Goal: Information Seeking & Learning: Learn about a topic

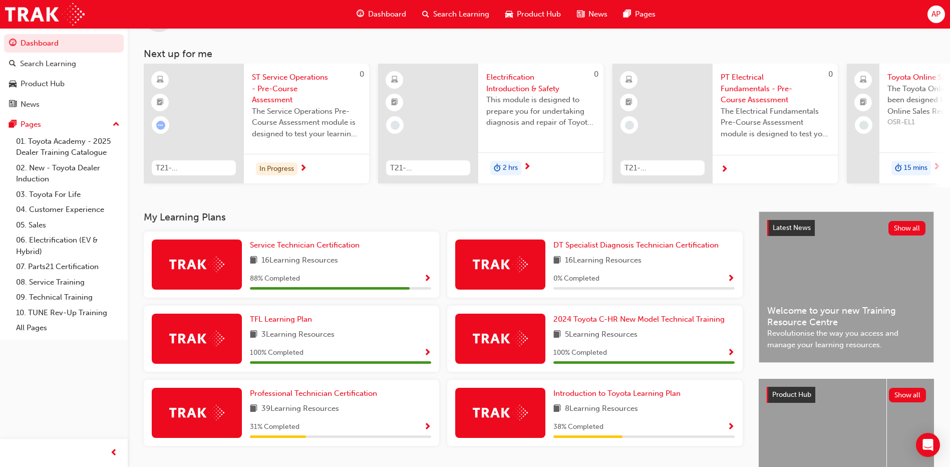
scroll to position [130, 0]
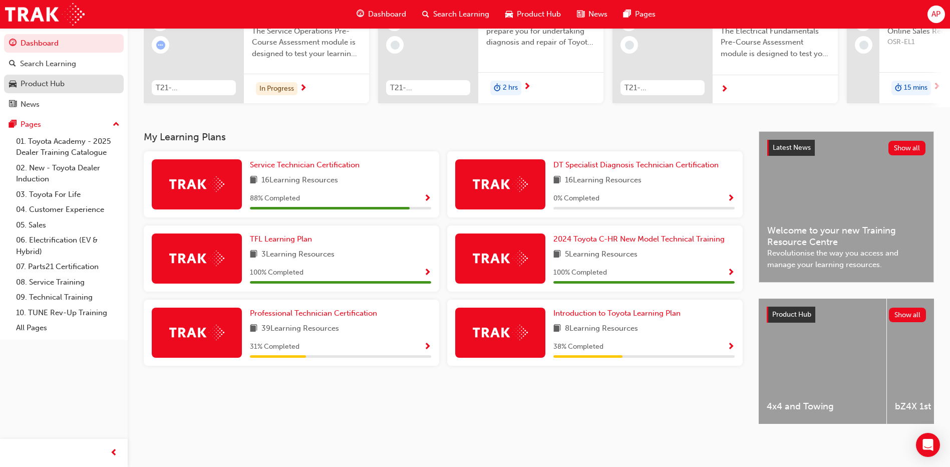
click at [19, 77] on link "Product Hub" at bounding box center [64, 84] width 120 height 19
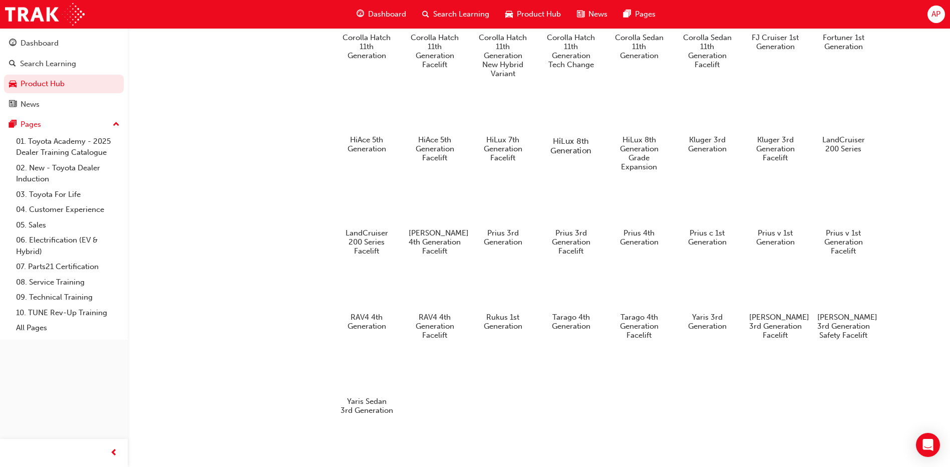
scroll to position [543, 0]
click at [381, 290] on div at bounding box center [367, 289] width 56 height 40
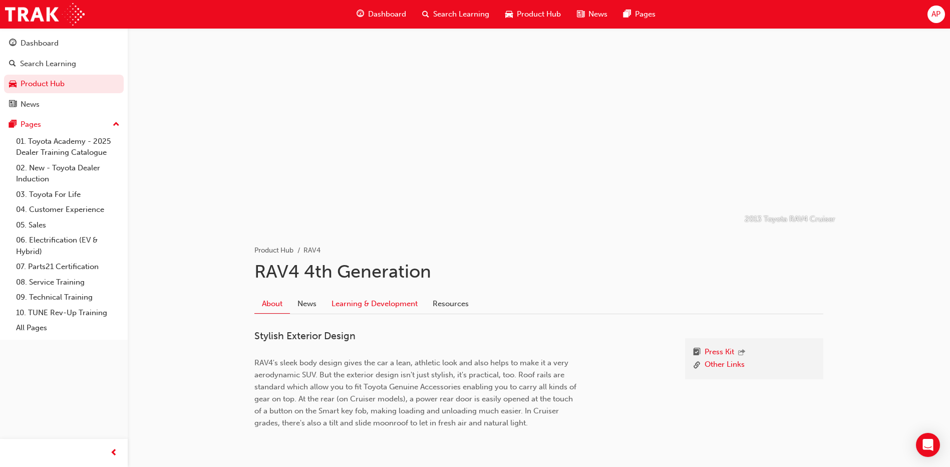
scroll to position [43, 0]
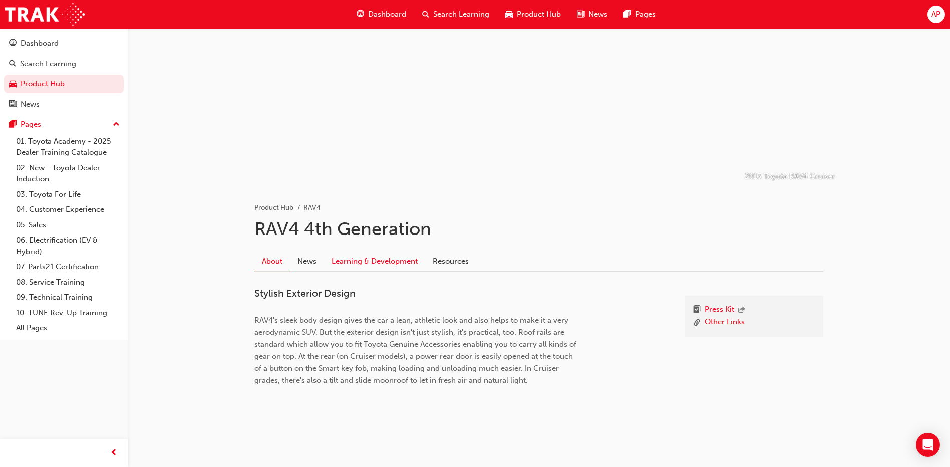
click at [374, 257] on link "Learning & Development" at bounding box center [374, 260] width 101 height 19
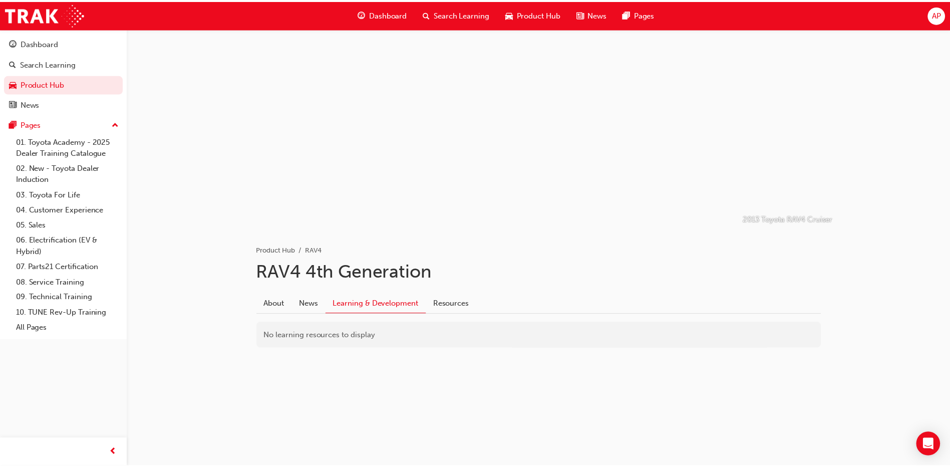
scroll to position [43, 0]
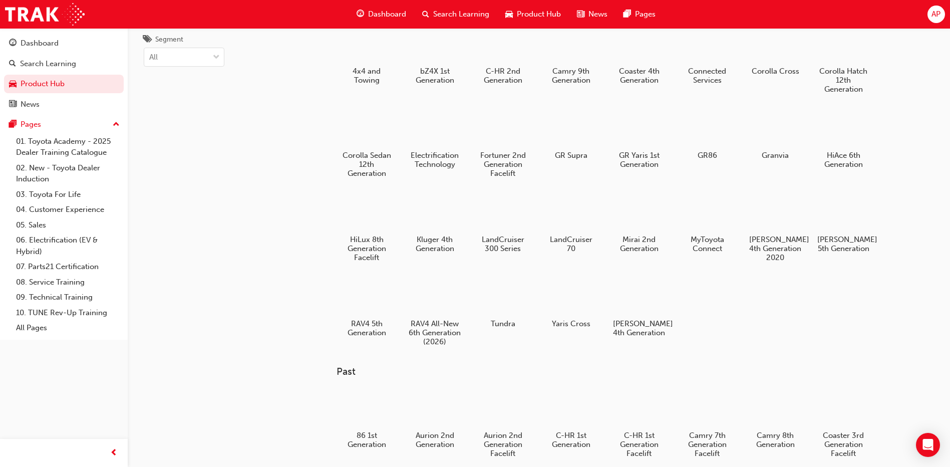
scroll to position [543, 0]
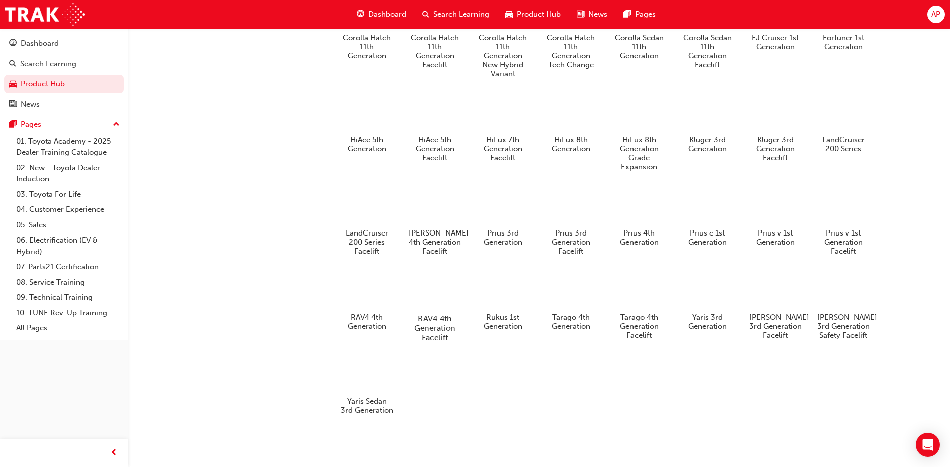
click at [442, 295] on div at bounding box center [435, 289] width 56 height 40
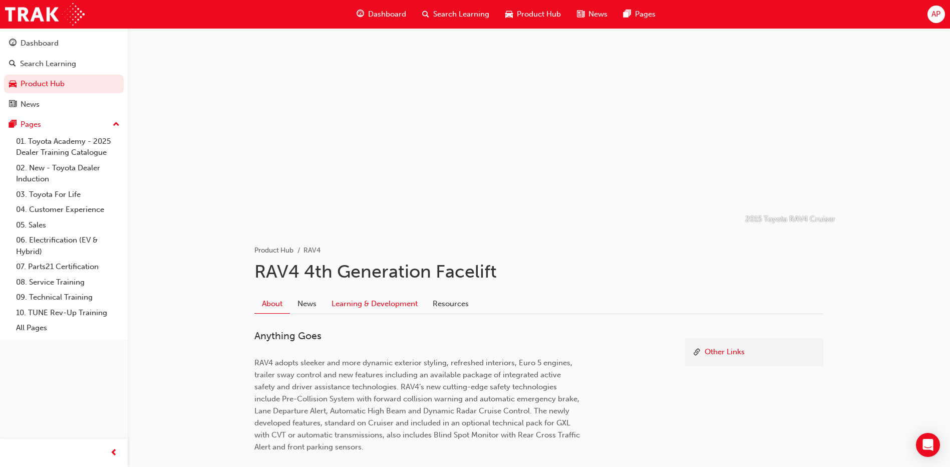
click at [405, 301] on link "Learning & Development" at bounding box center [374, 303] width 101 height 19
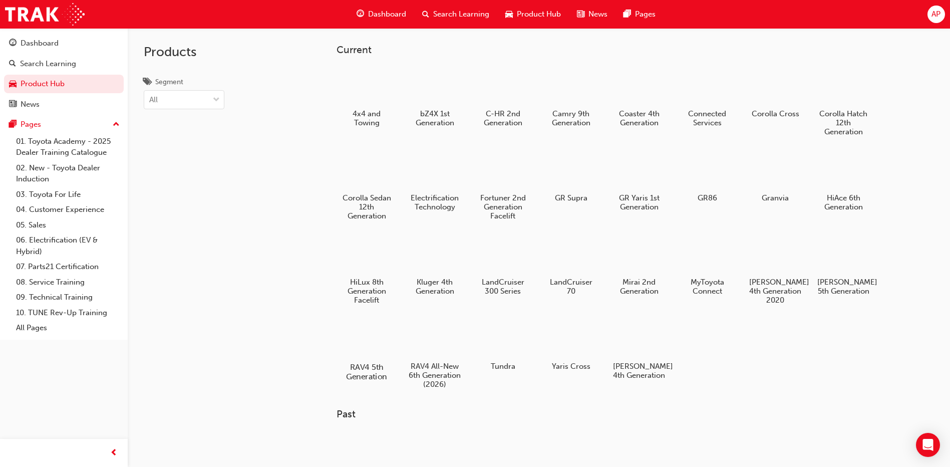
click at [359, 352] on div at bounding box center [367, 338] width 56 height 40
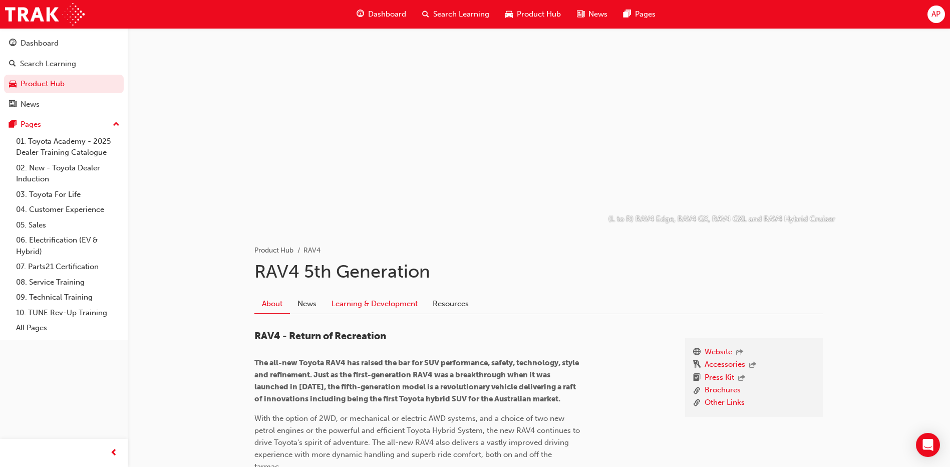
click at [393, 304] on link "Learning & Development" at bounding box center [374, 303] width 101 height 19
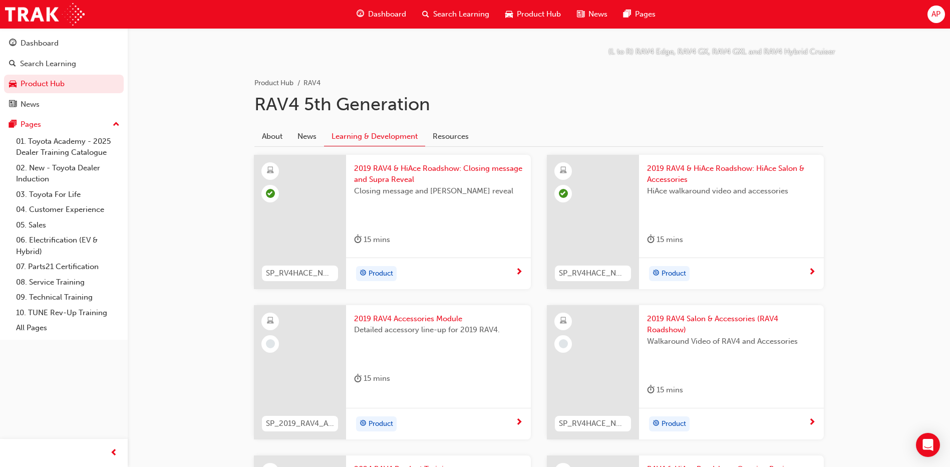
scroll to position [250, 0]
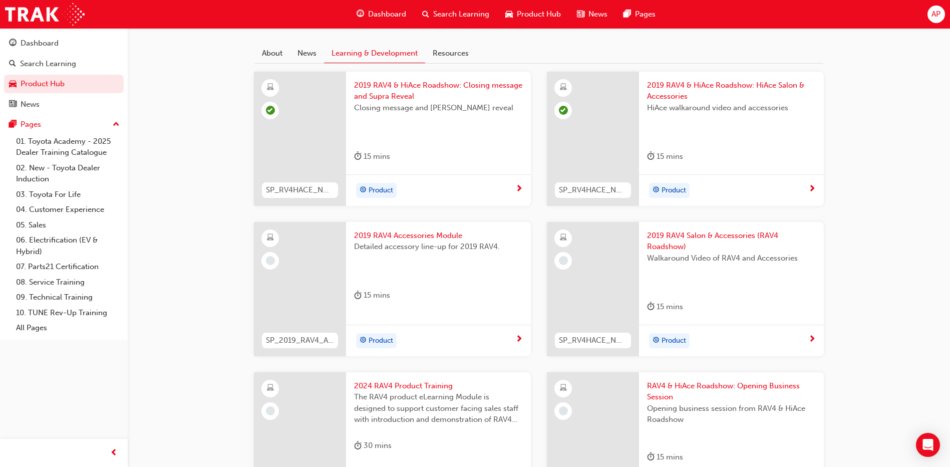
click at [389, 234] on span "2019 RAV4 Accessories Module" at bounding box center [438, 236] width 169 height 12
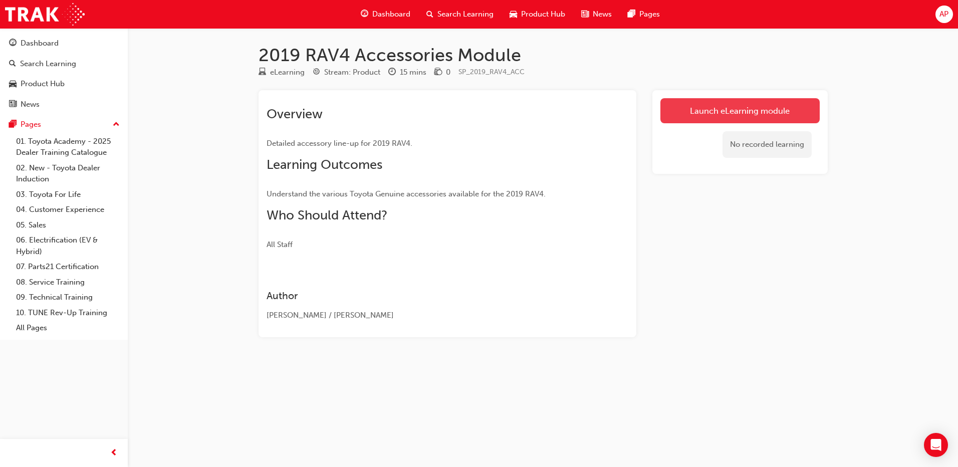
click at [795, 114] on link "Launch eLearning module" at bounding box center [739, 110] width 159 height 25
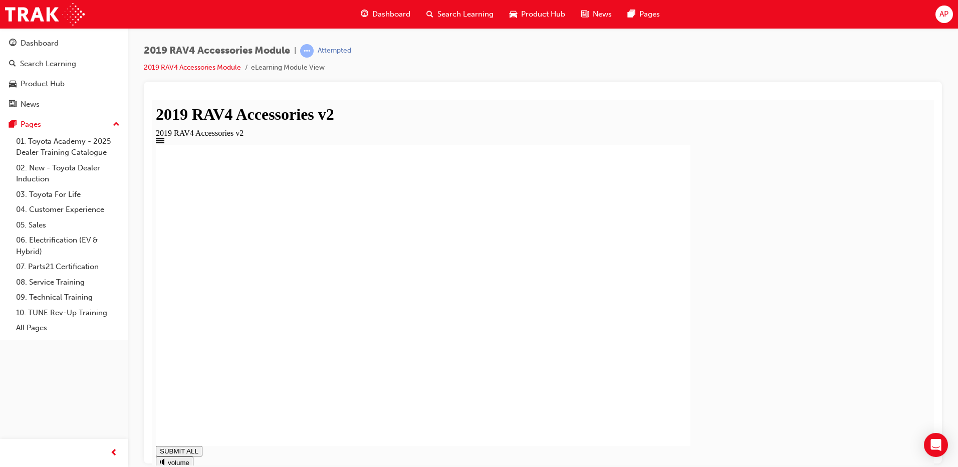
type input "1"
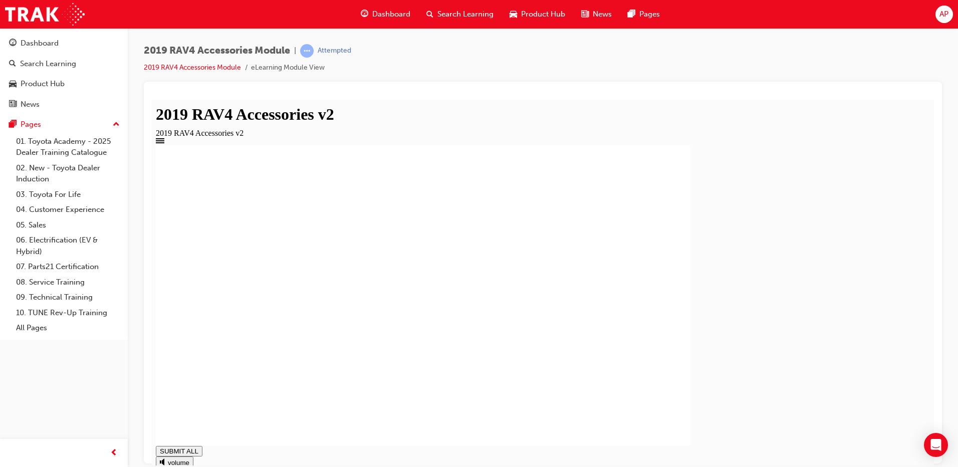
type input "1"
drag, startPoint x: 363, startPoint y: 348, endPoint x: 364, endPoint y: 365, distance: 16.6
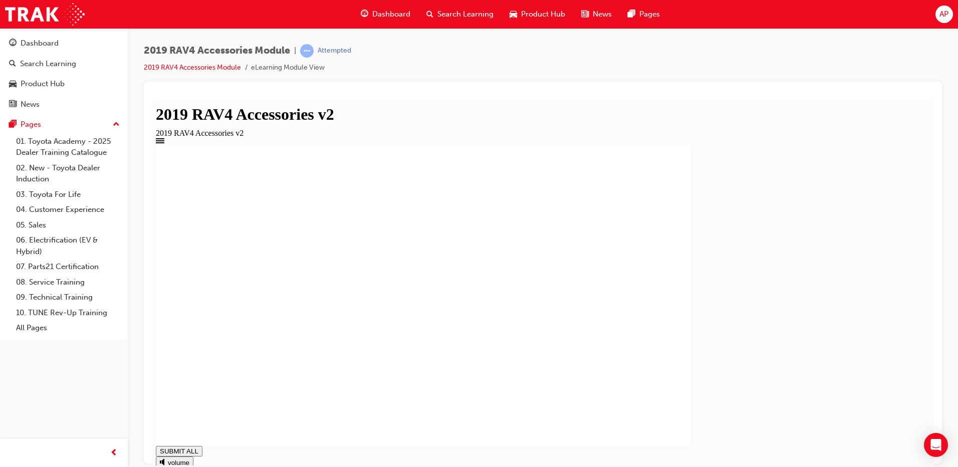
type input "1"
drag, startPoint x: 350, startPoint y: 304, endPoint x: 373, endPoint y: 353, distance: 54.7
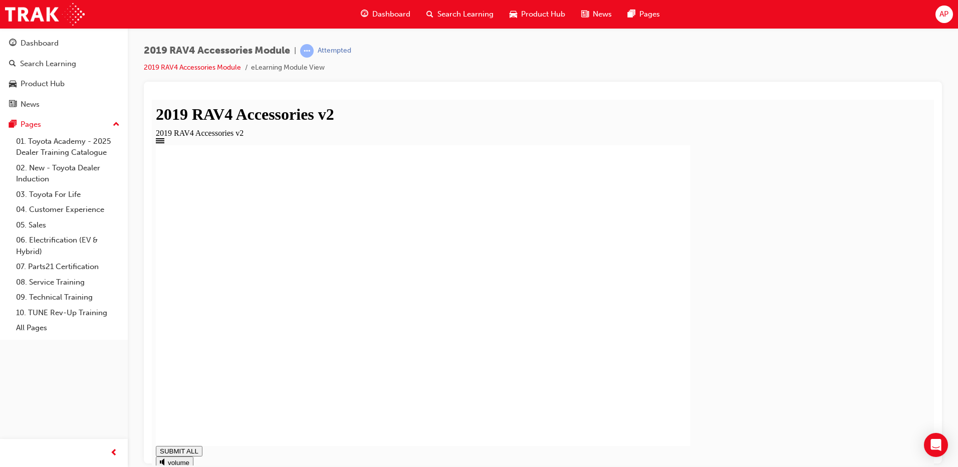
type input "1"
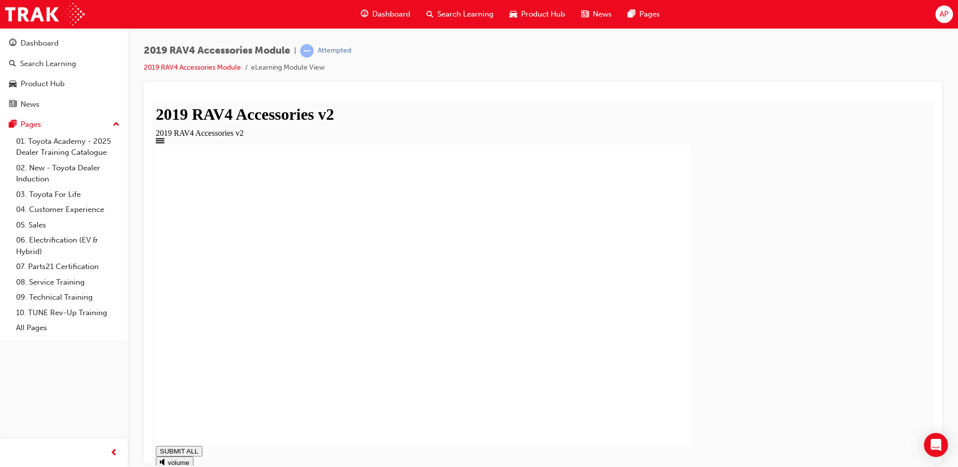
drag, startPoint x: 340, startPoint y: 357, endPoint x: 330, endPoint y: 370, distance: 16.5
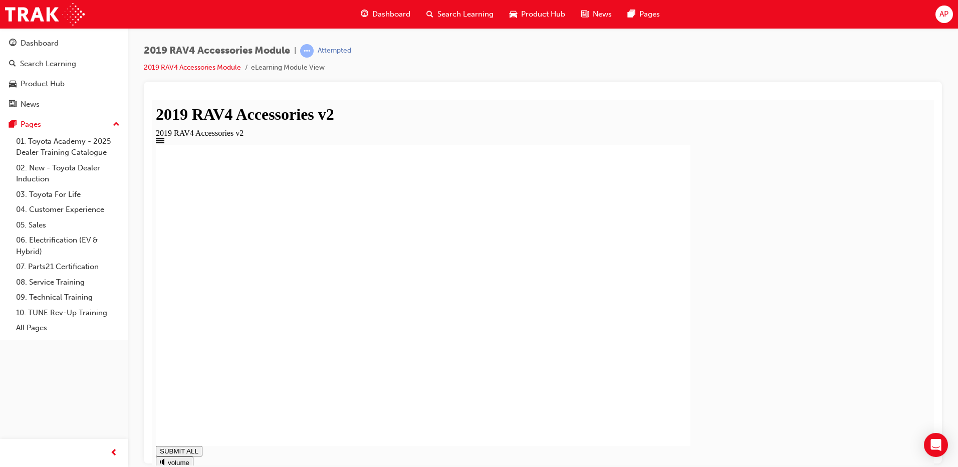
type input "0.999"
drag, startPoint x: 400, startPoint y: 412, endPoint x: 856, endPoint y: 333, distance: 462.6
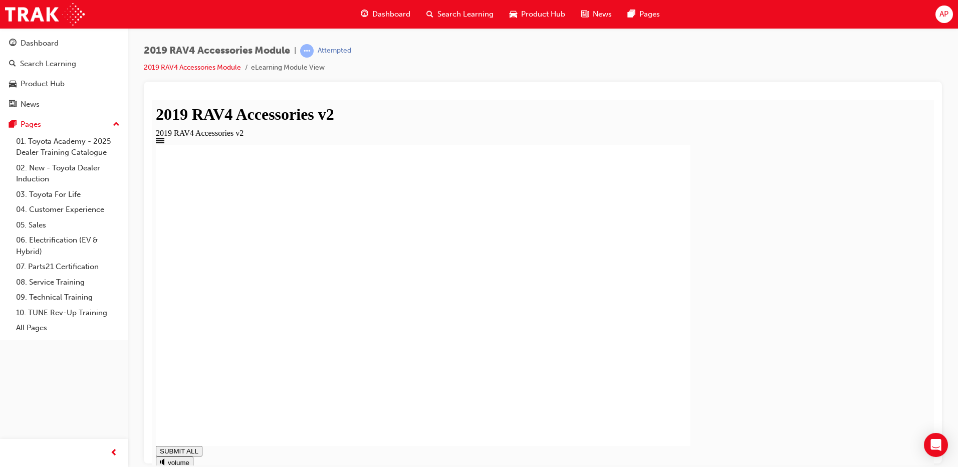
type input "0.999"
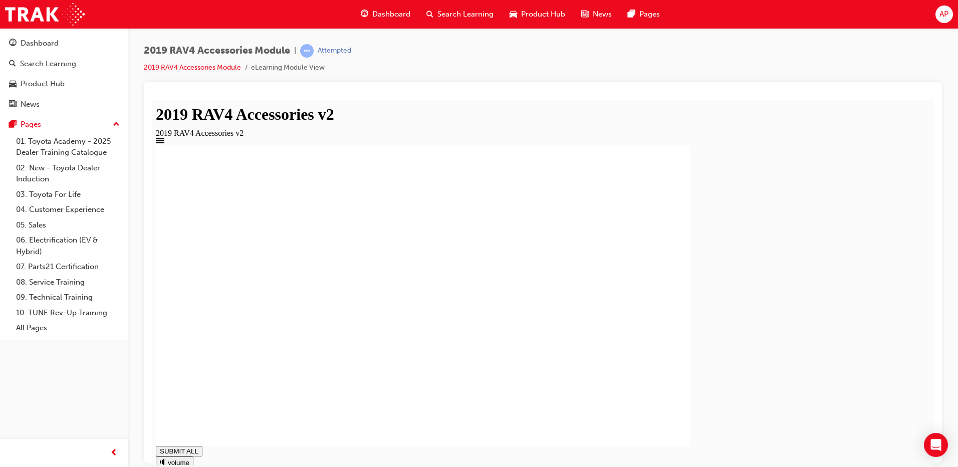
drag, startPoint x: 560, startPoint y: 334, endPoint x: 528, endPoint y: 337, distance: 32.3
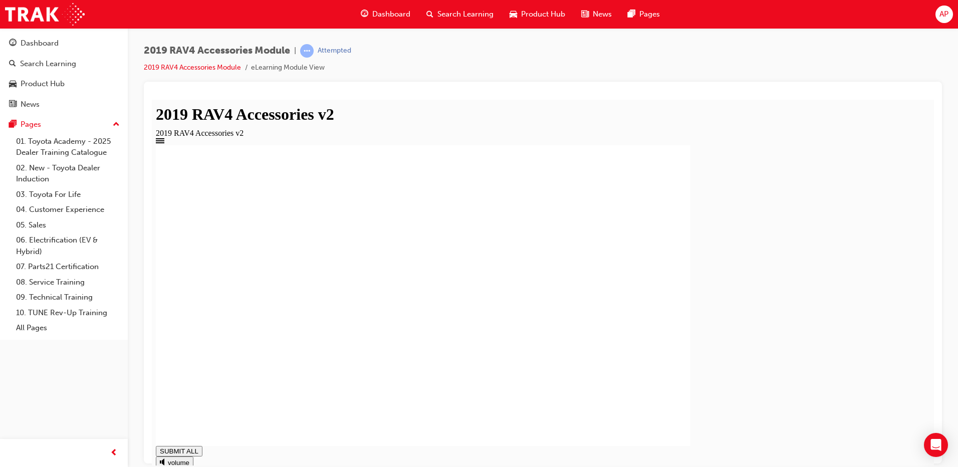
drag, startPoint x: 580, startPoint y: 331, endPoint x: 587, endPoint y: 330, distance: 6.6
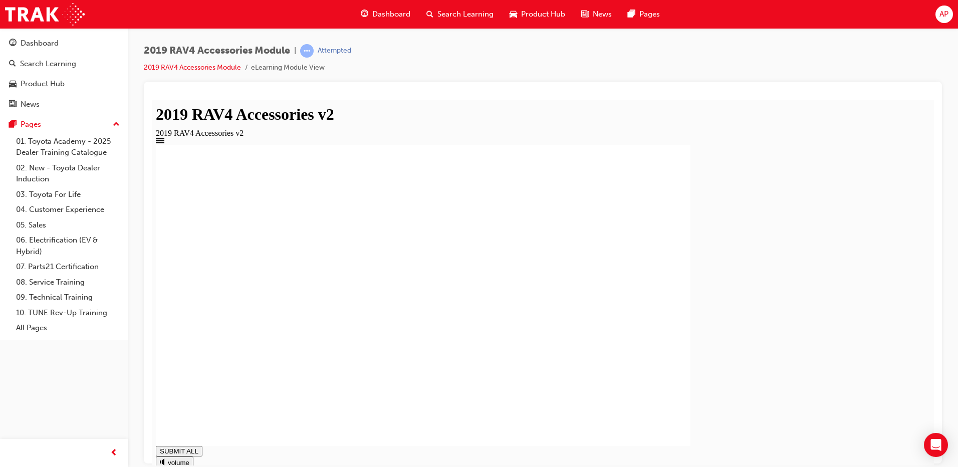
drag, startPoint x: 506, startPoint y: 330, endPoint x: 515, endPoint y: 334, distance: 10.1
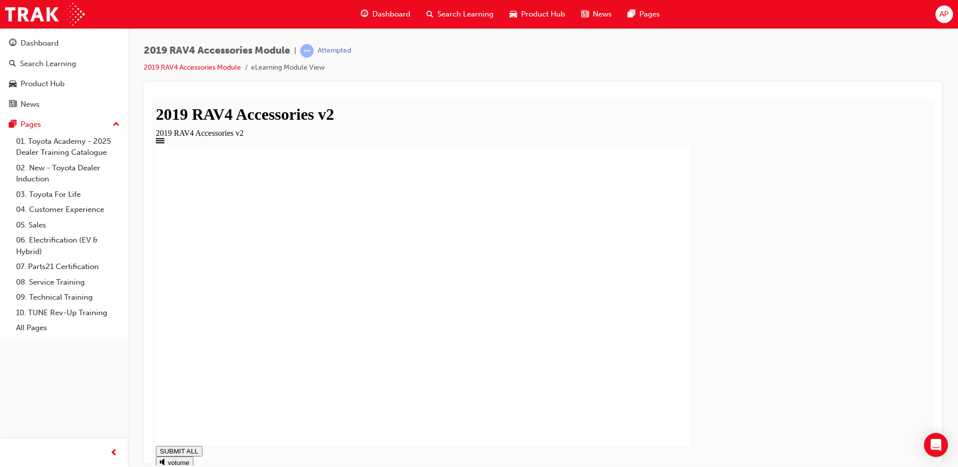
click at [47, 75] on link "Product Hub" at bounding box center [64, 84] width 120 height 19
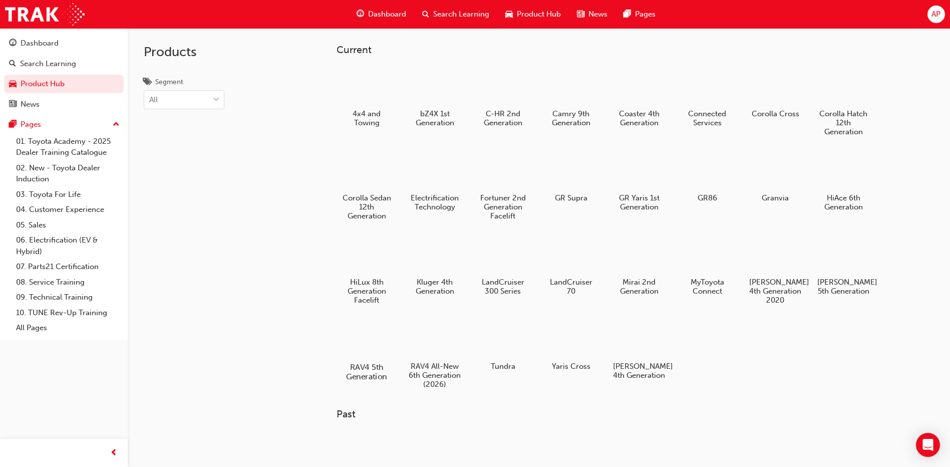
click at [363, 331] on div at bounding box center [367, 338] width 56 height 40
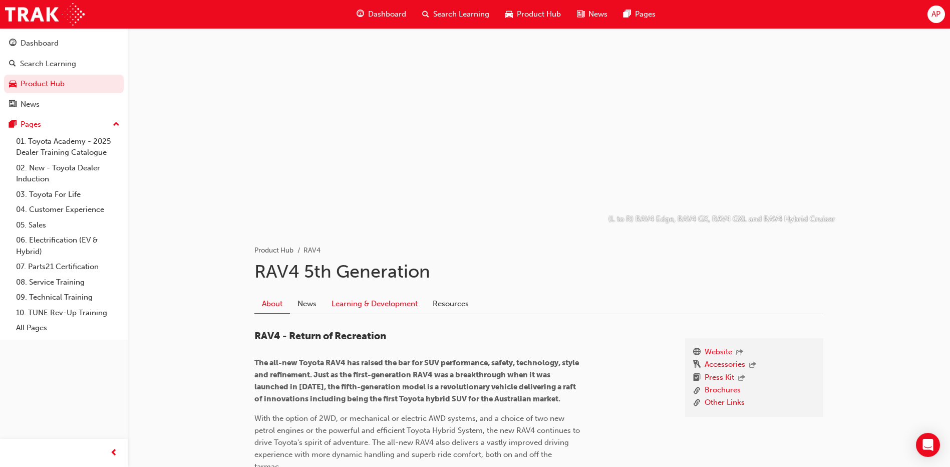
click at [348, 303] on link "Learning & Development" at bounding box center [374, 303] width 101 height 19
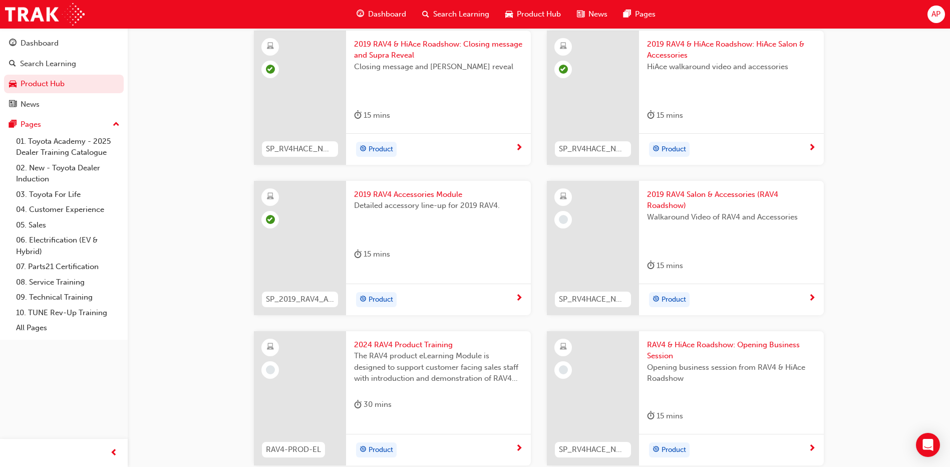
scroll to position [301, 0]
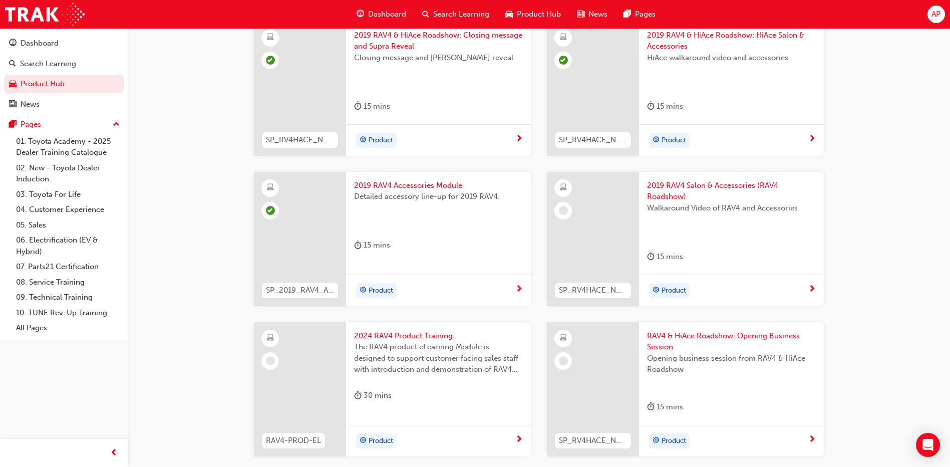
click at [743, 184] on span "2019 RAV4 Salon & Accessories (RAV4 Roadshow)" at bounding box center [731, 191] width 169 height 23
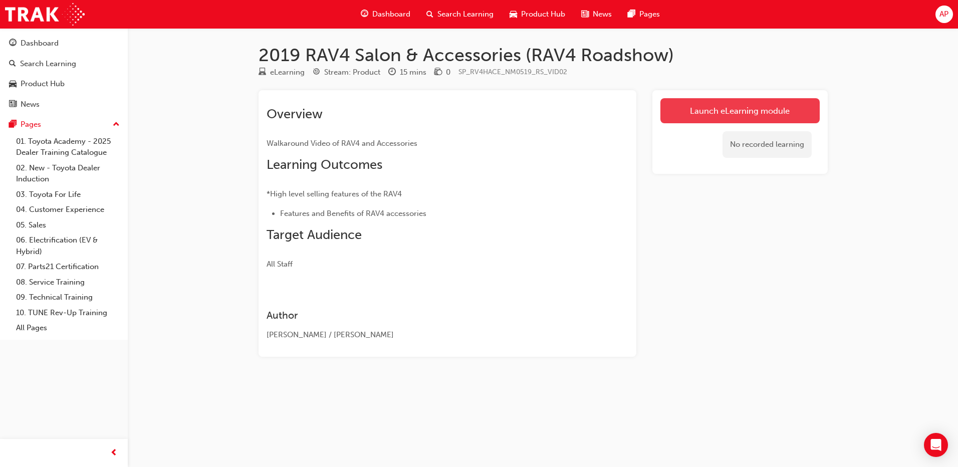
click at [723, 107] on link "Launch eLearning module" at bounding box center [739, 110] width 159 height 25
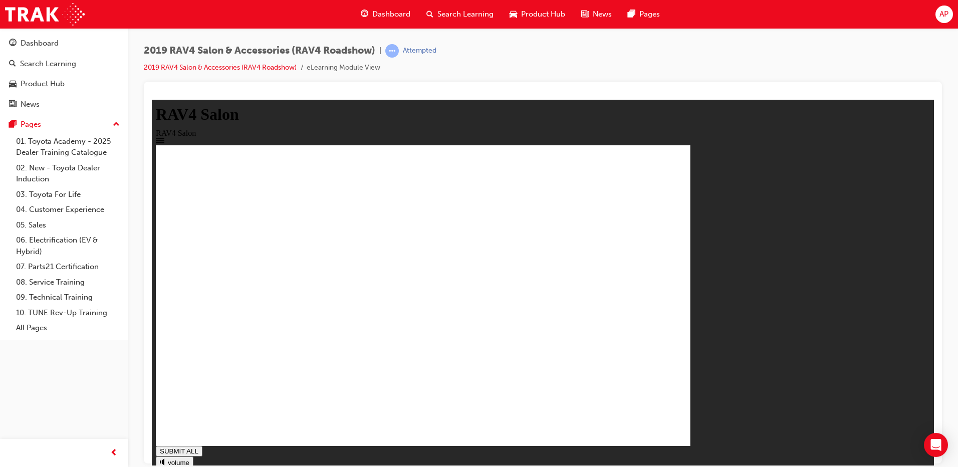
drag, startPoint x: 355, startPoint y: 353, endPoint x: 355, endPoint y: 362, distance: 8.5
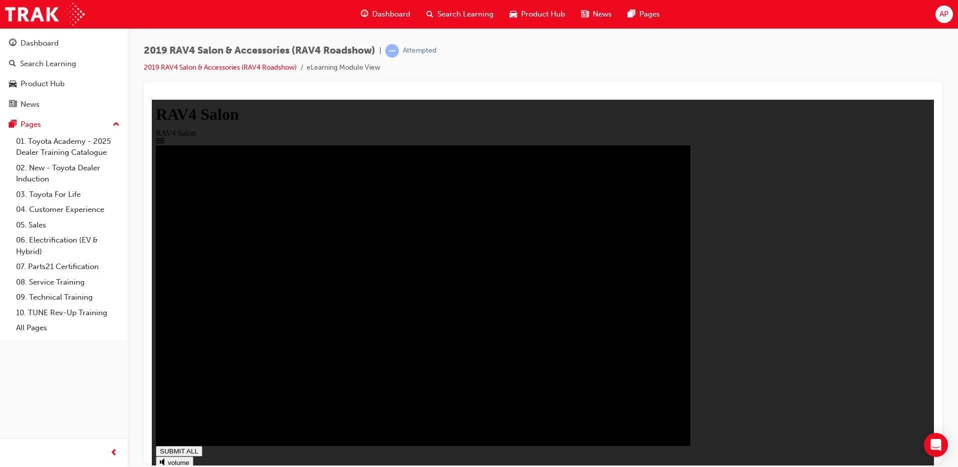
type input "1"
click at [45, 86] on div "Product Hub" at bounding box center [43, 84] width 44 height 12
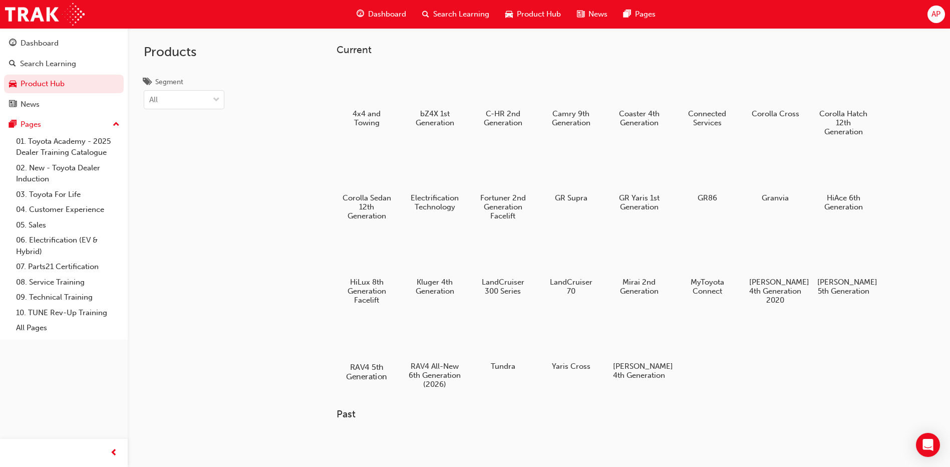
click at [385, 337] on div at bounding box center [367, 338] width 56 height 40
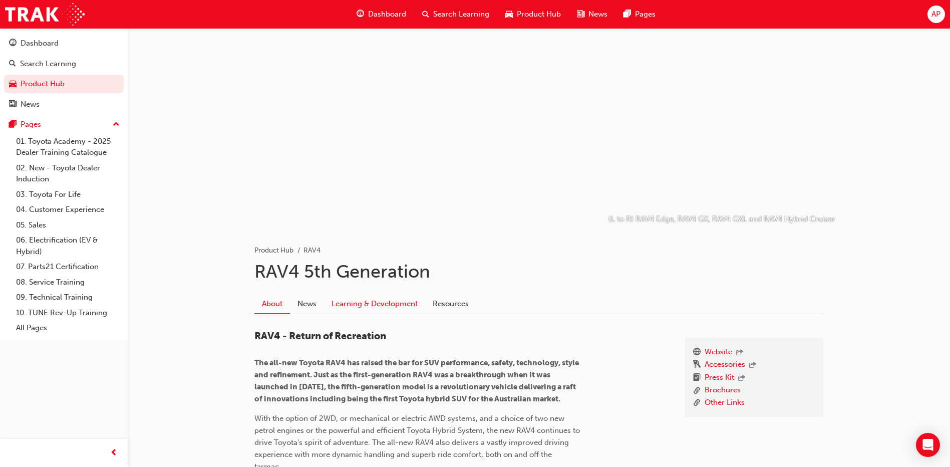
click at [373, 306] on link "Learning & Development" at bounding box center [374, 303] width 101 height 19
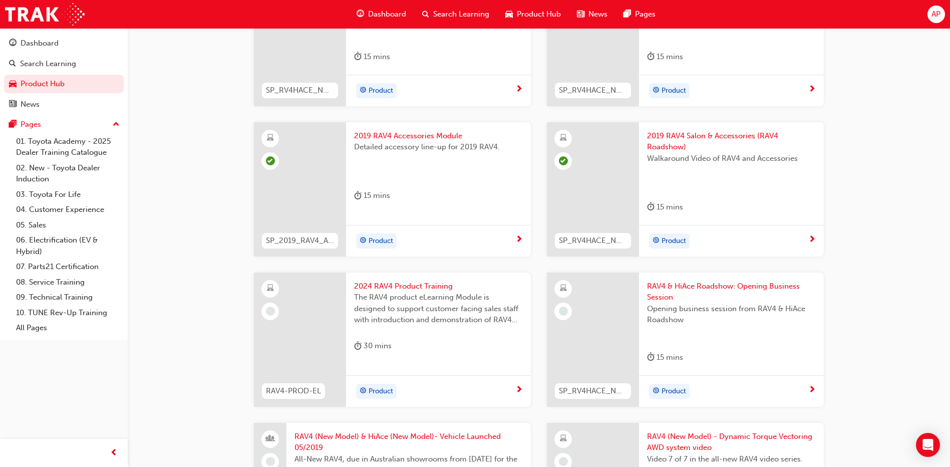
scroll to position [351, 0]
click at [396, 286] on span "2024 RAV4 Product Training" at bounding box center [438, 286] width 169 height 12
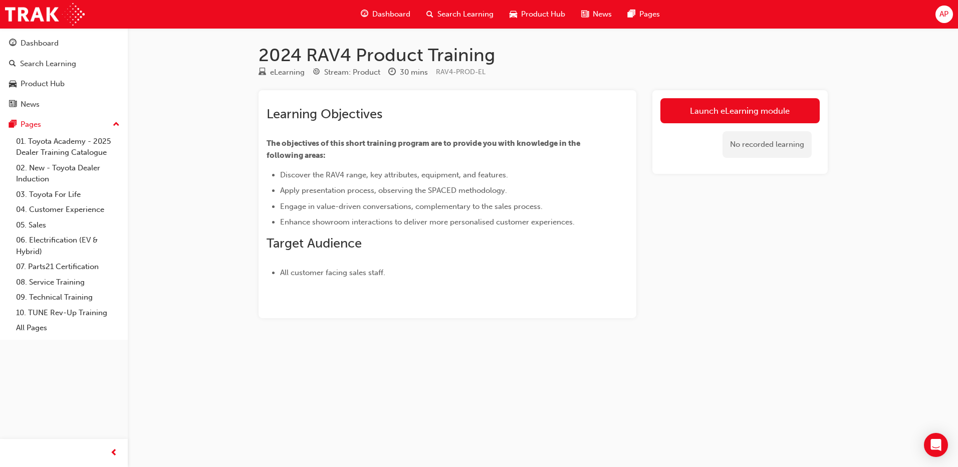
click at [726, 95] on div "Launch eLearning module No recorded learning" at bounding box center [739, 132] width 175 height 84
click at [718, 126] on div "No recorded learning" at bounding box center [739, 144] width 159 height 43
click at [706, 100] on link "Launch eLearning module" at bounding box center [739, 110] width 159 height 25
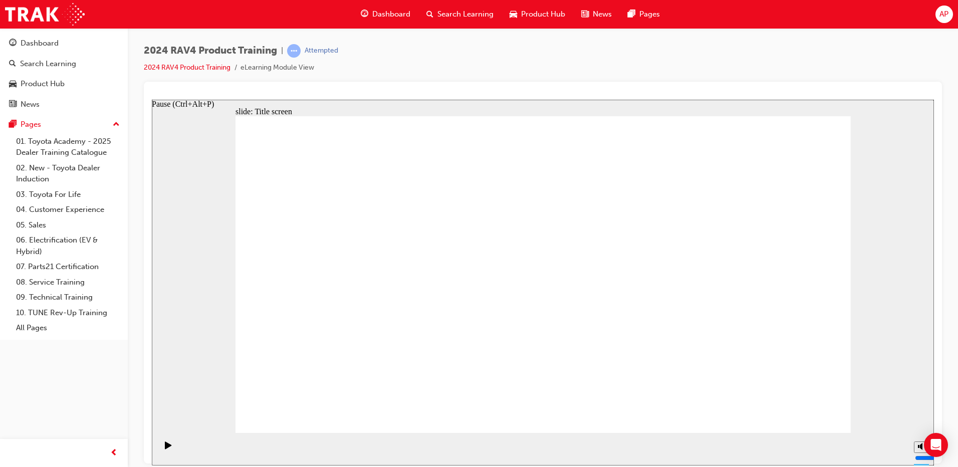
click at [171, 445] on div "Pause (Ctrl+Alt+P)" at bounding box center [168, 449] width 17 height 17
click at [929, 302] on div "slide: Title screen Oval 1 Toyota RAV4 Product Training START Toyota RAV4 Produ…" at bounding box center [543, 282] width 782 height 366
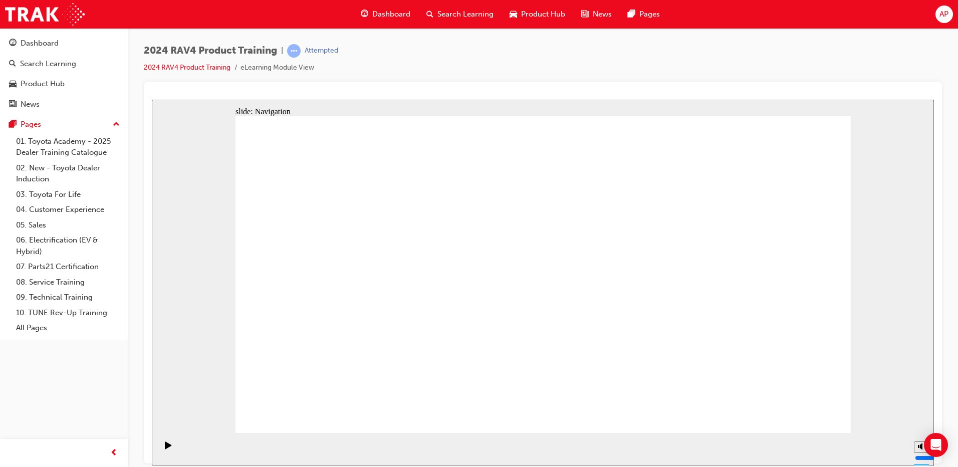
drag, startPoint x: 767, startPoint y: 437, endPoint x: 779, endPoint y: 421, distance: 19.7
click at [773, 428] on div "slide: Content To discover the RAV4 range, key attributes, equipment, and featu…" at bounding box center [543, 282] width 782 height 366
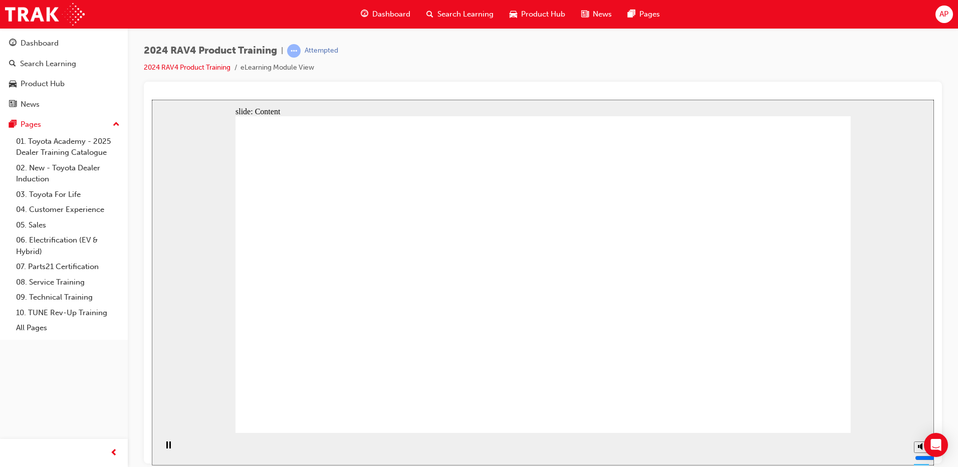
drag, startPoint x: 416, startPoint y: 324, endPoint x: 622, endPoint y: 207, distance: 236.2
drag, startPoint x: 622, startPoint y: 207, endPoint x: 617, endPoint y: 294, distance: 86.8
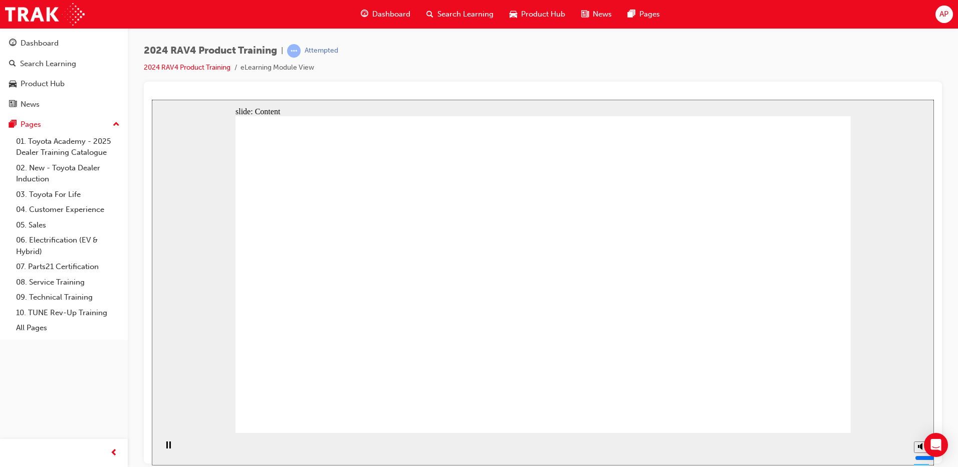
drag, startPoint x: 333, startPoint y: 226, endPoint x: 335, endPoint y: 250, distance: 23.6
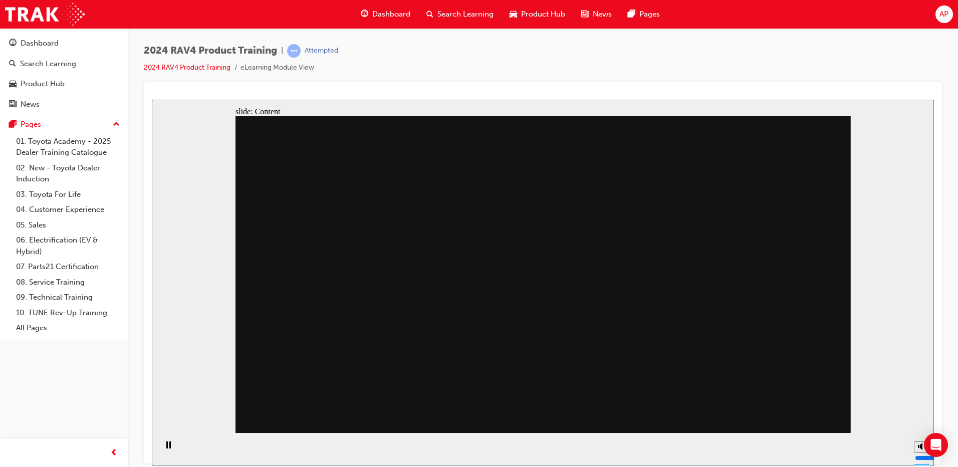
drag, startPoint x: 721, startPoint y: 184, endPoint x: 679, endPoint y: 326, distance: 148.5
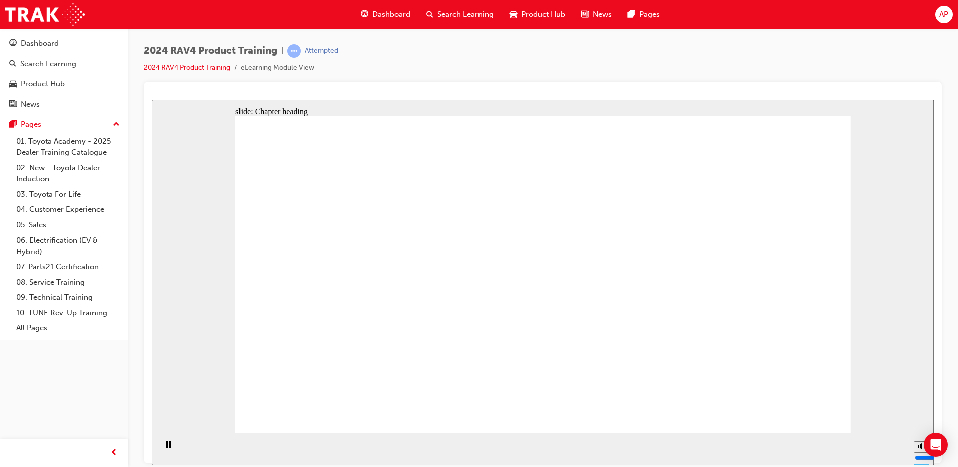
drag, startPoint x: 453, startPoint y: 222, endPoint x: 647, endPoint y: 256, distance: 197.3
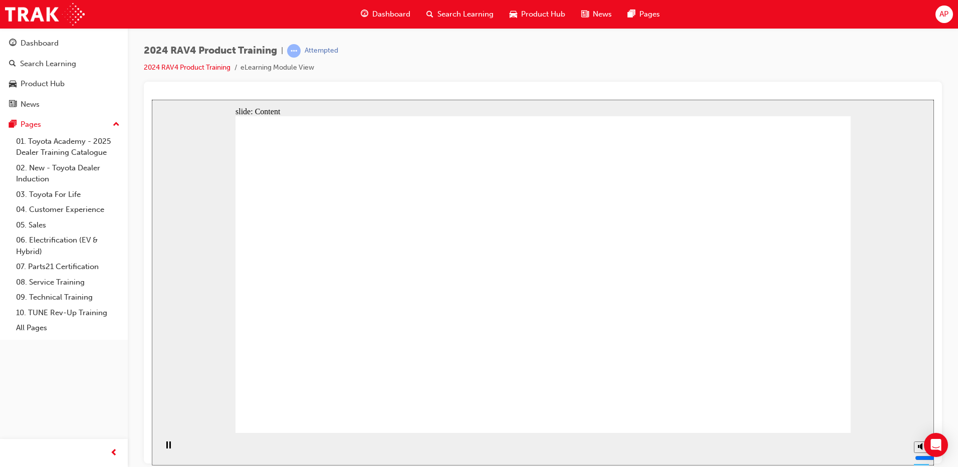
drag, startPoint x: 782, startPoint y: 391, endPoint x: 785, endPoint y: 401, distance: 10.3
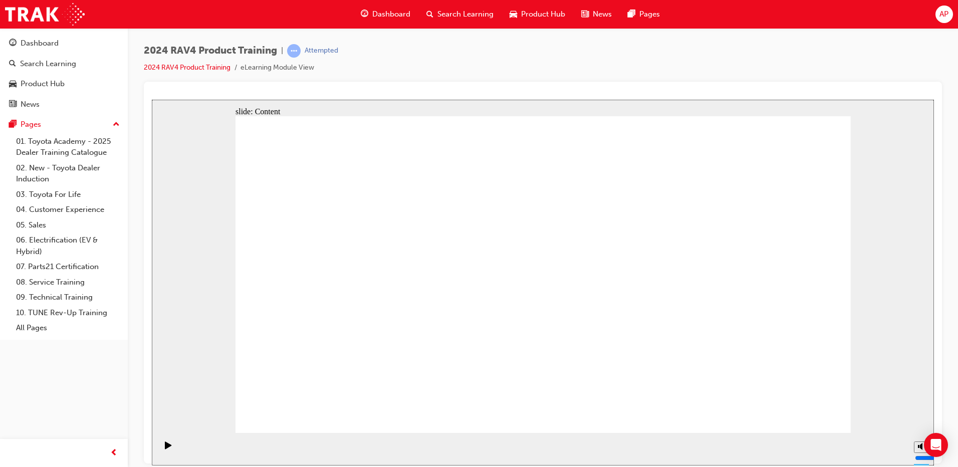
drag, startPoint x: 325, startPoint y: 256, endPoint x: 344, endPoint y: 270, distance: 23.2
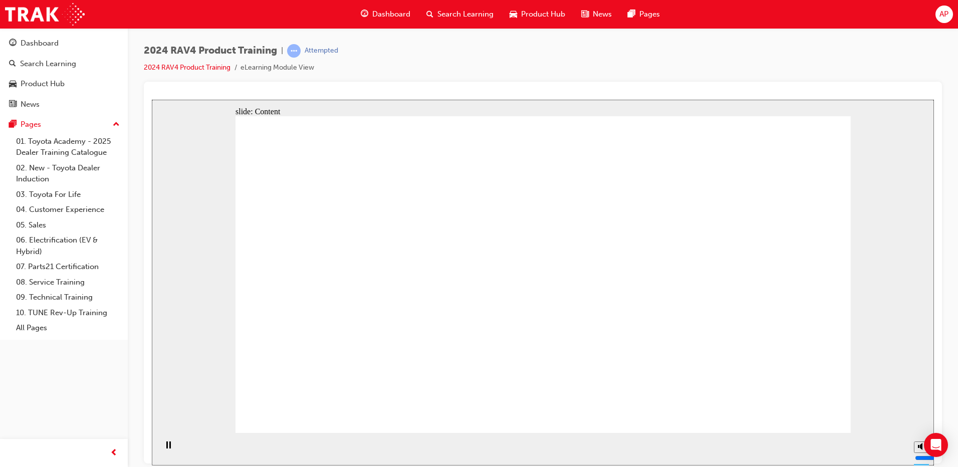
drag, startPoint x: 548, startPoint y: 243, endPoint x: 525, endPoint y: 315, distance: 74.6
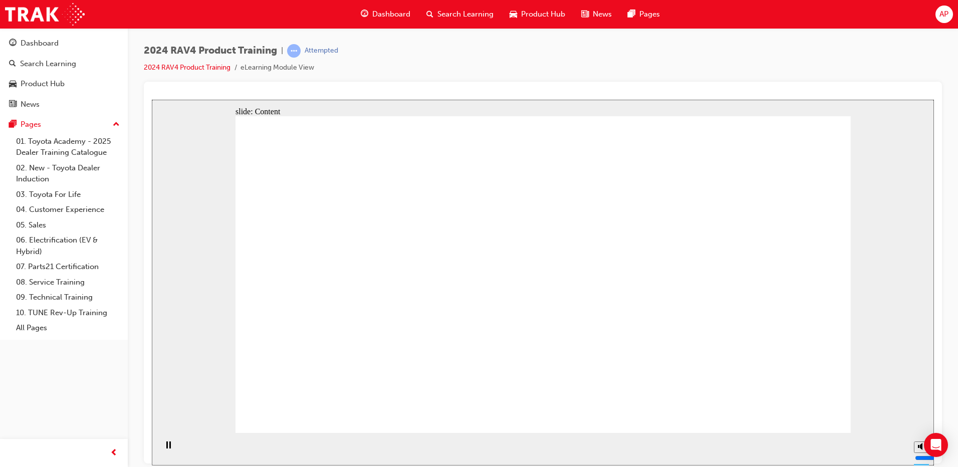
drag, startPoint x: 464, startPoint y: 391, endPoint x: 480, endPoint y: 391, distance: 16.5
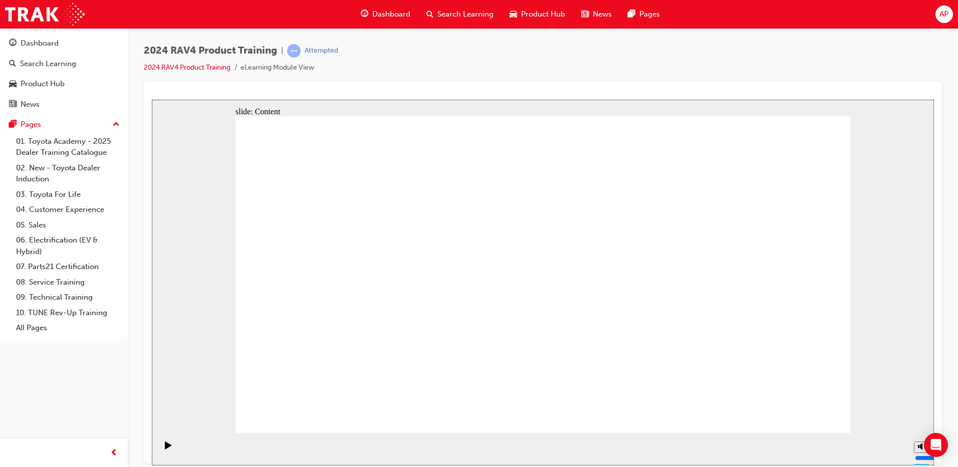
drag, startPoint x: 818, startPoint y: 421, endPoint x: 801, endPoint y: 397, distance: 29.5
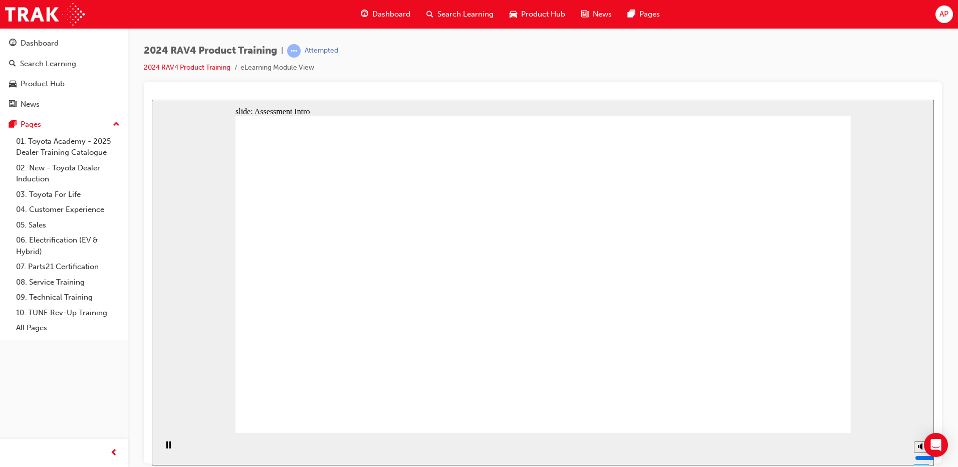
radio input "true"
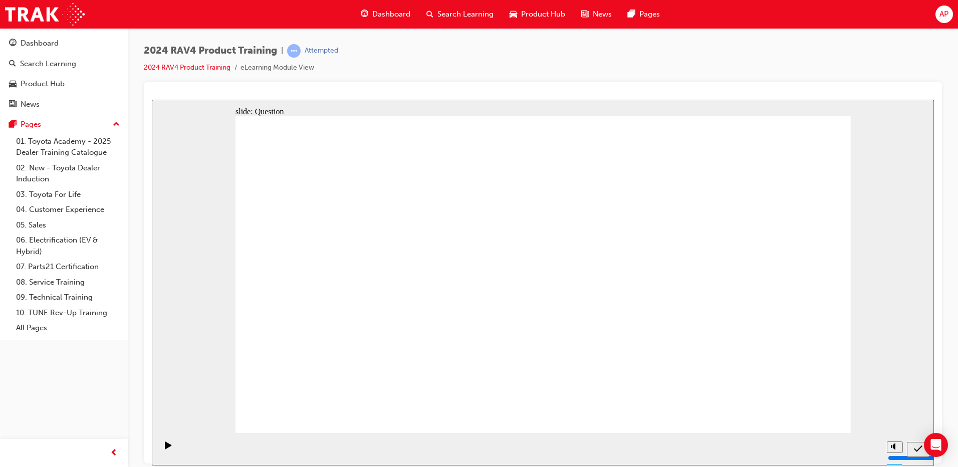
radio input "true"
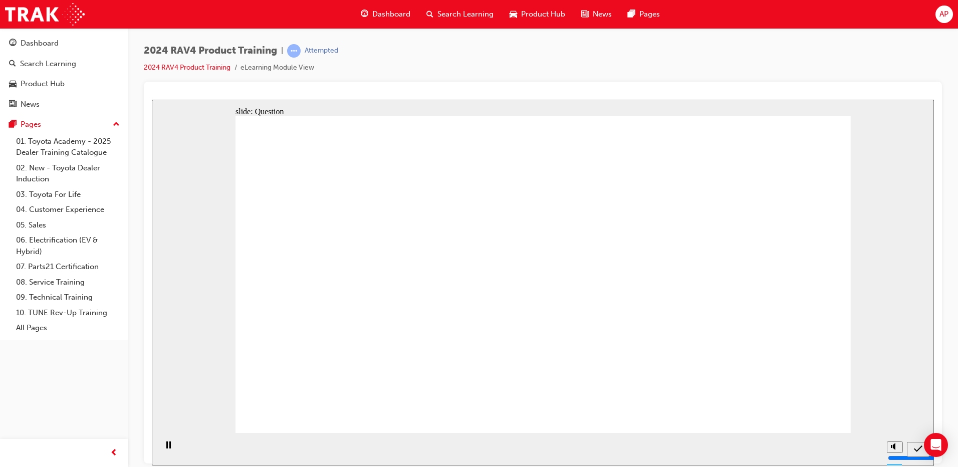
radio input "true"
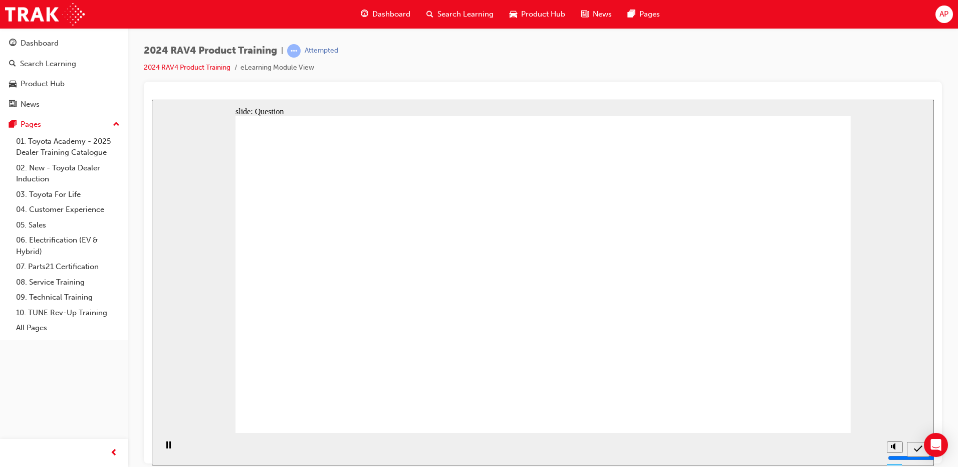
radio input "true"
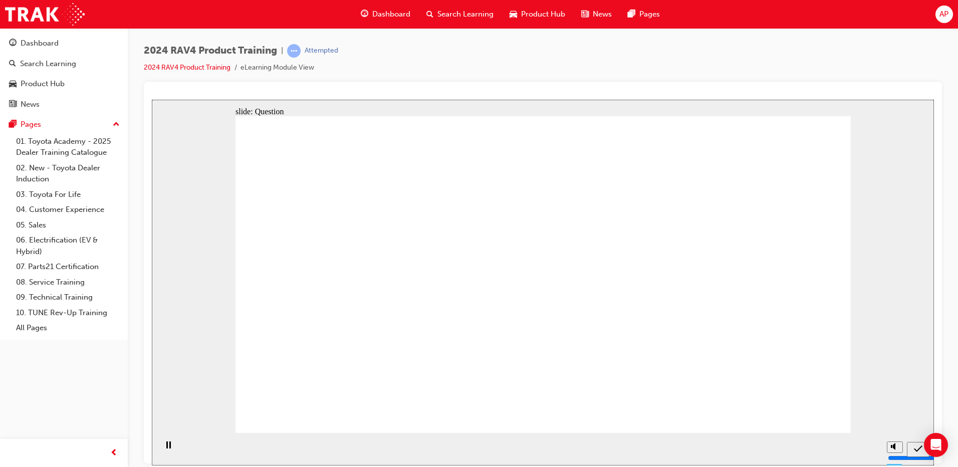
drag, startPoint x: 380, startPoint y: 349, endPoint x: 365, endPoint y: 257, distance: 92.3
drag, startPoint x: 365, startPoint y: 257, endPoint x: 380, endPoint y: 375, distance: 118.7
drag, startPoint x: 727, startPoint y: 267, endPoint x: 459, endPoint y: 345, distance: 279.5
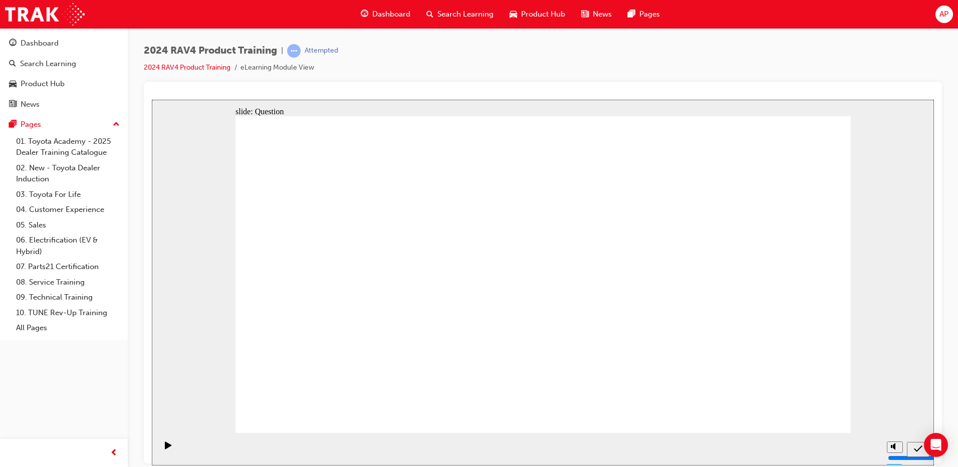
drag, startPoint x: 469, startPoint y: 255, endPoint x: 654, endPoint y: 298, distance: 189.7
drag, startPoint x: 622, startPoint y: 260, endPoint x: 588, endPoint y: 411, distance: 154.6
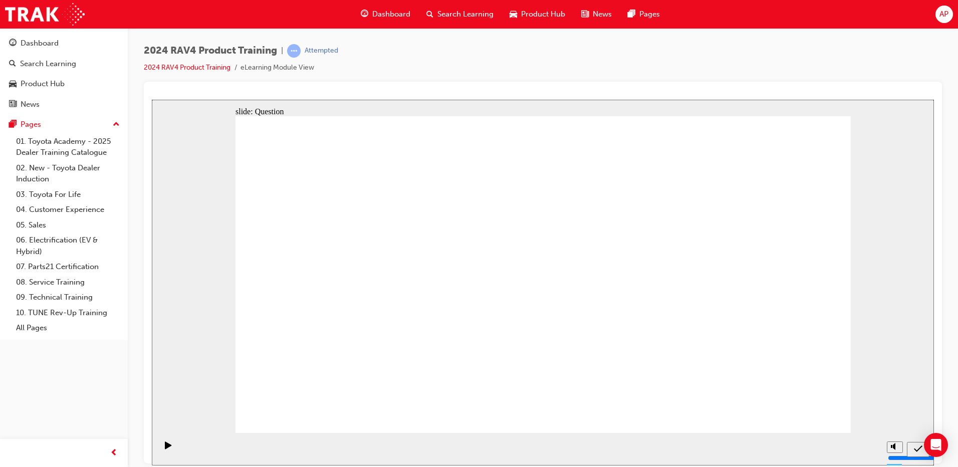
radio input "true"
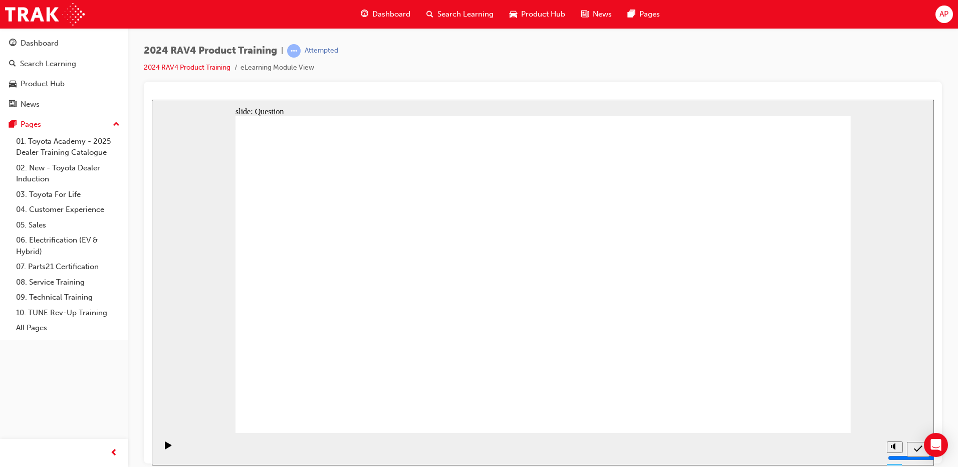
radio input "true"
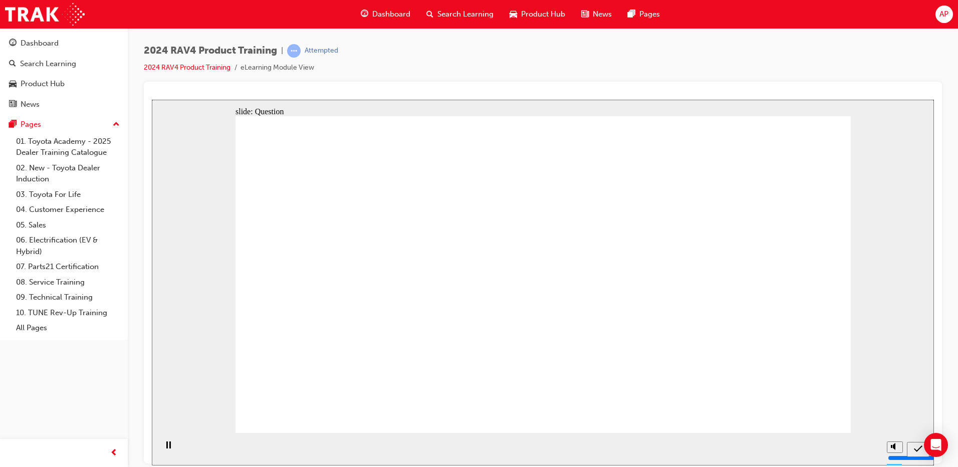
radio input "false"
radio input "true"
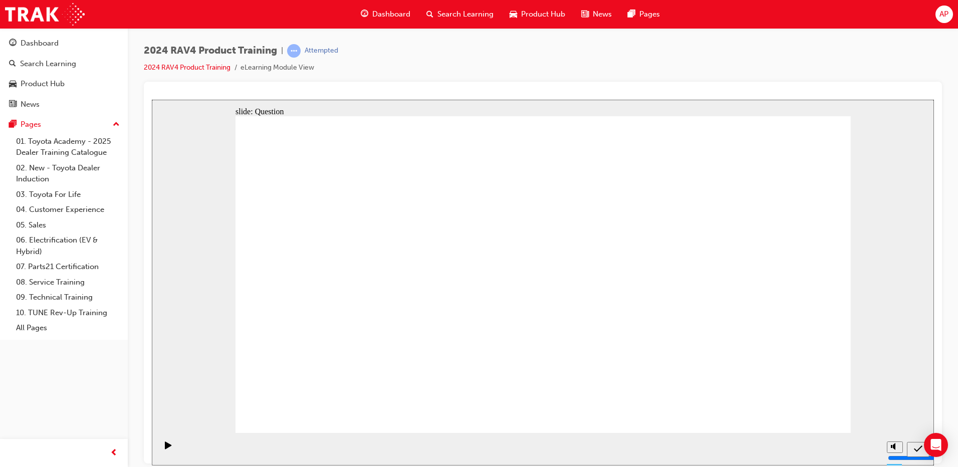
drag, startPoint x: 596, startPoint y: 270, endPoint x: 332, endPoint y: 378, distance: 284.9
drag, startPoint x: 728, startPoint y: 248, endPoint x: 463, endPoint y: 356, distance: 286.0
drag, startPoint x: 361, startPoint y: 253, endPoint x: 526, endPoint y: 311, distance: 175.5
drag, startPoint x: 460, startPoint y: 243, endPoint x: 695, endPoint y: 364, distance: 264.6
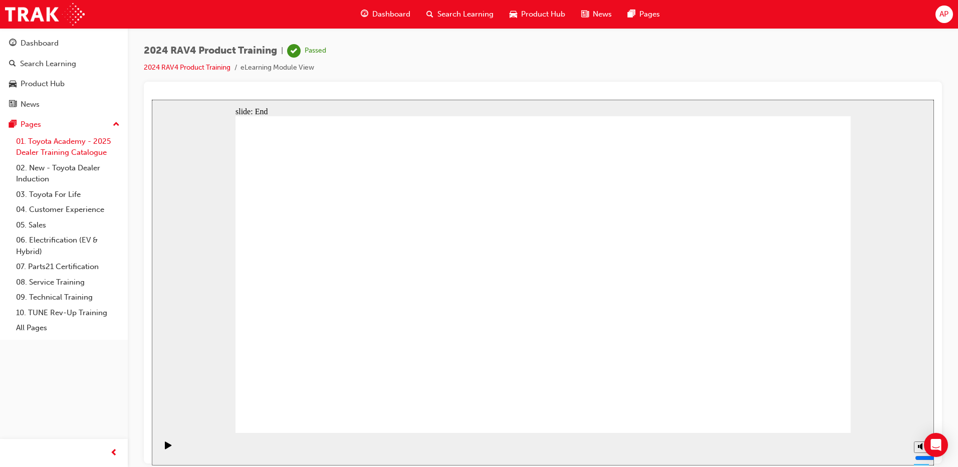
drag, startPoint x: 46, startPoint y: 82, endPoint x: 79, endPoint y: 142, distance: 68.6
click at [46, 82] on div "Product Hub" at bounding box center [43, 84] width 44 height 12
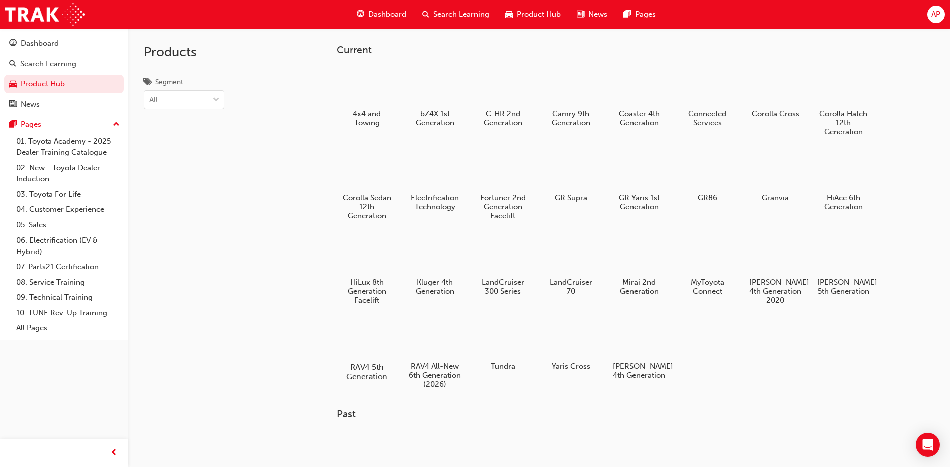
click at [373, 334] on div at bounding box center [367, 338] width 56 height 40
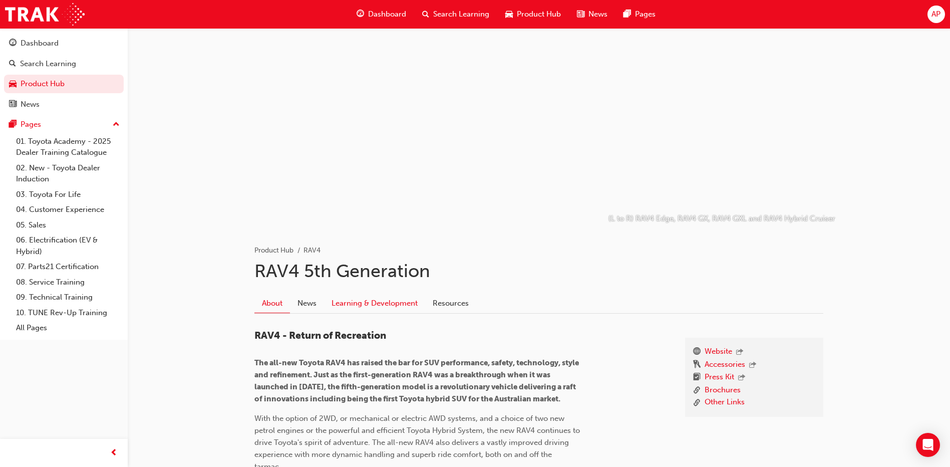
click at [348, 302] on link "Learning & Development" at bounding box center [374, 303] width 101 height 19
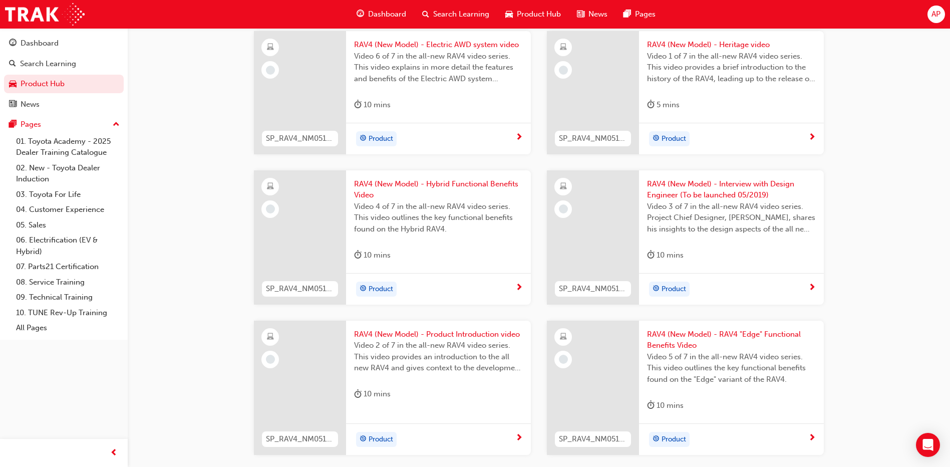
scroll to position [842, 0]
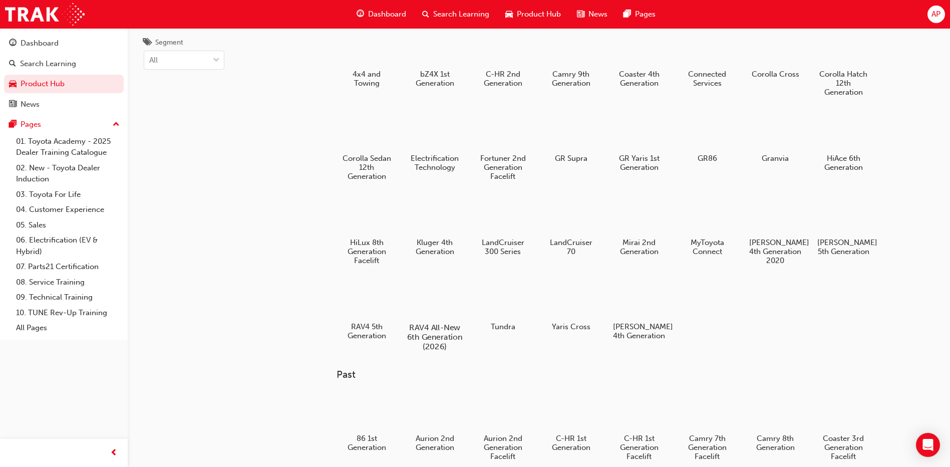
scroll to position [100, 0]
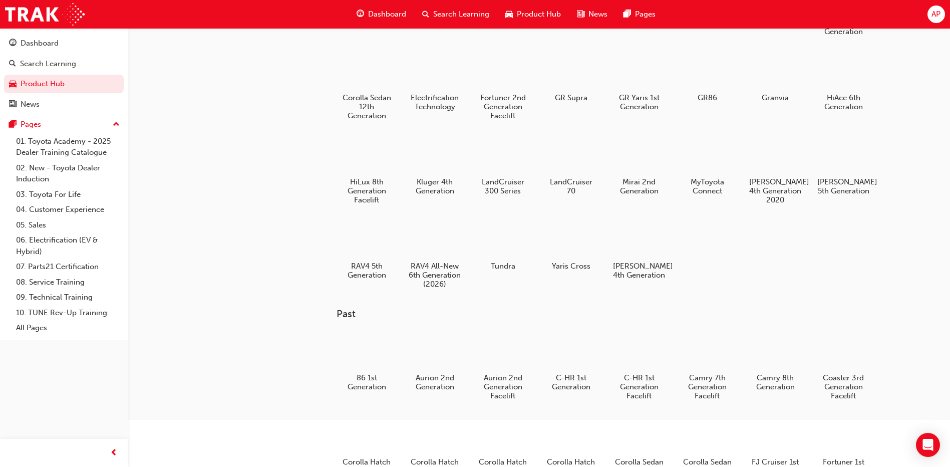
drag, startPoint x: 446, startPoint y: 252, endPoint x: 458, endPoint y: 293, distance: 42.3
click at [446, 252] on div at bounding box center [435, 239] width 53 height 38
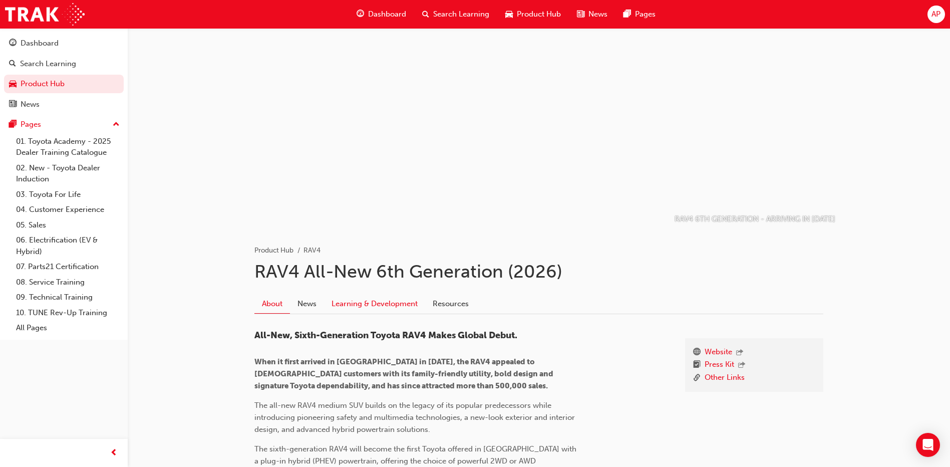
click at [381, 298] on link "Learning & Development" at bounding box center [374, 303] width 101 height 19
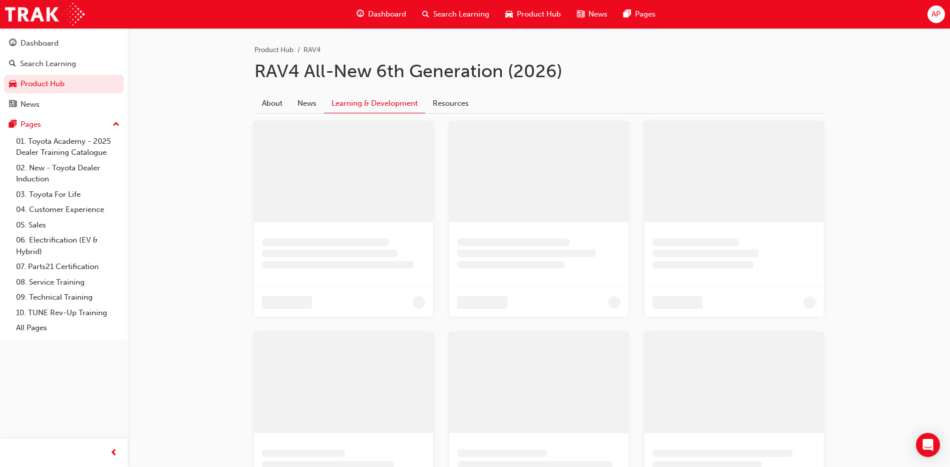
scroll to position [35, 0]
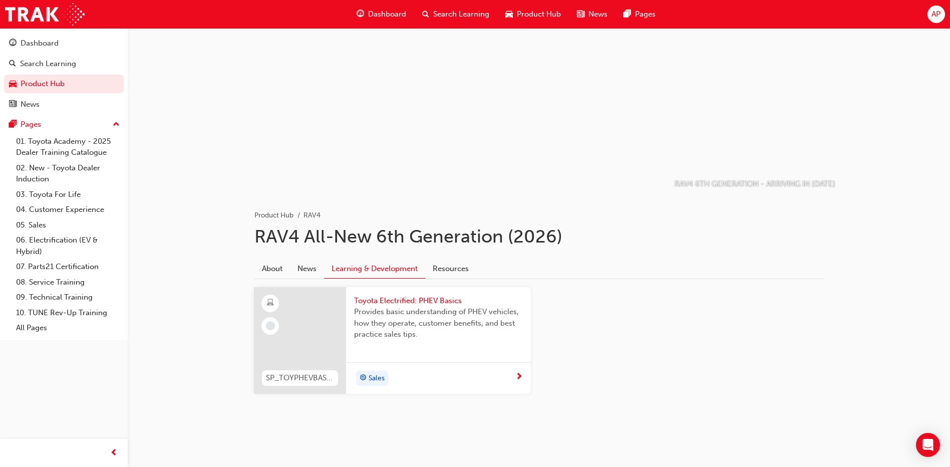
click at [438, 308] on span "Provides basic understanding of PHEV vehicles, how they operate, customer benef…" at bounding box center [438, 323] width 169 height 34
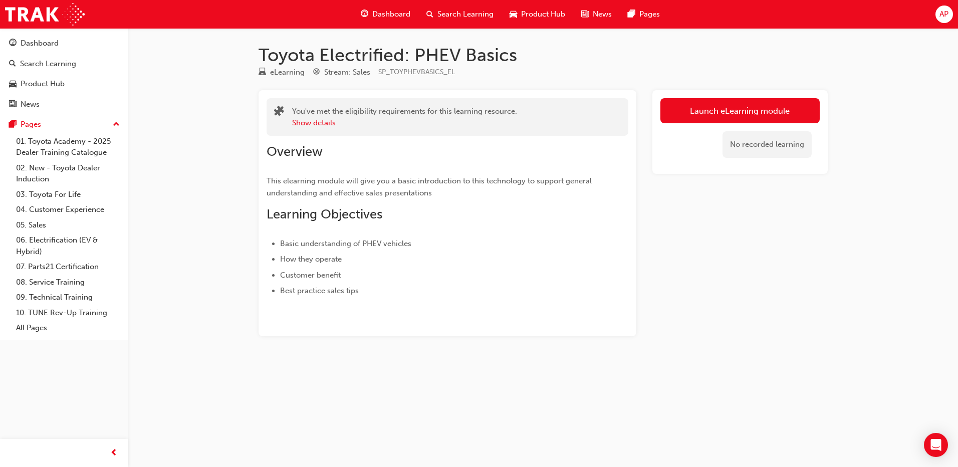
click at [713, 126] on div "No recorded learning" at bounding box center [739, 144] width 159 height 43
click at [709, 117] on link "Launch eLearning module" at bounding box center [739, 110] width 159 height 25
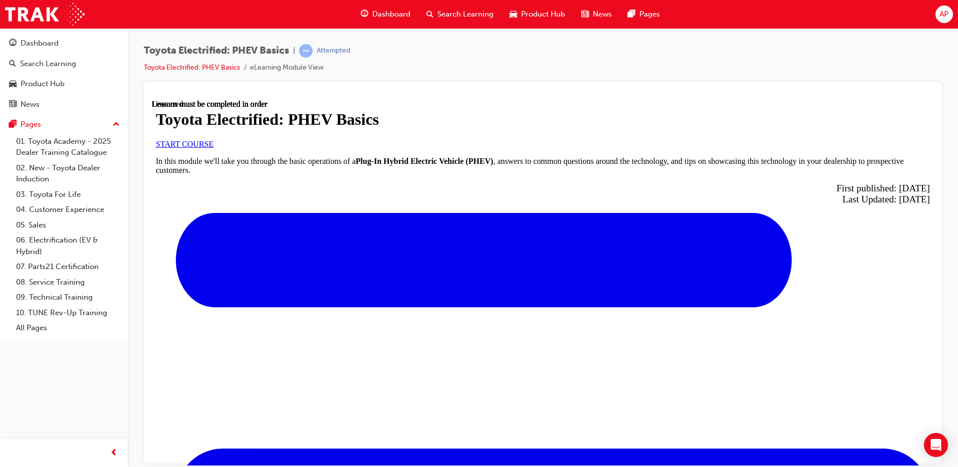
click at [213, 148] on span "START COURSE" at bounding box center [185, 143] width 58 height 9
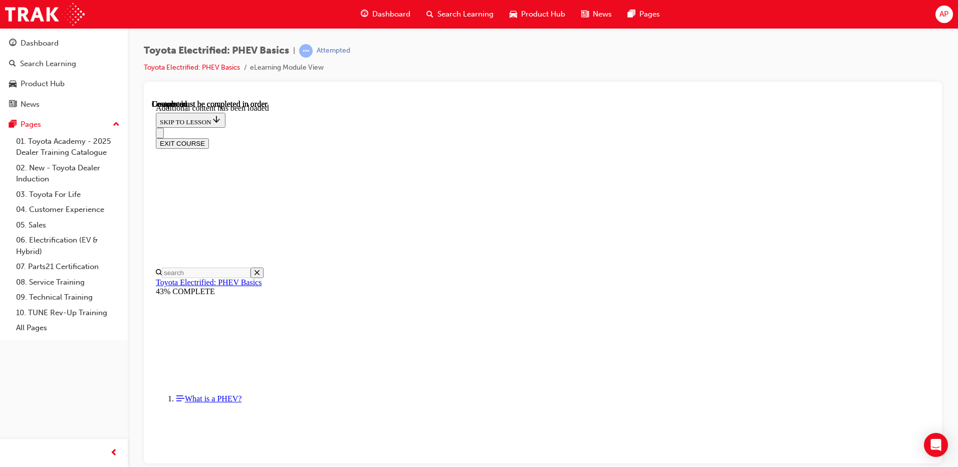
scroll to position [204, 0]
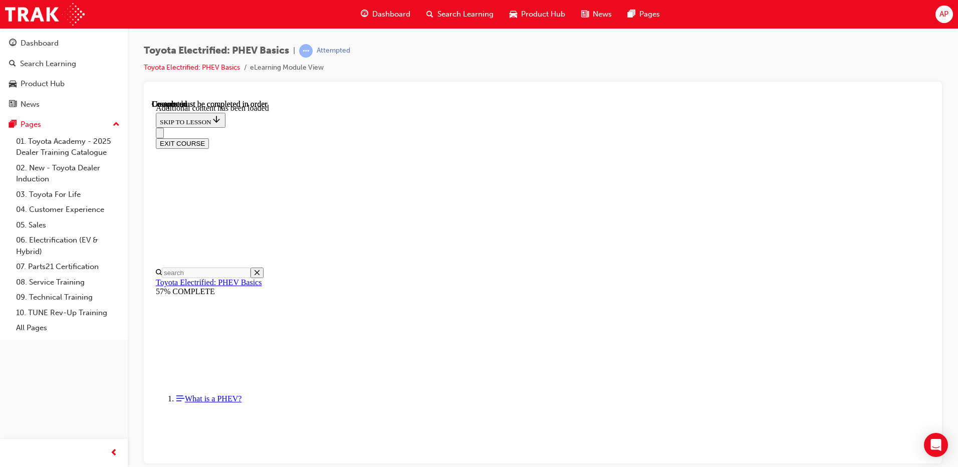
scroll to position [282, 0]
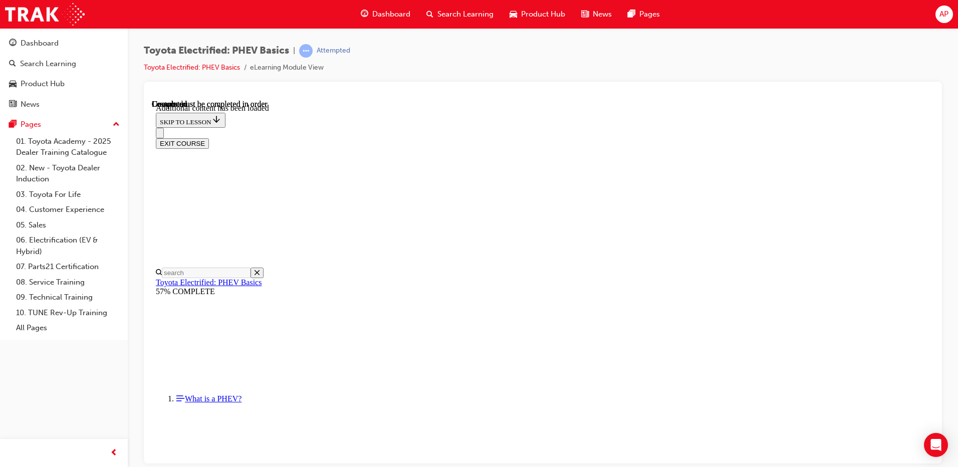
drag, startPoint x: 516, startPoint y: 195, endPoint x: 521, endPoint y: 264, distance: 69.3
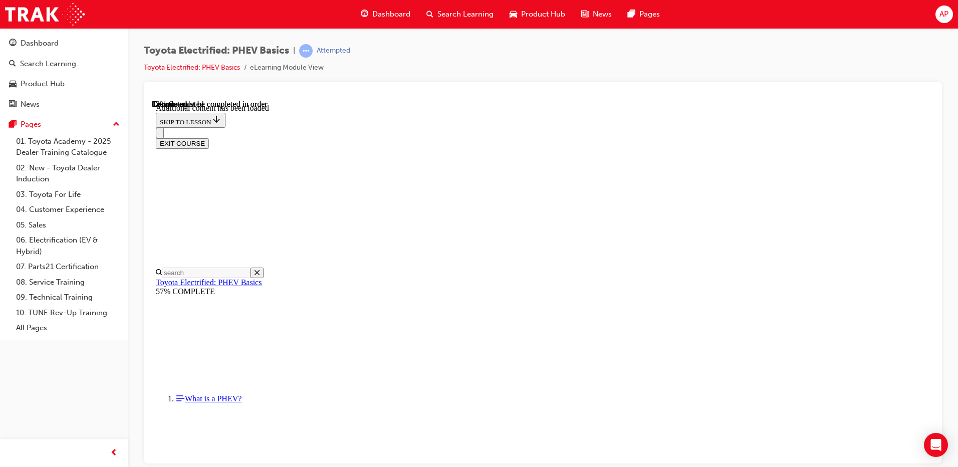
scroll to position [207, 0]
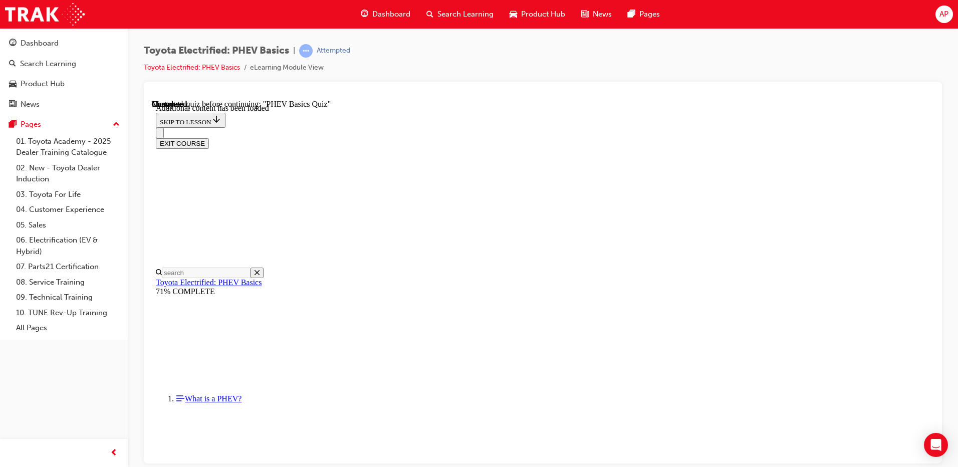
radio input "true"
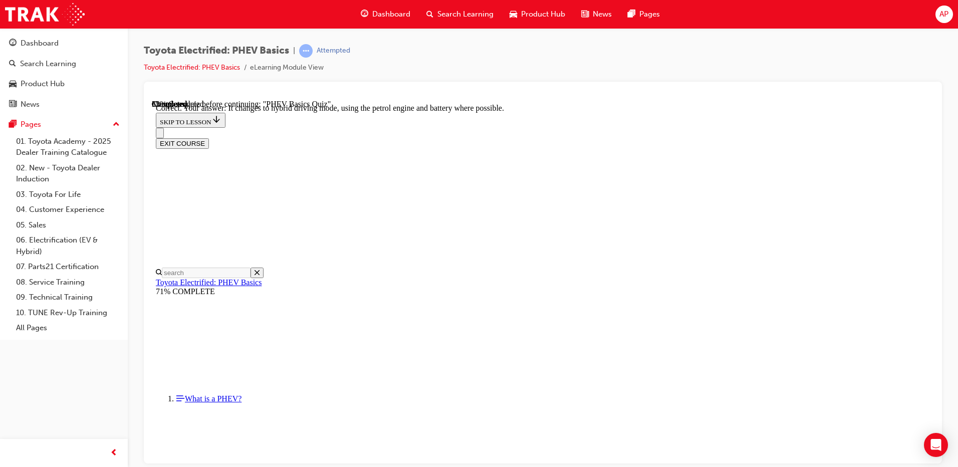
radio input "true"
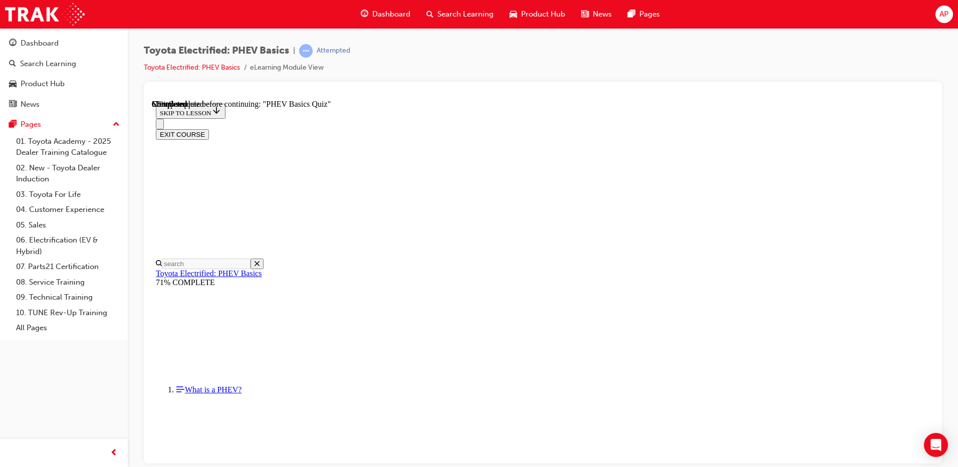
radio input "true"
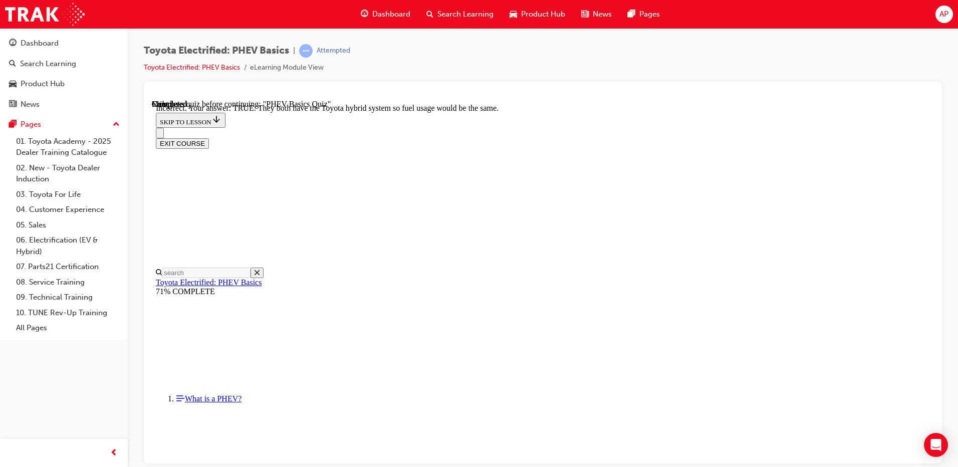
scroll to position [166, 0]
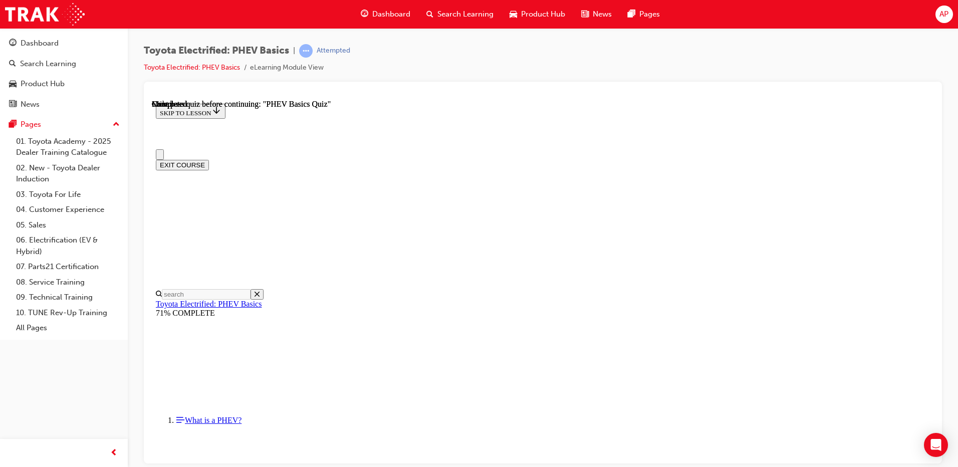
scroll to position [0, 0]
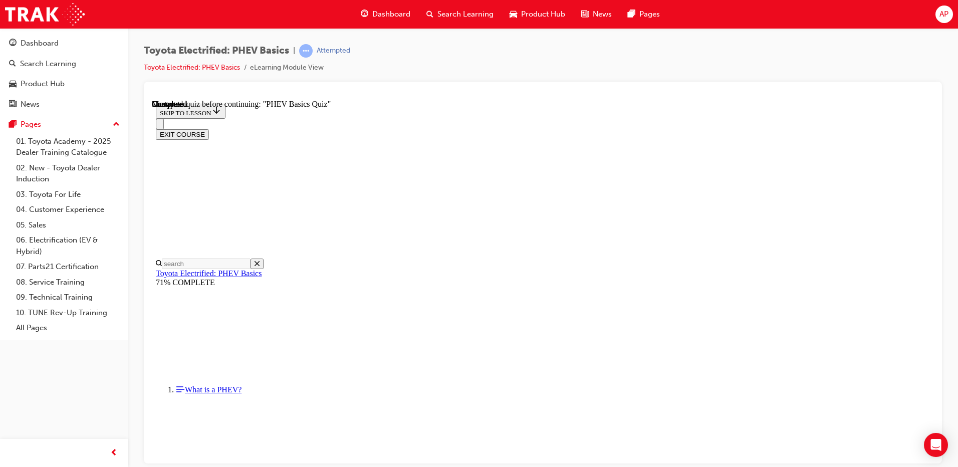
radio input "true"
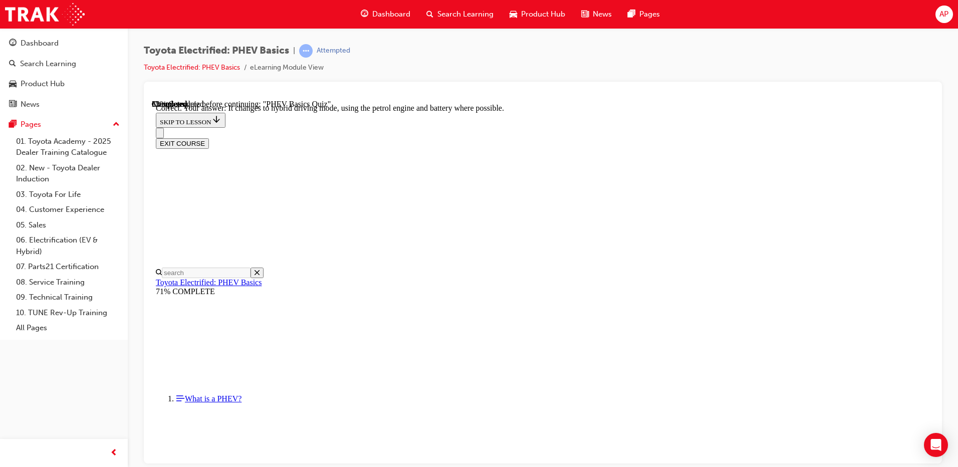
scroll to position [101, 0]
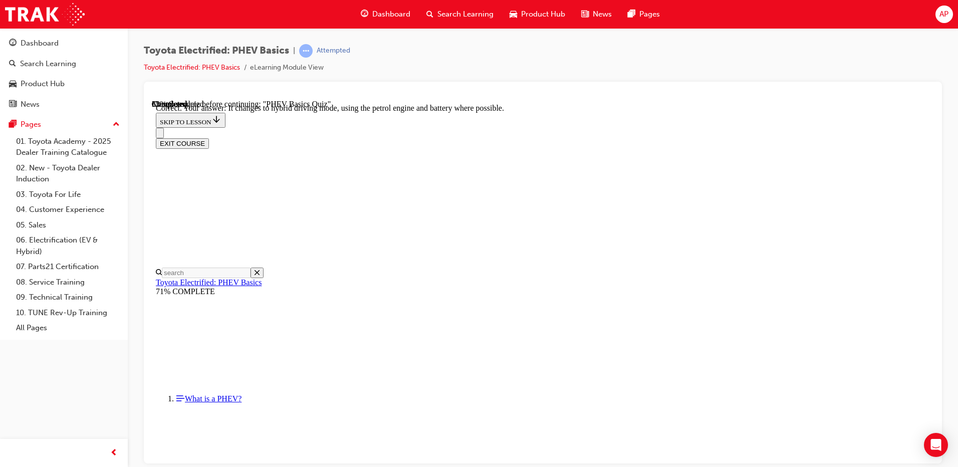
radio input "true"
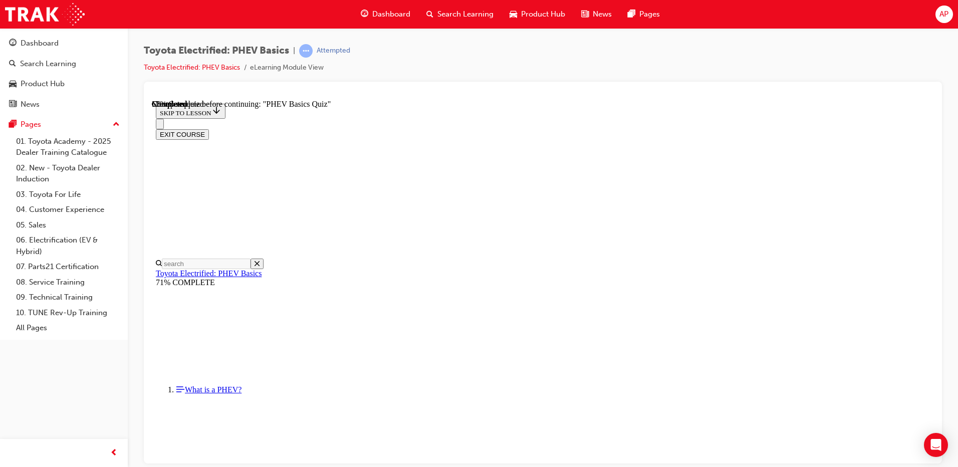
scroll to position [97, 0]
drag, startPoint x: 542, startPoint y: 290, endPoint x: 639, endPoint y: 457, distance: 193.7
radio input "true"
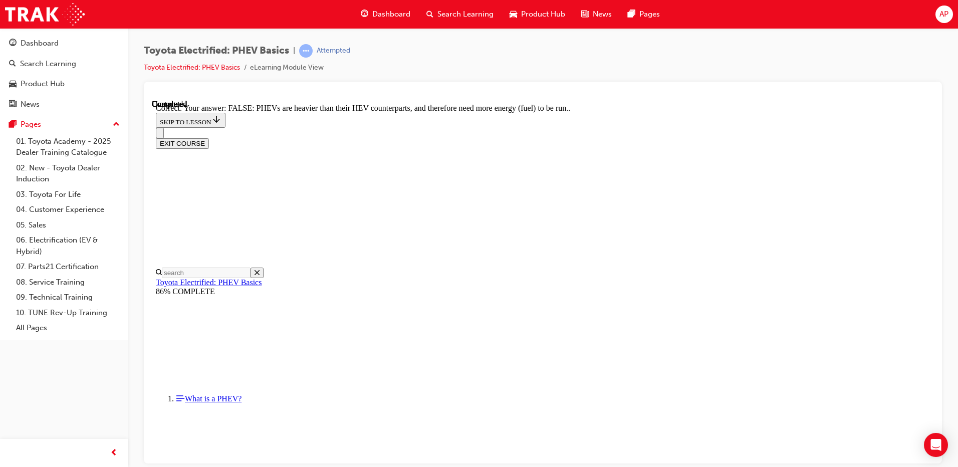
scroll to position [166, 0]
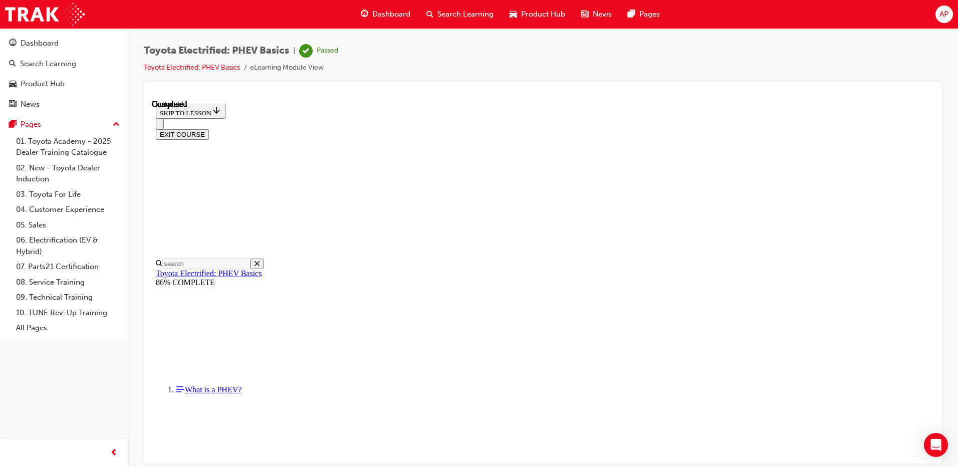
scroll to position [178, 0]
drag, startPoint x: 599, startPoint y: 448, endPoint x: 661, endPoint y: 454, distance: 62.5
click at [59, 85] on div "Product Hub" at bounding box center [43, 84] width 44 height 12
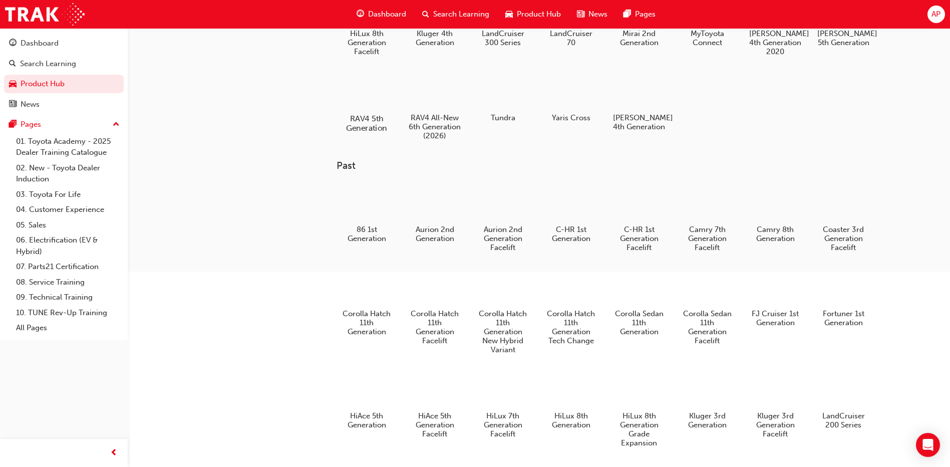
scroll to position [100, 0]
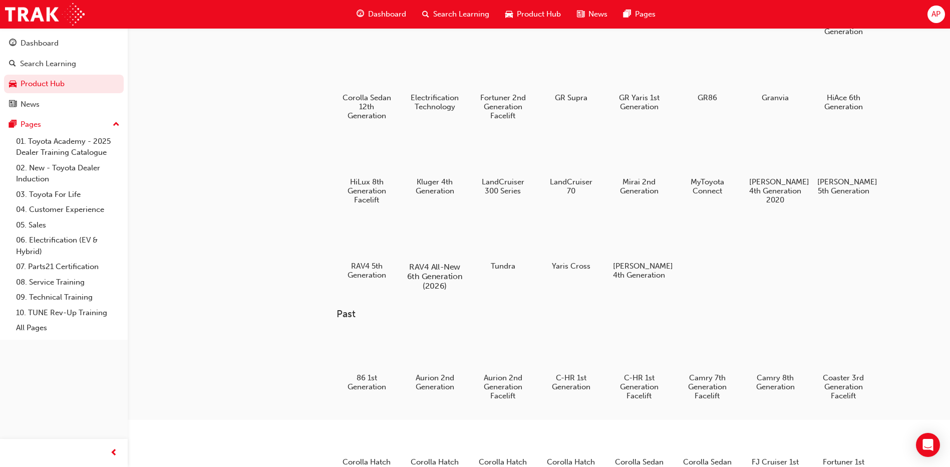
click at [439, 250] on div at bounding box center [435, 238] width 56 height 40
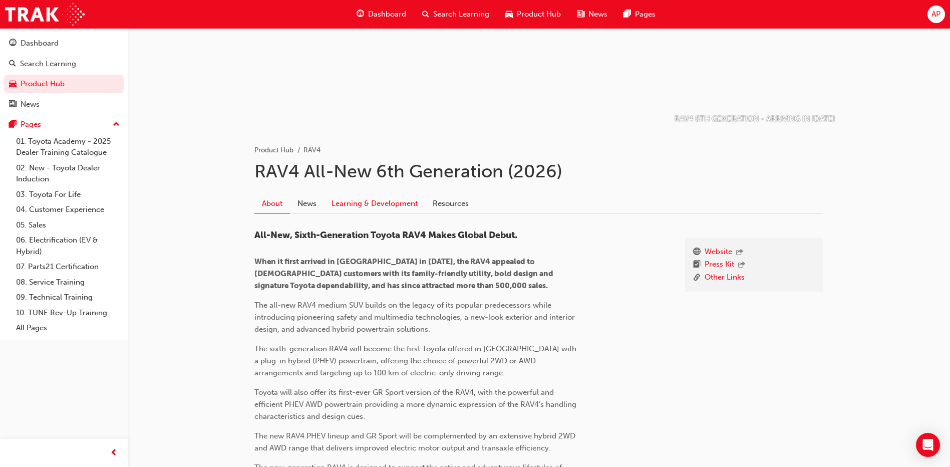
click at [386, 196] on link "Learning & Development" at bounding box center [374, 203] width 101 height 19
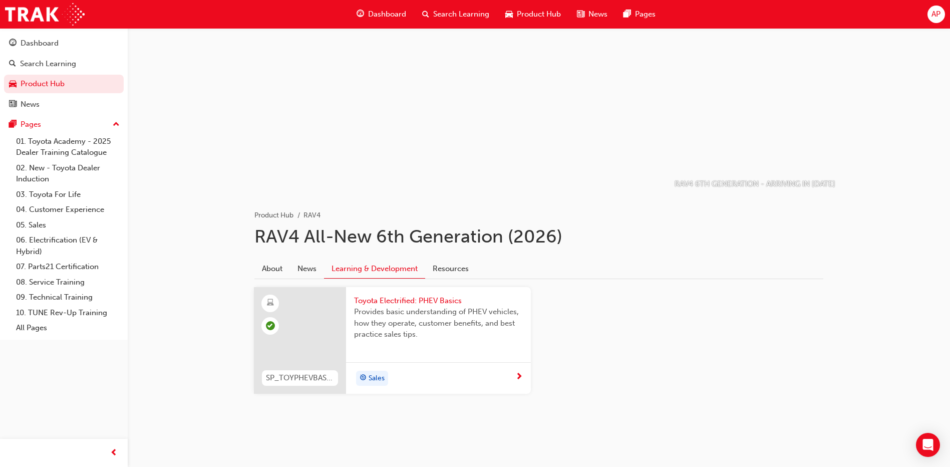
scroll to position [35, 0]
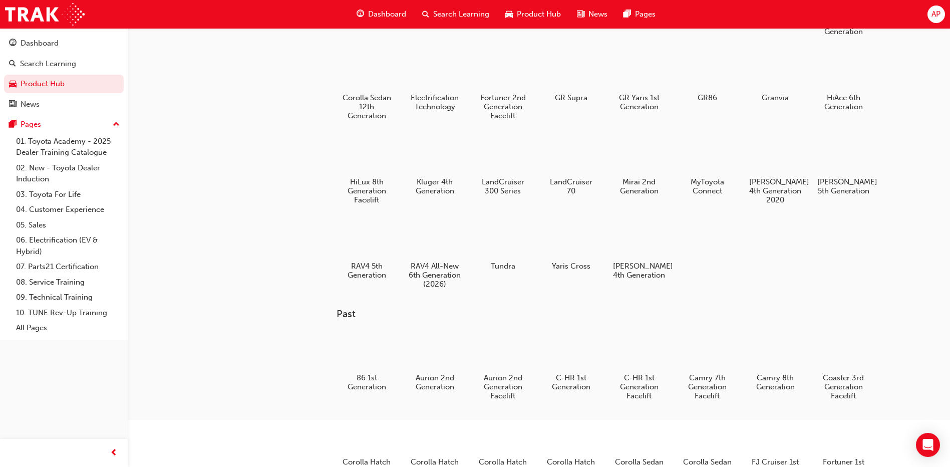
drag, startPoint x: 624, startPoint y: 256, endPoint x: 654, endPoint y: 274, distance: 34.5
click at [624, 256] on div at bounding box center [639, 239] width 53 height 38
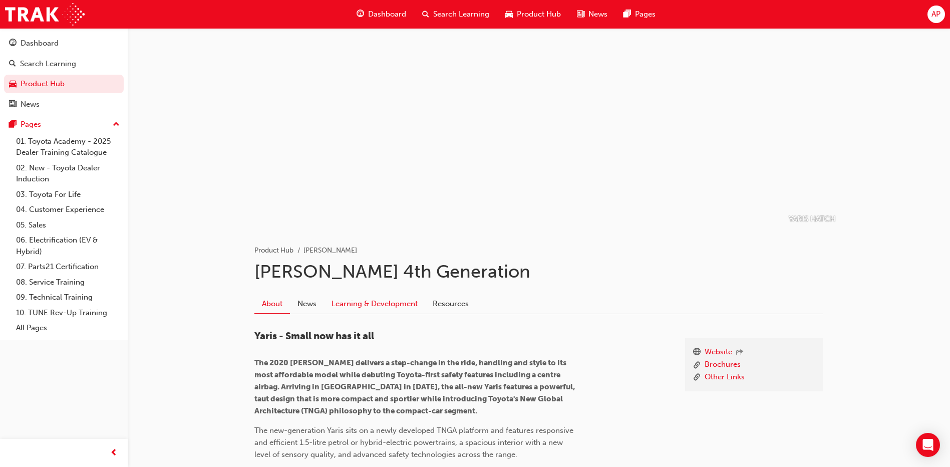
click at [411, 305] on link "Learning & Development" at bounding box center [374, 303] width 101 height 19
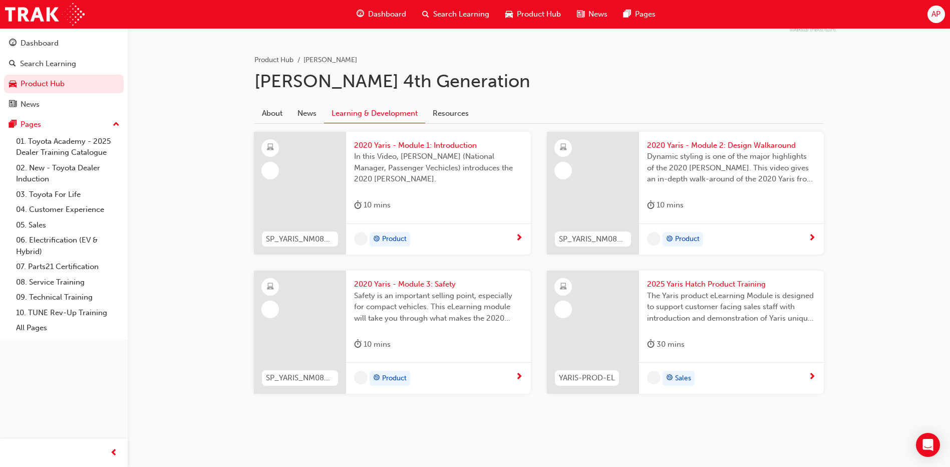
scroll to position [190, 0]
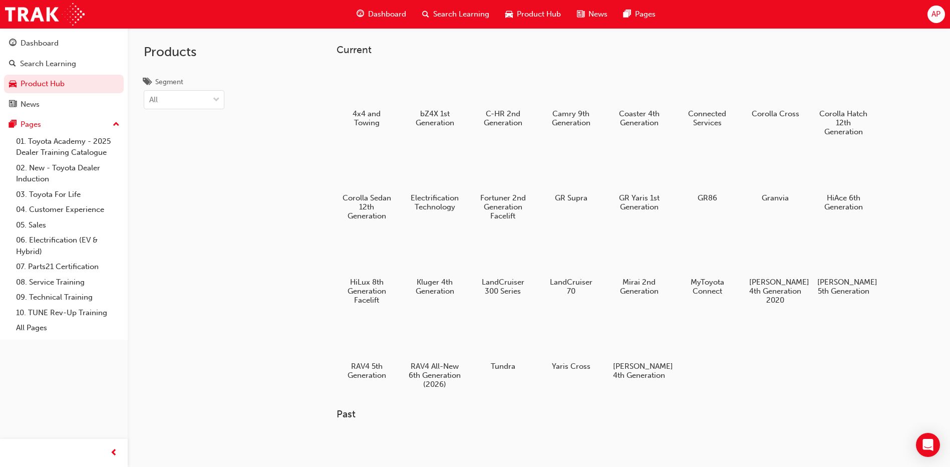
click at [460, 17] on span "Search Learning" at bounding box center [461, 15] width 56 height 12
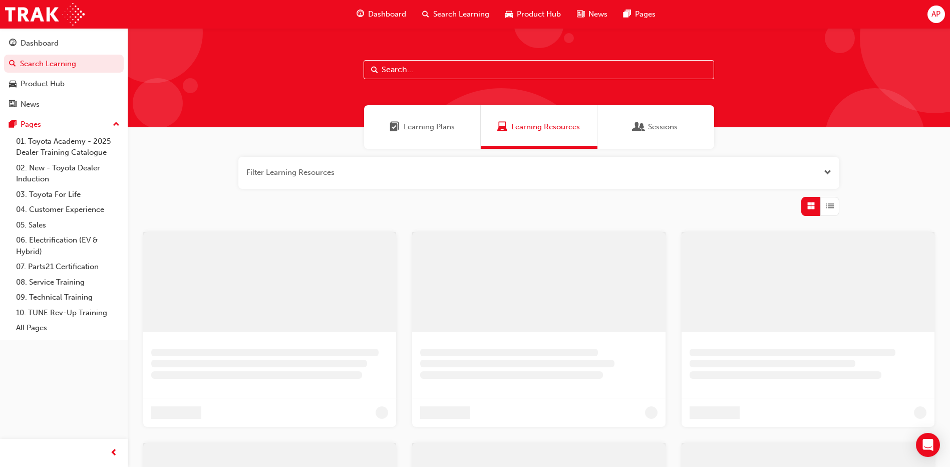
click at [435, 72] on input "text" at bounding box center [539, 69] width 351 height 19
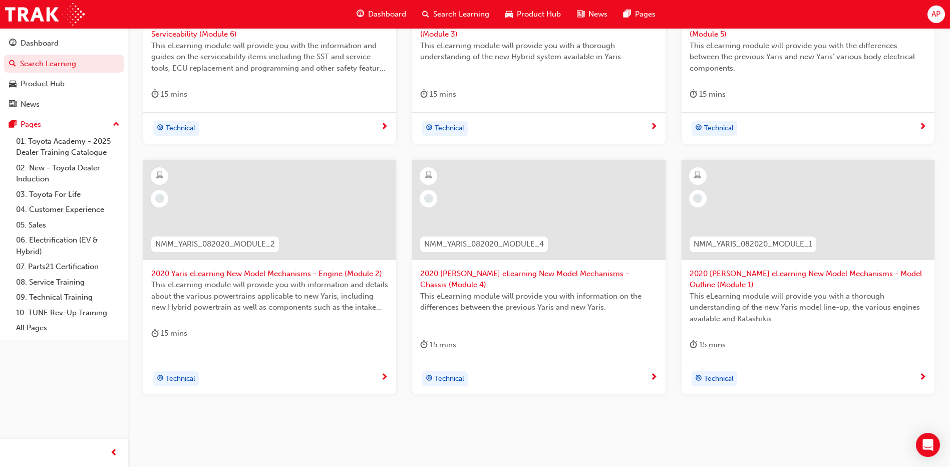
scroll to position [347, 0]
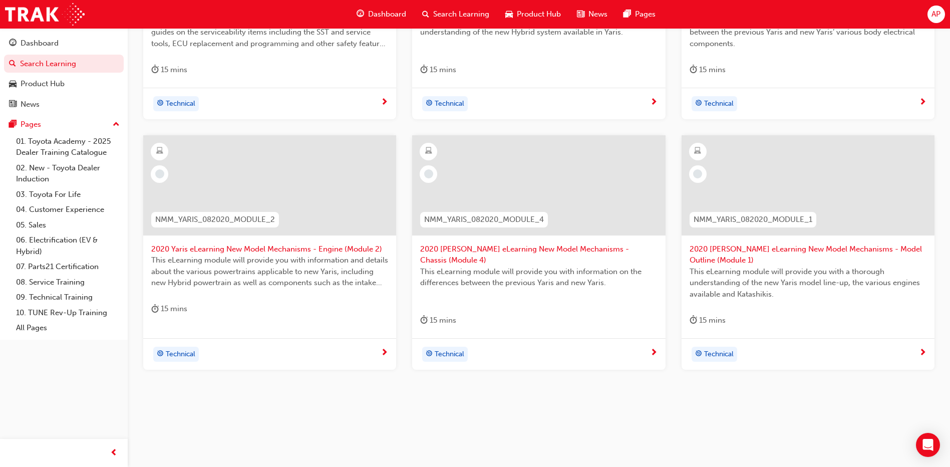
type input "nmm_yaris_082020"
click at [735, 252] on span "2020 Yaris eLearning New Model Mechanisms - Model Outline (Module 1)" at bounding box center [808, 254] width 237 height 23
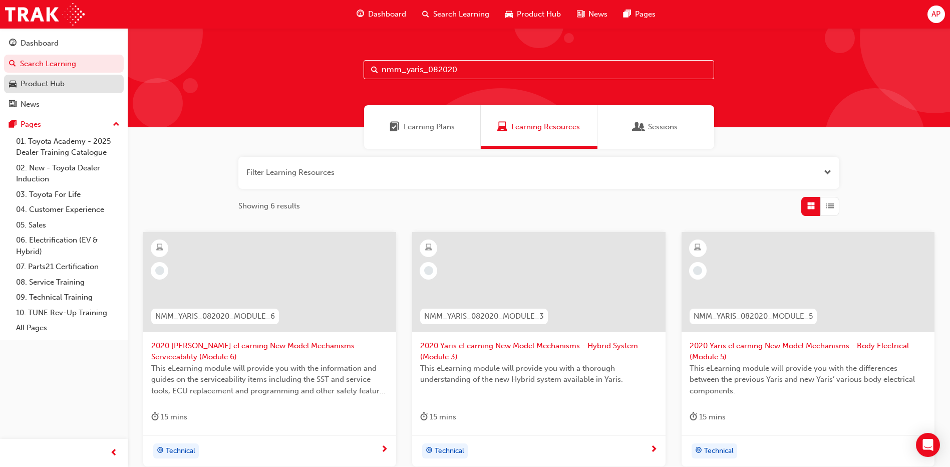
drag, startPoint x: 368, startPoint y: 62, endPoint x: 47, endPoint y: 78, distance: 321.0
click at [47, 78] on div "Dashboard Search Learning Product Hub News Pages Pages 01. Toyota Academy - 202…" at bounding box center [475, 407] width 950 height 814
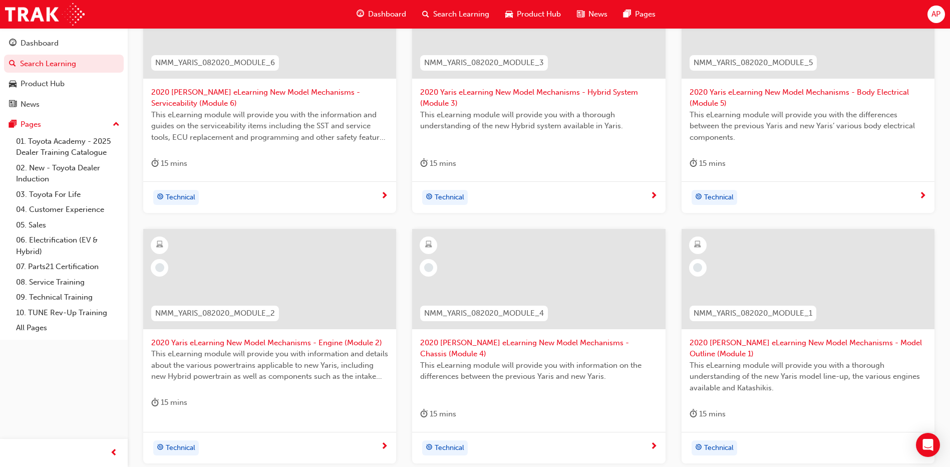
scroll to position [347, 0]
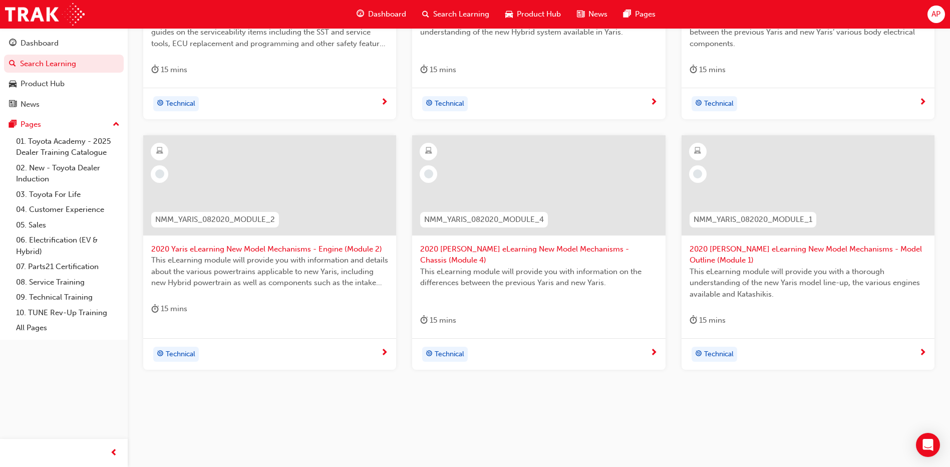
click at [756, 248] on span "2020 Yaris eLearning New Model Mechanisms - Model Outline (Module 1)" at bounding box center [808, 254] width 237 height 23
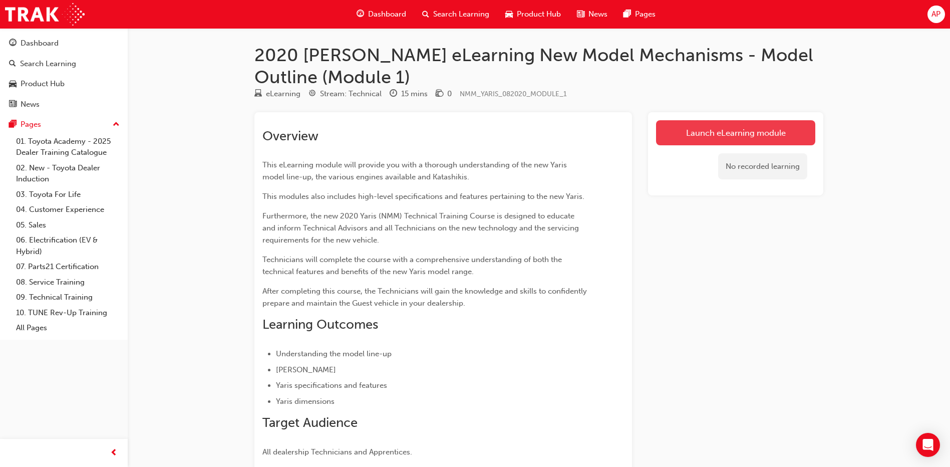
click at [737, 128] on link "Launch eLearning module" at bounding box center [735, 132] width 159 height 25
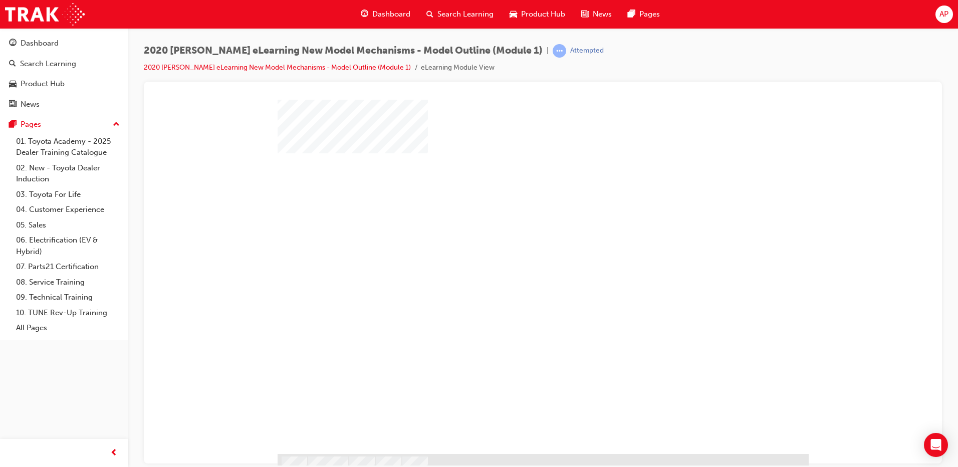
scroll to position [33, 0]
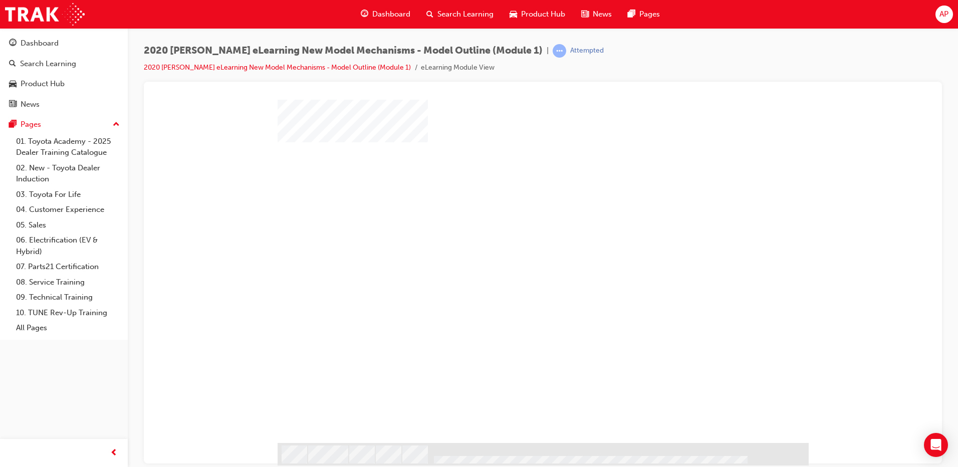
click at [514, 220] on div "play" at bounding box center [514, 220] width 0 height 0
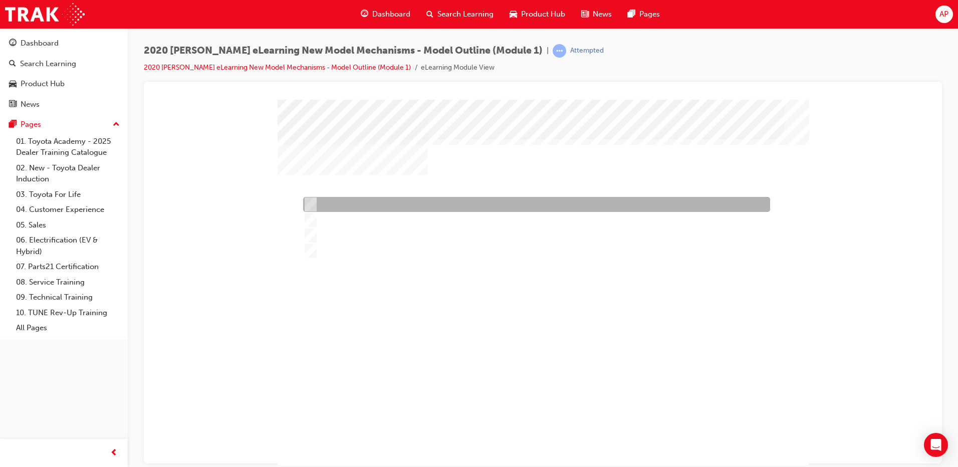
click at [354, 203] on div at bounding box center [534, 204] width 467 height 15
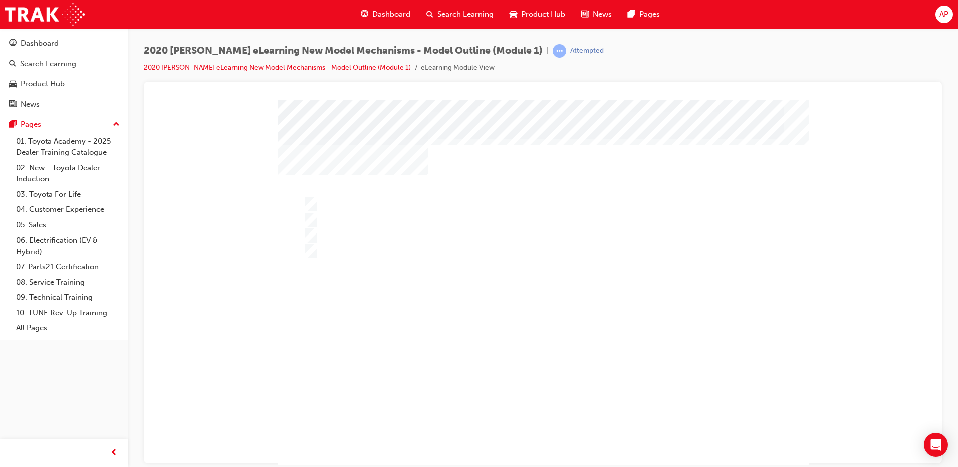
click at [358, 230] on div at bounding box center [543, 298] width 531 height 398
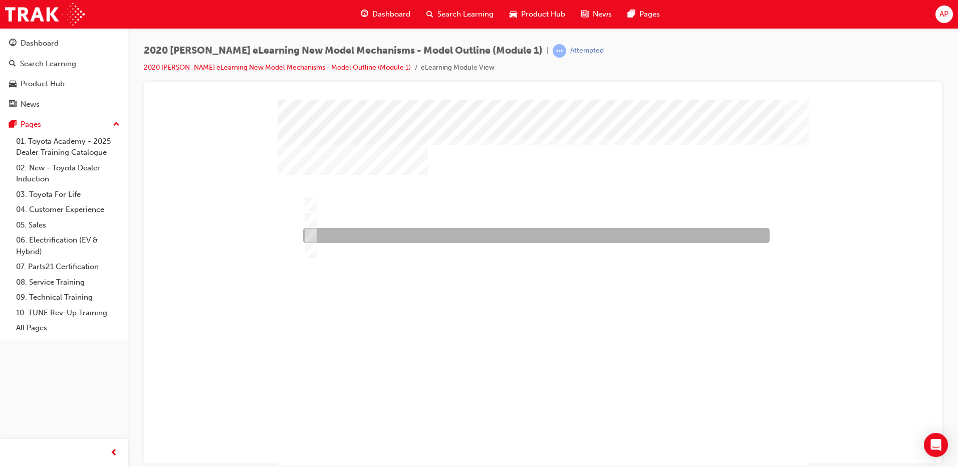
click at [347, 228] on div at bounding box center [534, 235] width 466 height 15
radio input "false"
radio input "true"
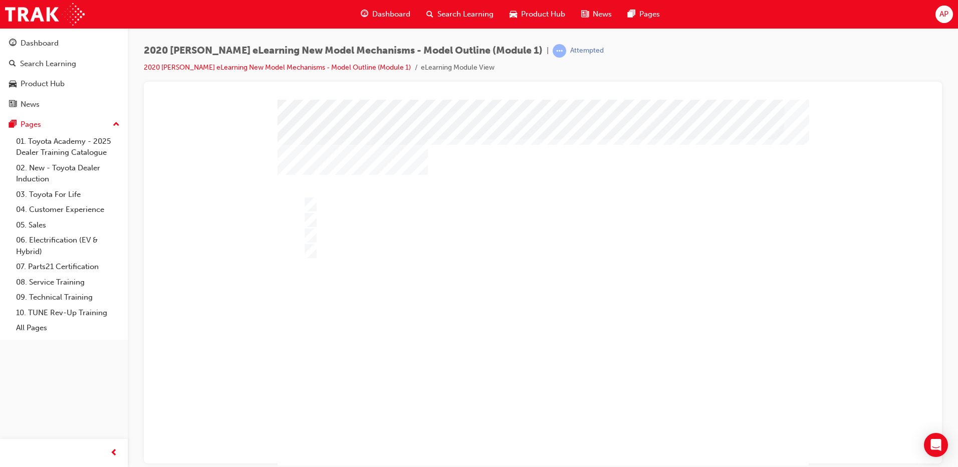
drag, startPoint x: 414, startPoint y: 159, endPoint x: 777, endPoint y: 145, distance: 363.4
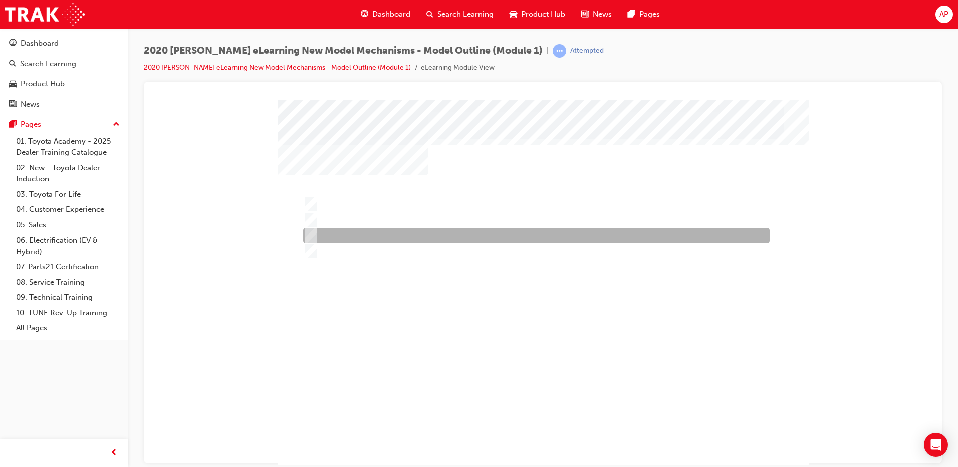
drag, startPoint x: 354, startPoint y: 240, endPoint x: 482, endPoint y: 336, distance: 160.0
click at [354, 239] on div at bounding box center [534, 235] width 466 height 15
radio input "true"
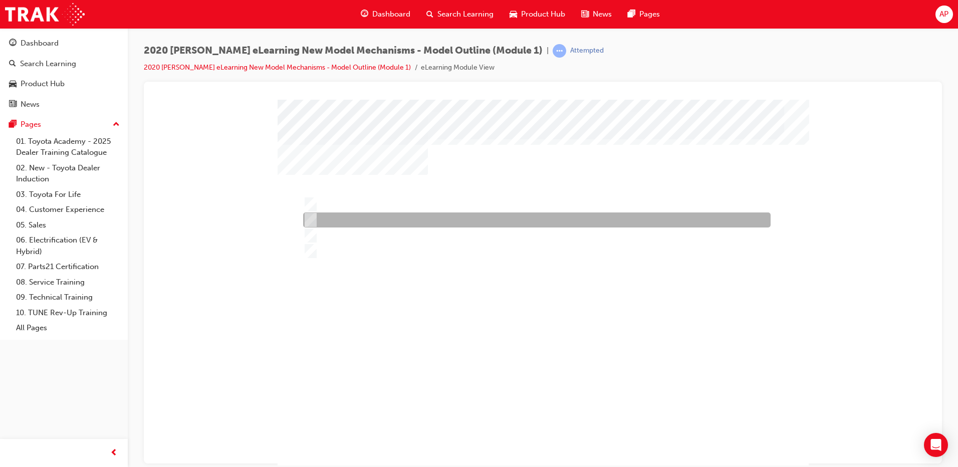
click at [349, 217] on div at bounding box center [534, 219] width 467 height 15
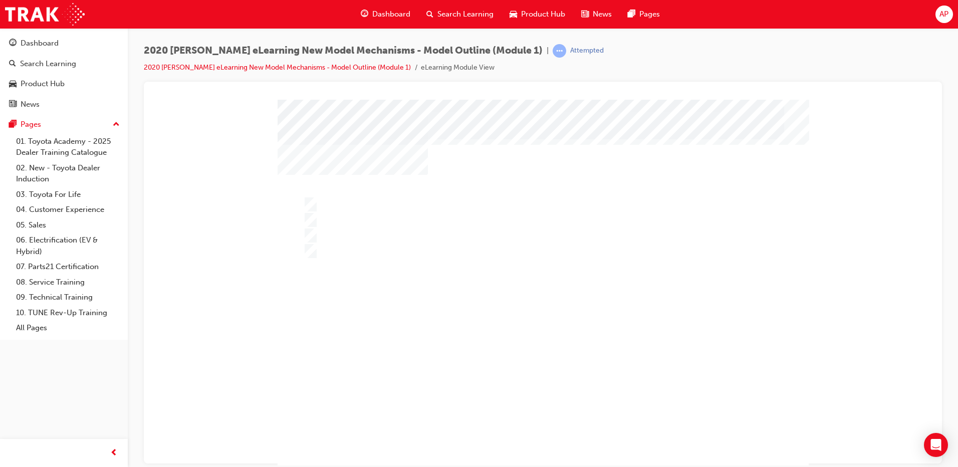
click at [526, 407] on div "" at bounding box center [543, 287] width 531 height 376
click at [356, 225] on div at bounding box center [543, 298] width 531 height 398
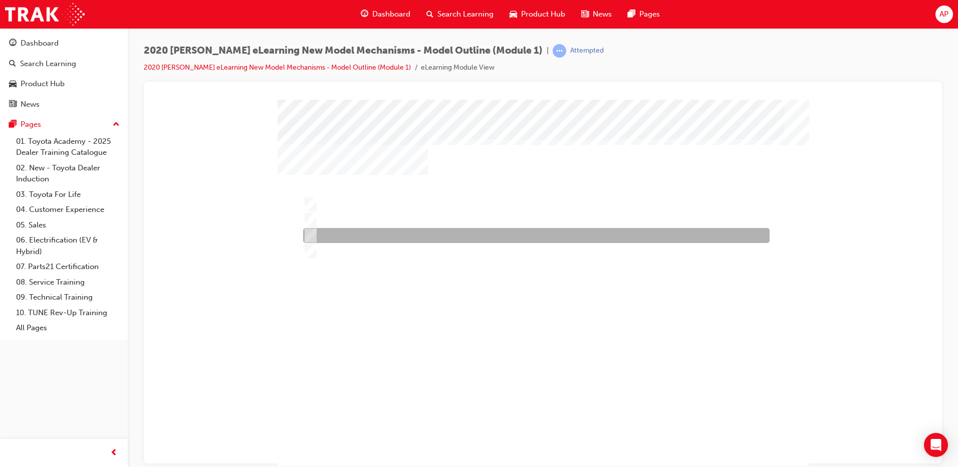
click at [333, 235] on div at bounding box center [534, 235] width 466 height 15
radio input "false"
radio input "true"
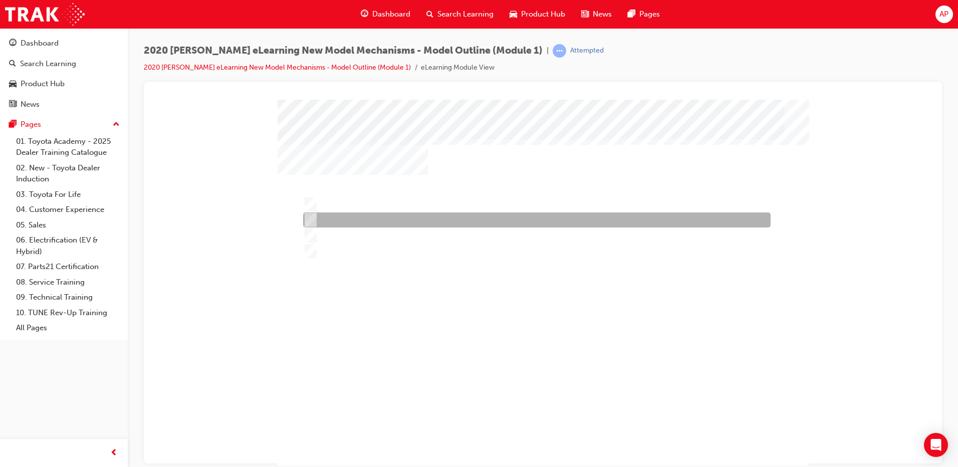
click at [363, 218] on div at bounding box center [534, 219] width 467 height 15
radio input "true"
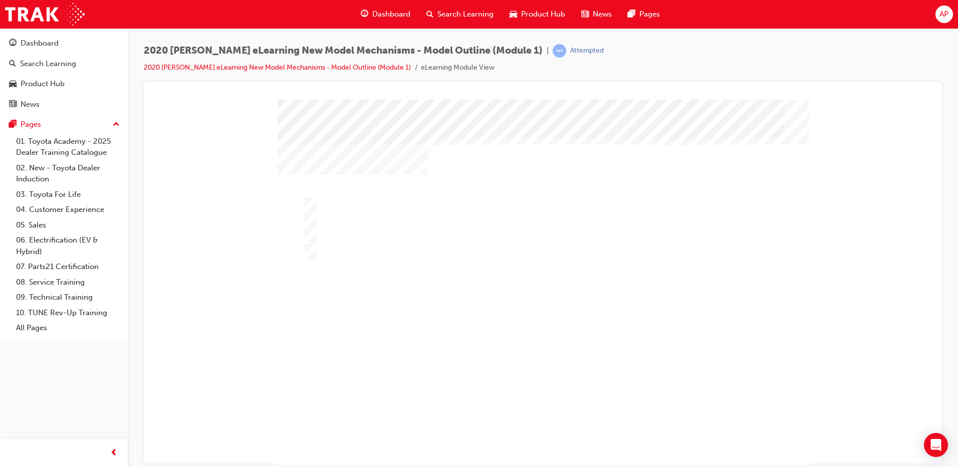
drag, startPoint x: 537, startPoint y: 413, endPoint x: 540, endPoint y: 436, distance: 22.8
click at [538, 426] on div at bounding box center [543, 287] width 531 height 376
click at [350, 206] on div at bounding box center [543, 298] width 531 height 398
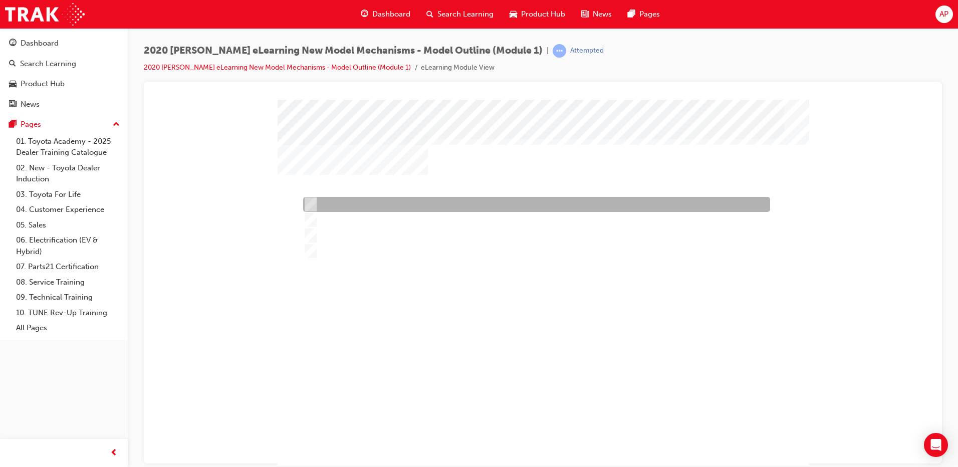
click at [352, 204] on div at bounding box center [534, 204] width 467 height 15
radio input "true"
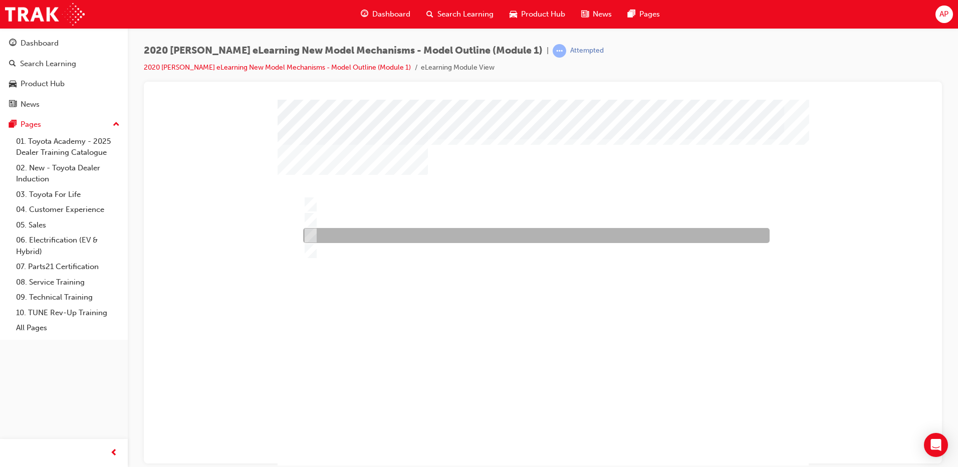
click at [343, 235] on div at bounding box center [534, 235] width 466 height 15
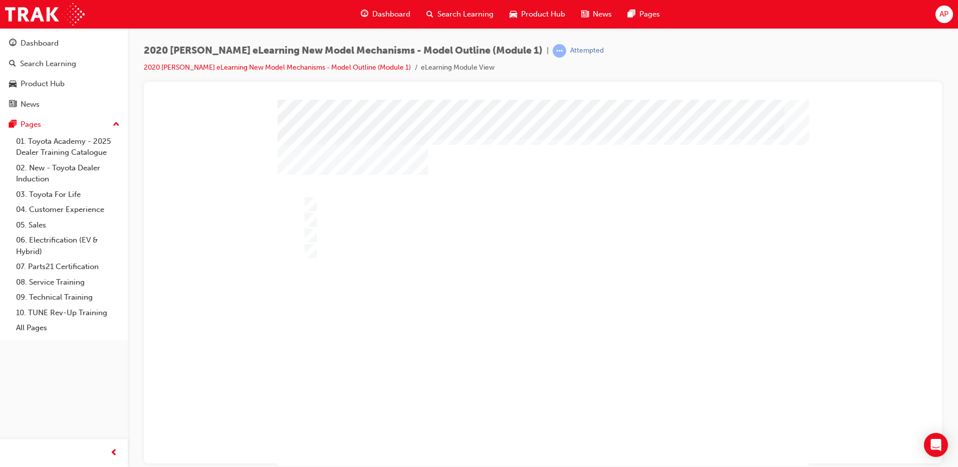
click at [352, 259] on div "" at bounding box center [543, 287] width 531 height 376
click at [352, 256] on div at bounding box center [534, 250] width 466 height 15
radio input "false"
radio input "true"
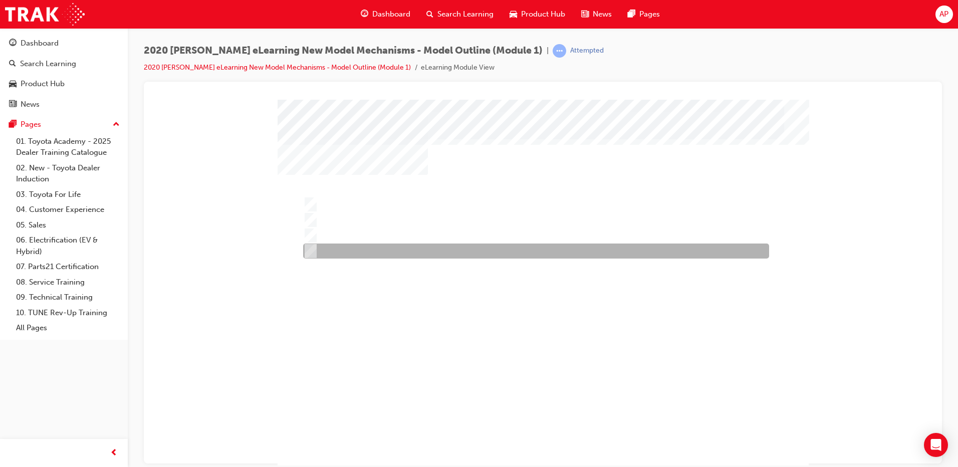
click at [352, 244] on div at bounding box center [534, 250] width 466 height 15
radio input "true"
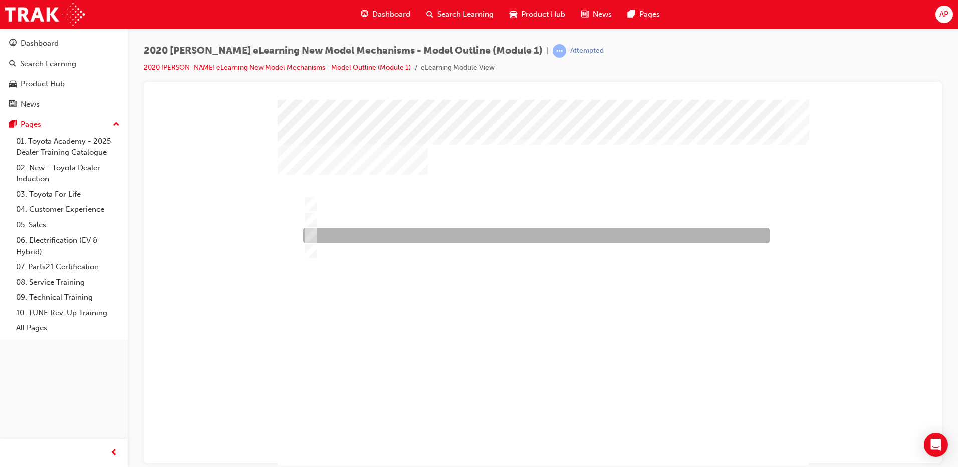
click at [357, 228] on div at bounding box center [534, 235] width 466 height 15
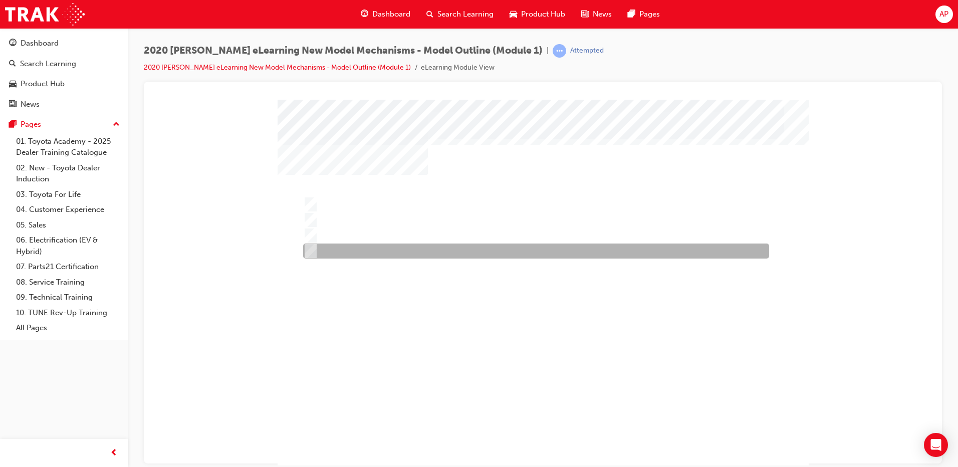
click at [354, 247] on div at bounding box center [534, 250] width 466 height 15
radio input "false"
radio input "true"
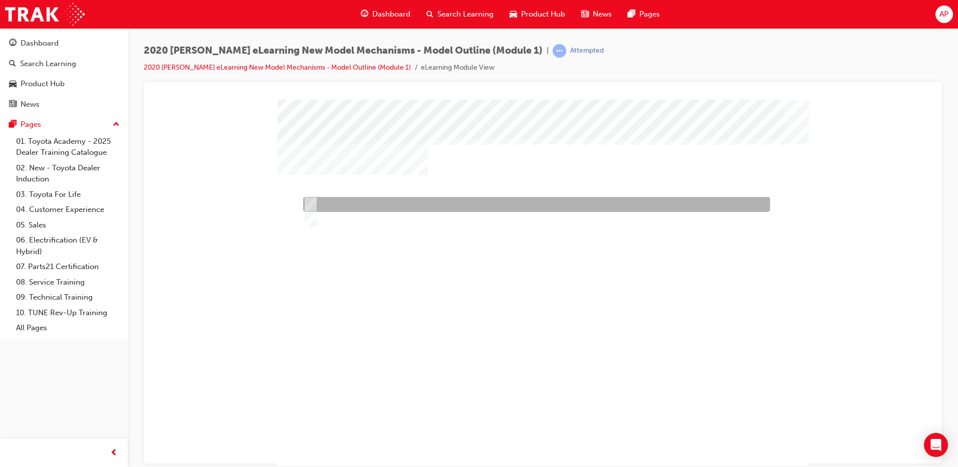
click at [355, 202] on div at bounding box center [534, 204] width 467 height 15
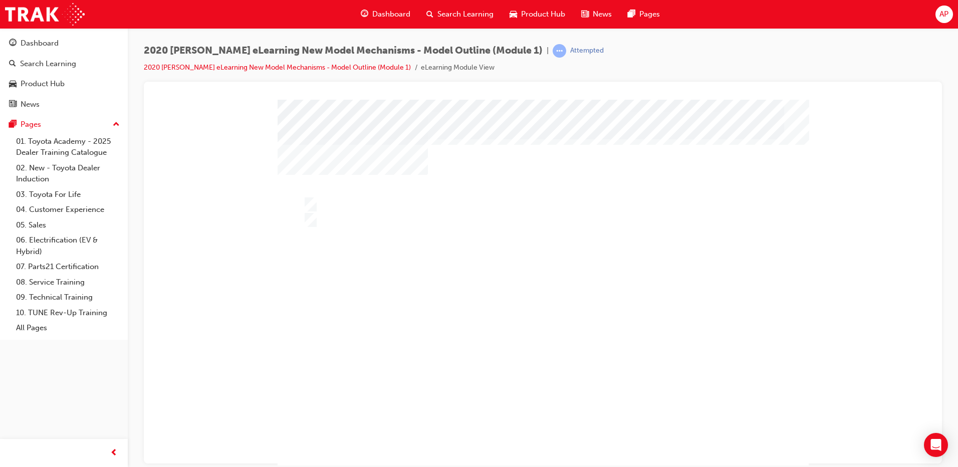
click at [356, 216] on div at bounding box center [543, 298] width 531 height 398
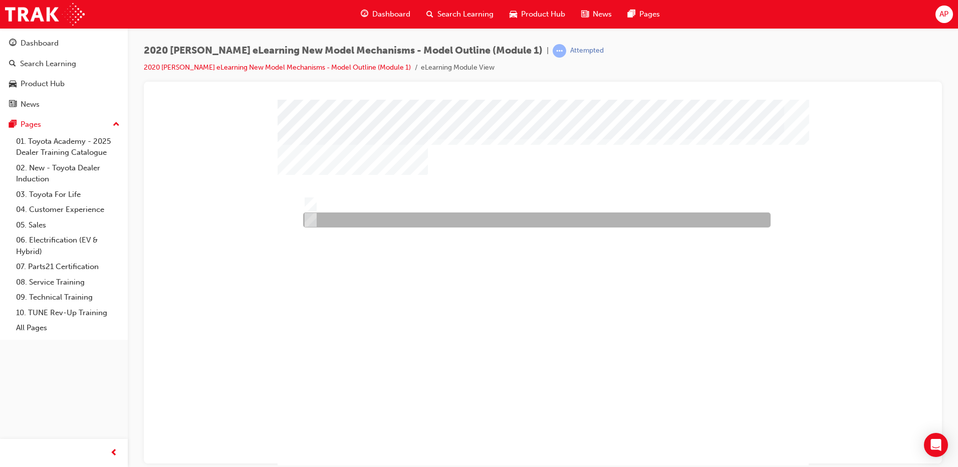
click at [356, 216] on div at bounding box center [534, 219] width 467 height 15
radio input "false"
radio input "true"
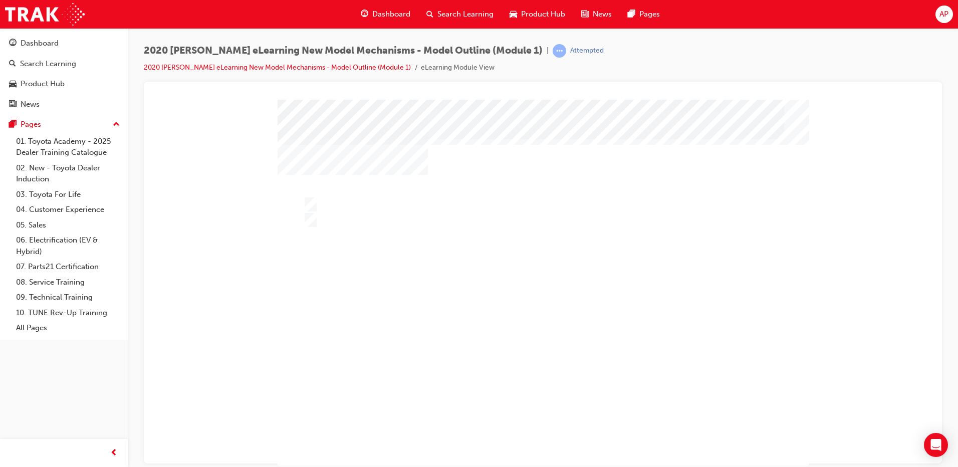
drag, startPoint x: 539, startPoint y: 407, endPoint x: 543, endPoint y: 416, distance: 10.1
click at [542, 411] on div "" at bounding box center [543, 287] width 531 height 376
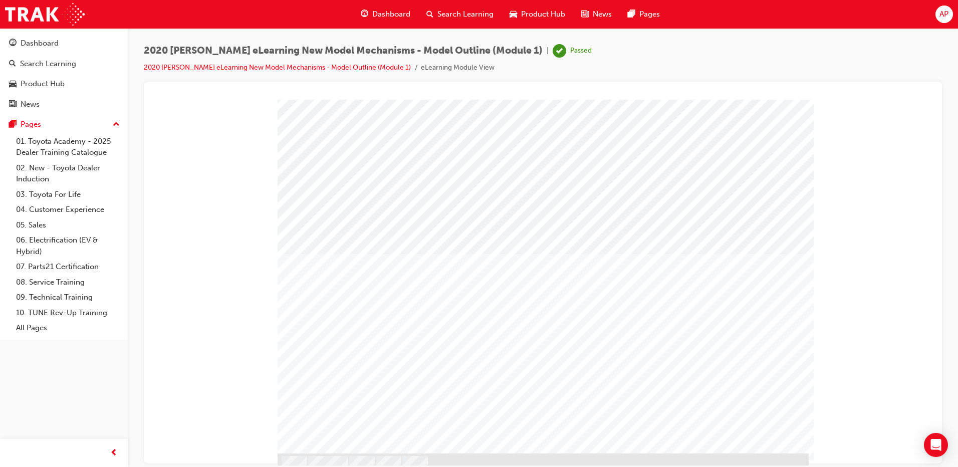
scroll to position [33, 0]
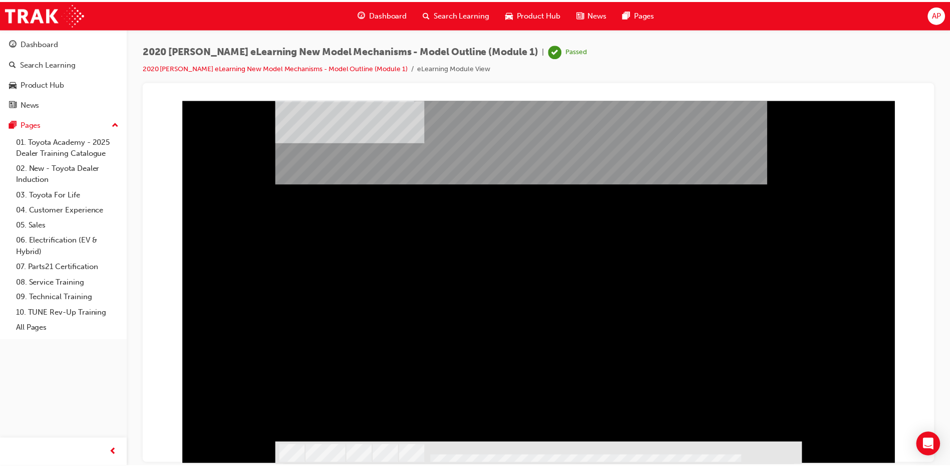
scroll to position [0, 0]
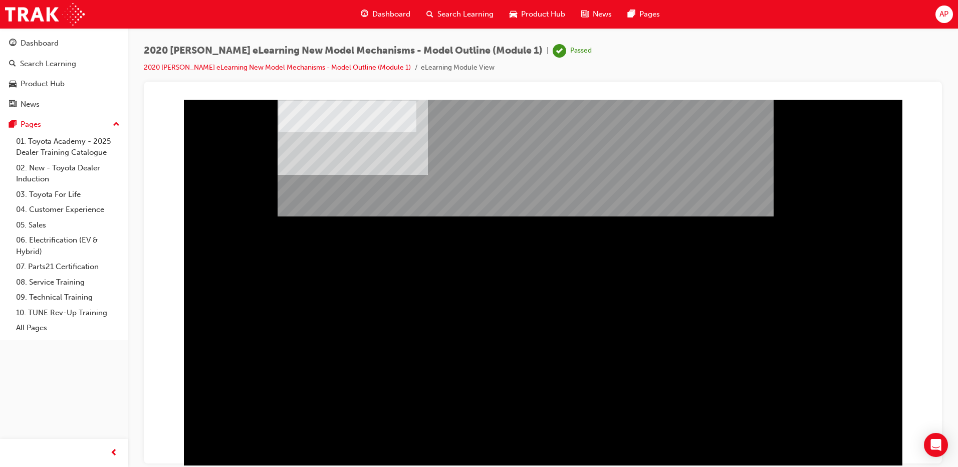
drag, startPoint x: 67, startPoint y: 66, endPoint x: 87, endPoint y: 79, distance: 24.6
click at [67, 66] on div "Search Learning" at bounding box center [48, 64] width 56 height 12
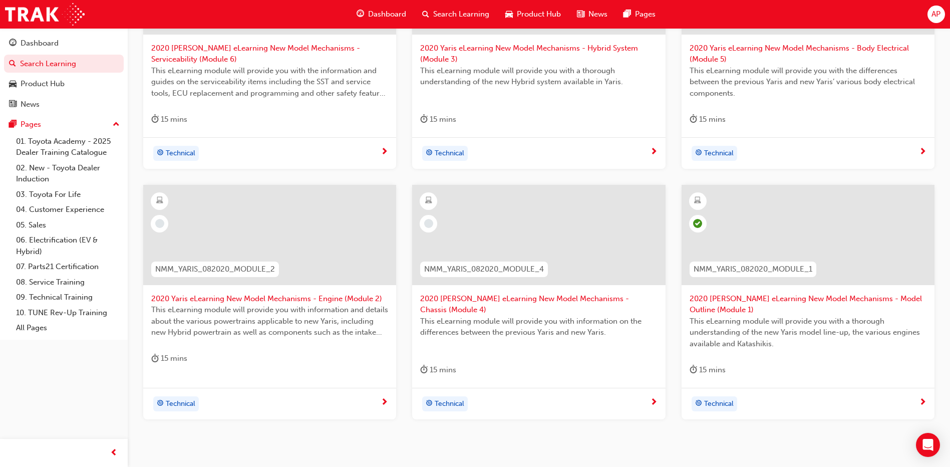
scroll to position [197, 0]
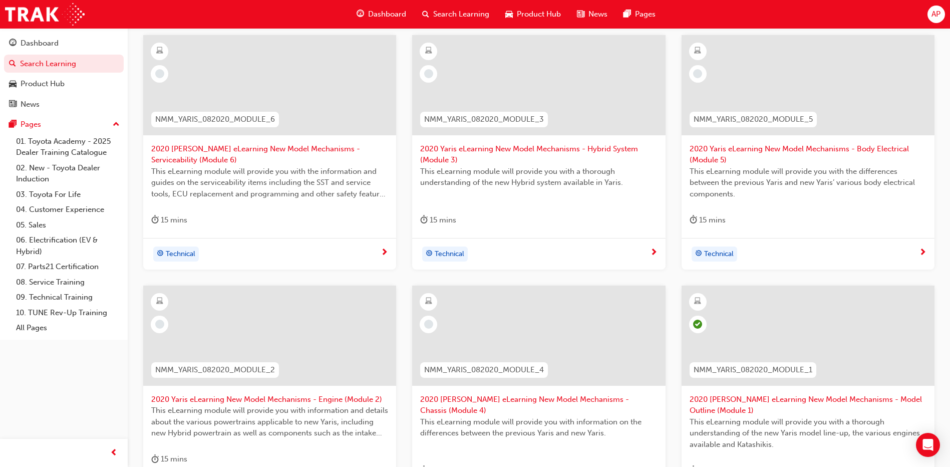
click at [217, 402] on span "2020 Yaris eLearning New Model Mechanisms - Engine (Module 2)" at bounding box center [269, 400] width 237 height 12
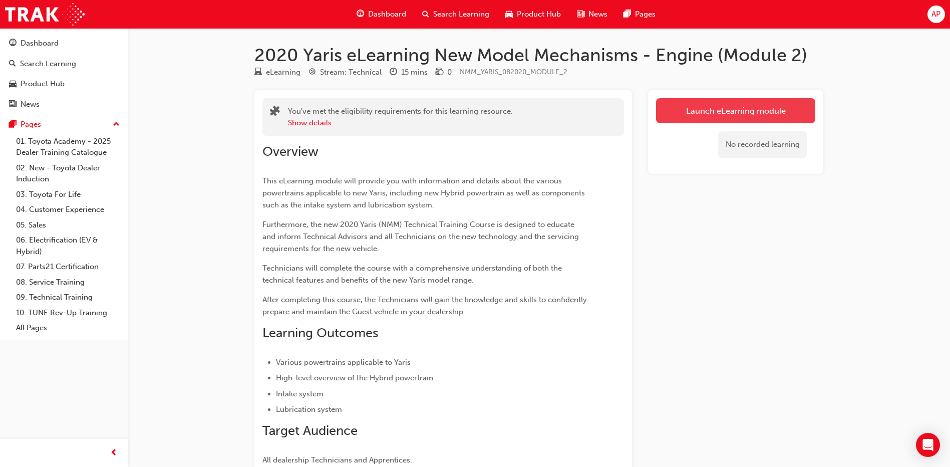
click at [735, 104] on link "Launch eLearning module" at bounding box center [735, 110] width 159 height 25
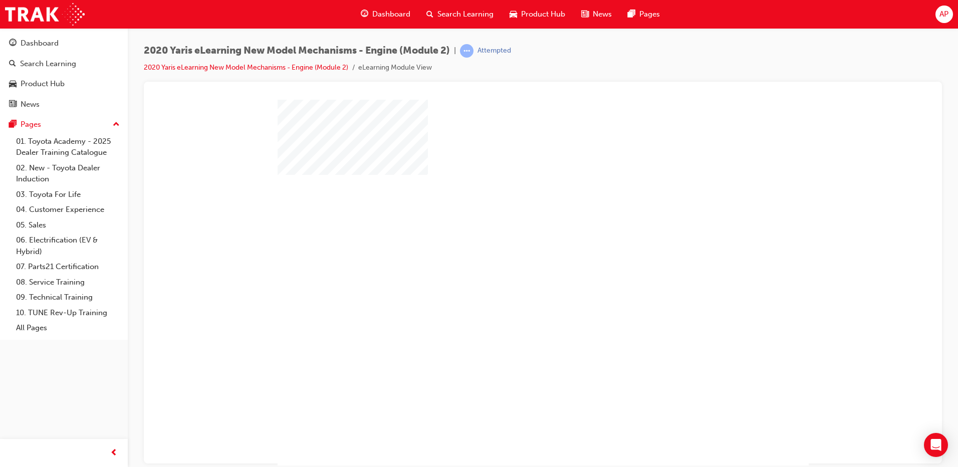
click at [466, 261] on div at bounding box center [543, 287] width 531 height 376
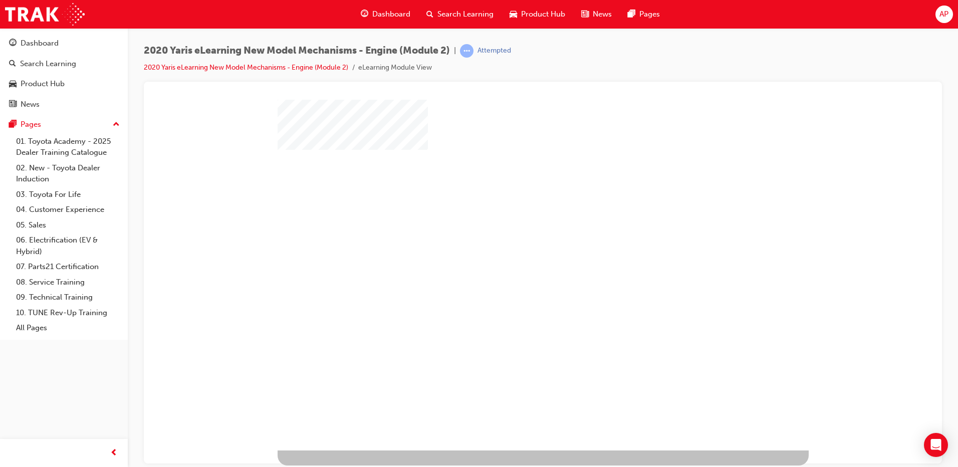
click at [514, 228] on div "play" at bounding box center [514, 228] width 0 height 0
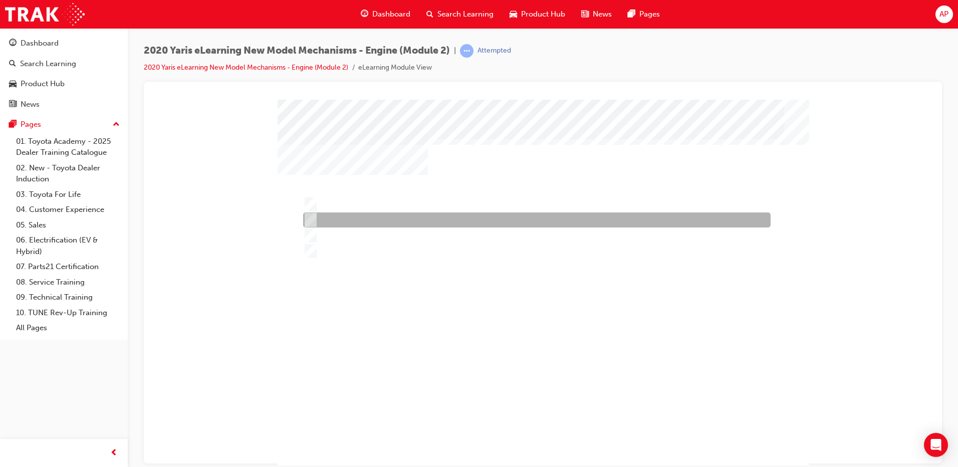
click at [456, 213] on div at bounding box center [534, 219] width 467 height 15
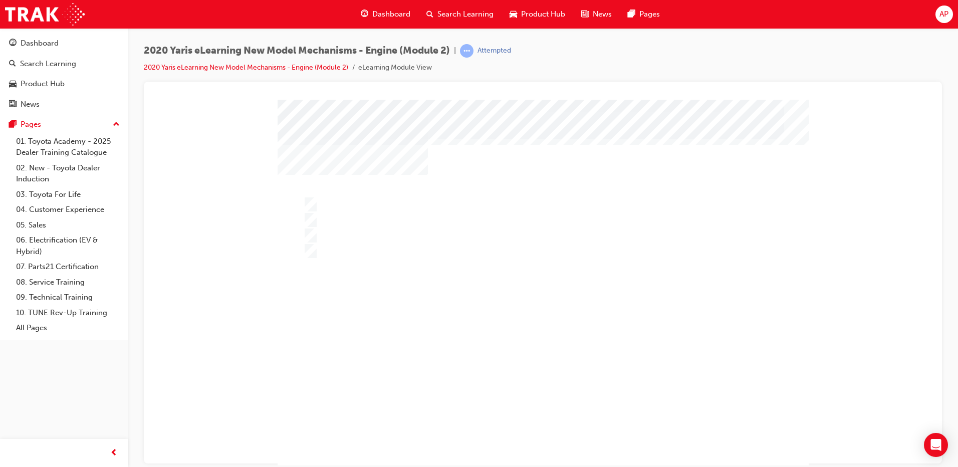
click at [384, 233] on div at bounding box center [543, 287] width 531 height 376
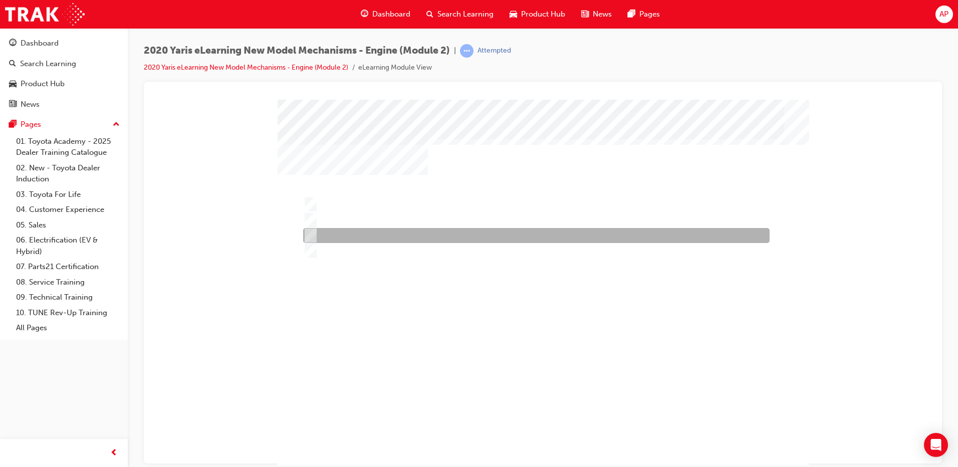
click at [384, 233] on div at bounding box center [534, 235] width 466 height 15
radio input "false"
radio input "true"
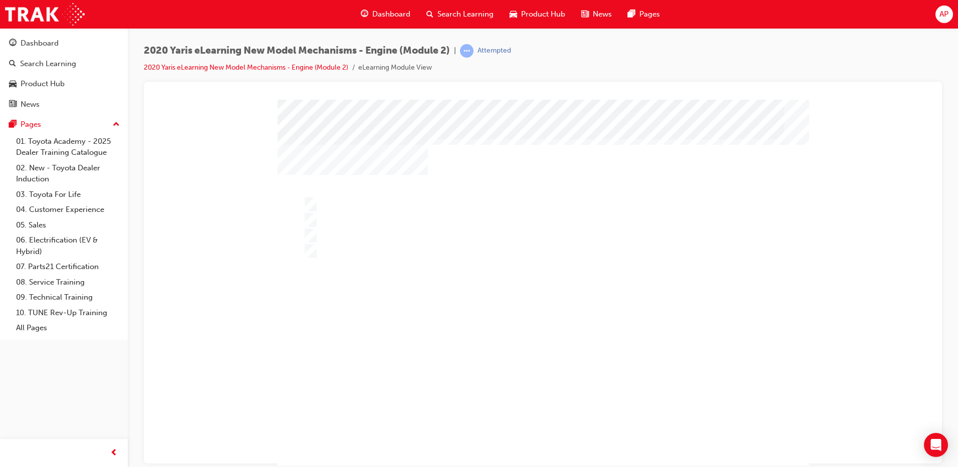
click at [542, 419] on div at bounding box center [543, 287] width 531 height 376
click at [396, 242] on div at bounding box center [534, 235] width 466 height 15
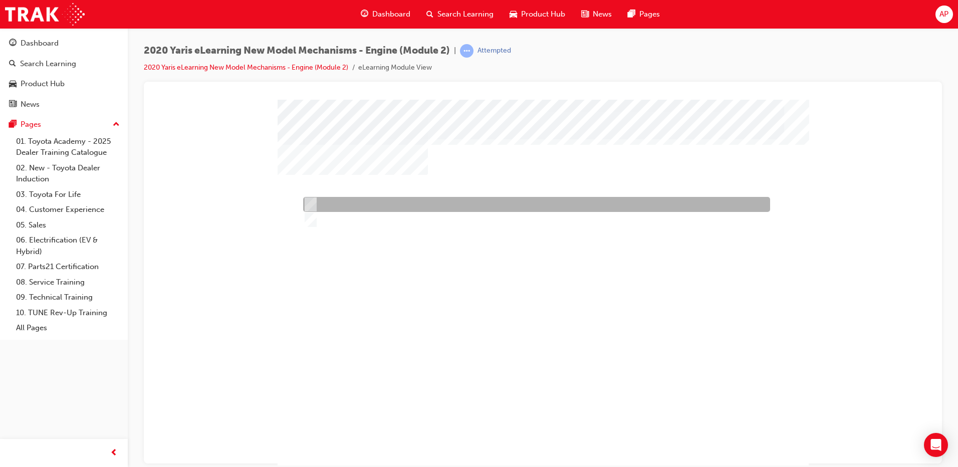
click at [354, 203] on div at bounding box center [534, 204] width 467 height 15
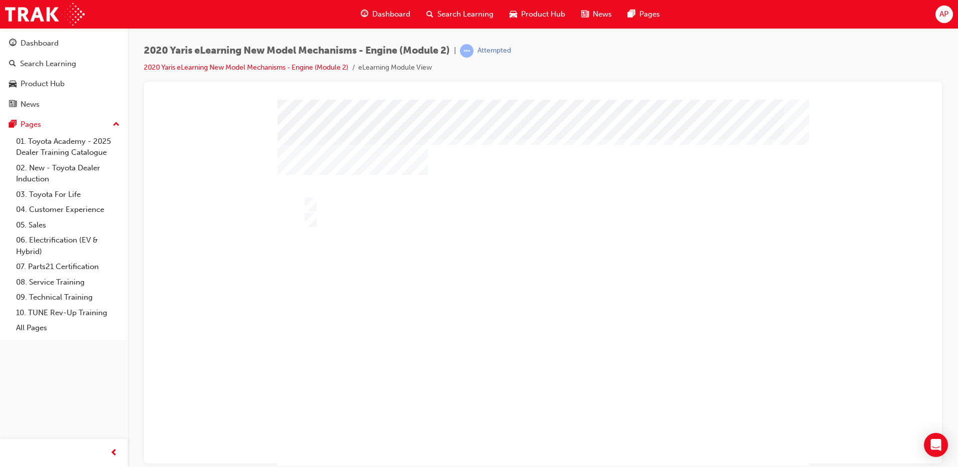
click at [363, 233] on div at bounding box center [543, 287] width 531 height 376
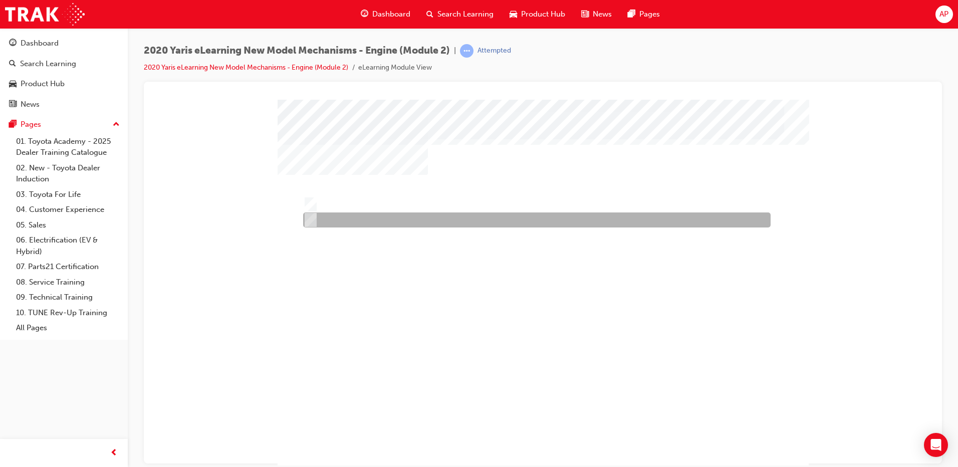
click at [342, 213] on div at bounding box center [534, 219] width 467 height 15
radio input "false"
radio input "true"
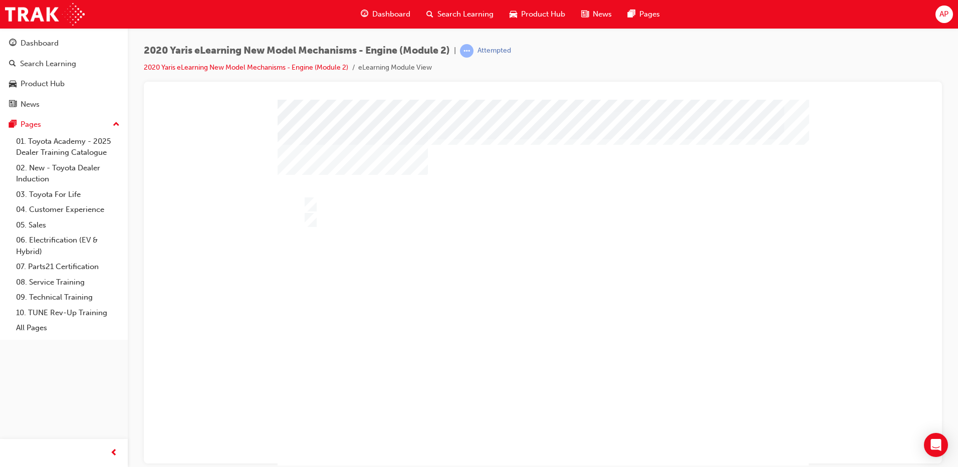
drag, startPoint x: 548, startPoint y: 443, endPoint x: 532, endPoint y: 419, distance: 29.0
click at [548, 442] on div "" at bounding box center [543, 287] width 531 height 376
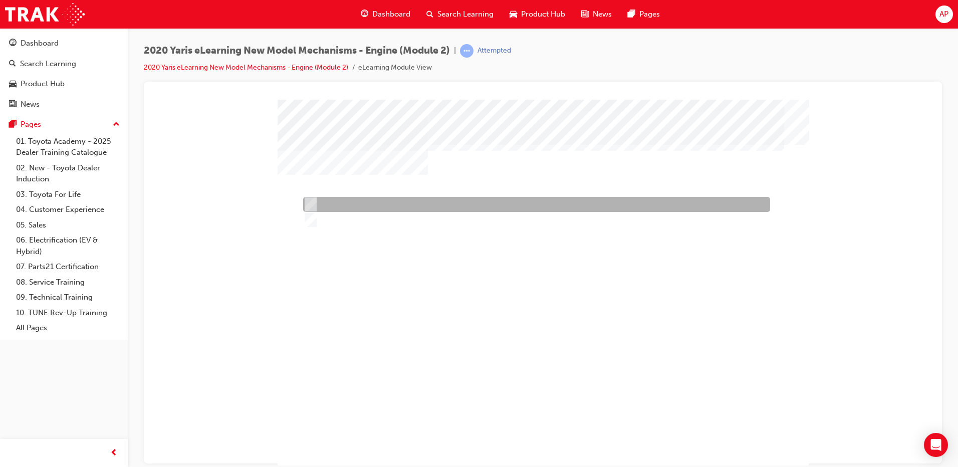
click at [356, 202] on div at bounding box center [534, 204] width 467 height 15
radio input "true"
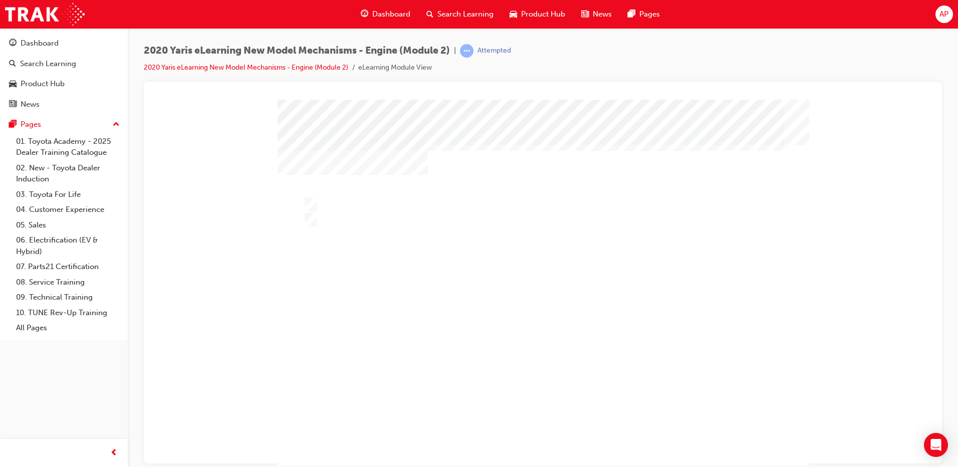
click at [316, 337] on div at bounding box center [543, 287] width 531 height 376
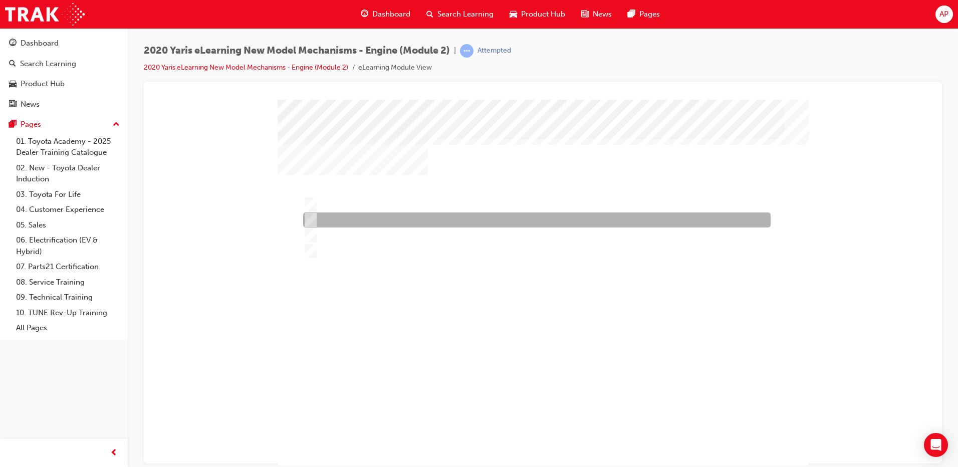
click at [353, 216] on div at bounding box center [534, 219] width 467 height 15
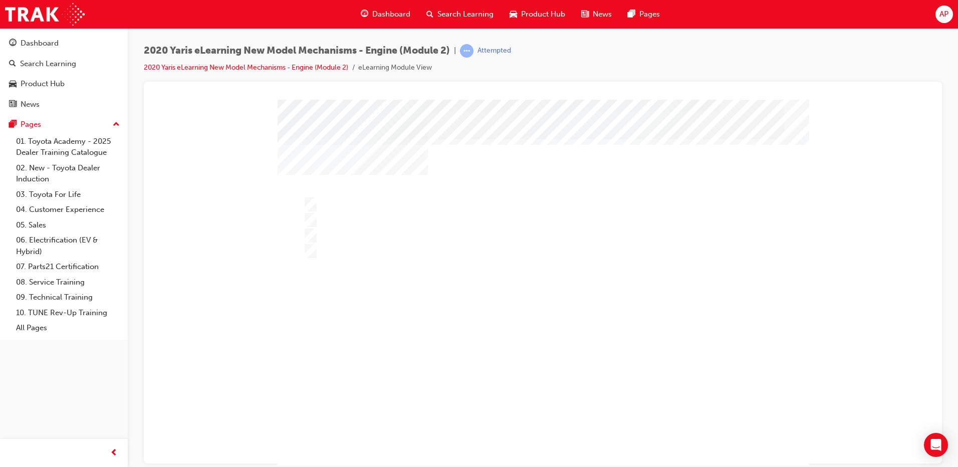
click at [544, 438] on div "" at bounding box center [543, 287] width 531 height 376
click at [354, 229] on div at bounding box center [543, 287] width 531 height 376
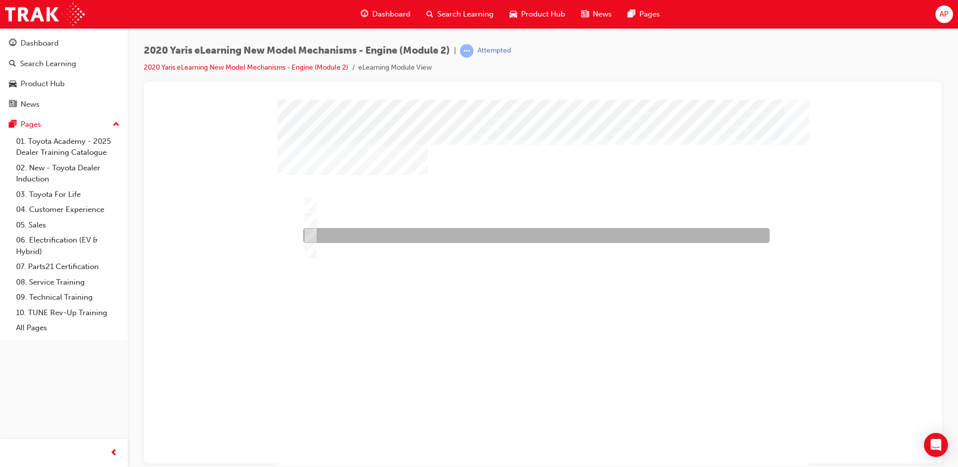
click at [354, 229] on div at bounding box center [534, 235] width 466 height 15
radio input "false"
radio input "true"
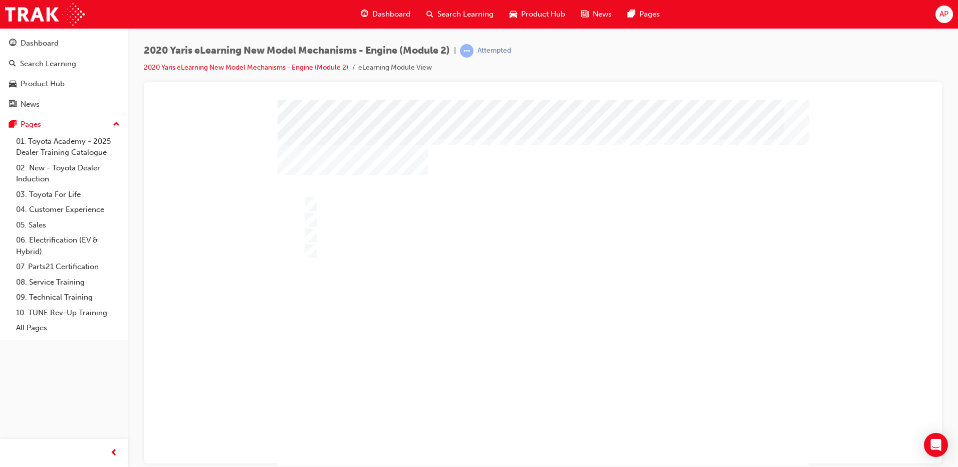
click at [517, 278] on div at bounding box center [543, 287] width 531 height 376
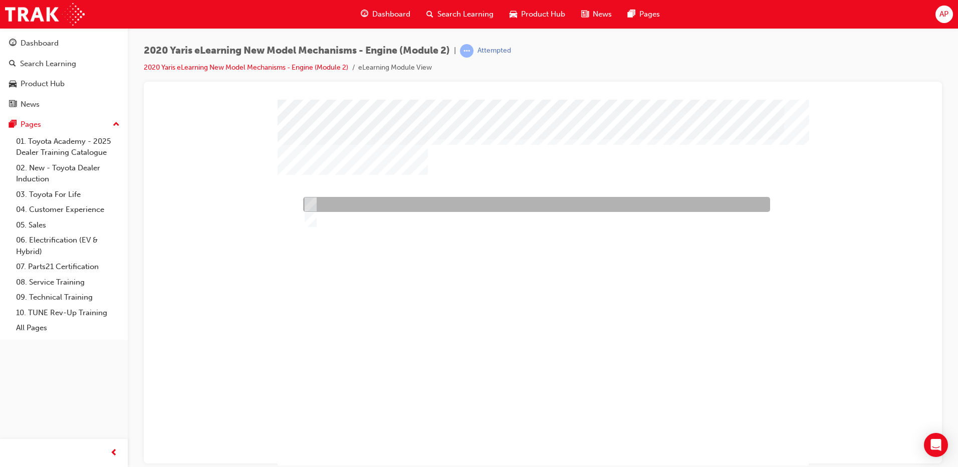
click at [345, 203] on div at bounding box center [534, 204] width 467 height 15
radio input "true"
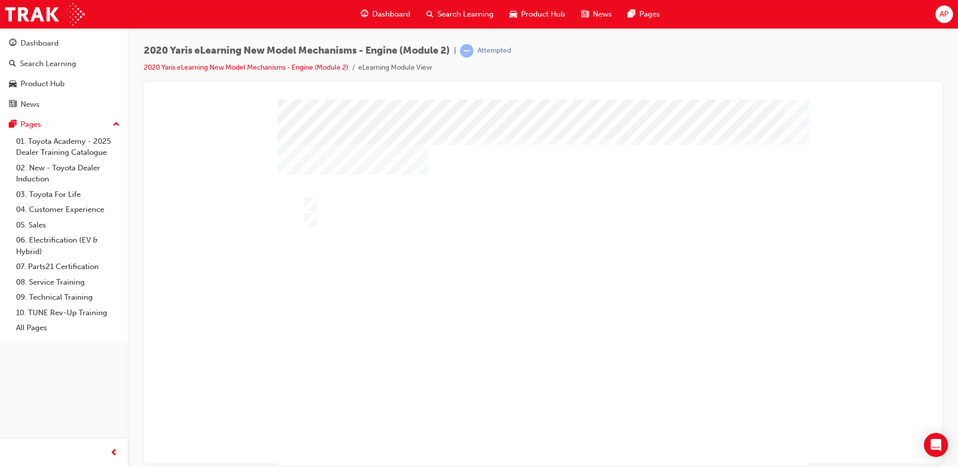
click at [540, 444] on div "" at bounding box center [543, 287] width 531 height 376
click at [518, 304] on div at bounding box center [543, 287] width 531 height 376
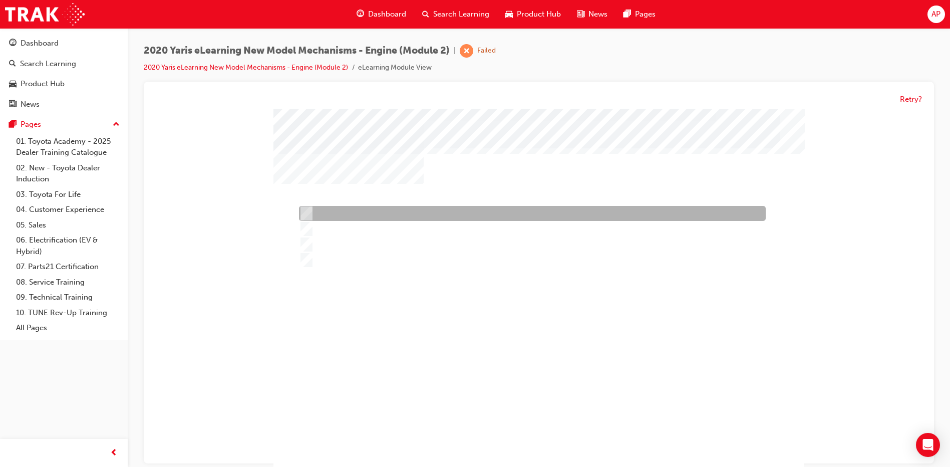
click at [322, 211] on div at bounding box center [530, 213] width 467 height 15
radio input "true"
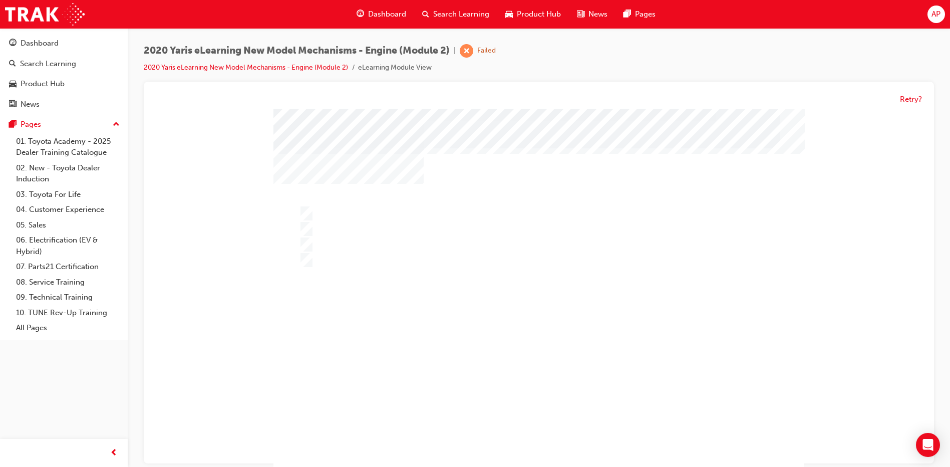
click at [541, 447] on div "" at bounding box center [539, 297] width 531 height 376
click at [411, 332] on div at bounding box center [539, 297] width 531 height 376
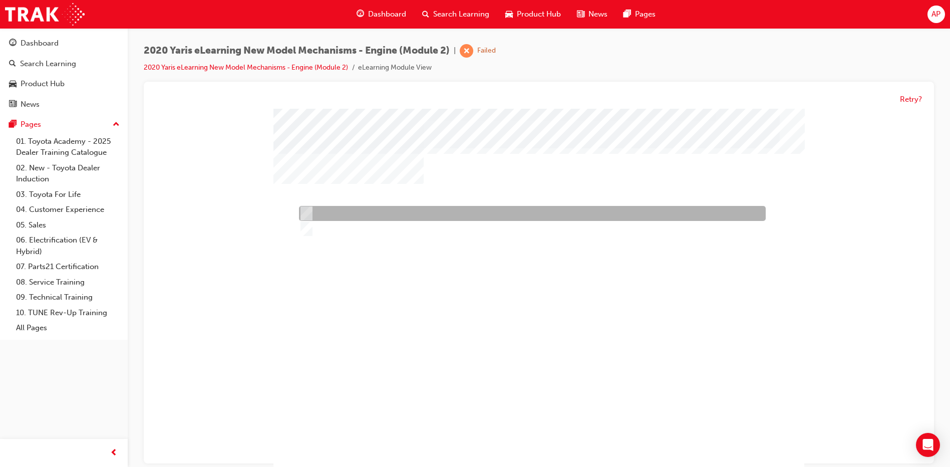
click at [372, 212] on div at bounding box center [530, 213] width 467 height 15
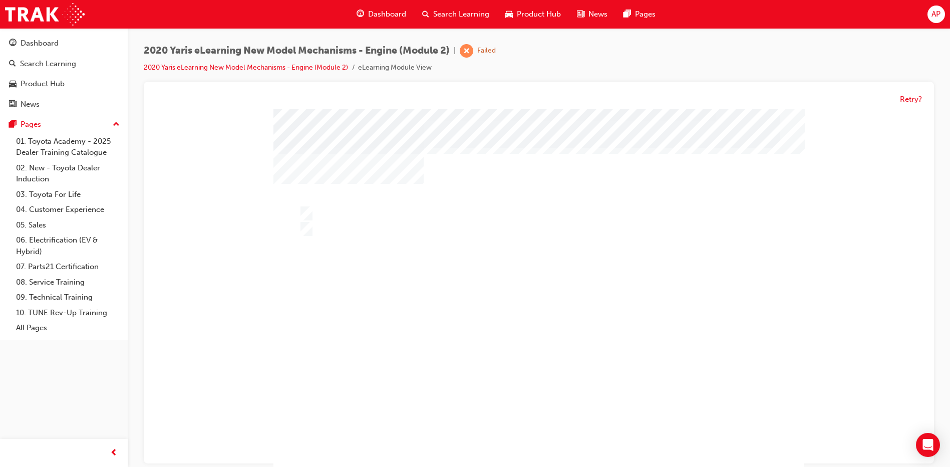
click at [392, 241] on div "" at bounding box center [539, 297] width 531 height 376
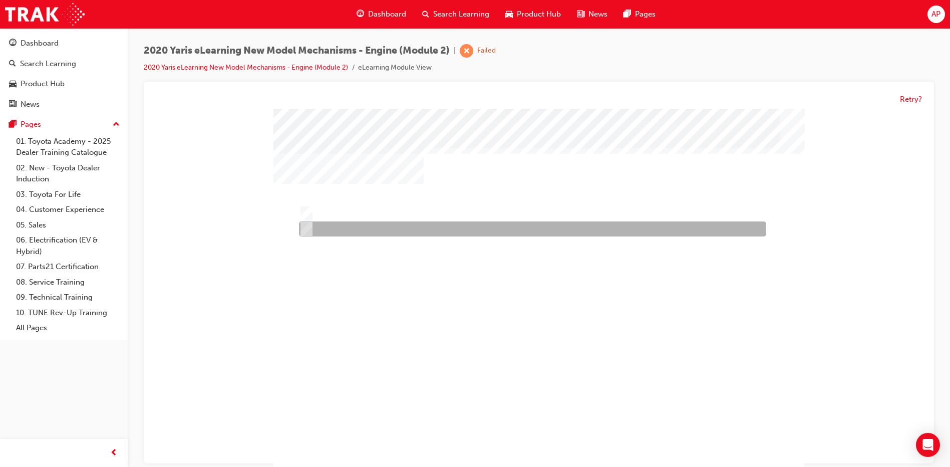
click at [379, 223] on div at bounding box center [530, 229] width 467 height 15
radio input "false"
radio input "true"
click at [473, 350] on div "" at bounding box center [539, 297] width 531 height 376
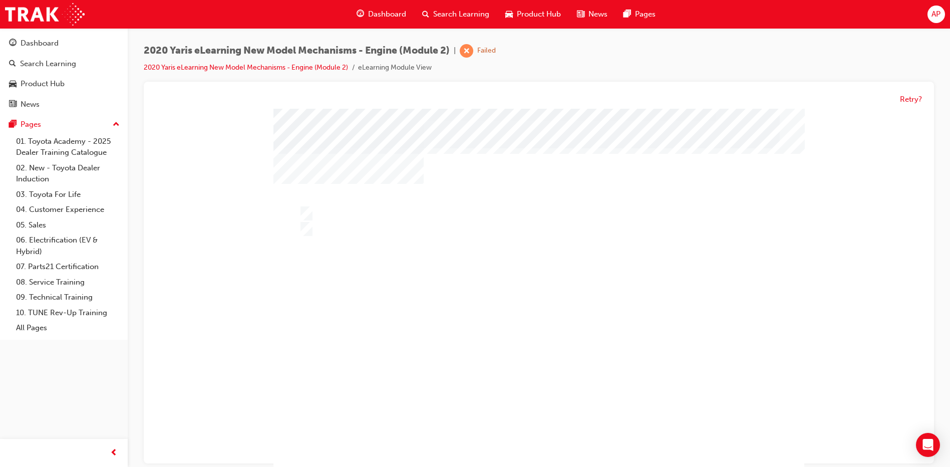
click at [519, 328] on div at bounding box center [539, 297] width 531 height 376
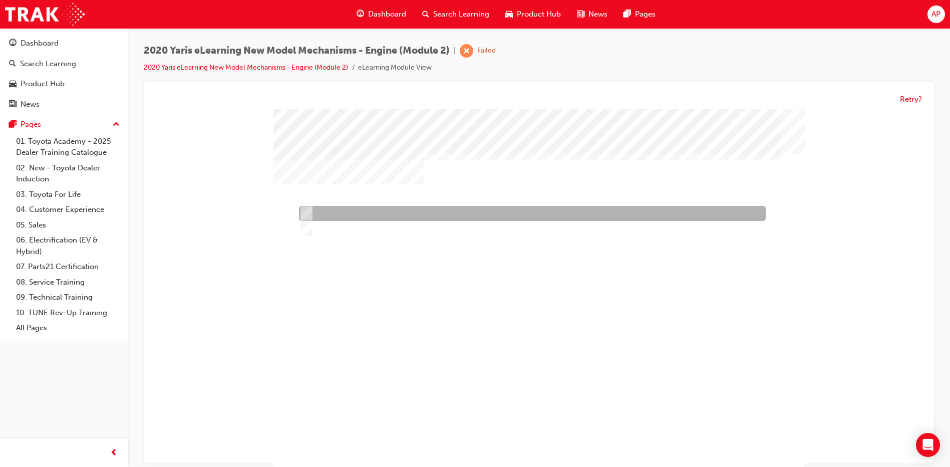
click at [338, 214] on div at bounding box center [530, 213] width 467 height 15
radio input "true"
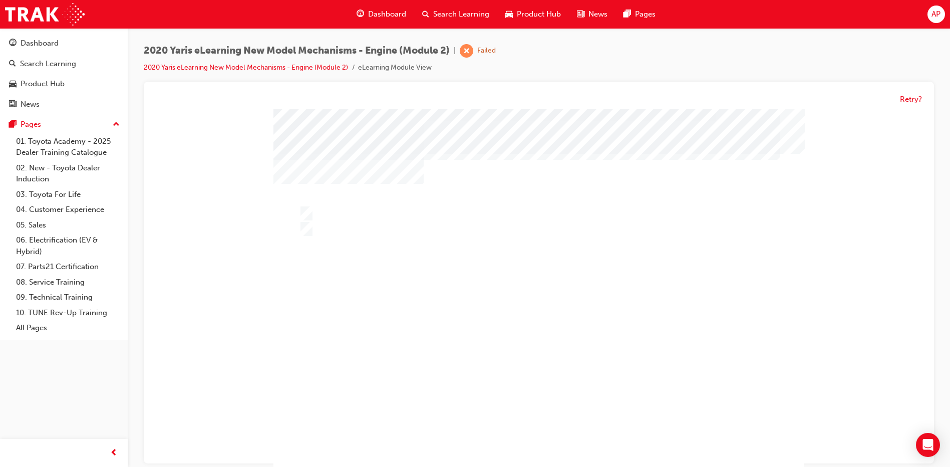
click at [493, 322] on div at bounding box center [539, 297] width 531 height 376
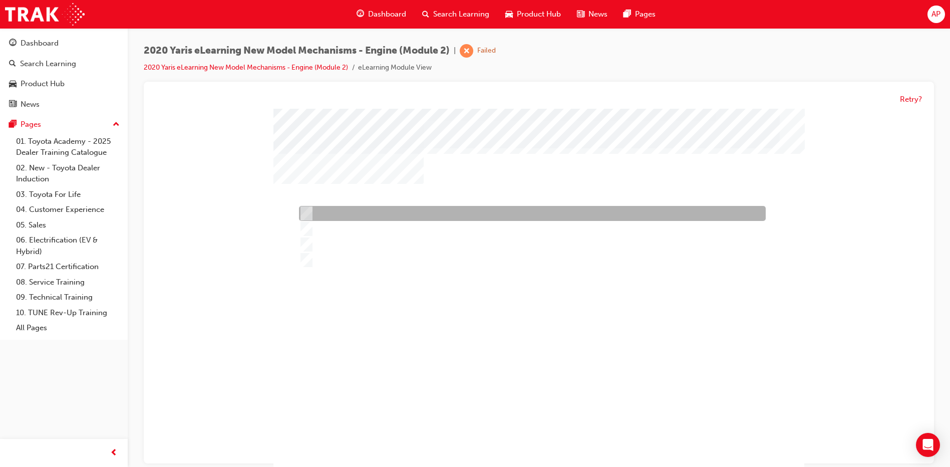
click at [342, 214] on div at bounding box center [530, 213] width 467 height 15
radio input "true"
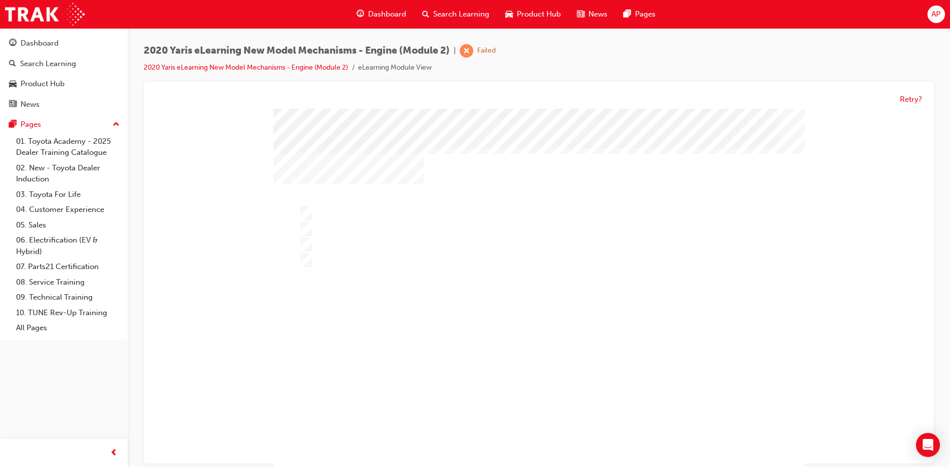
click at [527, 426] on div at bounding box center [539, 297] width 531 height 376
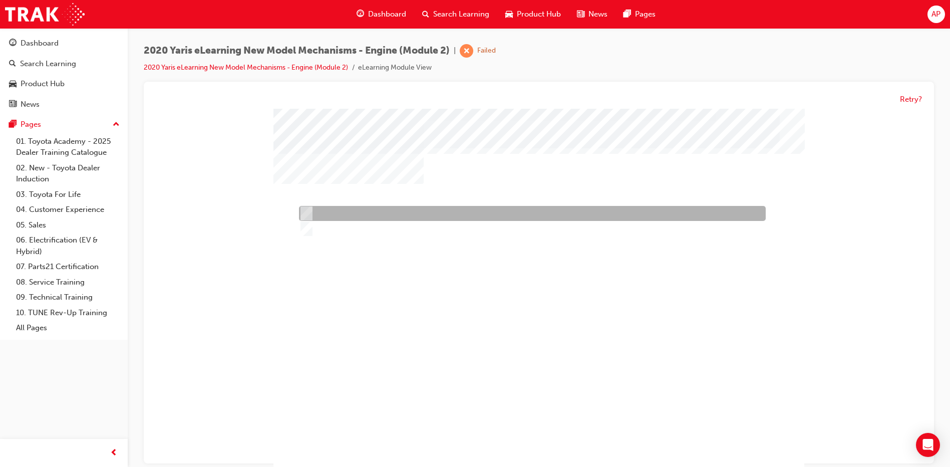
click at [327, 214] on div at bounding box center [530, 213] width 467 height 15
radio input "true"
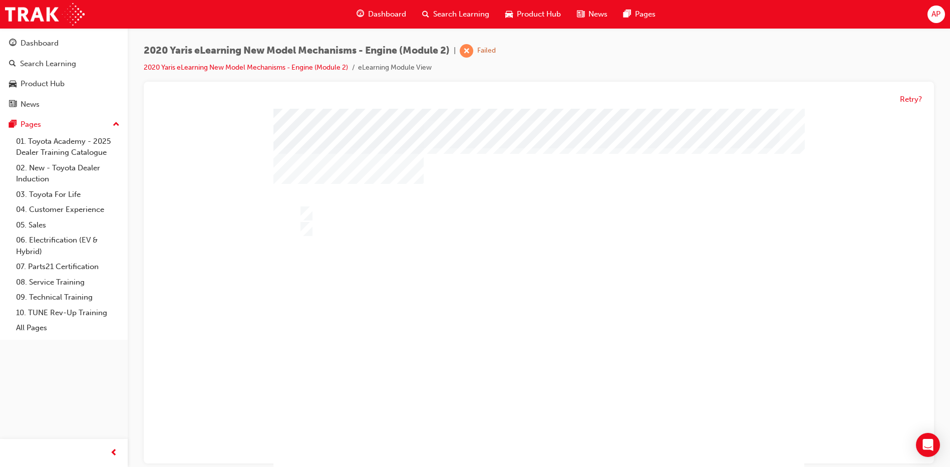
click at [518, 321] on div at bounding box center [539, 297] width 531 height 376
drag, startPoint x: 517, startPoint y: 388, endPoint x: 527, endPoint y: 424, distance: 36.8
click at [517, 388] on div "5 5 100% 2 Congratulations, you have passed the quiz!" at bounding box center [543, 287] width 531 height 376
click at [528, 425] on div "5 5 100% 2 Congratulations, you have passed the quiz!" at bounding box center [543, 287] width 531 height 376
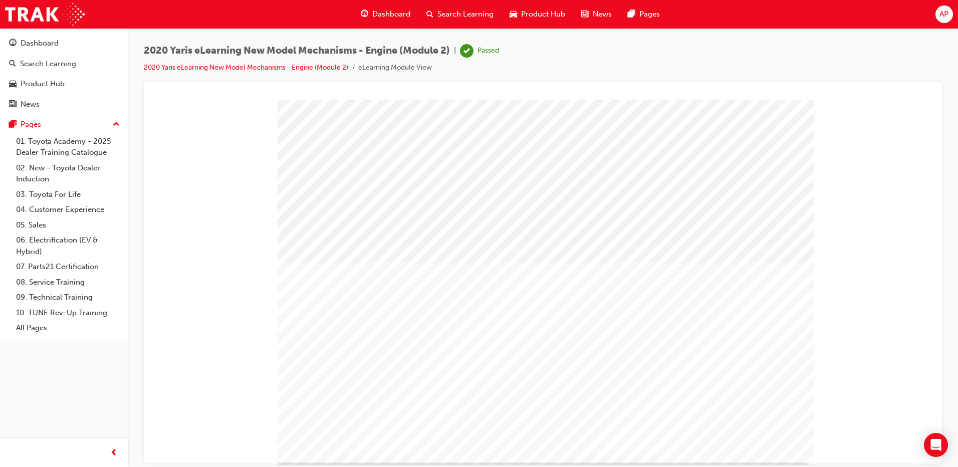
scroll to position [25, 0]
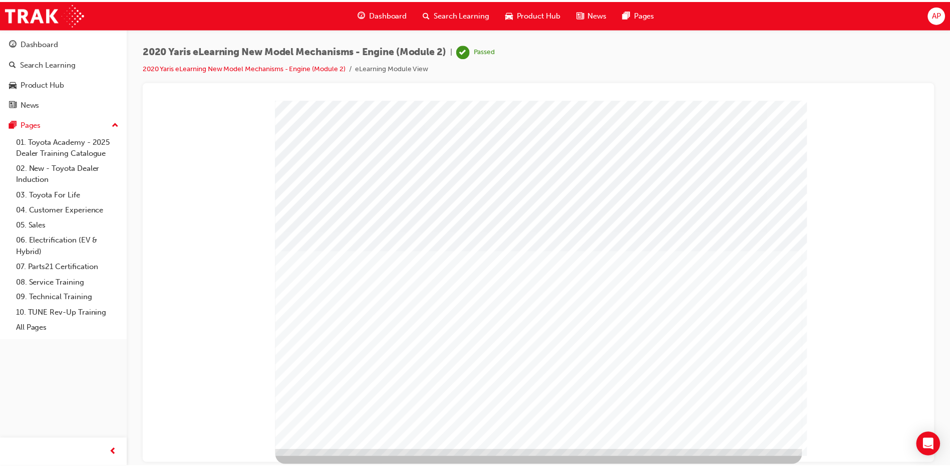
scroll to position [0, 0]
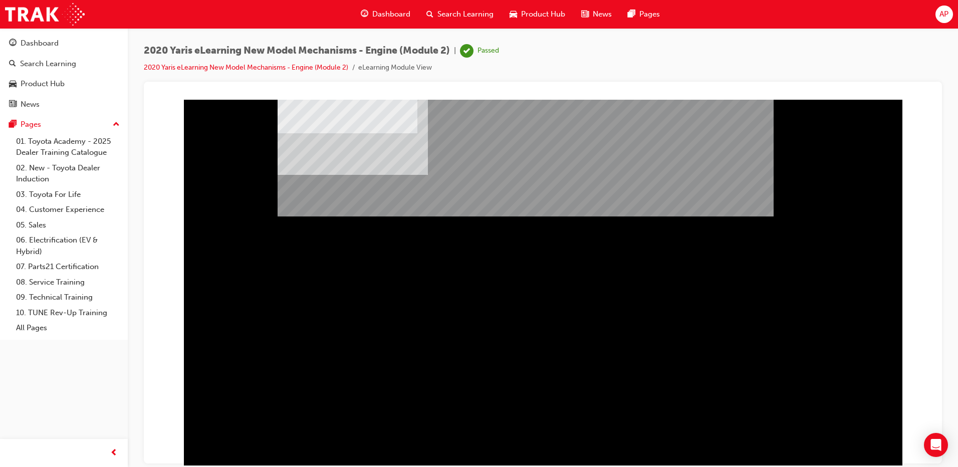
click at [505, 411] on div "Video" at bounding box center [543, 294] width 718 height 404
click at [53, 71] on link "Search Learning" at bounding box center [64, 64] width 120 height 19
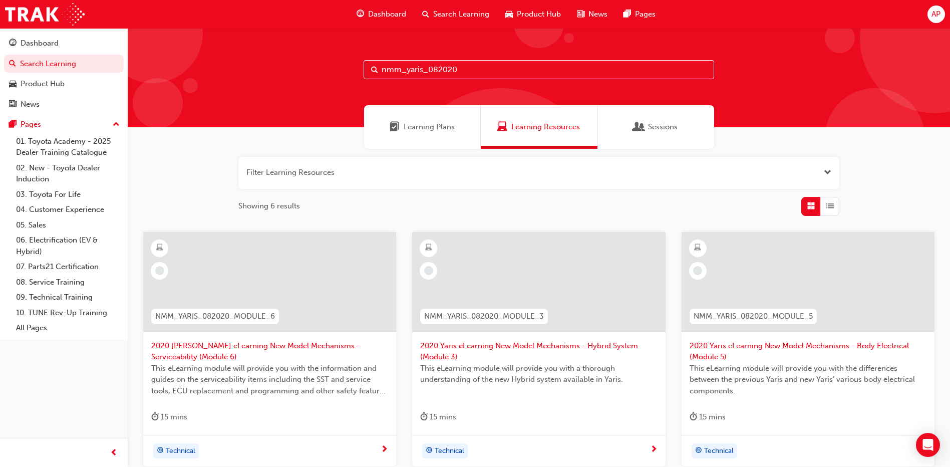
scroll to position [50, 0]
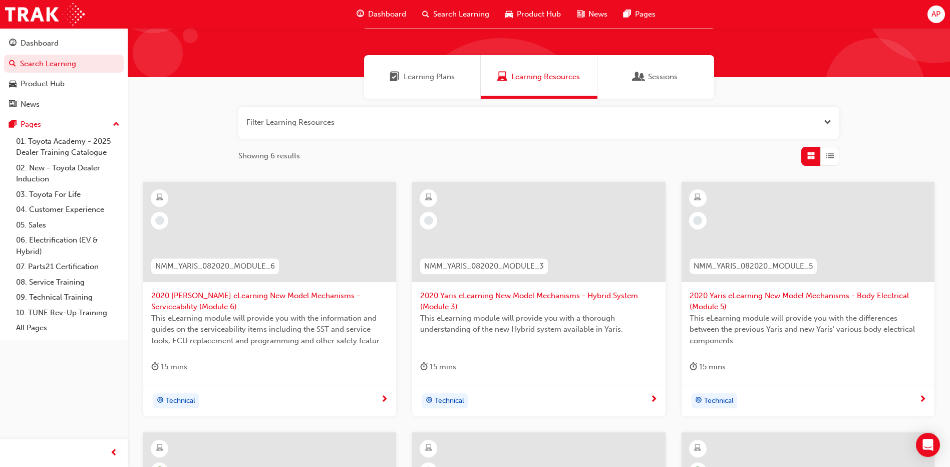
click at [590, 290] on span "2020 Yaris eLearning New Model Mechanisms - Hybrid System (Module 3)" at bounding box center [538, 301] width 237 height 23
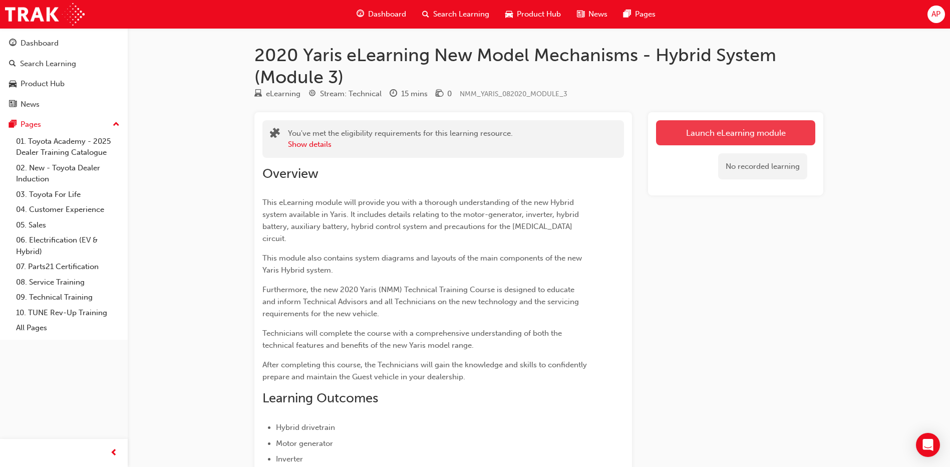
click at [764, 128] on link "Launch eLearning module" at bounding box center [735, 132] width 159 height 25
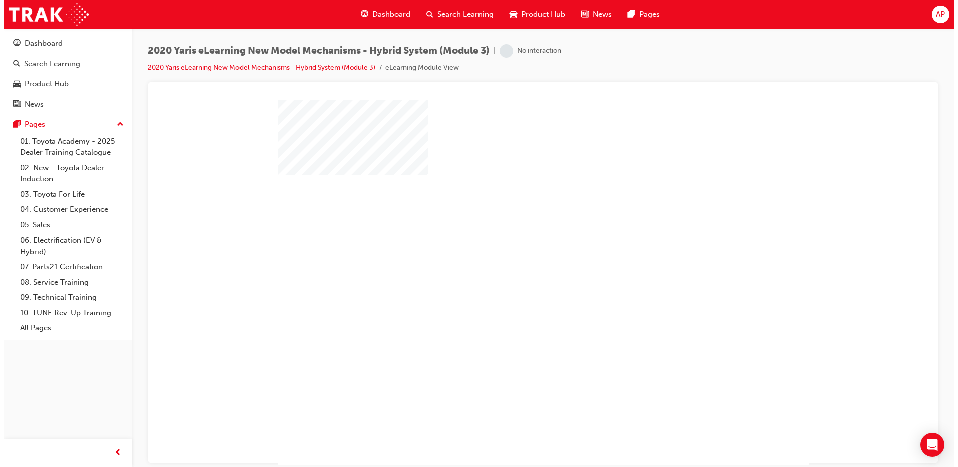
click at [573, 248] on div at bounding box center [542, 287] width 531 height 376
drag, startPoint x: 407, startPoint y: 195, endPoint x: 503, endPoint y: 284, distance: 130.8
click at [407, 195] on div at bounding box center [543, 287] width 531 height 376
click at [503, 284] on div at bounding box center [543, 287] width 531 height 376
click at [514, 253] on div "play" at bounding box center [514, 253] width 0 height 0
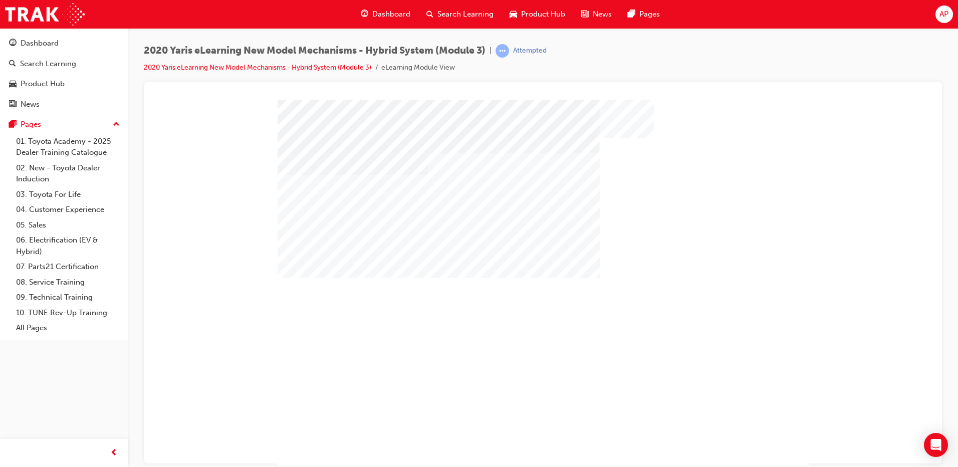
click at [558, 449] on div at bounding box center [543, 287] width 531 height 376
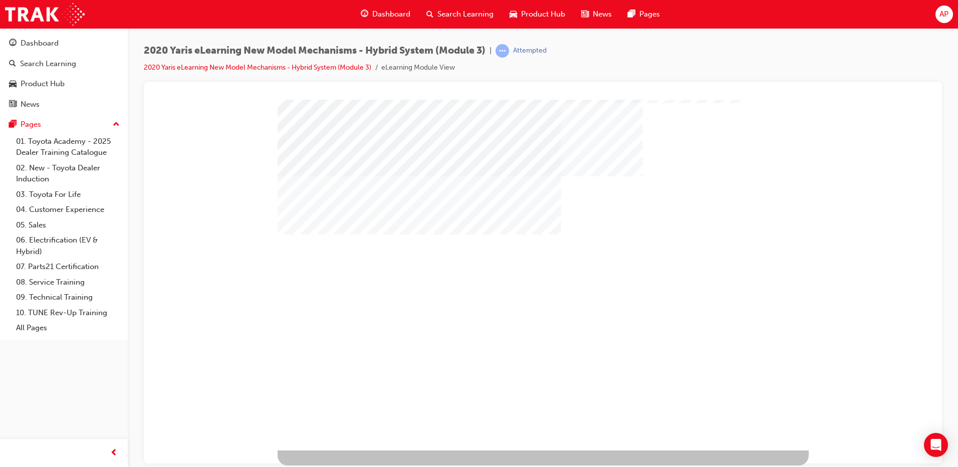
click at [749, 409] on div "" at bounding box center [543, 262] width 531 height 376
click at [753, 432] on div "" at bounding box center [543, 262] width 531 height 376
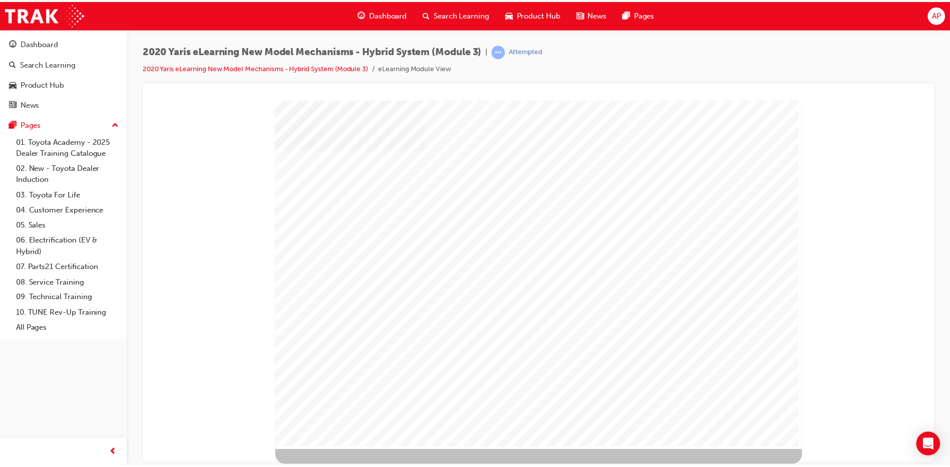
scroll to position [0, 0]
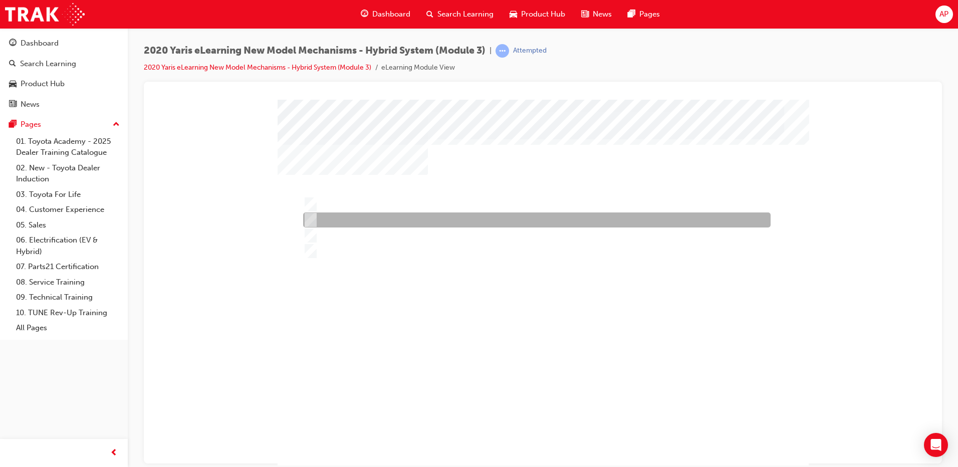
click at [394, 218] on div at bounding box center [534, 219] width 467 height 15
radio input "true"
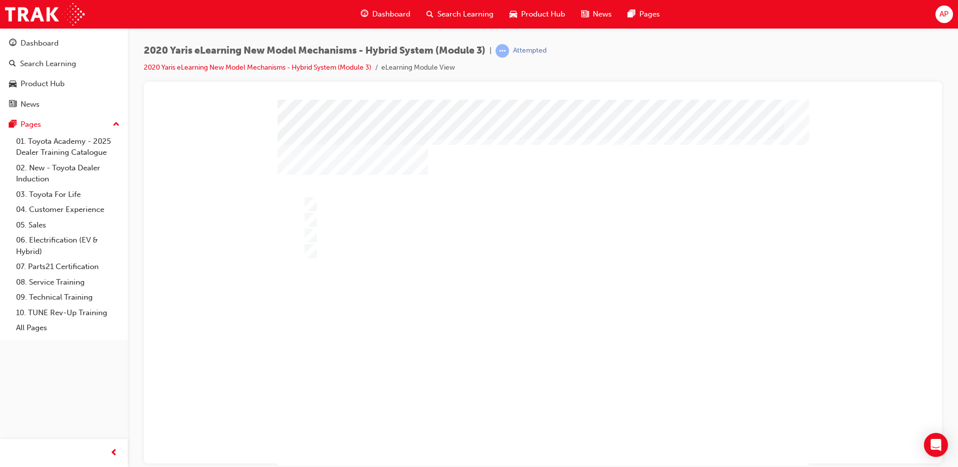
click at [351, 190] on div at bounding box center [543, 287] width 531 height 376
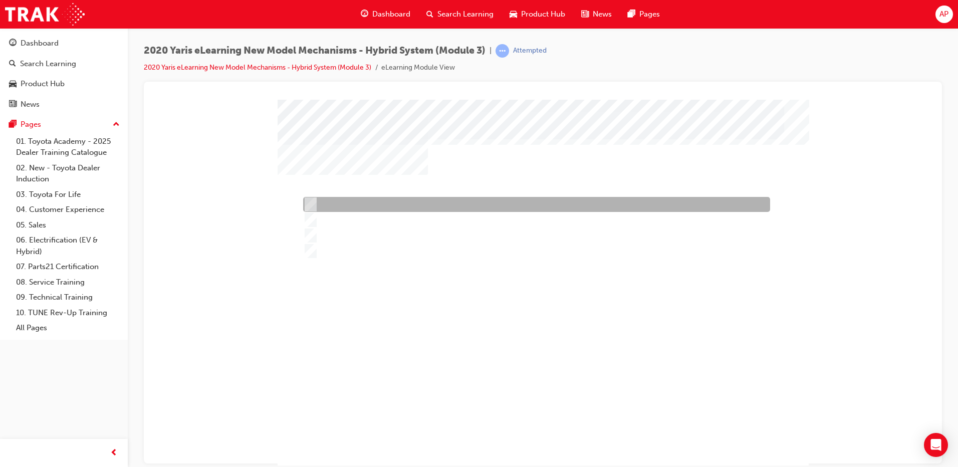
click at [377, 199] on div at bounding box center [534, 204] width 467 height 15
radio input "true"
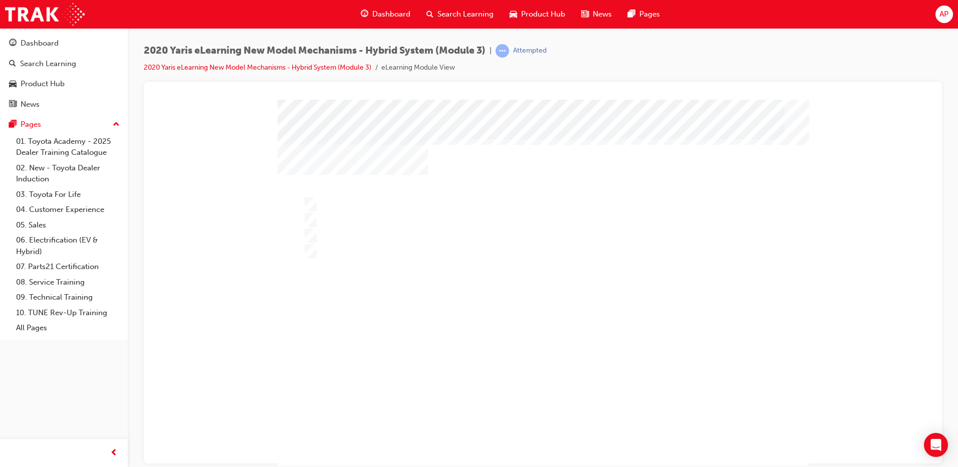
click at [544, 415] on div "" at bounding box center [543, 287] width 531 height 376
click at [549, 445] on div "" at bounding box center [543, 287] width 531 height 376
click at [465, 253] on div at bounding box center [543, 287] width 531 height 376
click at [384, 204] on div at bounding box center [534, 204] width 467 height 15
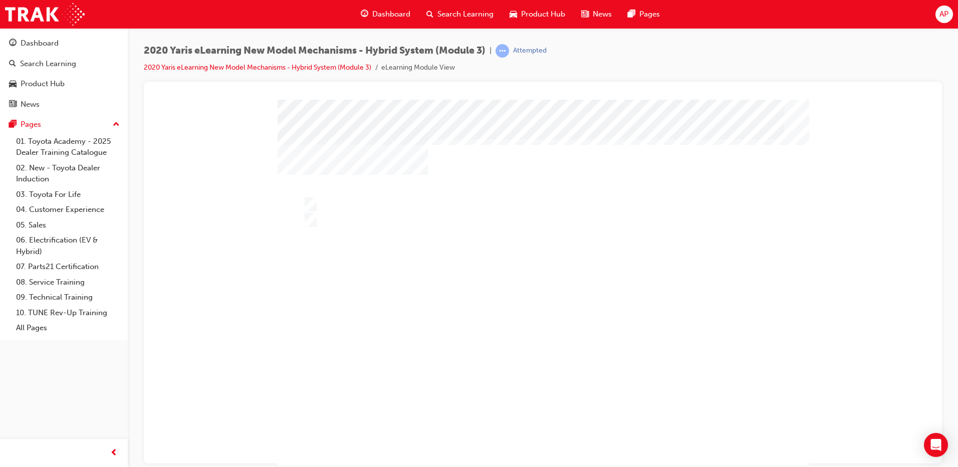
click at [351, 221] on div at bounding box center [543, 287] width 531 height 376
click at [351, 221] on div at bounding box center [534, 219] width 467 height 15
radio input "false"
radio input "true"
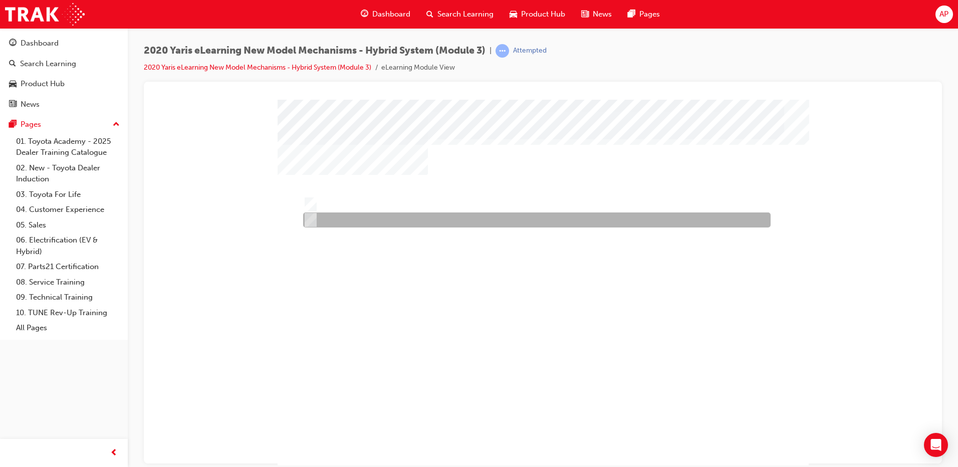
click at [351, 221] on div at bounding box center [534, 219] width 467 height 15
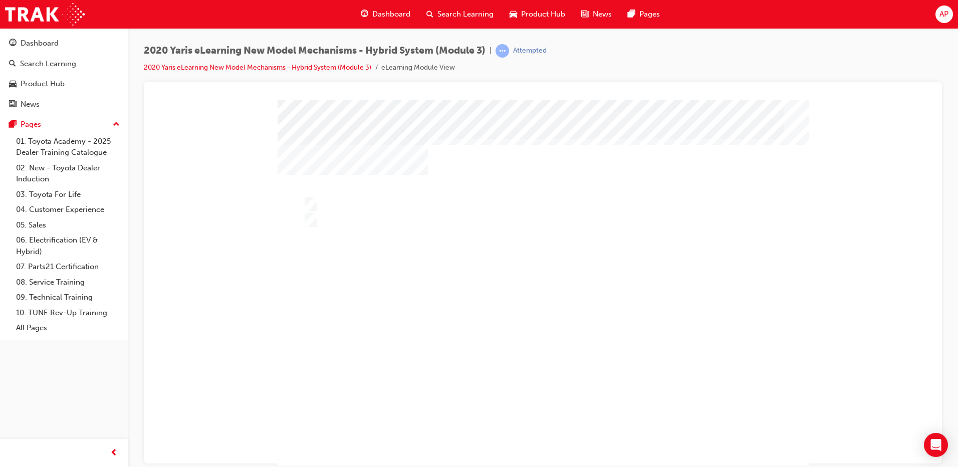
click at [566, 443] on div "" at bounding box center [543, 287] width 531 height 376
click at [545, 413] on div "" at bounding box center [543, 287] width 531 height 376
click at [545, 412] on div "" at bounding box center [543, 287] width 531 height 376
click at [544, 413] on div "" at bounding box center [543, 287] width 531 height 376
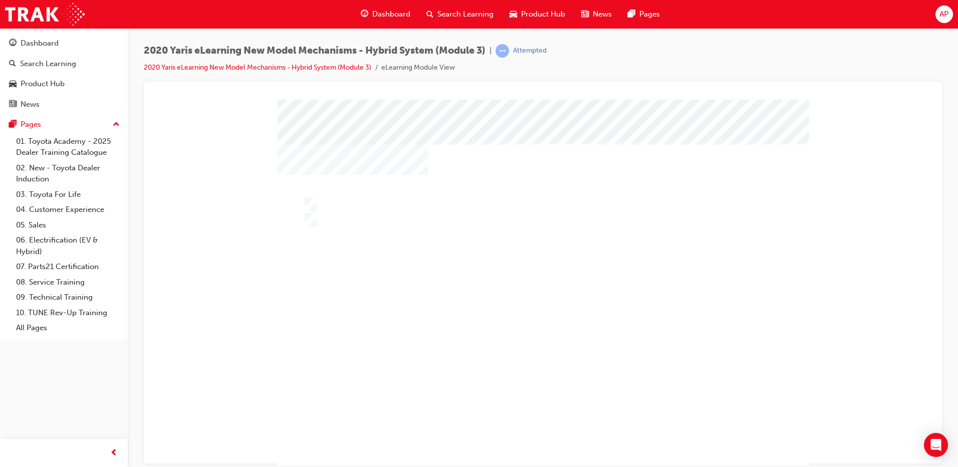
click at [537, 398] on div at bounding box center [543, 287] width 531 height 376
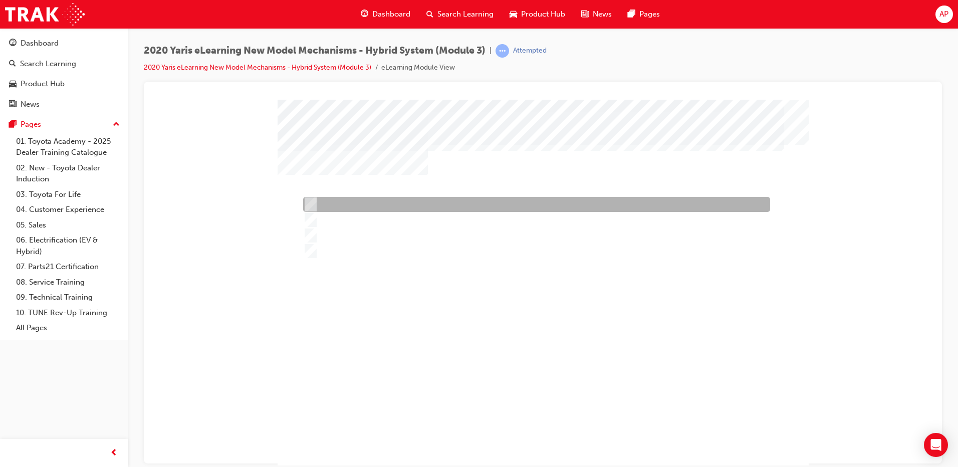
click at [388, 204] on div at bounding box center [534, 204] width 467 height 15
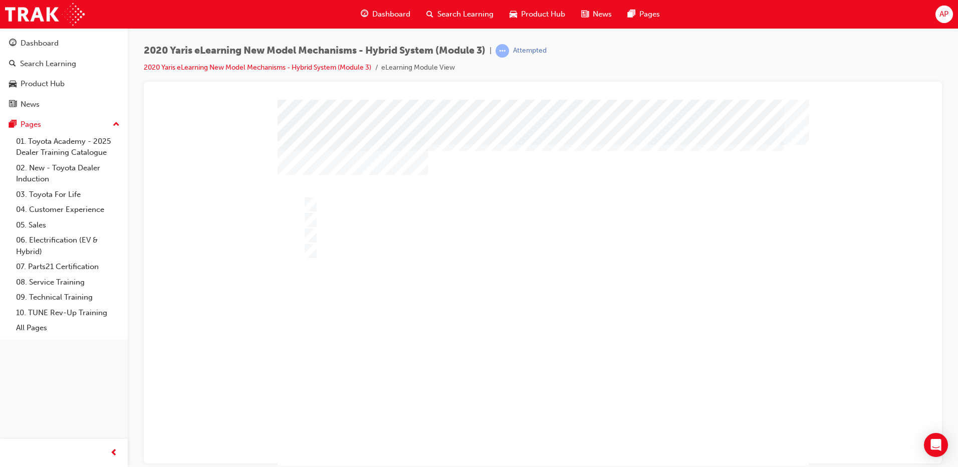
click at [377, 203] on div at bounding box center [543, 287] width 531 height 376
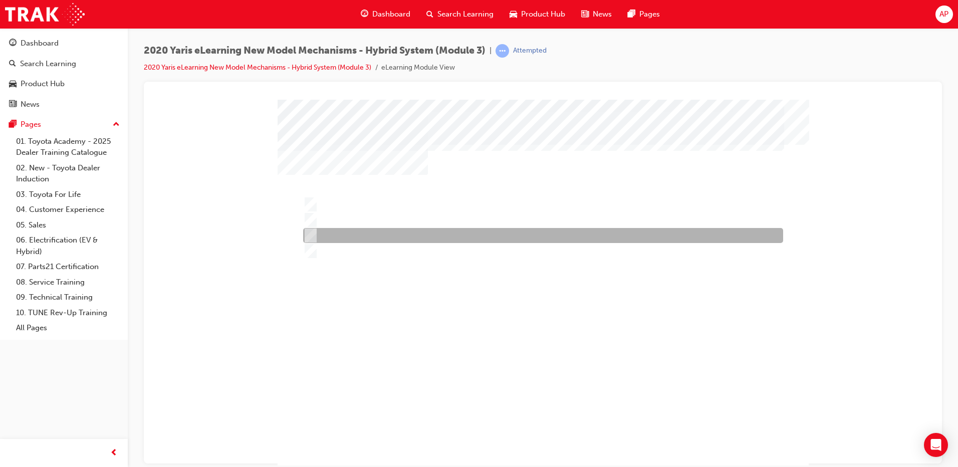
drag, startPoint x: 384, startPoint y: 232, endPoint x: 385, endPoint y: 239, distance: 7.1
click at [384, 232] on div at bounding box center [541, 235] width 480 height 15
radio input "false"
radio input "true"
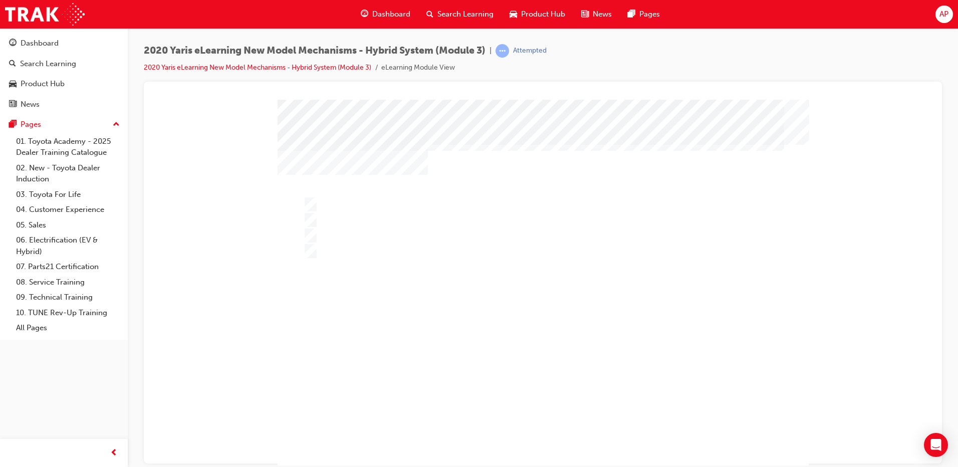
click at [512, 294] on div at bounding box center [543, 287] width 531 height 376
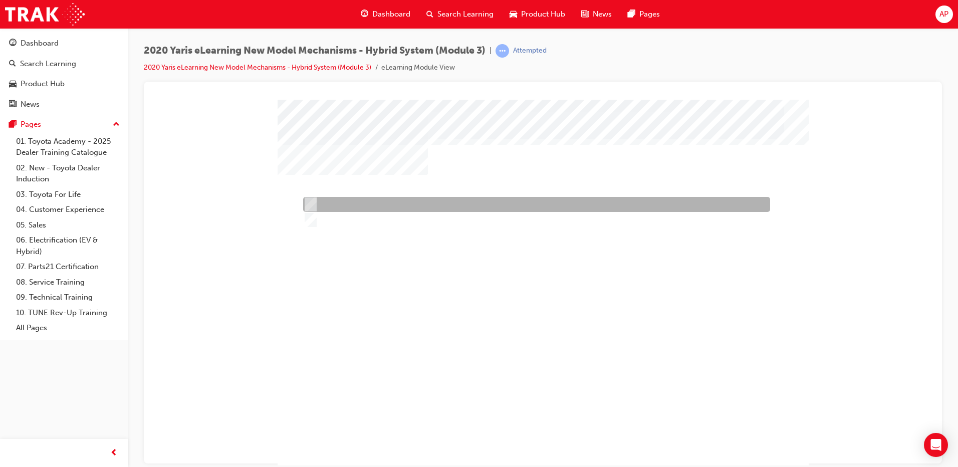
click at [353, 201] on div at bounding box center [534, 204] width 467 height 15
radio input "true"
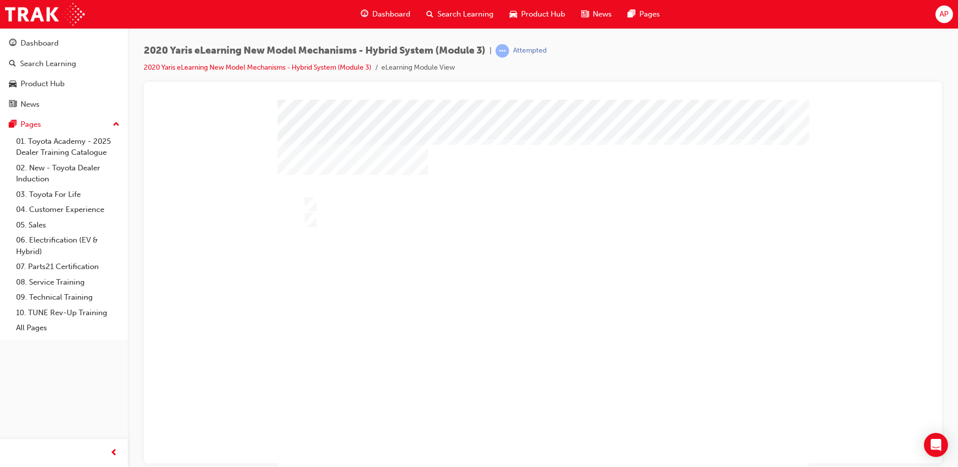
drag, startPoint x: 505, startPoint y: 411, endPoint x: 529, endPoint y: 457, distance: 52.0
click at [505, 413] on div "" at bounding box center [543, 287] width 531 height 376
drag, startPoint x: 529, startPoint y: 457, endPoint x: 525, endPoint y: 407, distance: 49.7
click at [529, 452] on div "" at bounding box center [543, 287] width 531 height 376
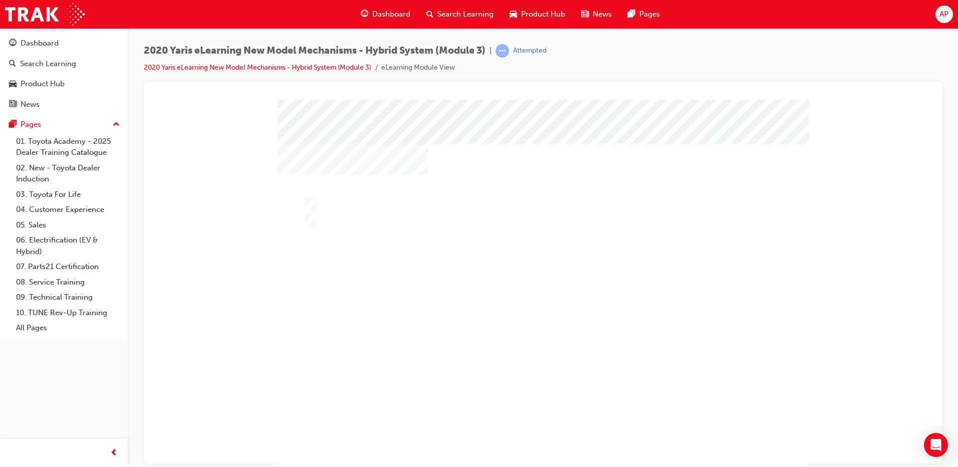
click at [502, 338] on div at bounding box center [543, 287] width 531 height 376
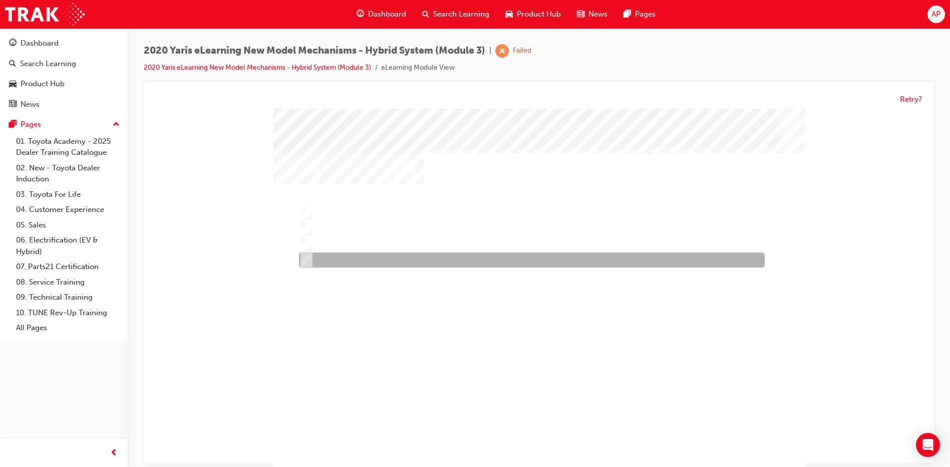
click at [376, 267] on div at bounding box center [530, 260] width 466 height 15
radio input "true"
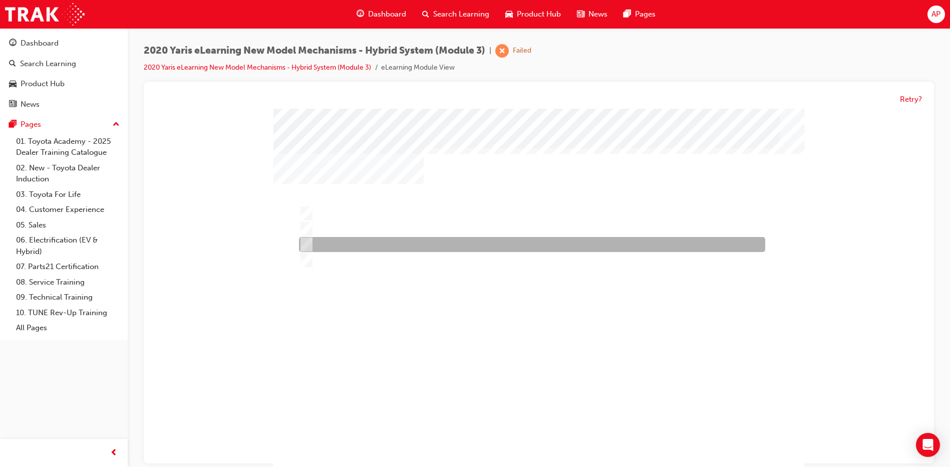
click at [374, 242] on div at bounding box center [530, 244] width 466 height 15
radio input "true"
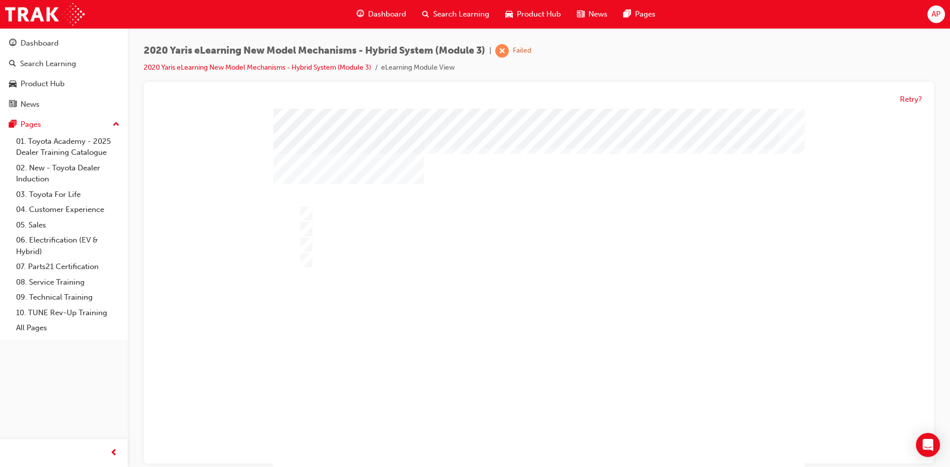
click at [559, 358] on div at bounding box center [539, 297] width 531 height 376
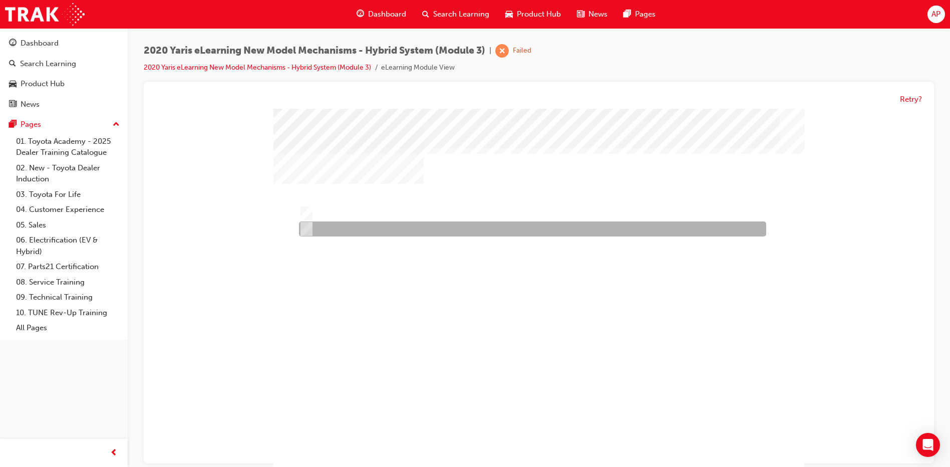
click at [416, 224] on div at bounding box center [530, 229] width 467 height 15
radio input "true"
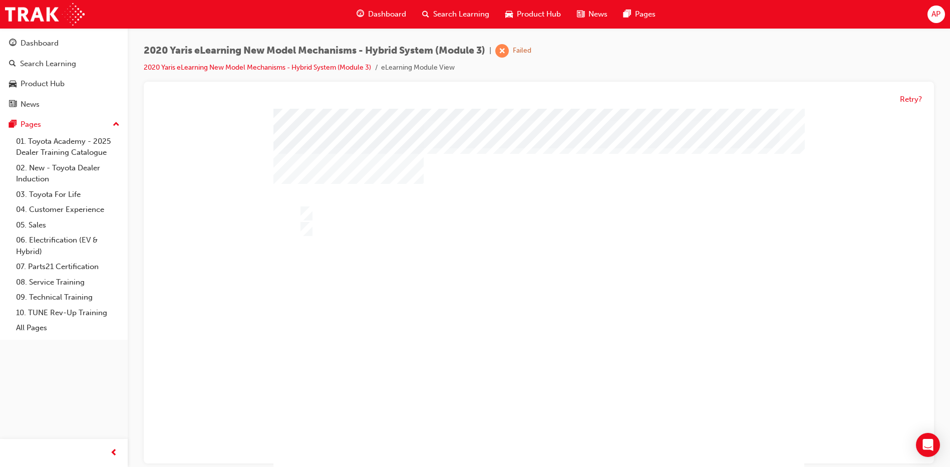
drag, startPoint x: 568, startPoint y: 314, endPoint x: 522, endPoint y: 401, distance: 98.4
click at [568, 321] on div at bounding box center [539, 297] width 531 height 376
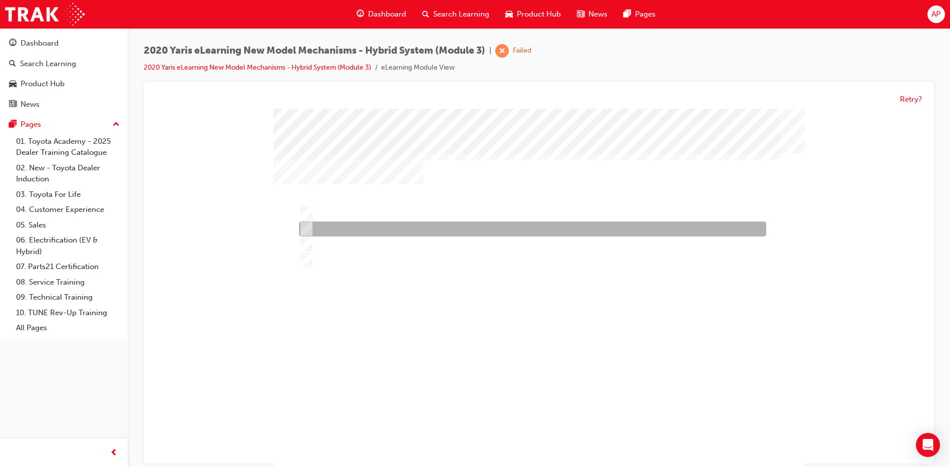
click at [379, 236] on div at bounding box center [530, 229] width 467 height 15
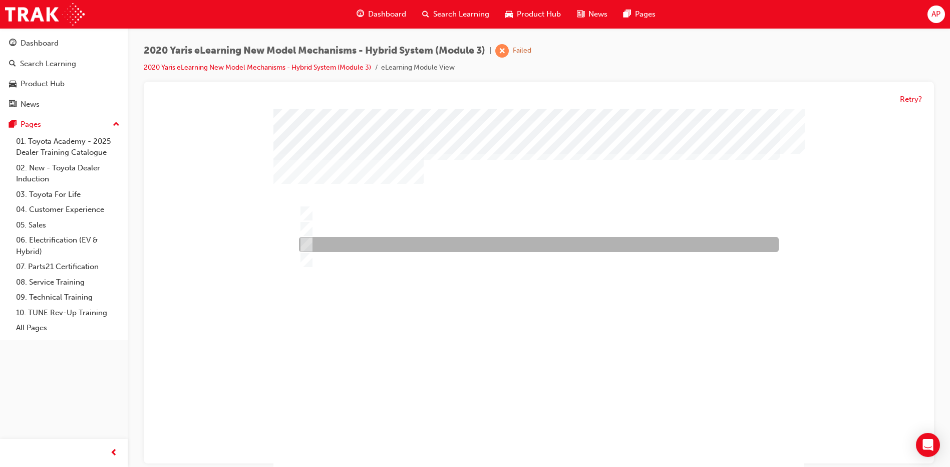
click at [383, 246] on div at bounding box center [537, 244] width 480 height 15
radio input "false"
radio input "true"
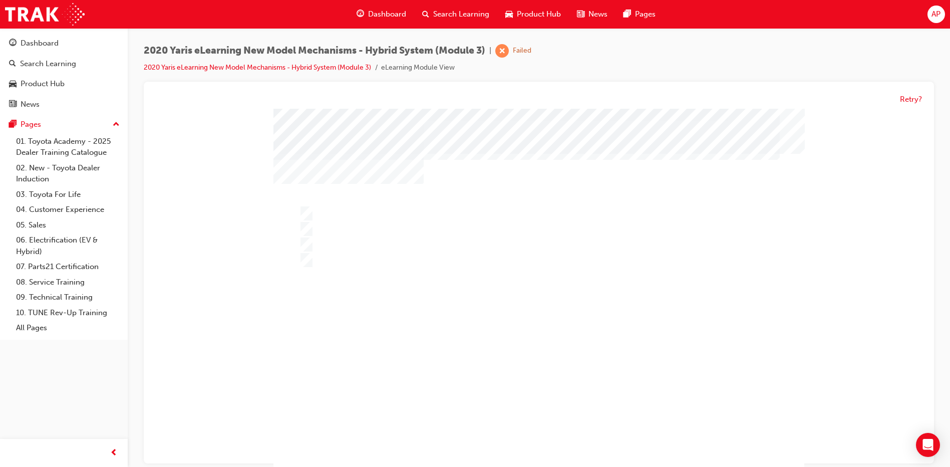
drag, startPoint x: 540, startPoint y: 366, endPoint x: 542, endPoint y: 389, distance: 23.1
click at [542, 445] on div "" at bounding box center [539, 467] width 531 height 44
click at [531, 447] on div "" at bounding box center [539, 297] width 531 height 376
click at [544, 356] on div at bounding box center [539, 297] width 531 height 376
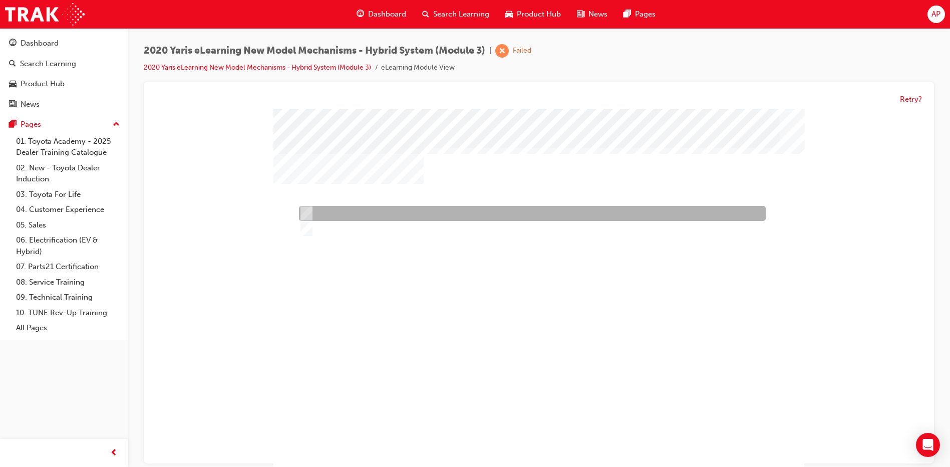
click at [367, 207] on div at bounding box center [530, 213] width 467 height 15
radio input "true"
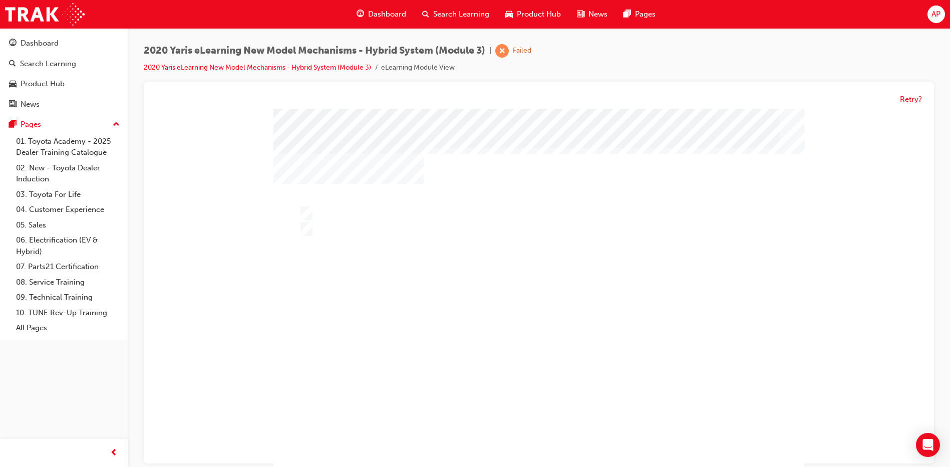
click at [508, 307] on div at bounding box center [539, 297] width 531 height 376
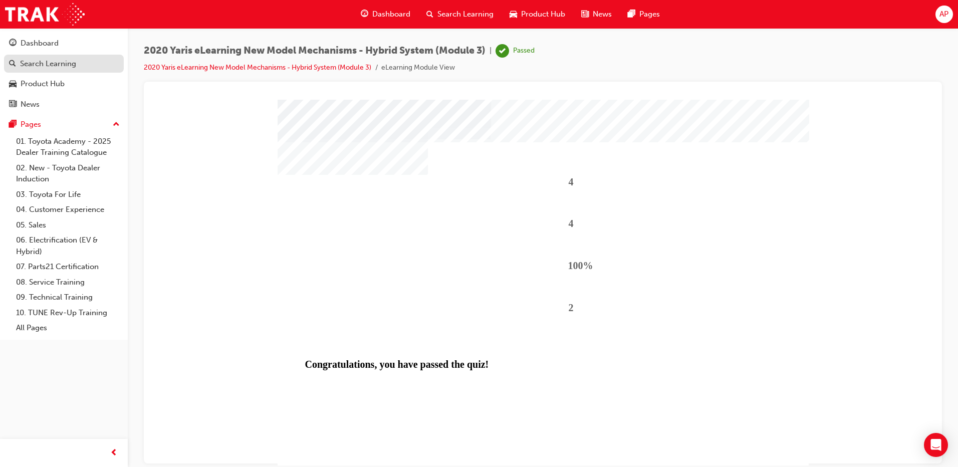
click at [65, 55] on link "Search Learning" at bounding box center [64, 64] width 120 height 19
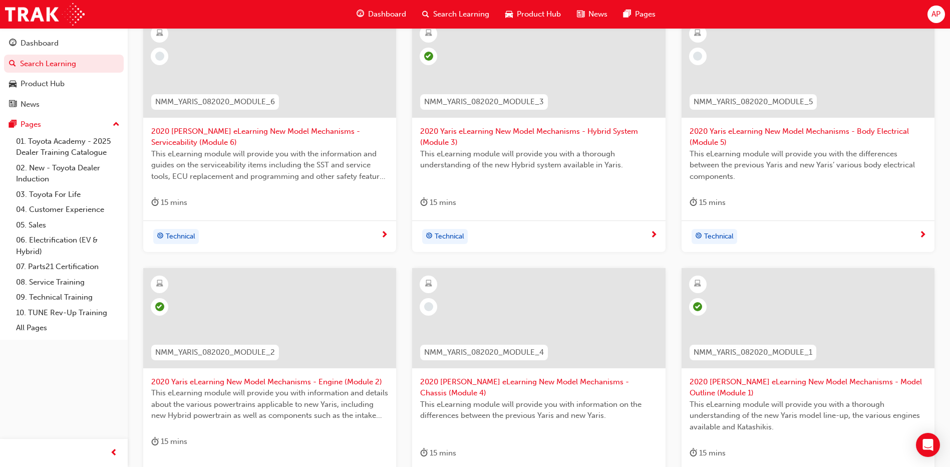
scroll to position [301, 0]
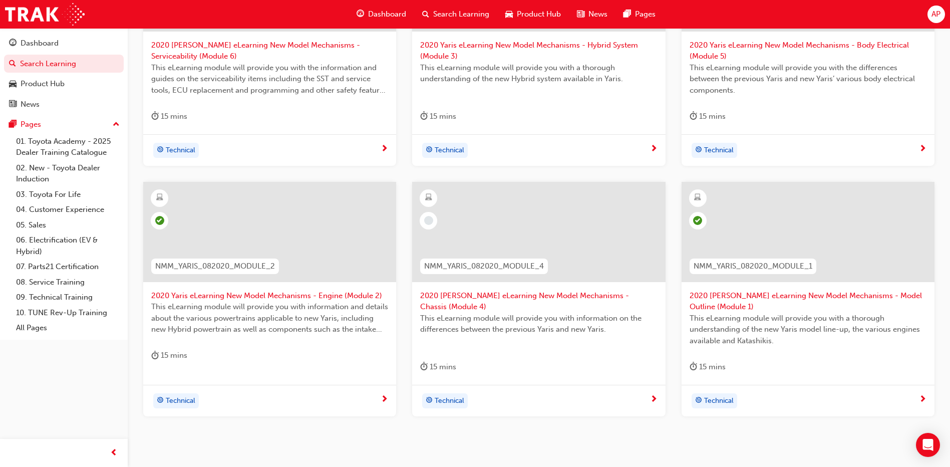
drag, startPoint x: 505, startPoint y: 302, endPoint x: 521, endPoint y: 342, distance: 42.5
click at [505, 313] on span "This eLearning module will provide you with information on the differences betw…" at bounding box center [538, 324] width 237 height 23
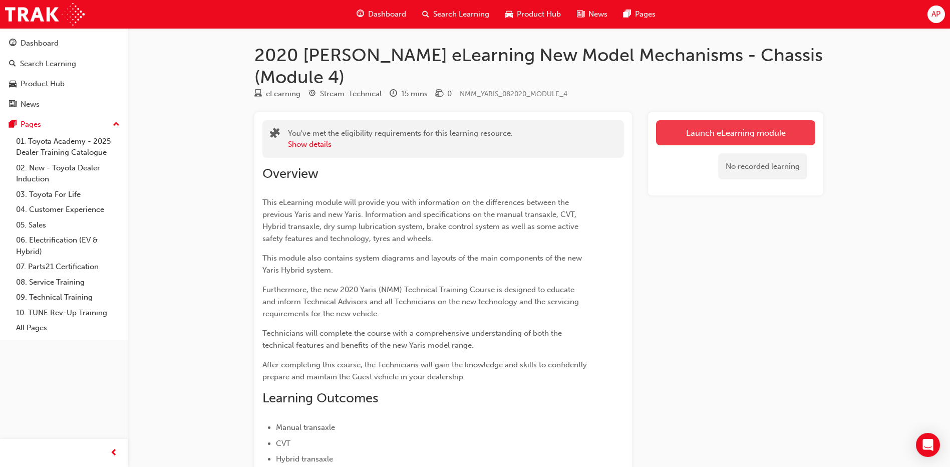
click at [703, 120] on link "Launch eLearning module" at bounding box center [735, 132] width 159 height 25
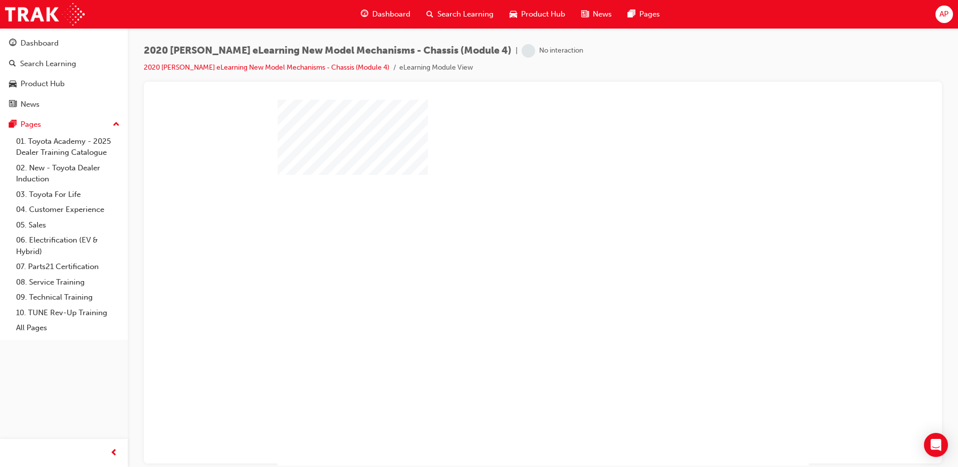
click at [575, 266] on div at bounding box center [543, 287] width 531 height 376
click at [514, 253] on div "play" at bounding box center [514, 253] width 0 height 0
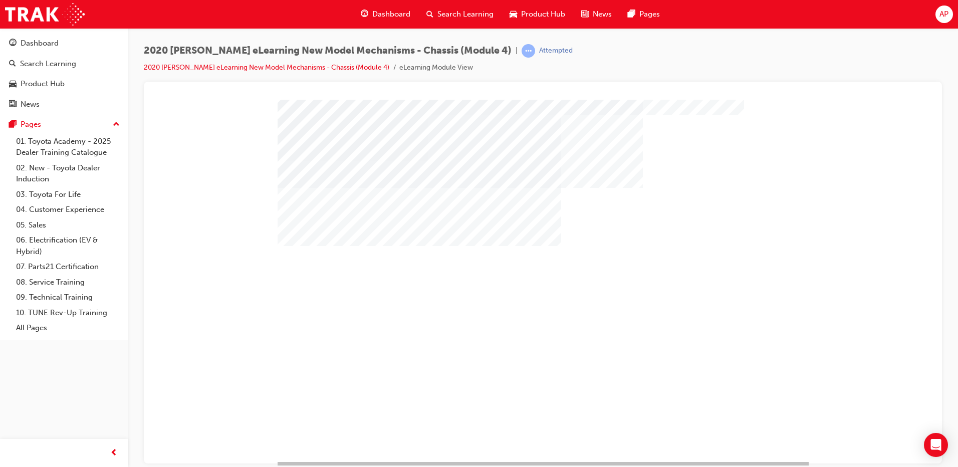
scroll to position [25, 0]
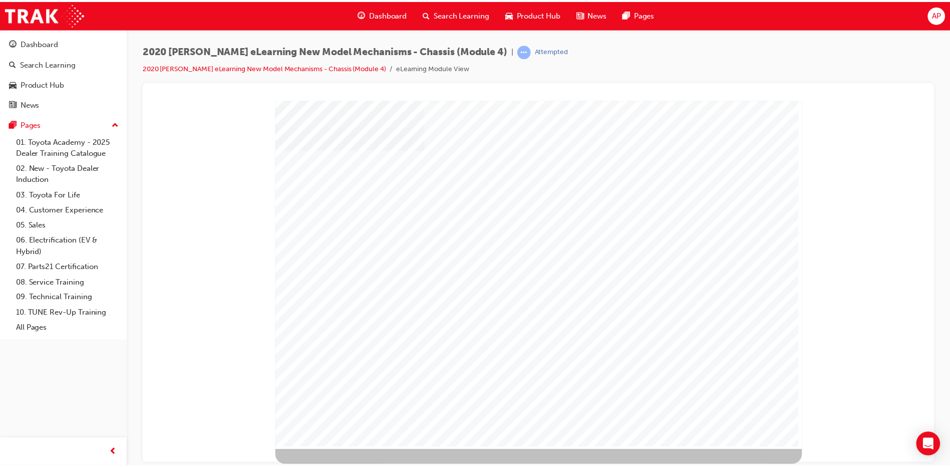
scroll to position [0, 0]
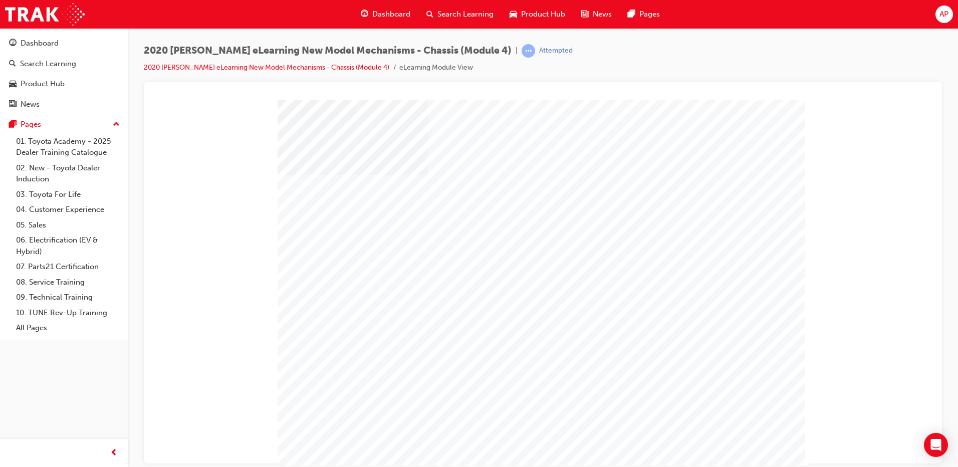
click at [752, 444] on div "" at bounding box center [543, 287] width 531 height 376
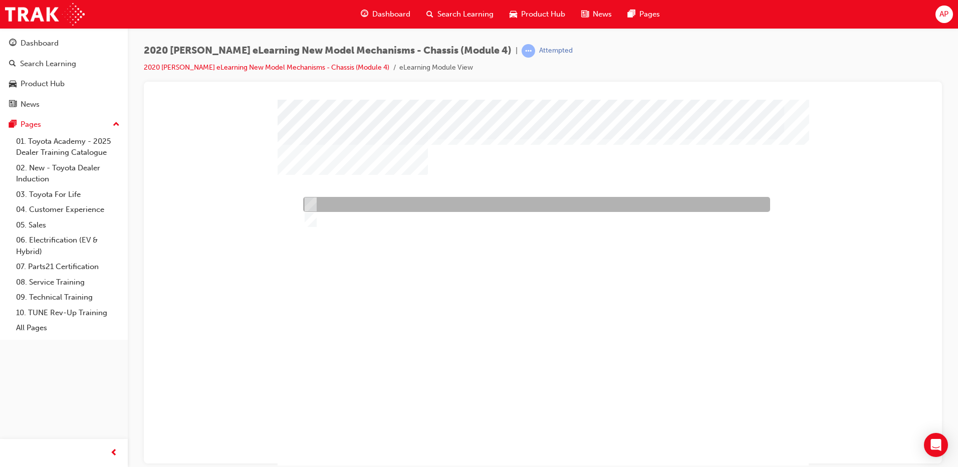
click at [351, 202] on div at bounding box center [534, 204] width 467 height 15
radio input "true"
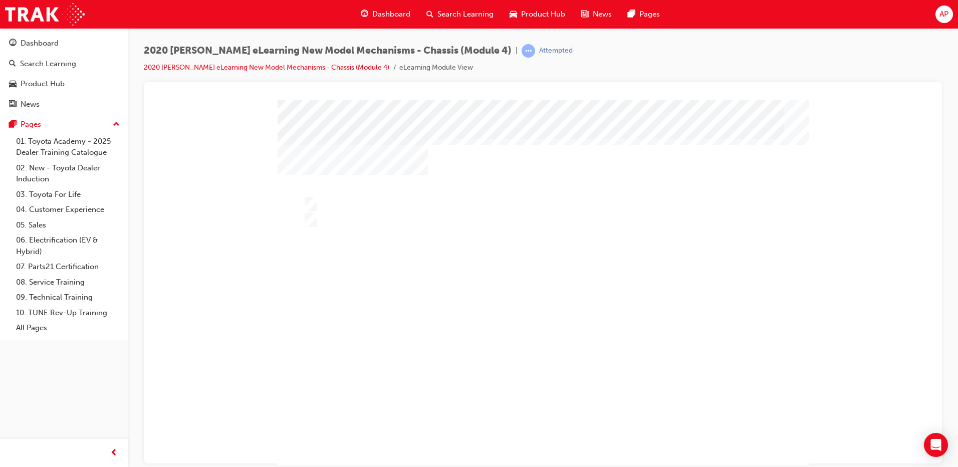
drag, startPoint x: 404, startPoint y: 247, endPoint x: 486, endPoint y: 289, distance: 91.6
click at [409, 246] on div at bounding box center [543, 287] width 531 height 376
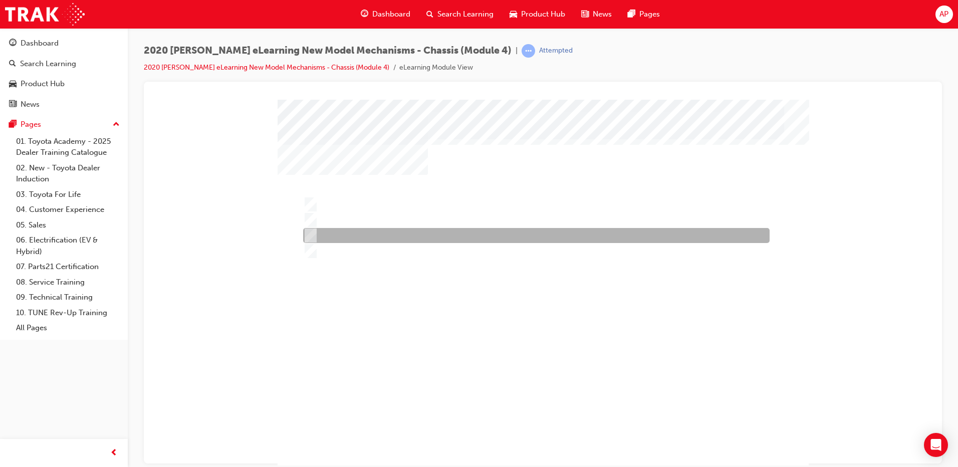
click at [360, 241] on div at bounding box center [534, 235] width 466 height 15
radio input "true"
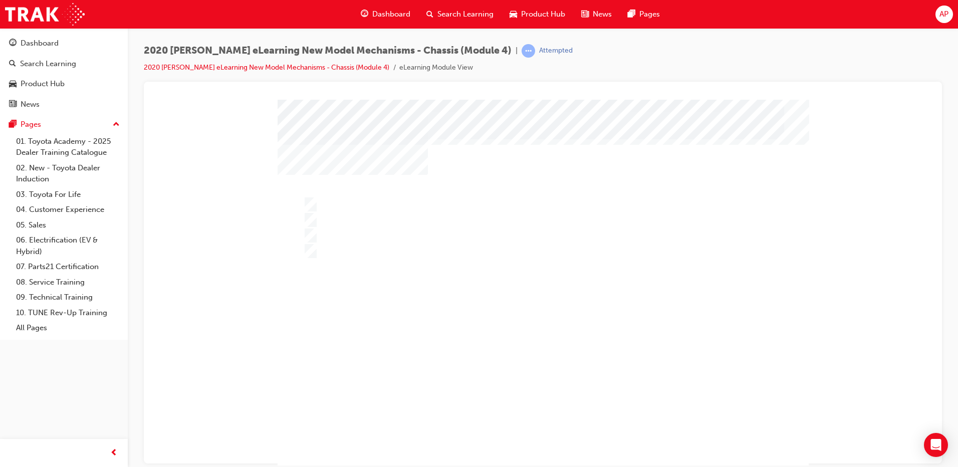
click at [338, 235] on div at bounding box center [543, 299] width 531 height 376
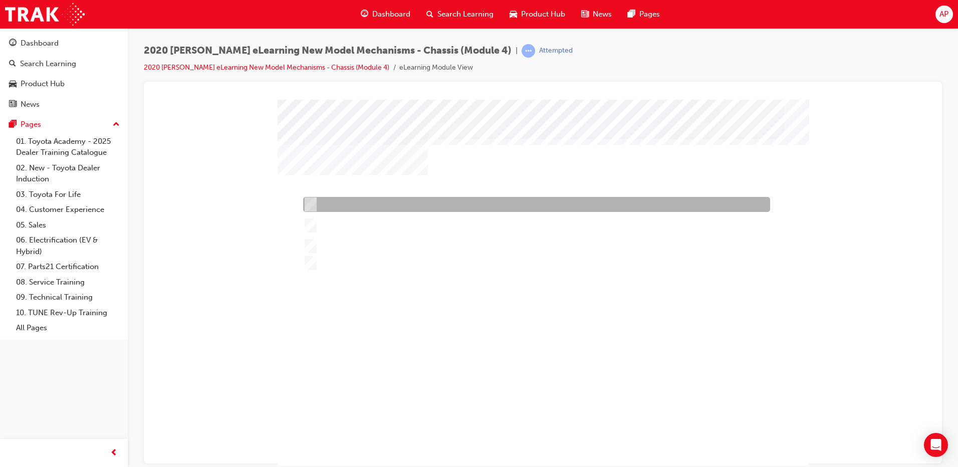
click at [366, 206] on div at bounding box center [534, 204] width 467 height 15
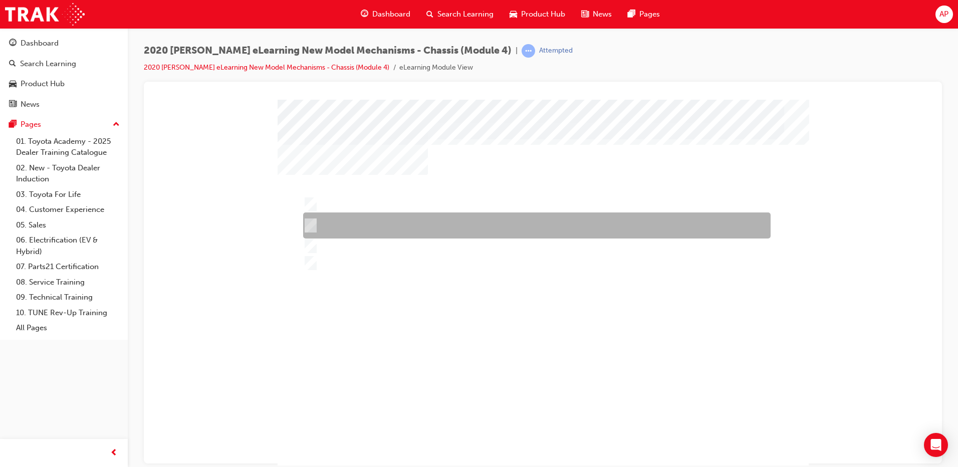
click at [380, 228] on div at bounding box center [534, 225] width 467 height 26
radio input "false"
radio input "true"
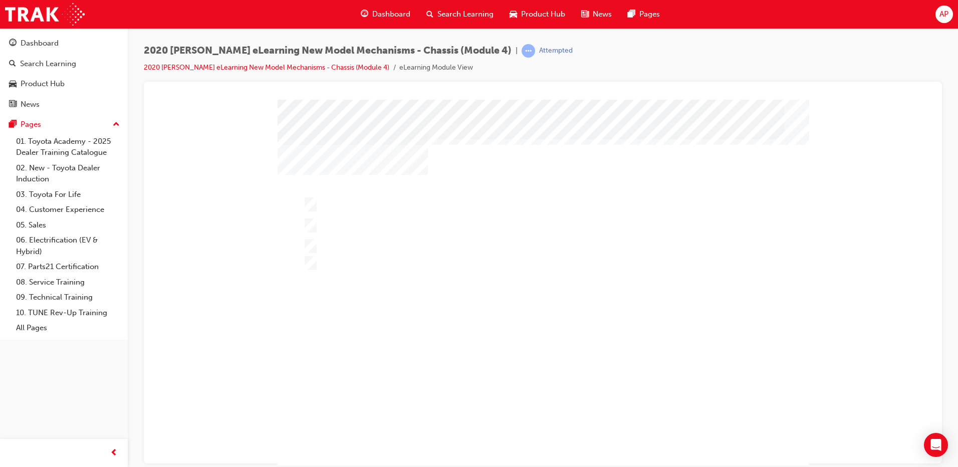
click at [498, 326] on div at bounding box center [543, 287] width 531 height 376
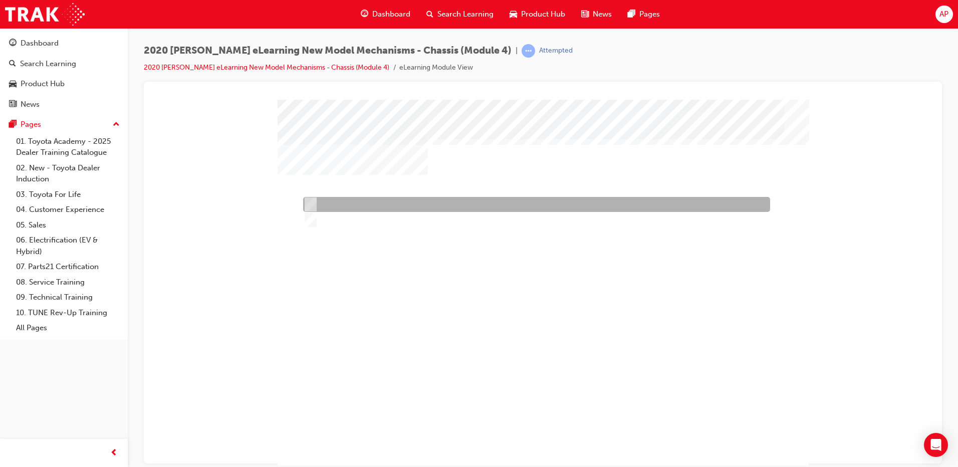
click at [372, 199] on div at bounding box center [534, 204] width 467 height 15
radio input "true"
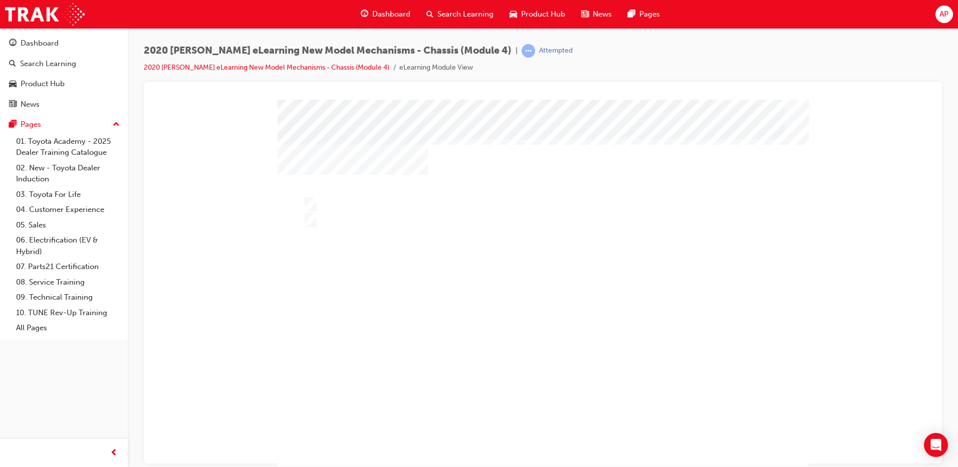
click at [512, 341] on div at bounding box center [543, 287] width 531 height 376
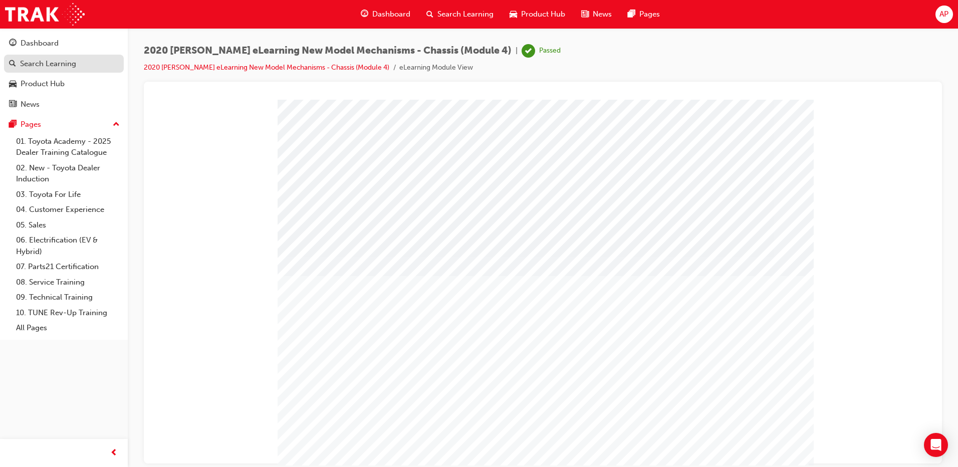
click at [52, 62] on div "Search Learning" at bounding box center [48, 64] width 56 height 12
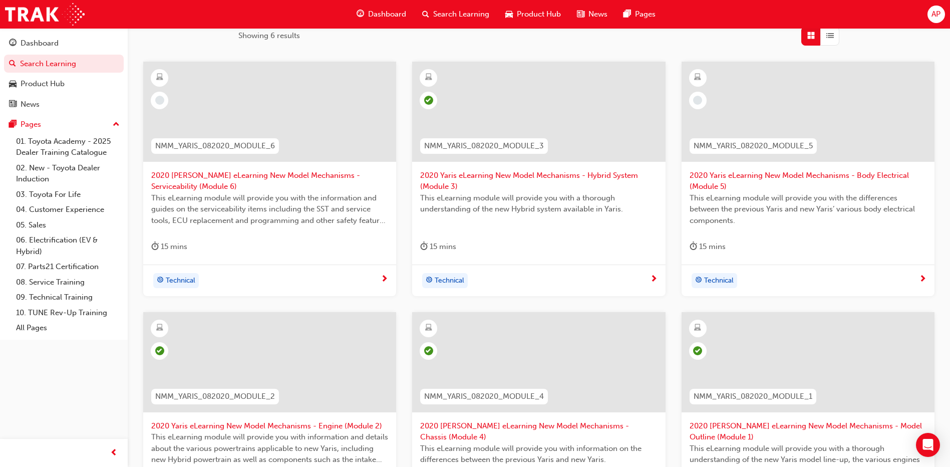
scroll to position [147, 0]
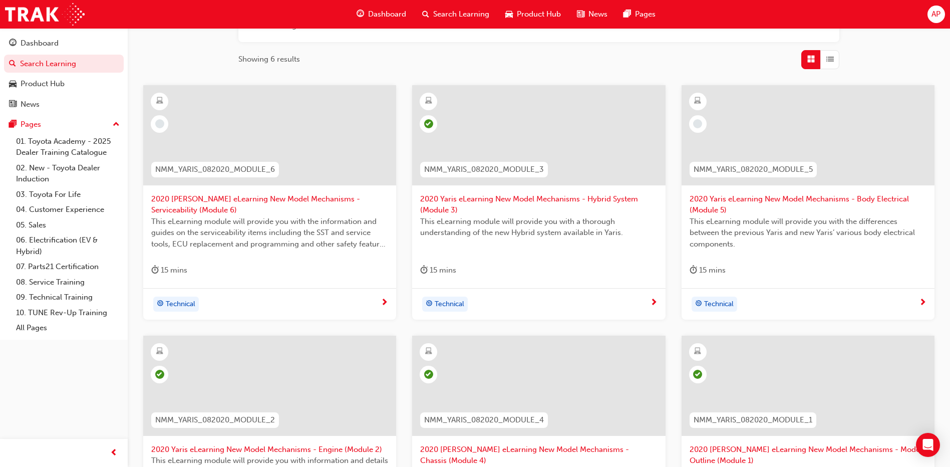
click at [782, 208] on span "2020 Yaris eLearning New Model Mechanisms - Body Electrical (Module 5)" at bounding box center [808, 204] width 237 height 23
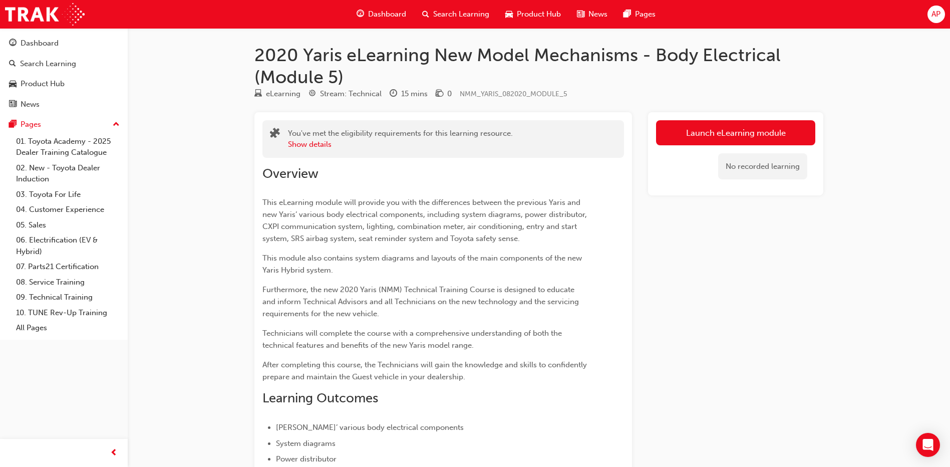
click at [700, 146] on div "No recorded learning" at bounding box center [735, 166] width 159 height 43
click at [686, 131] on link "Launch eLearning module" at bounding box center [735, 132] width 159 height 25
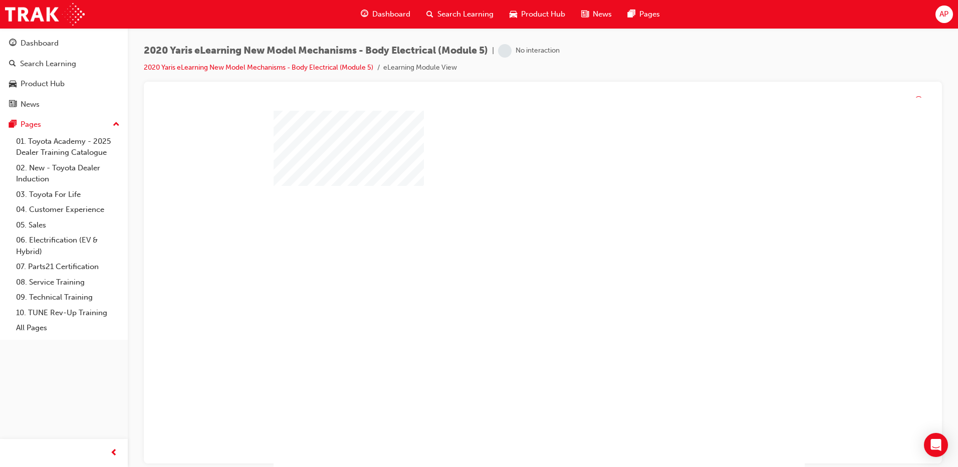
drag, startPoint x: 582, startPoint y: 285, endPoint x: 530, endPoint y: 310, distance: 57.4
click at [581, 285] on div at bounding box center [539, 299] width 531 height 376
click at [514, 253] on div "play" at bounding box center [514, 253] width 0 height 0
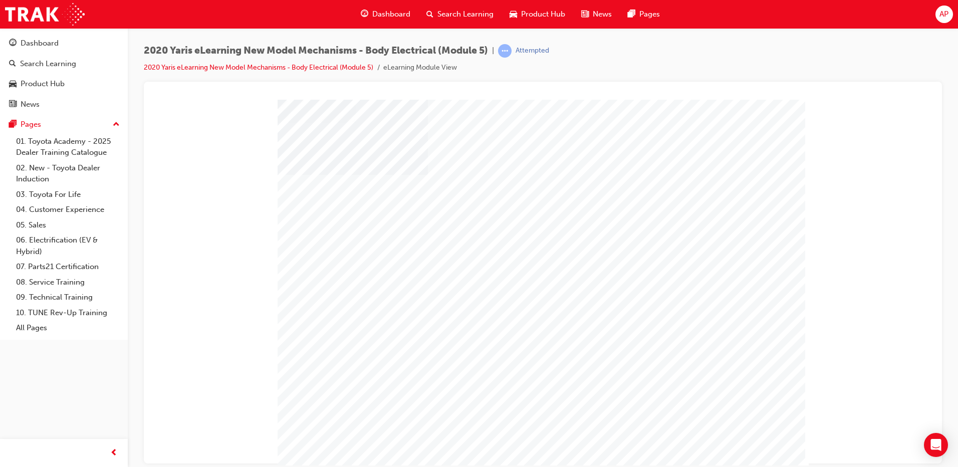
click at [756, 452] on div "" at bounding box center [543, 287] width 531 height 376
click at [348, 217] on div at bounding box center [534, 216] width 467 height 15
radio input "true"
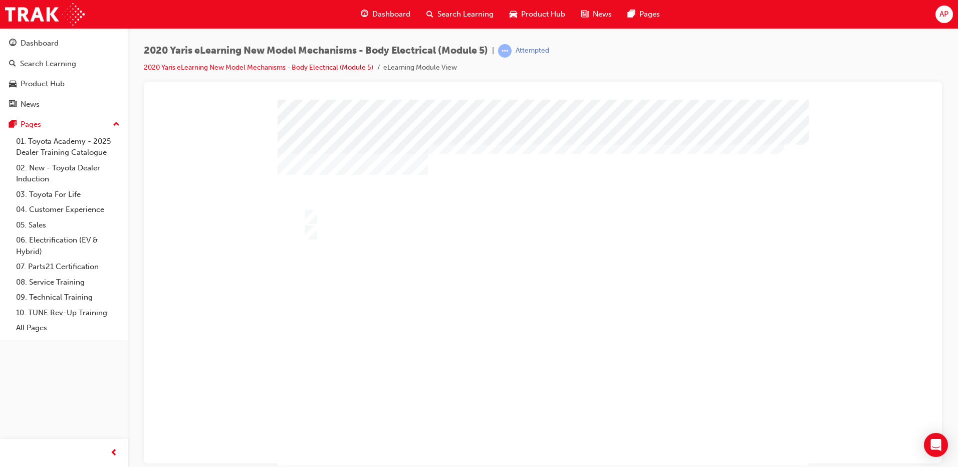
click at [494, 303] on div at bounding box center [543, 287] width 531 height 376
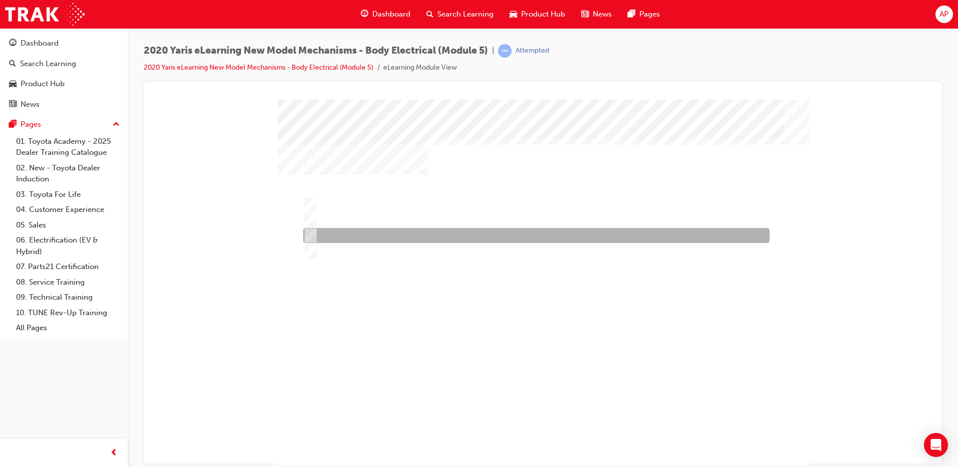
click at [410, 236] on div at bounding box center [534, 235] width 466 height 15
radio input "true"
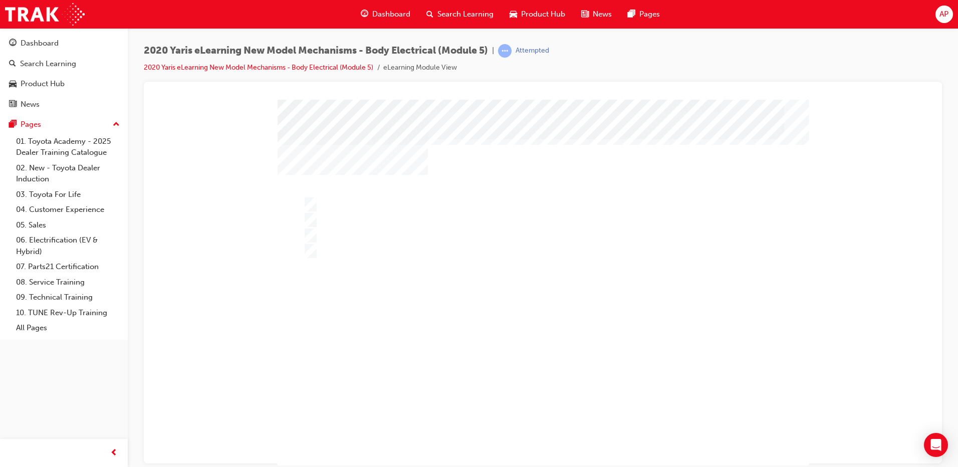
click at [398, 214] on div at bounding box center [543, 287] width 531 height 376
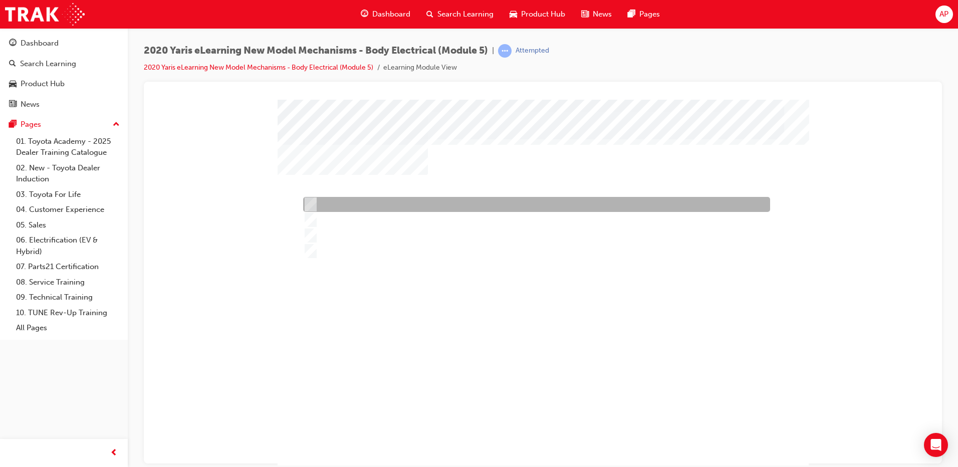
click at [399, 206] on div at bounding box center [534, 204] width 467 height 15
radio input "true"
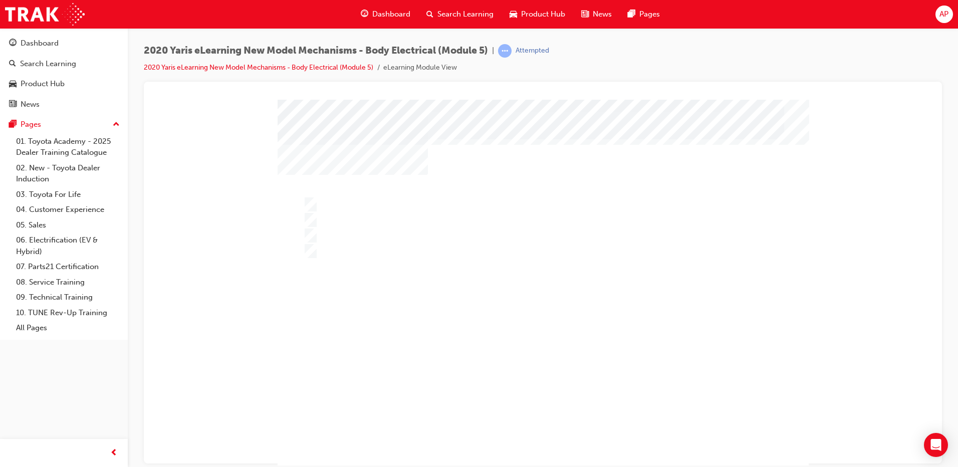
click at [554, 378] on div at bounding box center [543, 287] width 531 height 376
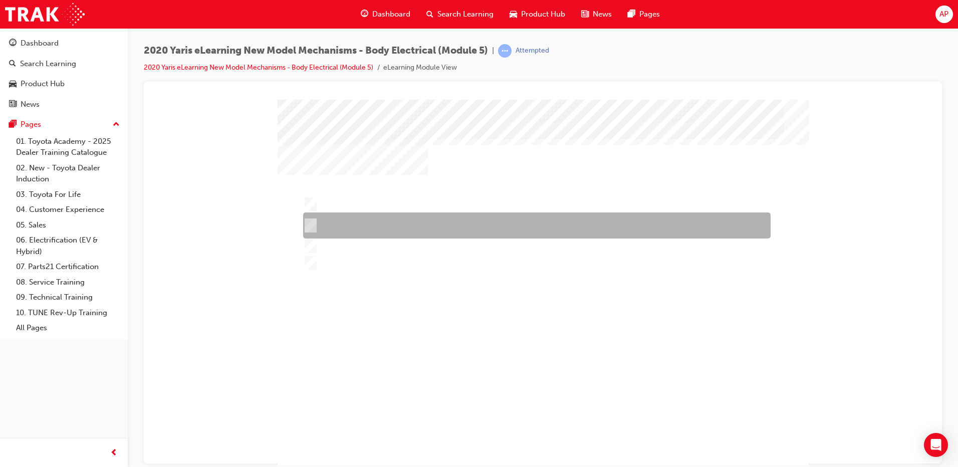
click at [344, 229] on div at bounding box center [534, 225] width 467 height 26
radio input "true"
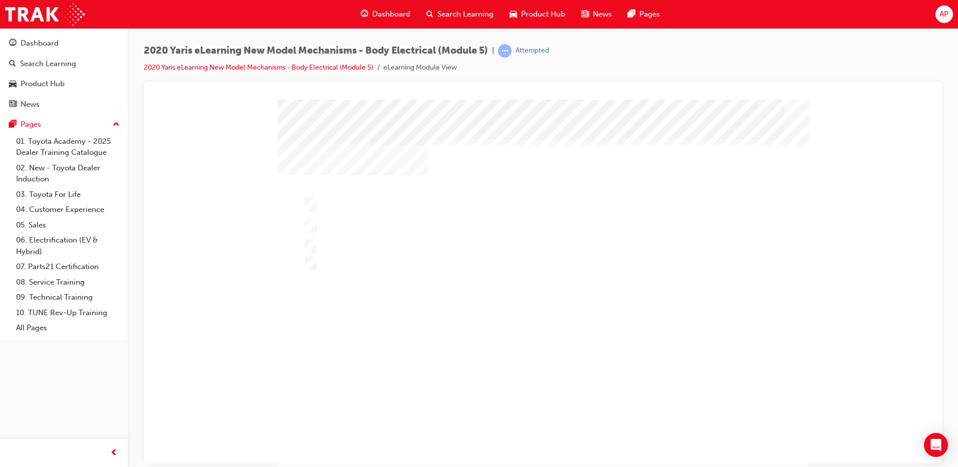
click at [342, 201] on div at bounding box center [543, 287] width 531 height 376
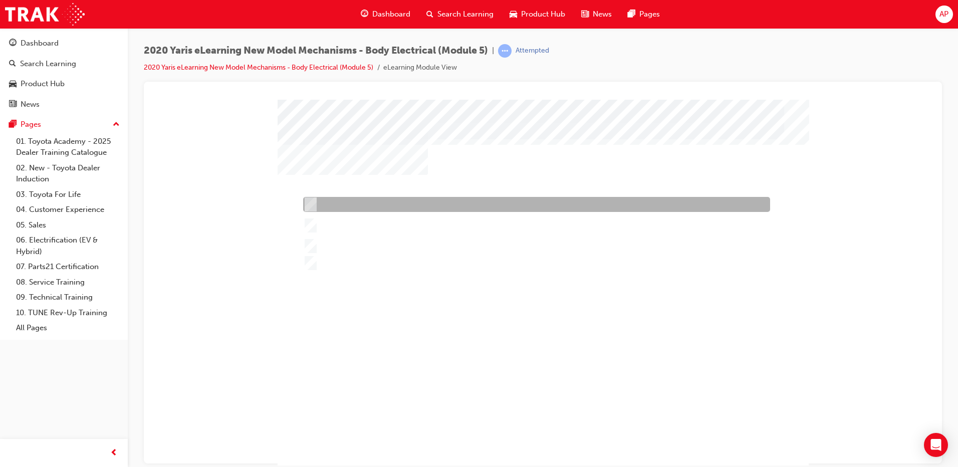
click at [342, 201] on div at bounding box center [534, 204] width 467 height 15
radio input "true"
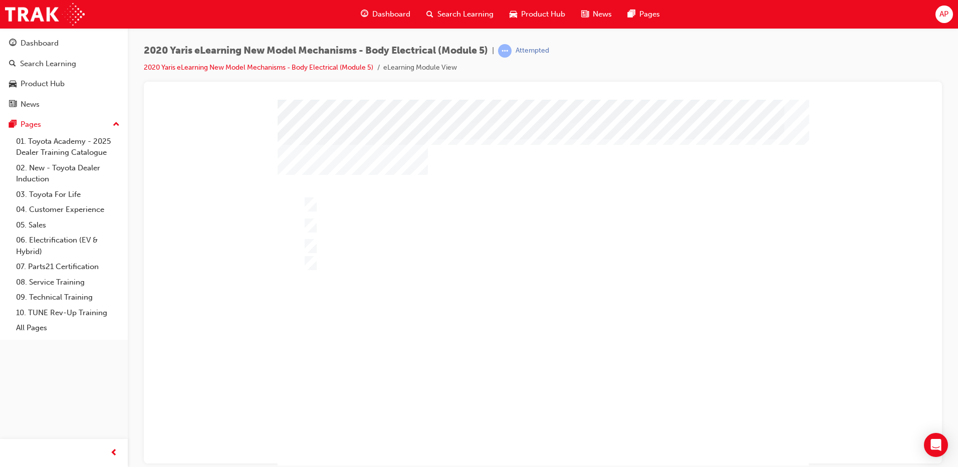
click at [507, 284] on div at bounding box center [543, 287] width 531 height 376
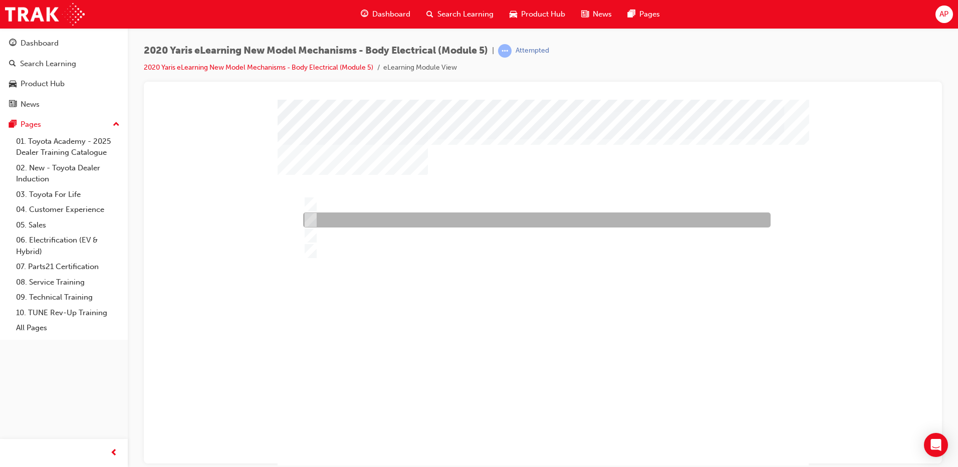
click at [333, 219] on div at bounding box center [534, 219] width 467 height 15
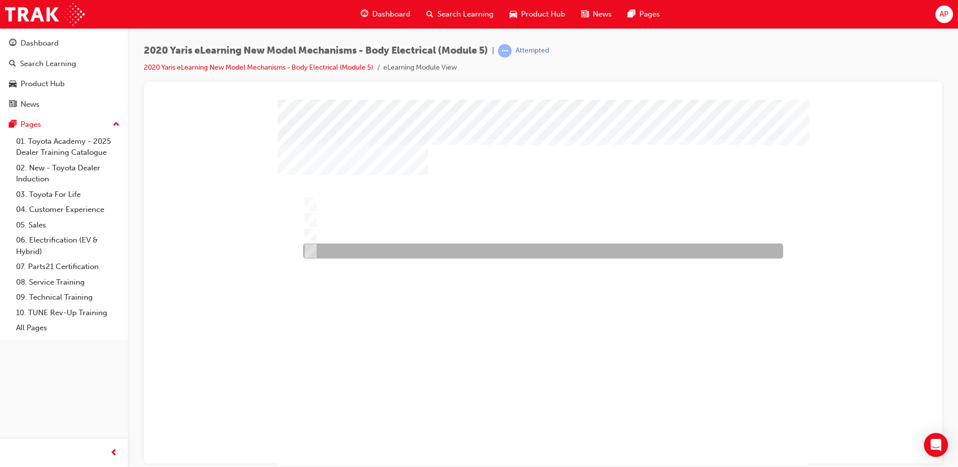
click at [331, 251] on div at bounding box center [541, 250] width 480 height 15
radio input "false"
radio input "true"
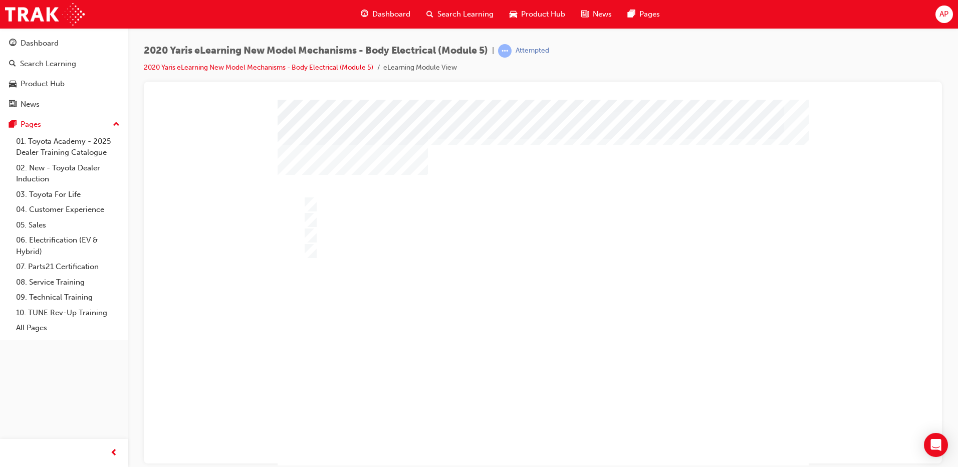
click at [528, 330] on div at bounding box center [543, 287] width 531 height 376
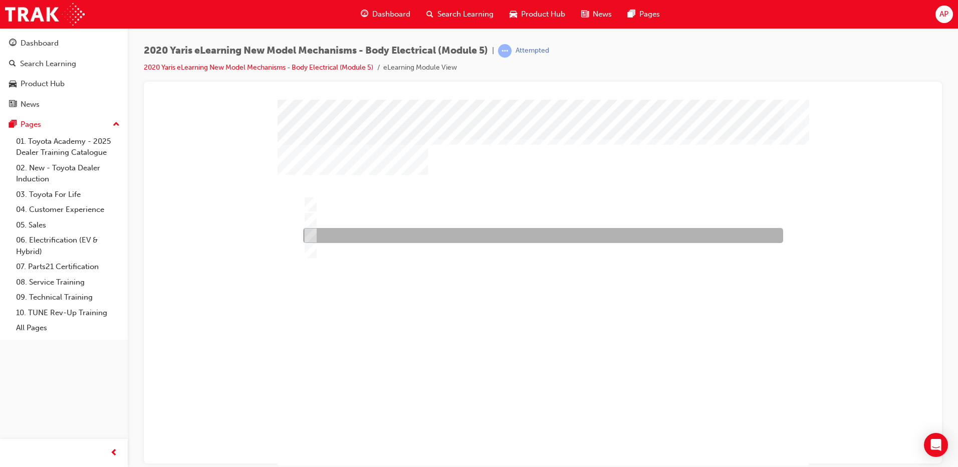
click at [352, 229] on div at bounding box center [541, 235] width 480 height 15
radio input "true"
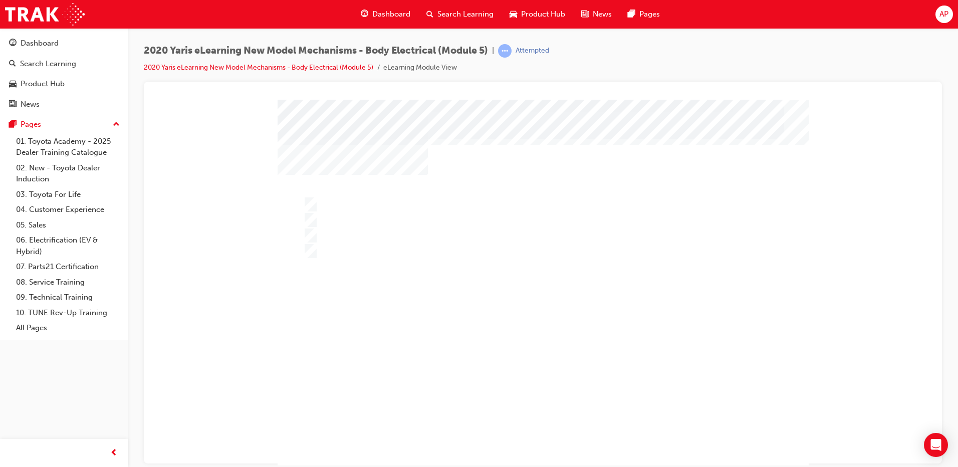
click at [532, 328] on div at bounding box center [543, 287] width 531 height 376
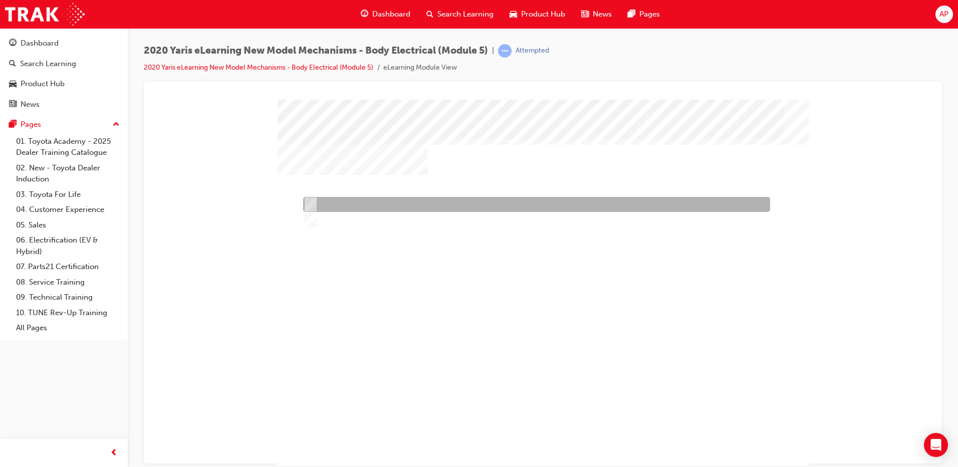
click at [369, 198] on div at bounding box center [534, 204] width 467 height 15
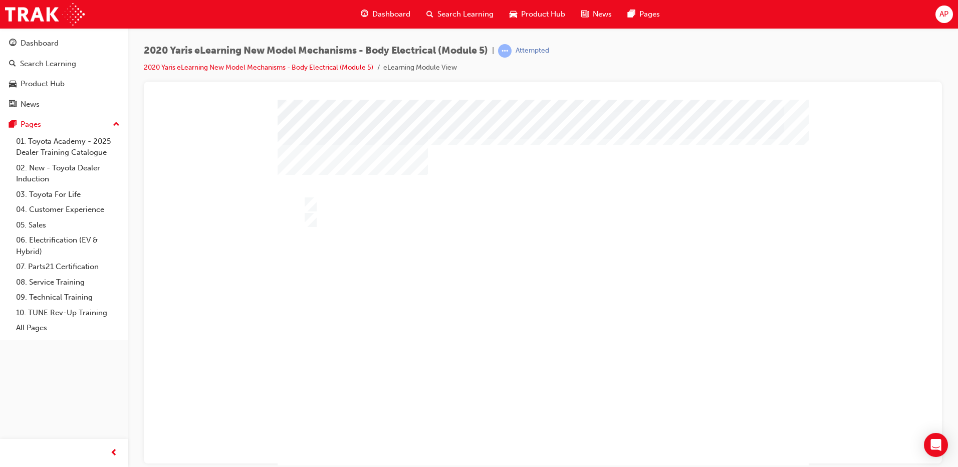
click at [377, 217] on div at bounding box center [543, 287] width 531 height 376
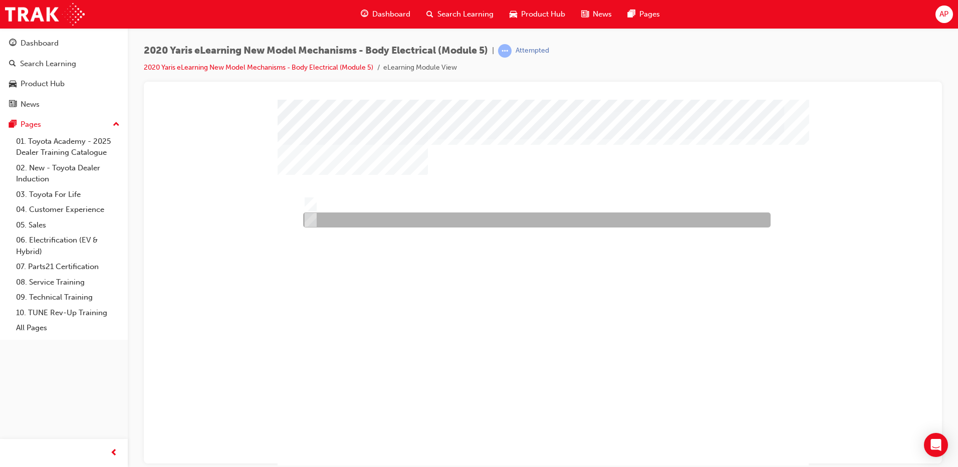
click at [377, 217] on div at bounding box center [534, 219] width 467 height 15
radio input "false"
radio input "true"
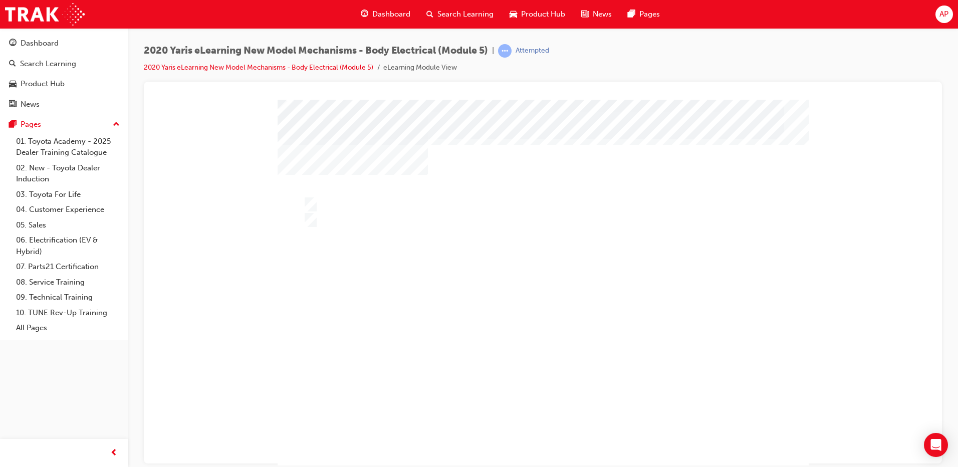
click at [512, 338] on div at bounding box center [543, 287] width 531 height 376
click at [387, 205] on div at bounding box center [534, 204] width 467 height 15
click at [470, 291] on div at bounding box center [543, 287] width 531 height 376
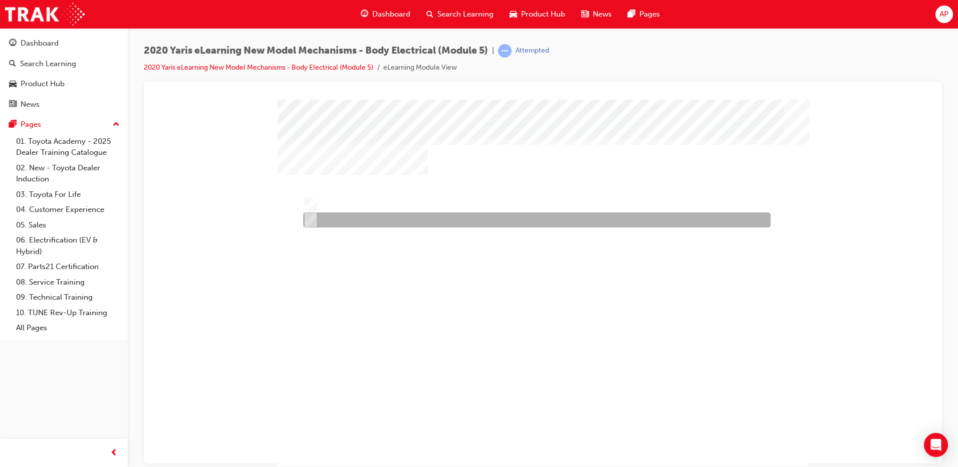
click at [385, 216] on div at bounding box center [534, 219] width 467 height 15
radio input "false"
radio input "true"
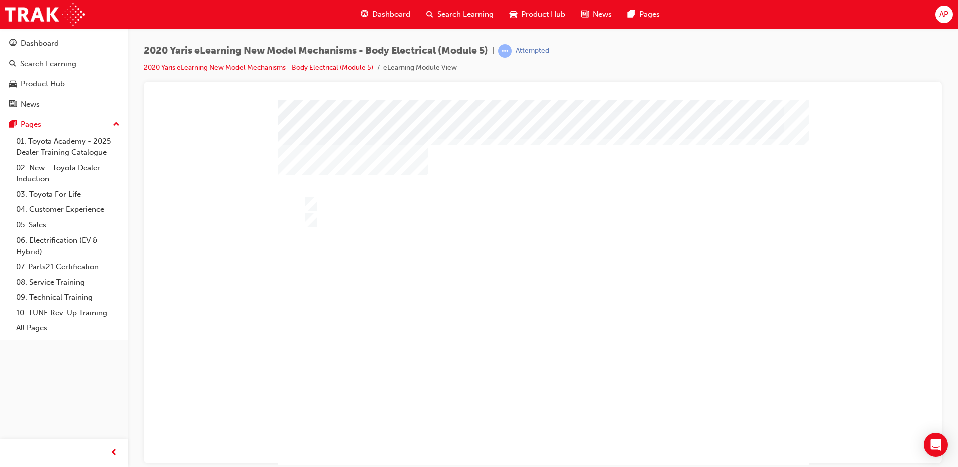
click at [535, 346] on div at bounding box center [543, 287] width 531 height 376
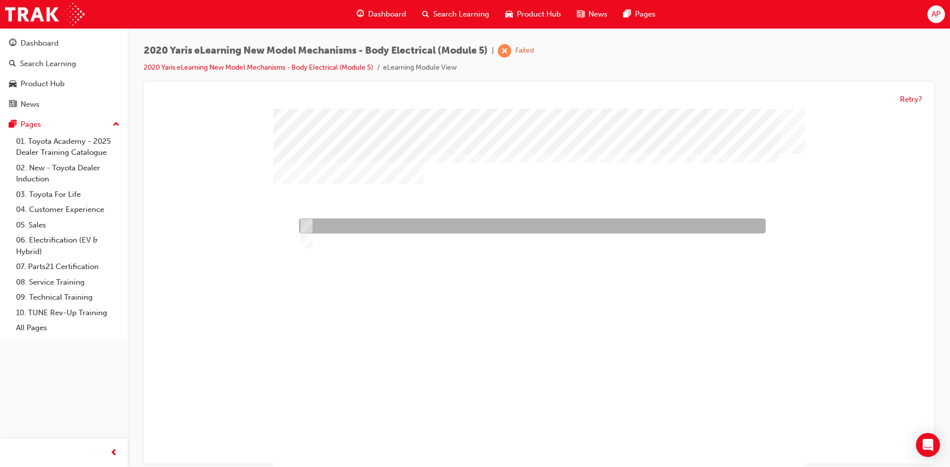
click at [345, 228] on div at bounding box center [530, 226] width 467 height 15
radio input "true"
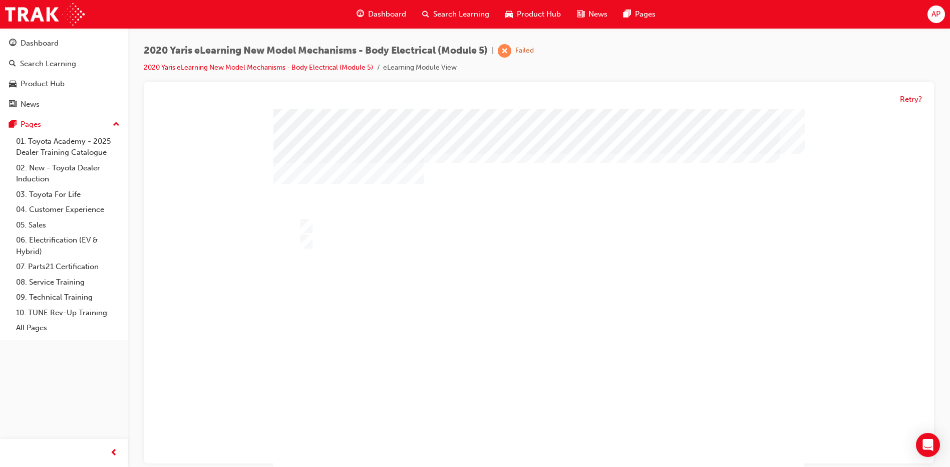
drag, startPoint x: 394, startPoint y: 273, endPoint x: 431, endPoint y: 312, distance: 53.9
click at [394, 270] on div at bounding box center [539, 297] width 531 height 376
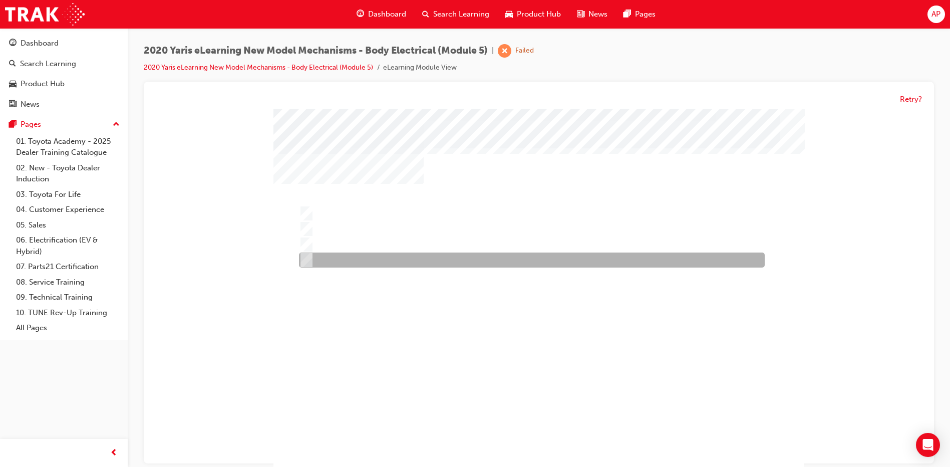
click at [435, 261] on div at bounding box center [530, 260] width 466 height 15
radio input "true"
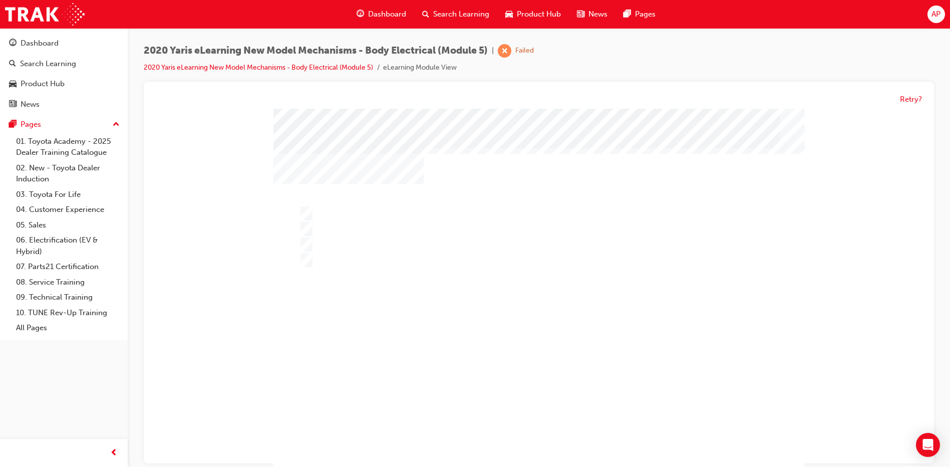
click at [551, 457] on div "" at bounding box center [539, 297] width 531 height 376
click at [427, 229] on div at bounding box center [539, 297] width 531 height 376
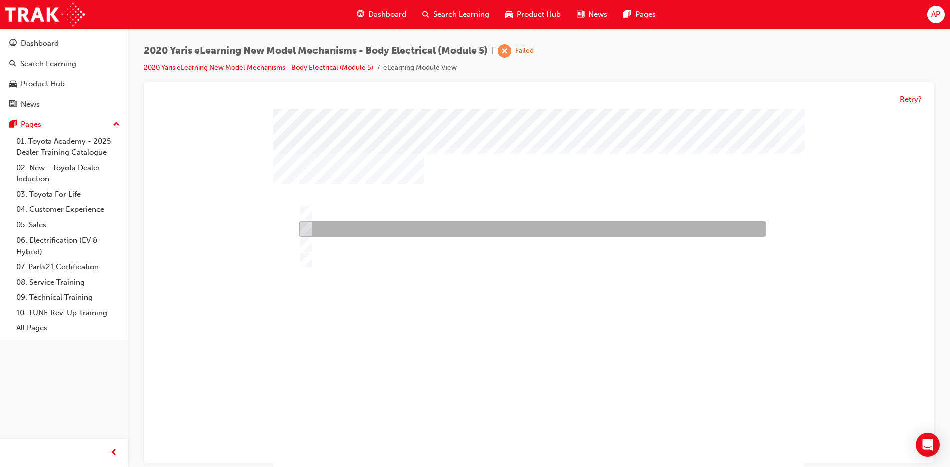
click at [431, 227] on div at bounding box center [530, 229] width 467 height 15
radio input "true"
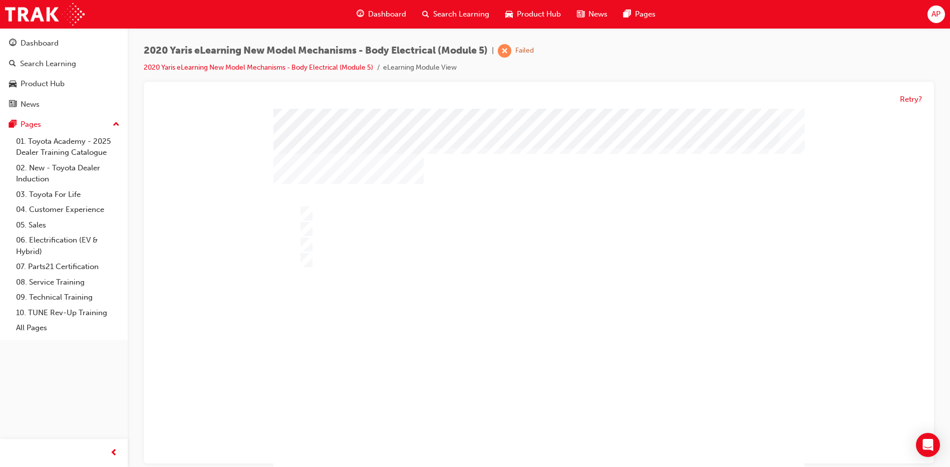
click at [523, 325] on div at bounding box center [539, 297] width 531 height 376
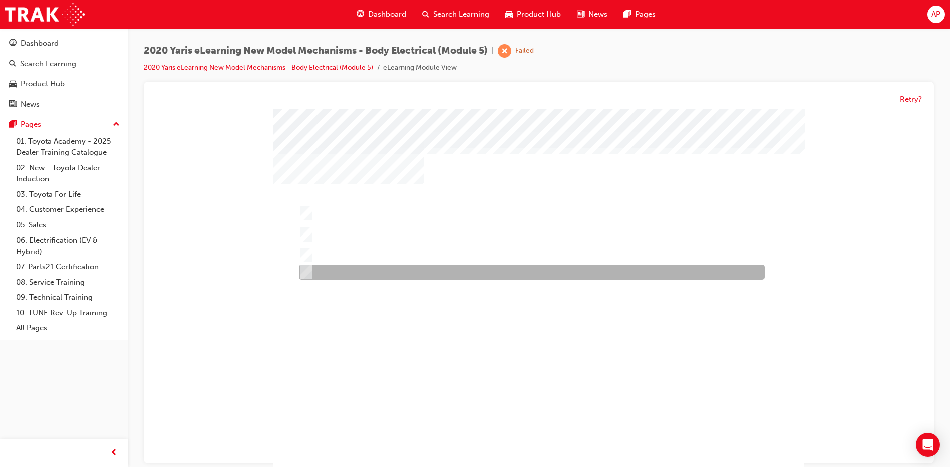
click at [341, 265] on div at bounding box center [530, 272] width 466 height 15
radio input "true"
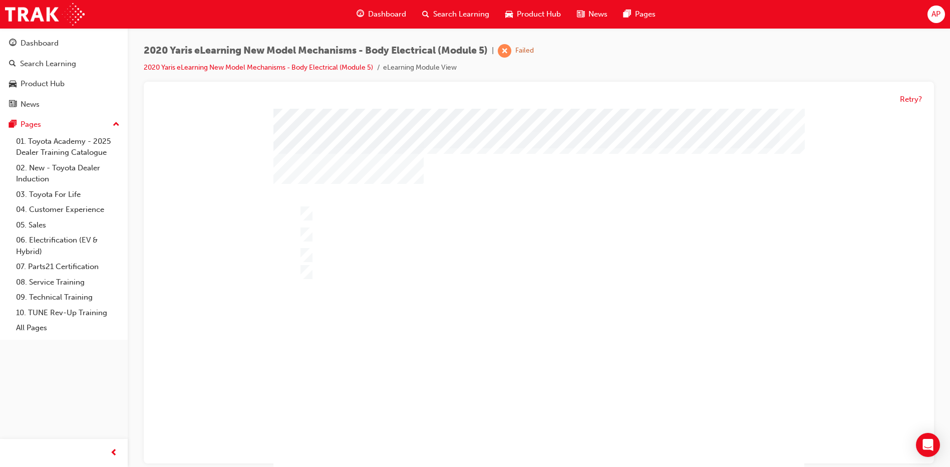
click at [489, 302] on div at bounding box center [539, 297] width 531 height 376
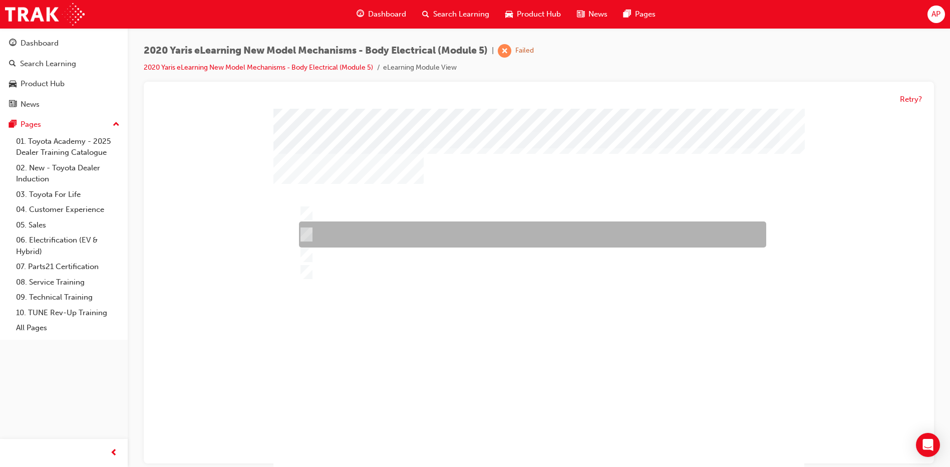
click at [383, 247] on div at bounding box center [530, 235] width 467 height 26
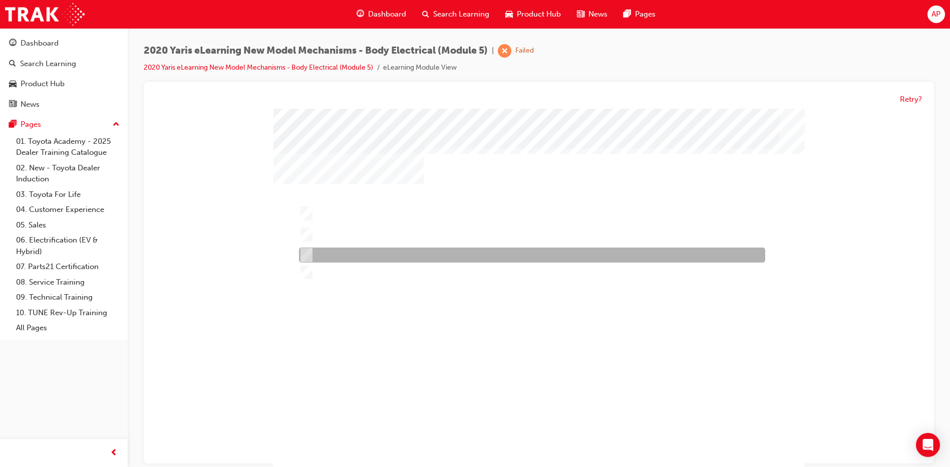
click at [384, 251] on div at bounding box center [530, 255] width 466 height 15
radio input "false"
radio input "true"
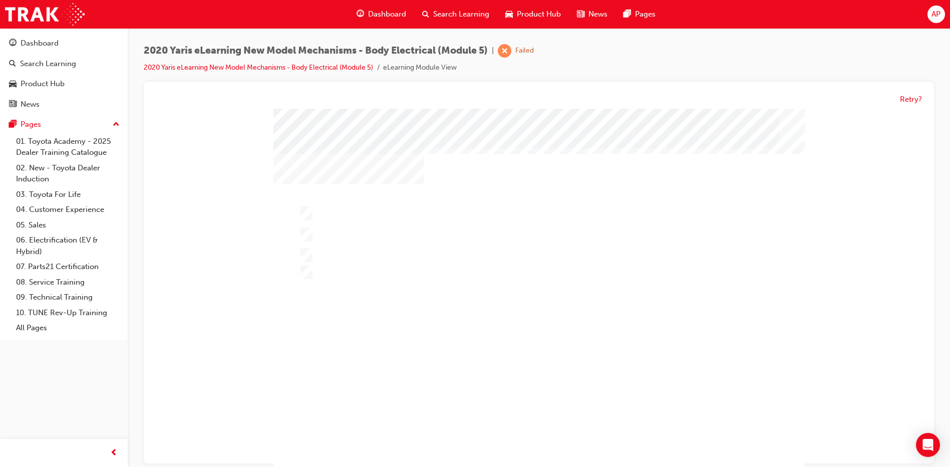
click at [539, 451] on div "" at bounding box center [539, 297] width 531 height 376
click at [529, 367] on div at bounding box center [539, 297] width 531 height 376
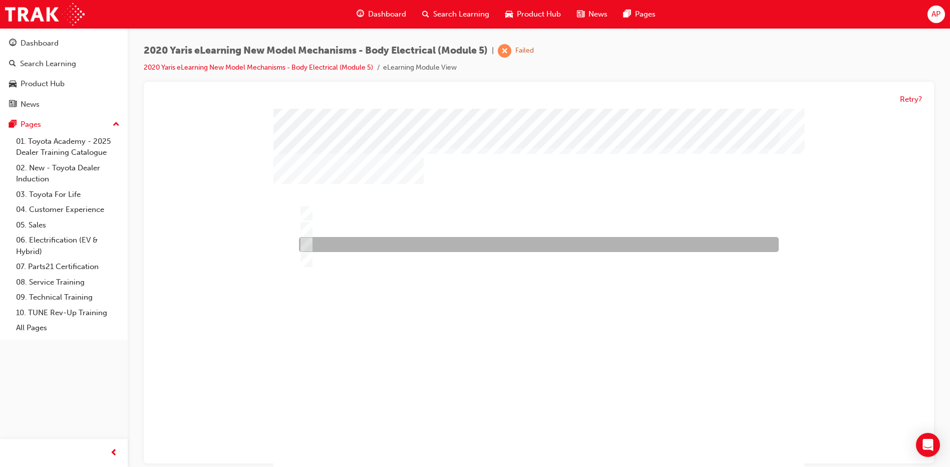
click at [341, 243] on div at bounding box center [537, 244] width 480 height 15
radio input "true"
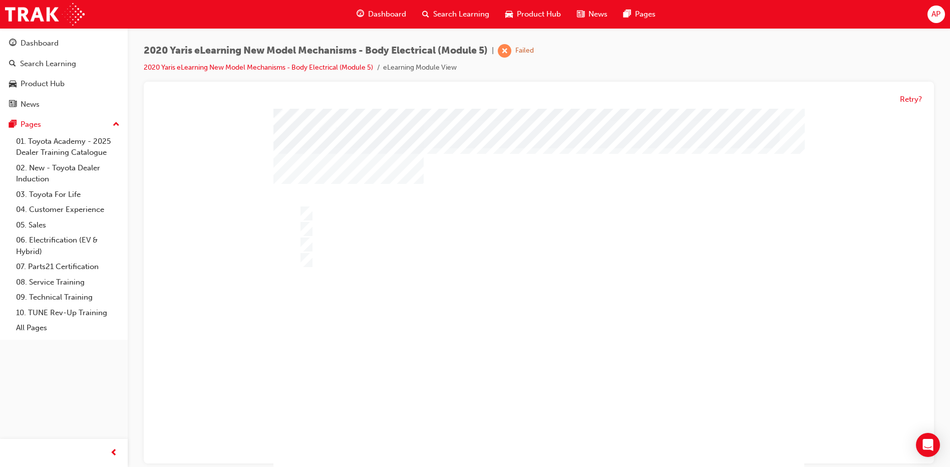
click at [437, 306] on div at bounding box center [539, 297] width 531 height 376
drag, startPoint x: 373, startPoint y: 206, endPoint x: 371, endPoint y: 215, distance: 9.7
click at [372, 205] on div "" at bounding box center [539, 297] width 531 height 376
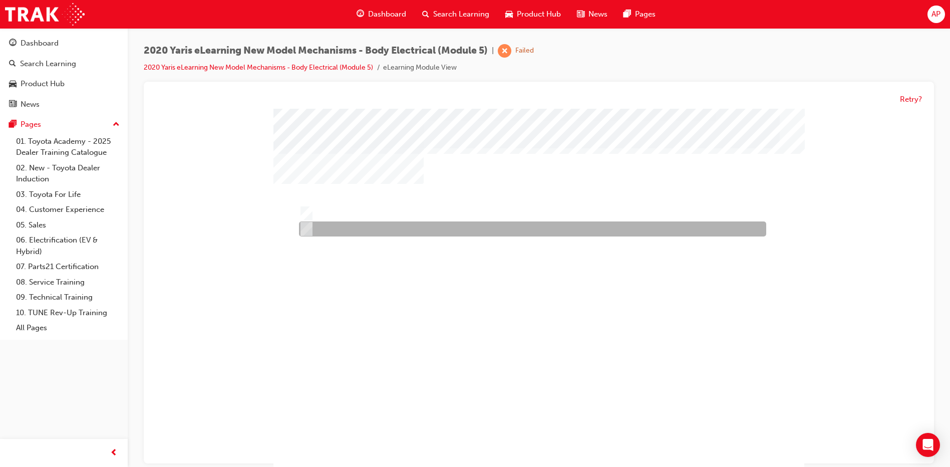
click at [372, 226] on div at bounding box center [530, 229] width 467 height 15
radio input "true"
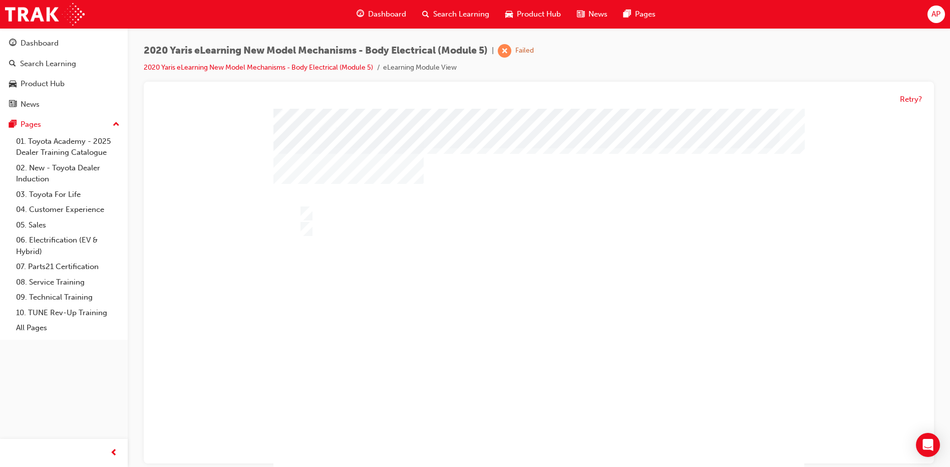
click at [449, 298] on div at bounding box center [539, 297] width 531 height 376
click at [367, 199] on div "" at bounding box center [539, 297] width 531 height 376
click at [367, 204] on div "" at bounding box center [539, 297] width 531 height 376
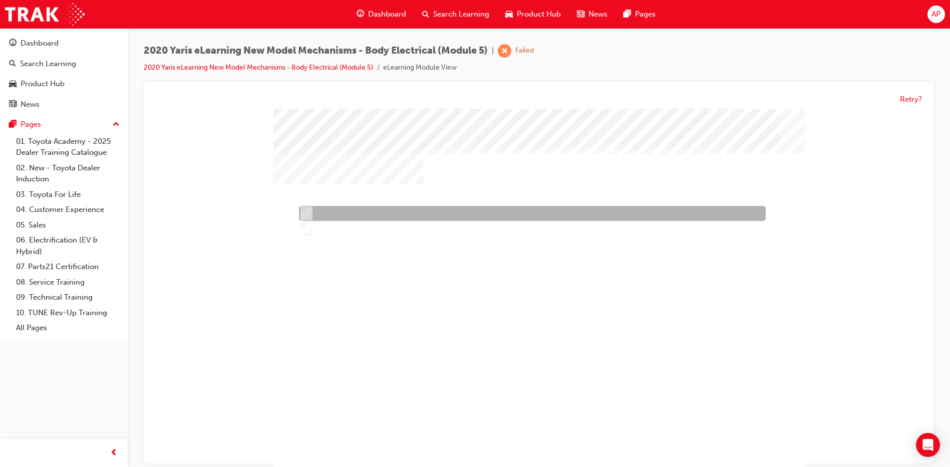
click at [373, 213] on div at bounding box center [530, 213] width 467 height 15
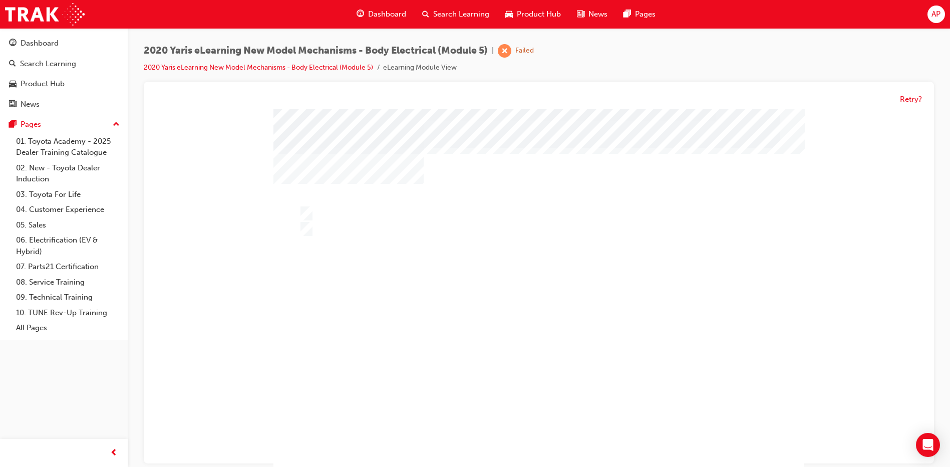
click at [519, 330] on div at bounding box center [539, 297] width 531 height 376
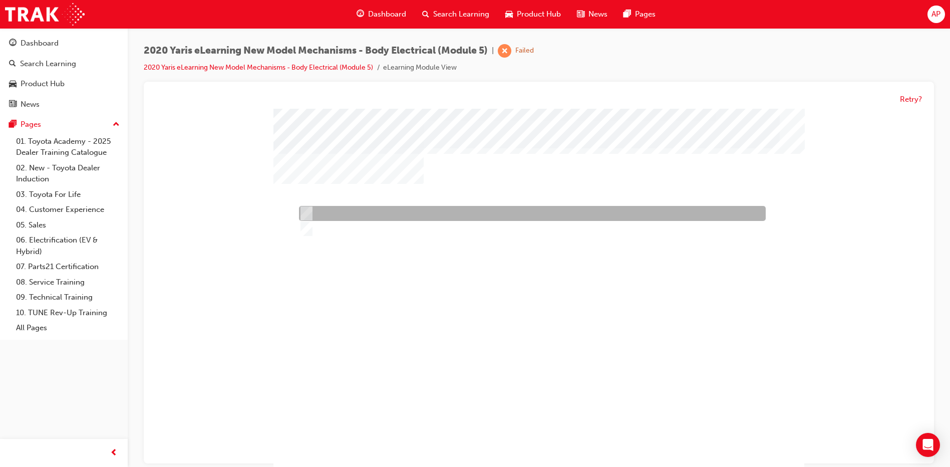
click at [387, 217] on div at bounding box center [530, 213] width 467 height 15
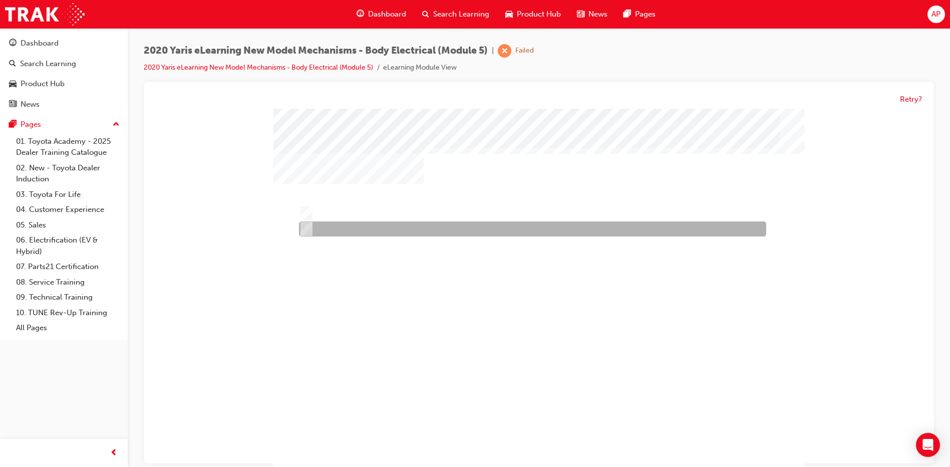
click at [385, 223] on div at bounding box center [530, 229] width 467 height 15
radio input "false"
radio input "true"
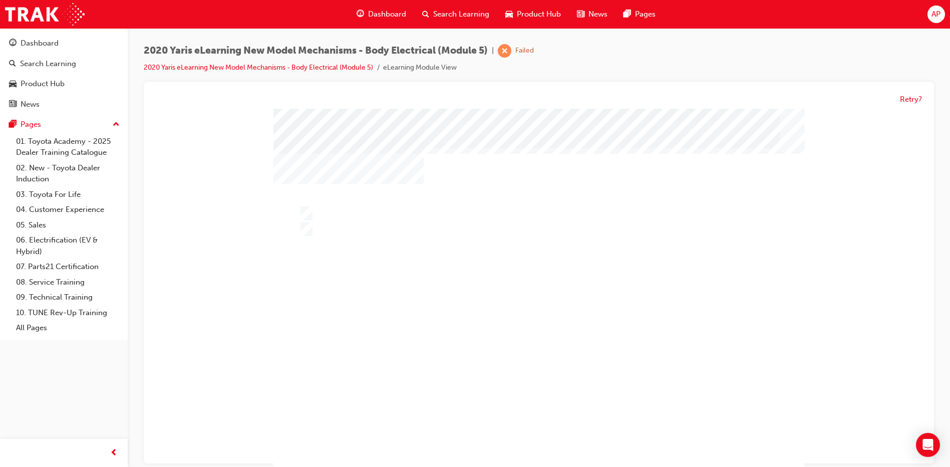
click at [531, 285] on div at bounding box center [539, 297] width 531 height 376
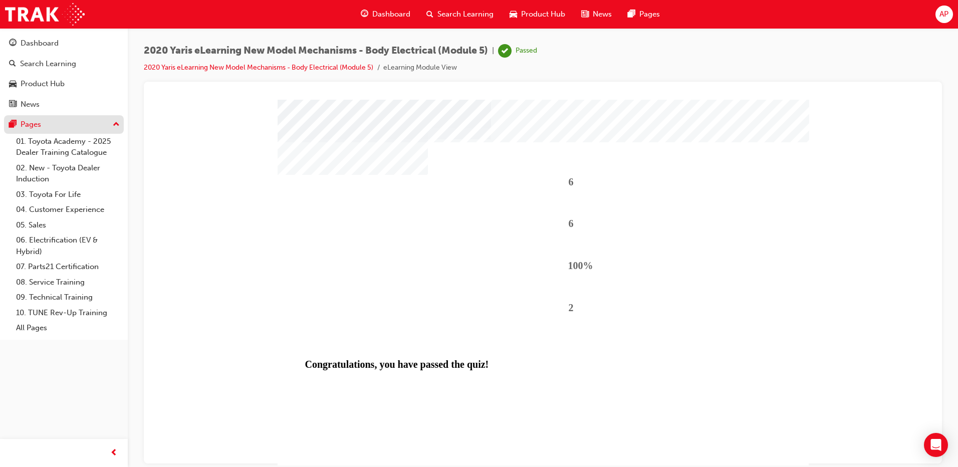
drag, startPoint x: 25, startPoint y: 70, endPoint x: 97, endPoint y: 118, distance: 86.4
click at [25, 70] on link "Search Learning" at bounding box center [64, 64] width 120 height 19
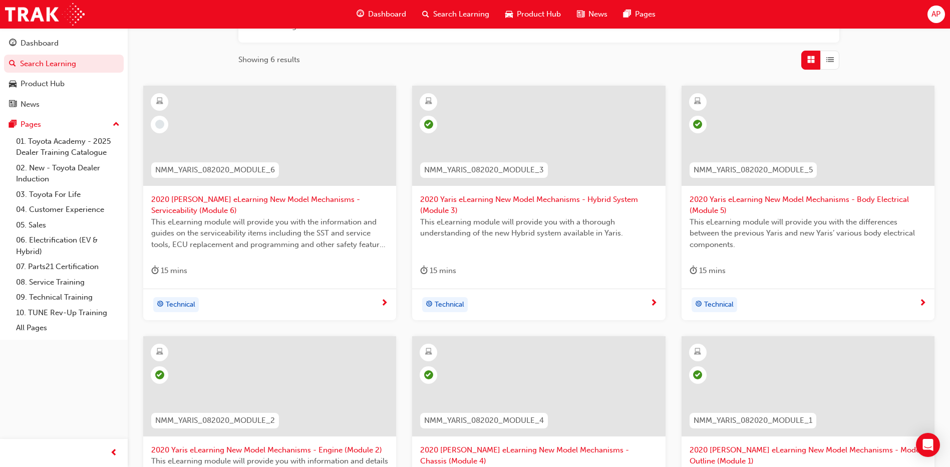
scroll to position [150, 0]
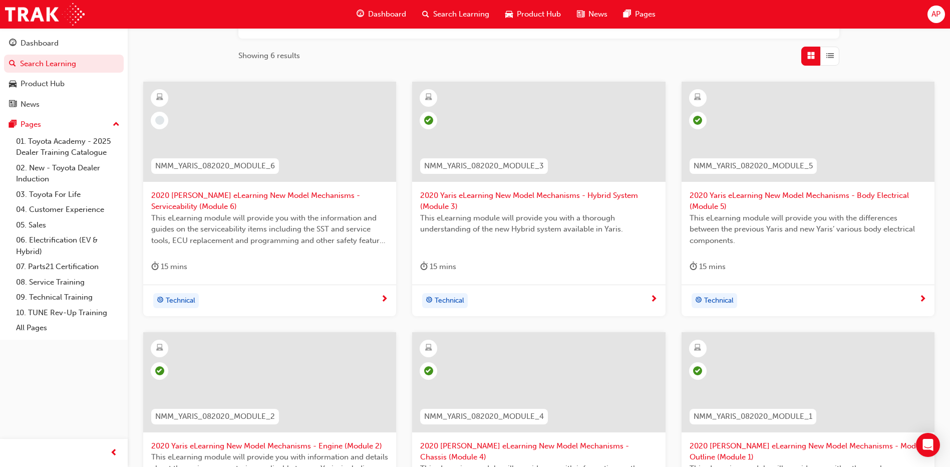
click at [245, 191] on span "2020 Yaris eLearning New Model Mechanisms - Serviceability (Module 6)" at bounding box center [269, 201] width 237 height 23
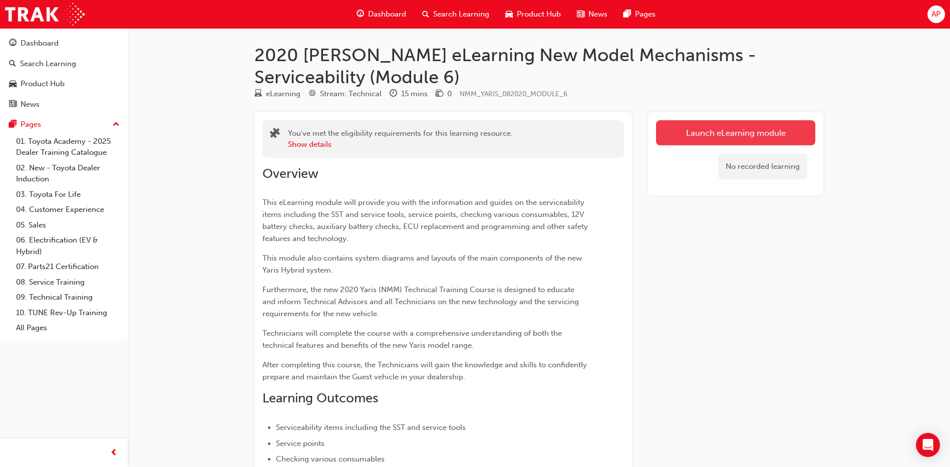
click at [725, 132] on link "Launch eLearning module" at bounding box center [735, 132] width 159 height 25
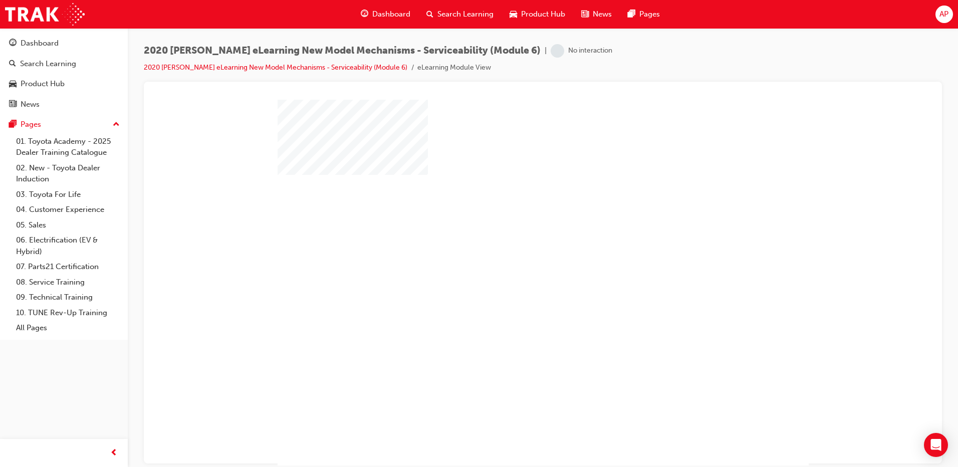
drag, startPoint x: 536, startPoint y: 291, endPoint x: 543, endPoint y: 281, distance: 12.4
click at [543, 281] on div at bounding box center [543, 287] width 531 height 376
click at [543, 269] on div at bounding box center [543, 287] width 531 height 376
click at [547, 281] on div at bounding box center [546, 299] width 531 height 376
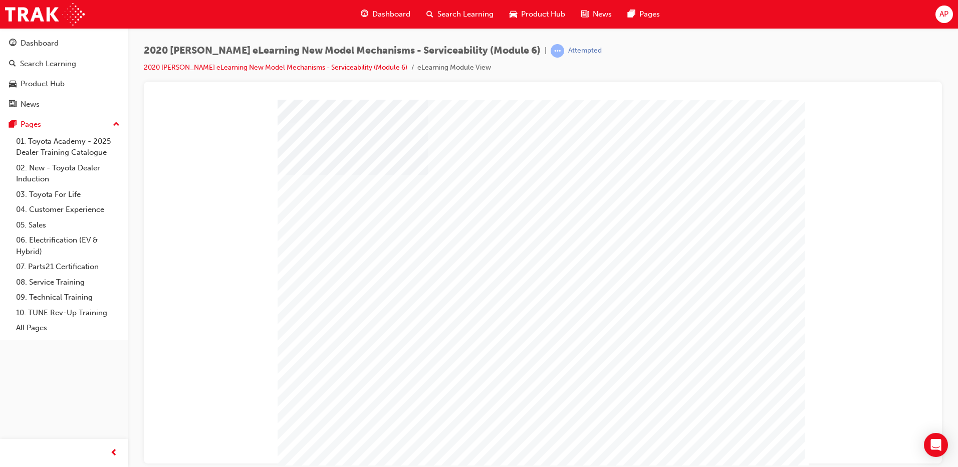
click at [774, 446] on div "" at bounding box center [543, 287] width 531 height 376
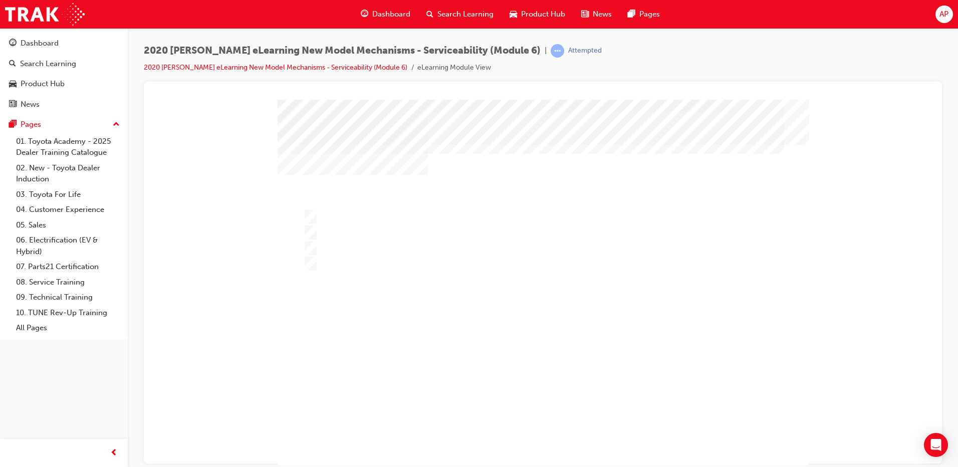
click at [774, 446] on div "" at bounding box center [543, 287] width 531 height 376
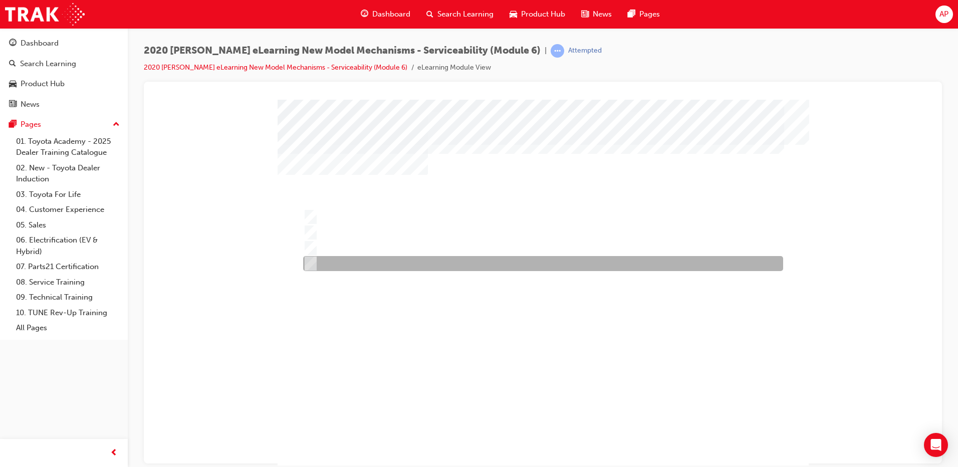
click at [384, 258] on div at bounding box center [541, 263] width 480 height 15
radio input "true"
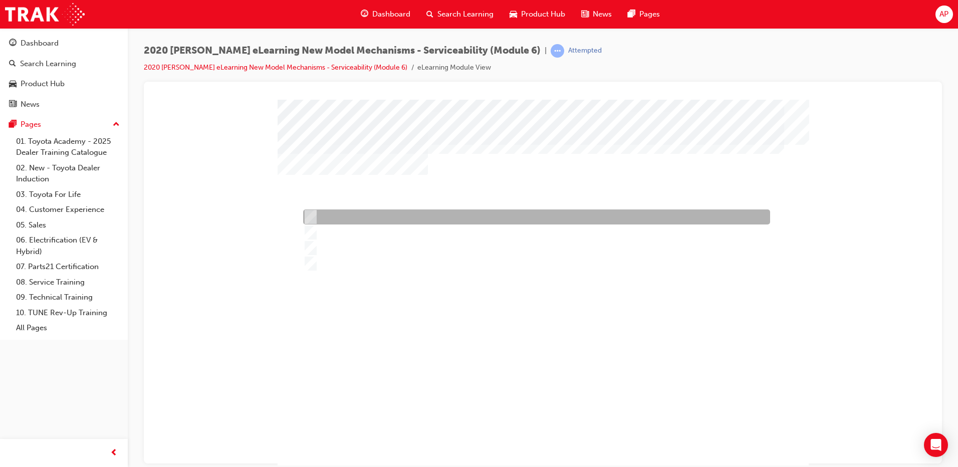
click at [336, 233] on div at bounding box center [534, 232] width 467 height 15
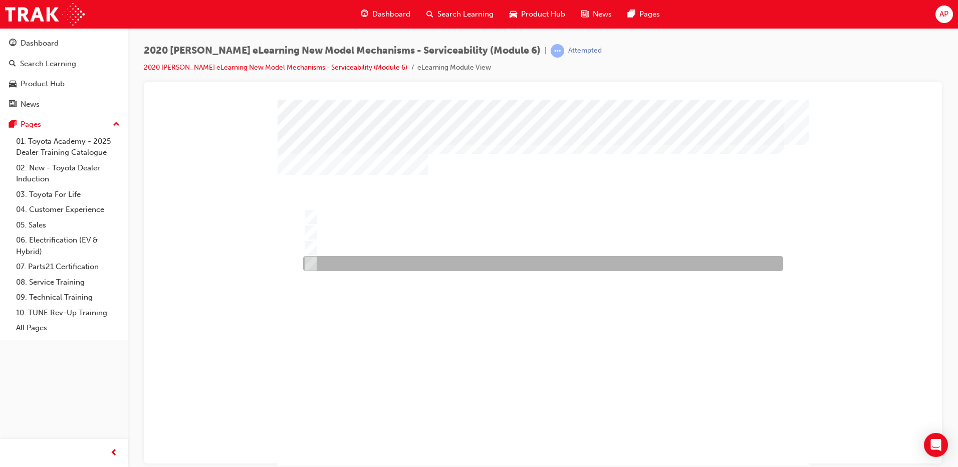
click at [350, 259] on div at bounding box center [541, 263] width 480 height 15
radio input "false"
radio input "true"
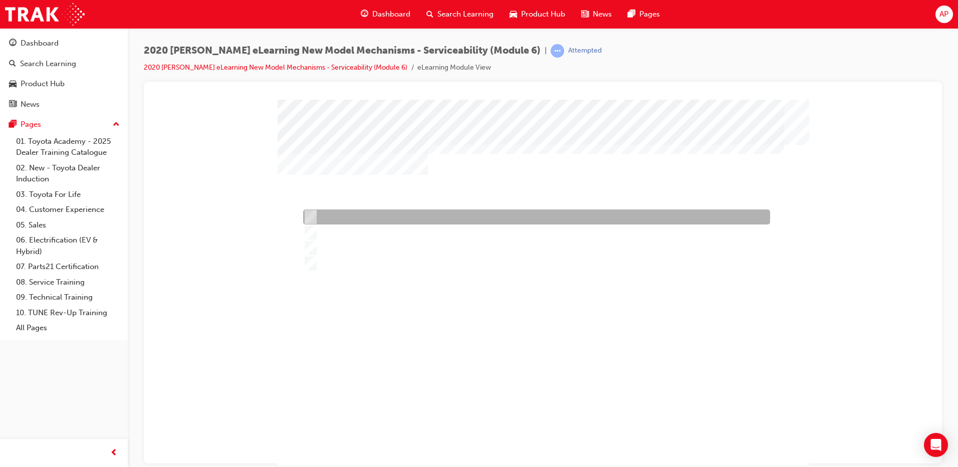
click at [350, 215] on div at bounding box center [534, 216] width 467 height 15
click at [353, 227] on div at bounding box center [534, 232] width 467 height 15
radio input "false"
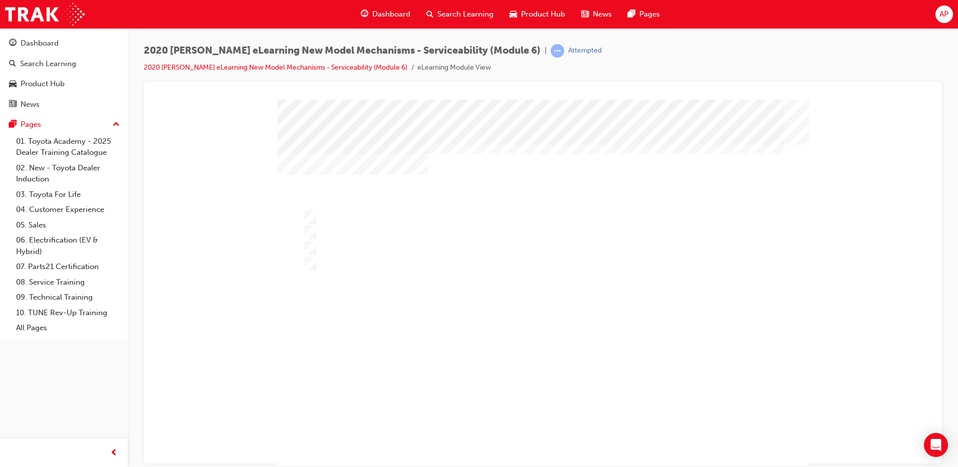
click at [345, 216] on div at bounding box center [543, 287] width 531 height 376
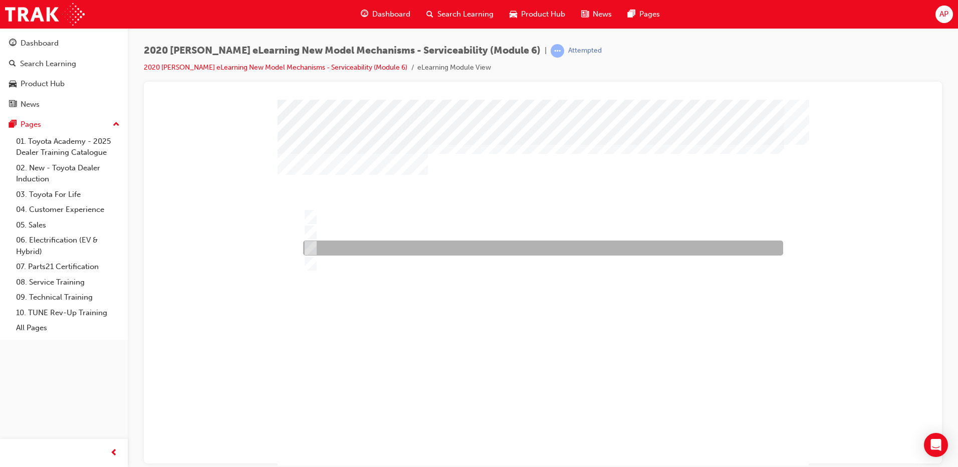
click at [356, 248] on div at bounding box center [541, 247] width 480 height 15
radio input "false"
radio input "true"
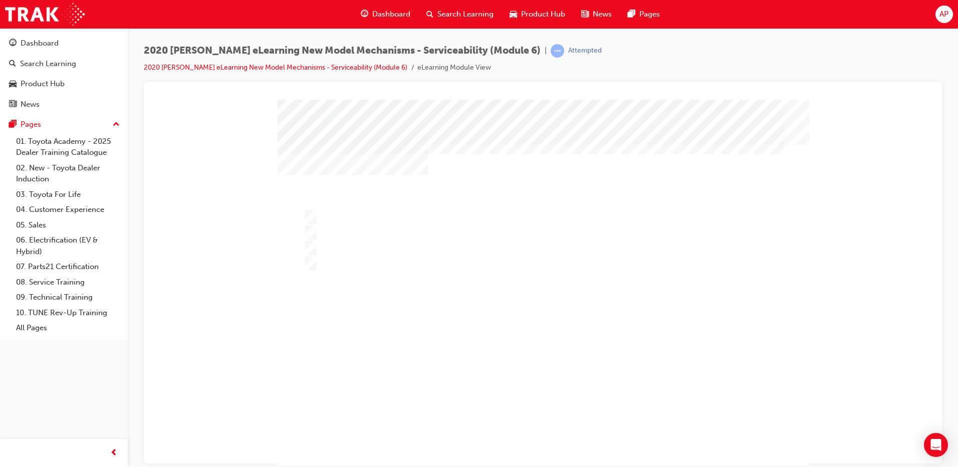
click at [597, 361] on div at bounding box center [543, 287] width 531 height 376
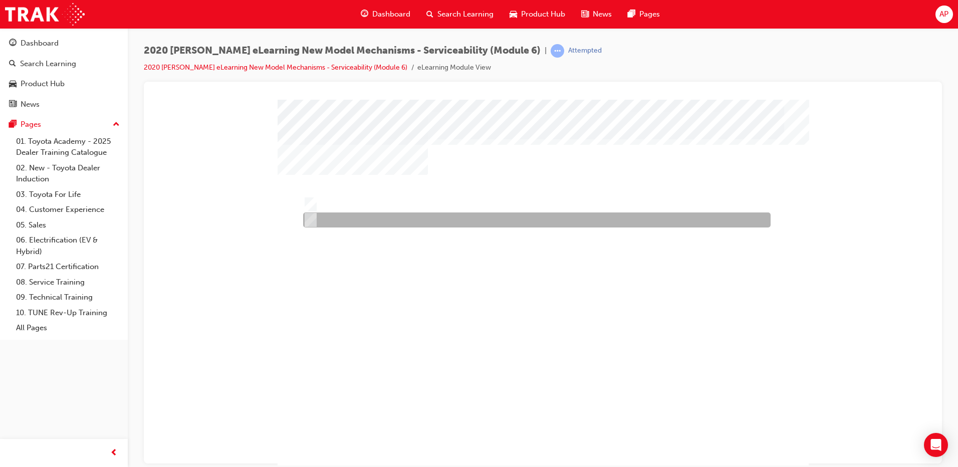
click at [518, 219] on div at bounding box center [534, 219] width 467 height 15
radio input "true"
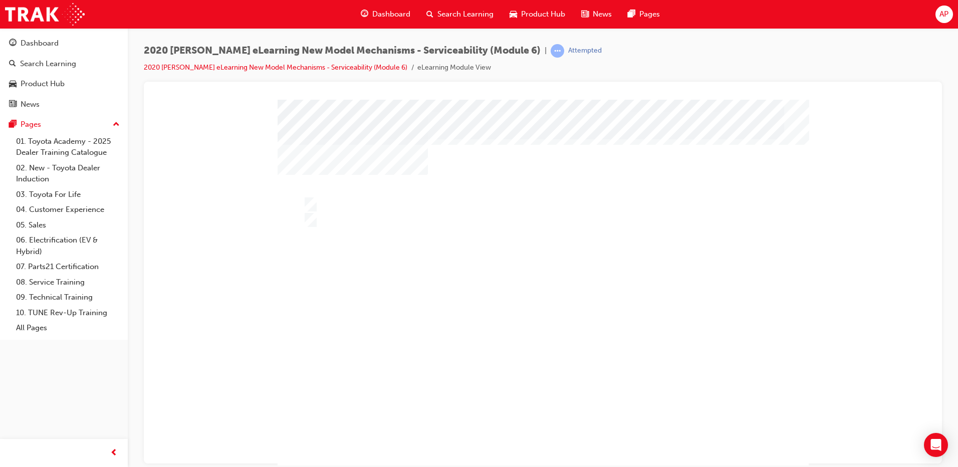
click at [506, 314] on div at bounding box center [543, 287] width 531 height 376
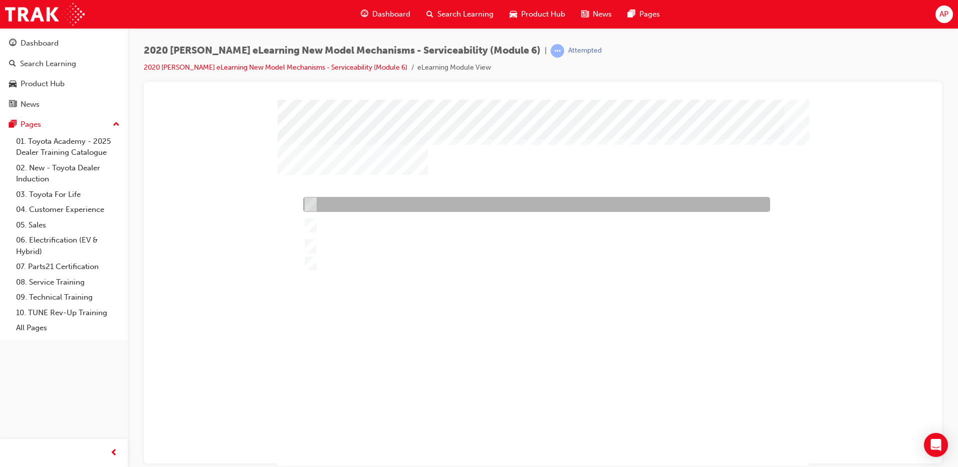
click at [458, 199] on div at bounding box center [534, 204] width 467 height 15
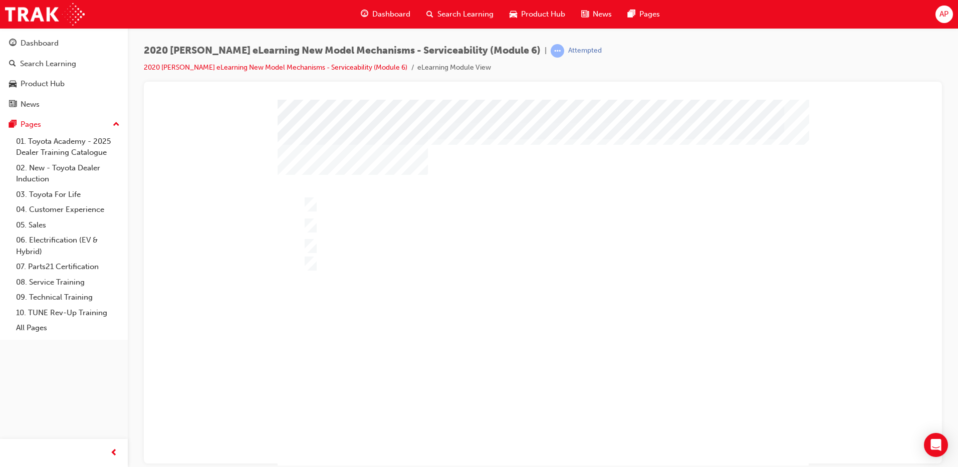
click at [376, 246] on div at bounding box center [543, 287] width 531 height 376
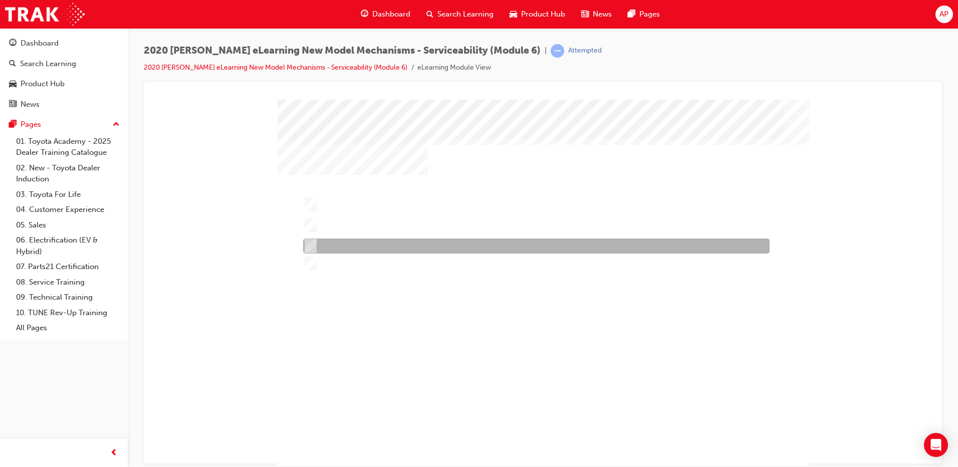
click at [430, 251] on div at bounding box center [534, 245] width 466 height 15
radio input "false"
radio input "true"
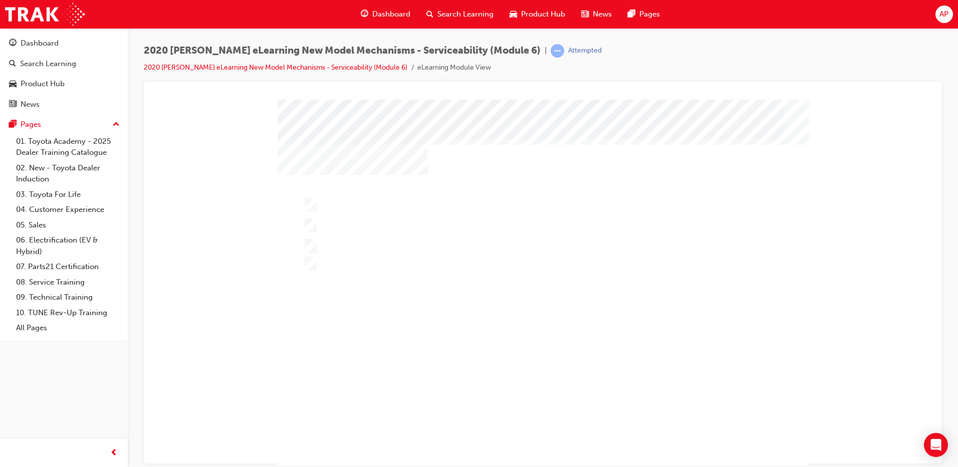
click at [447, 269] on div at bounding box center [543, 287] width 531 height 376
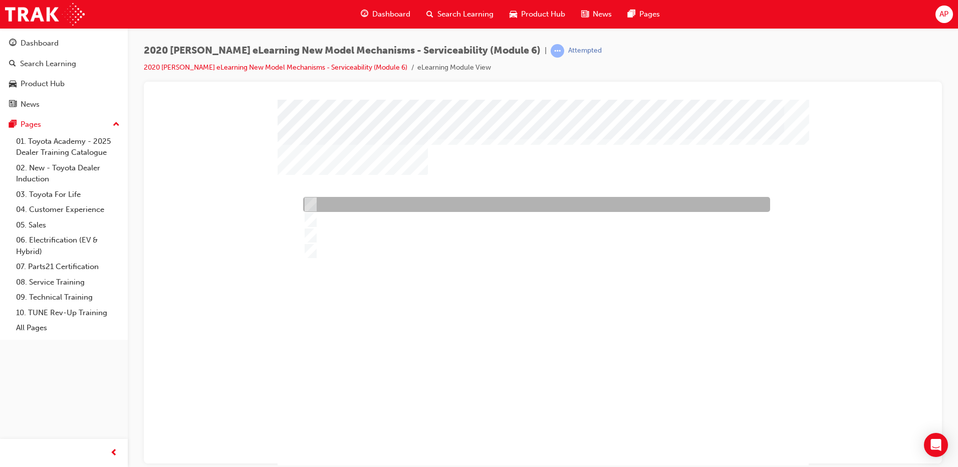
click at [373, 204] on div at bounding box center [534, 204] width 467 height 15
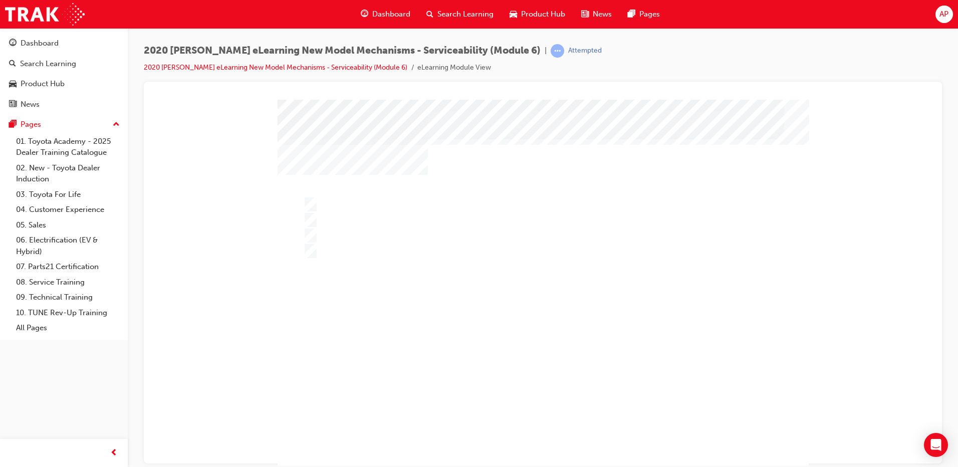
click at [363, 218] on div at bounding box center [543, 287] width 531 height 376
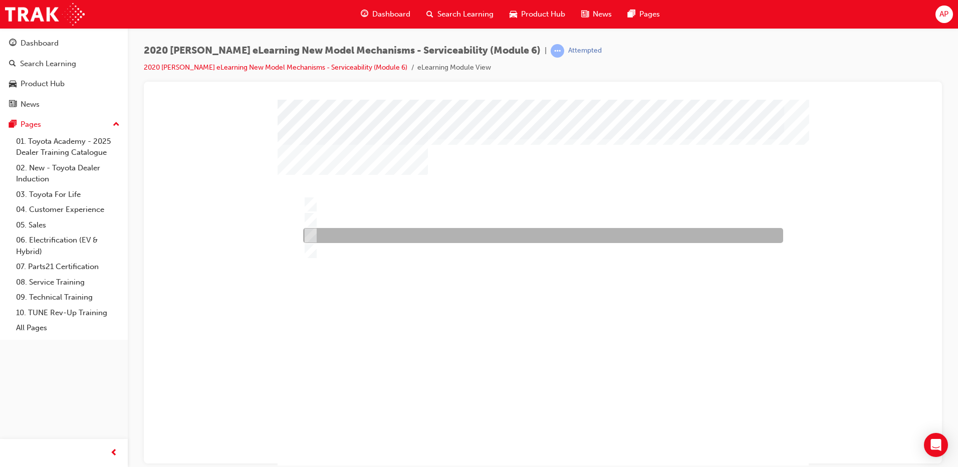
click at [359, 236] on div at bounding box center [541, 235] width 480 height 15
radio input "false"
radio input "true"
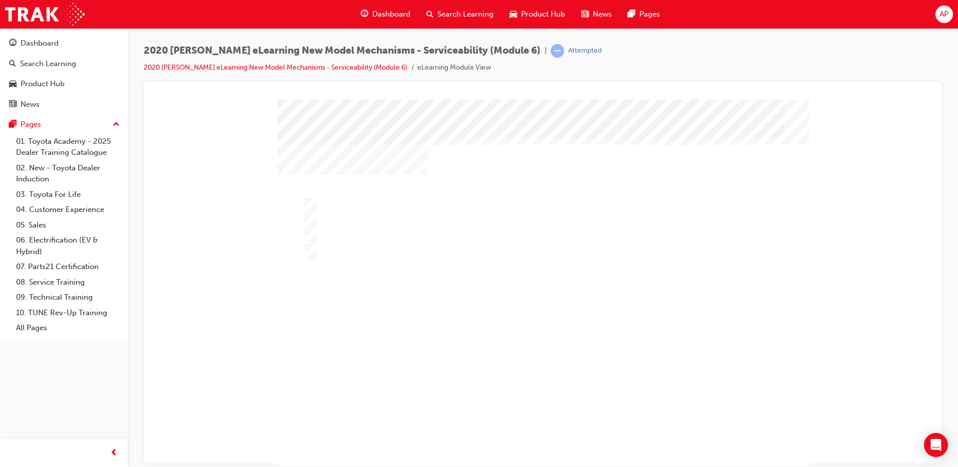
click at [565, 256] on div at bounding box center [543, 287] width 531 height 376
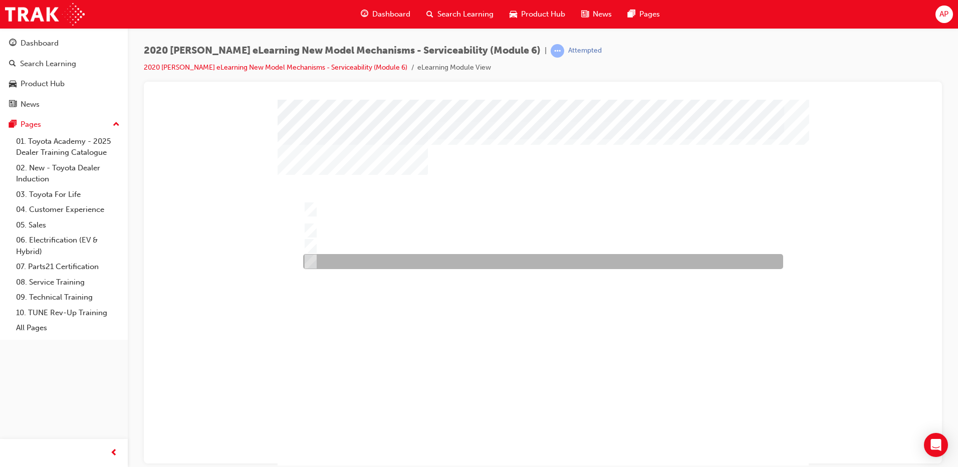
click at [379, 255] on div at bounding box center [541, 261] width 480 height 15
radio input "true"
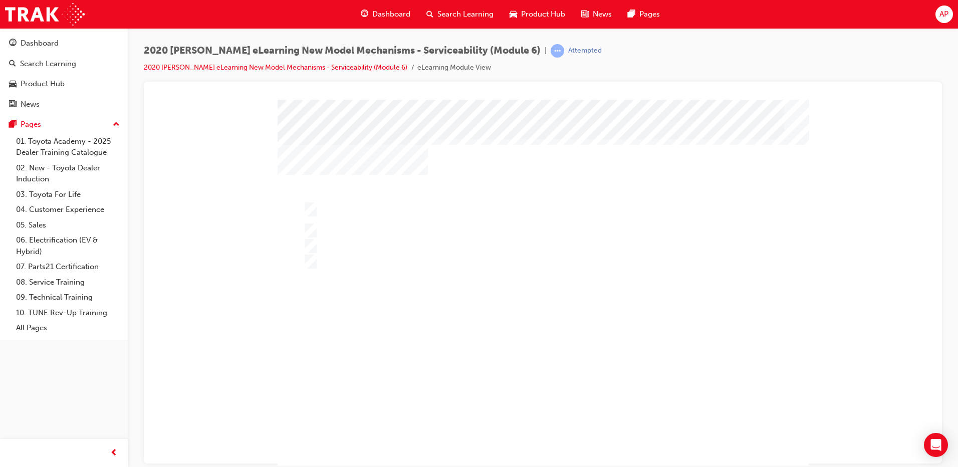
click at [398, 215] on div at bounding box center [543, 287] width 531 height 376
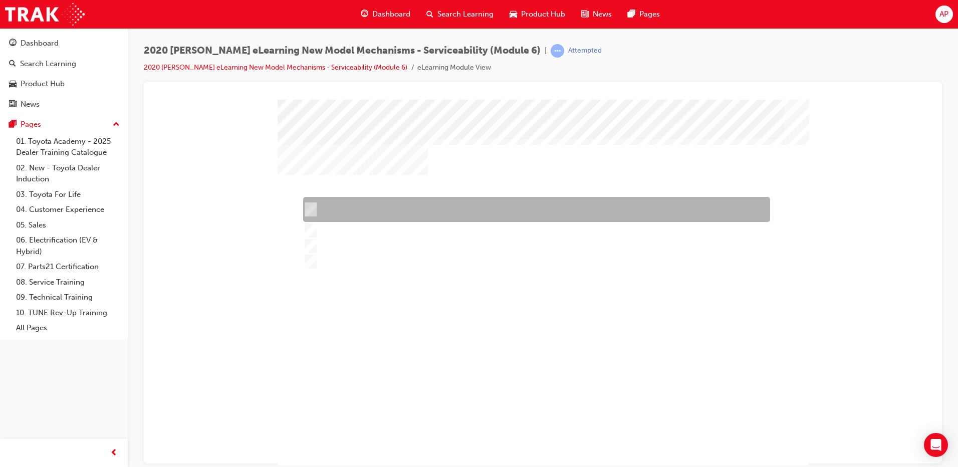
click at [403, 195] on div "" at bounding box center [543, 287] width 531 height 376
click at [428, 201] on div at bounding box center [534, 209] width 467 height 25
radio input "true"
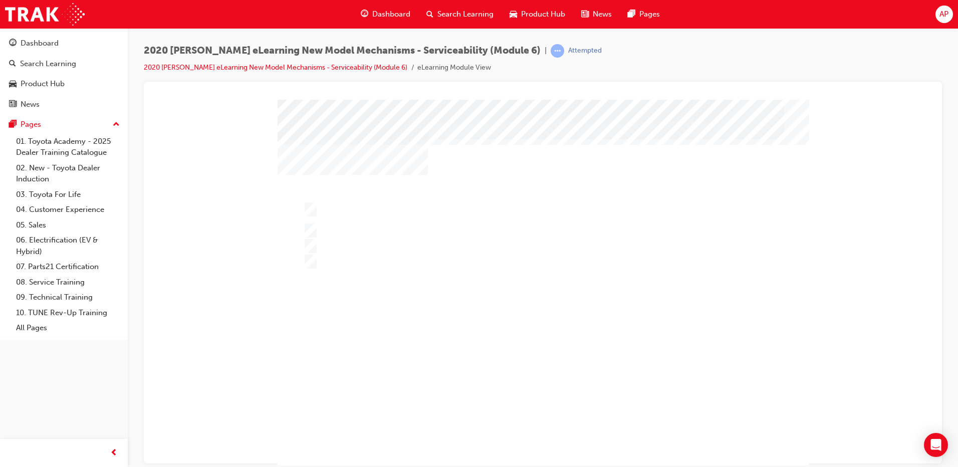
click at [473, 321] on div at bounding box center [543, 287] width 531 height 376
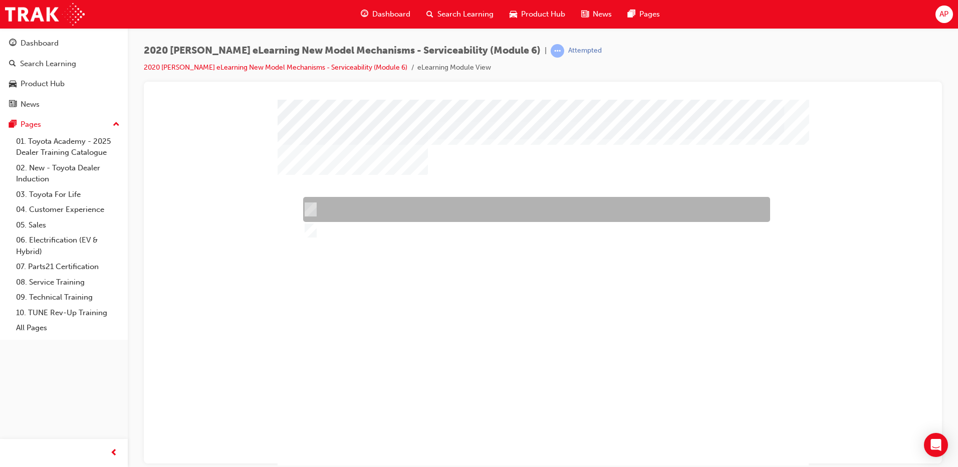
drag, startPoint x: 328, startPoint y: 205, endPoint x: 473, endPoint y: 306, distance: 176.7
click at [329, 205] on div at bounding box center [534, 209] width 467 height 25
radio input "true"
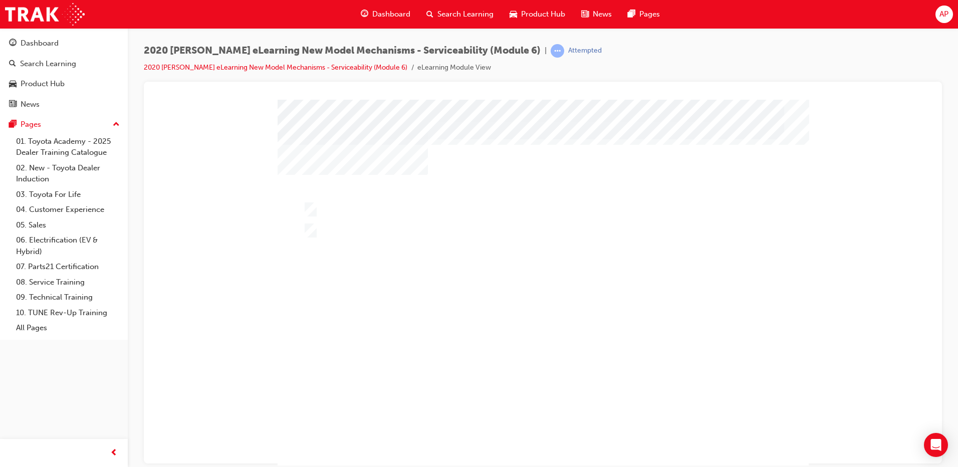
click at [529, 329] on div at bounding box center [543, 287] width 531 height 376
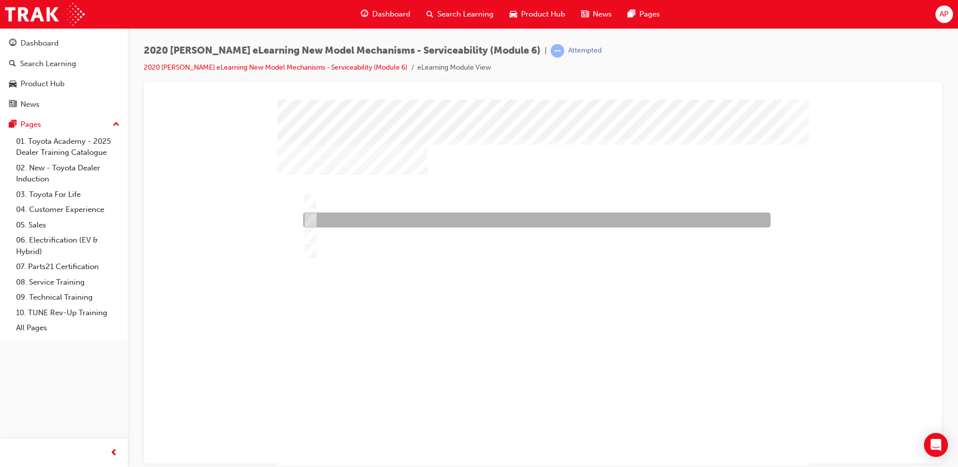
click at [388, 218] on div at bounding box center [534, 219] width 467 height 15
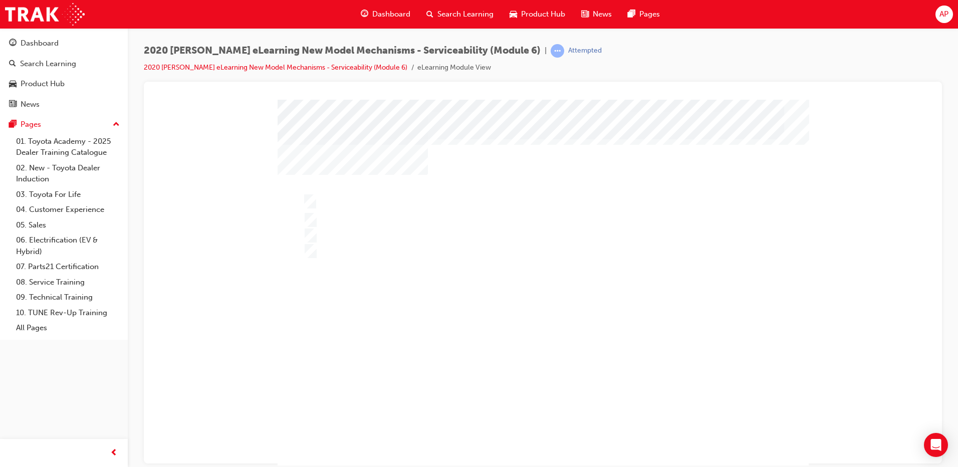
drag, startPoint x: 570, startPoint y: 401, endPoint x: 549, endPoint y: 405, distance: 21.4
click at [558, 403] on div "" at bounding box center [543, 287] width 531 height 376
click at [419, 234] on div at bounding box center [543, 287] width 531 height 376
click at [419, 234] on div at bounding box center [541, 235] width 480 height 15
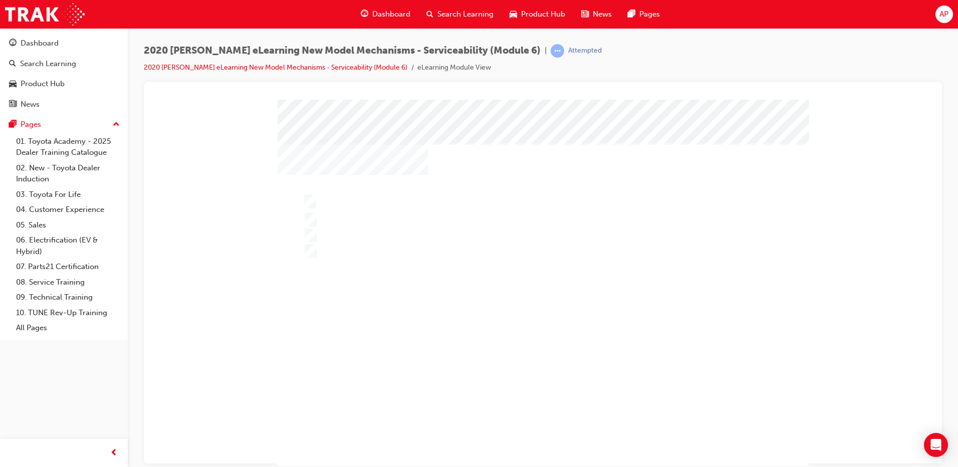
radio input "false"
radio input "true"
click at [494, 285] on div at bounding box center [543, 287] width 531 height 376
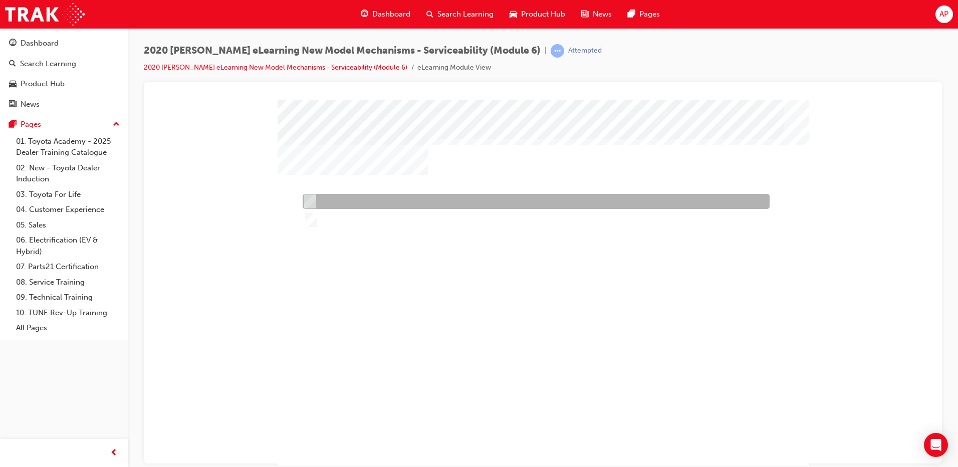
click at [378, 198] on div at bounding box center [533, 201] width 467 height 15
radio input "true"
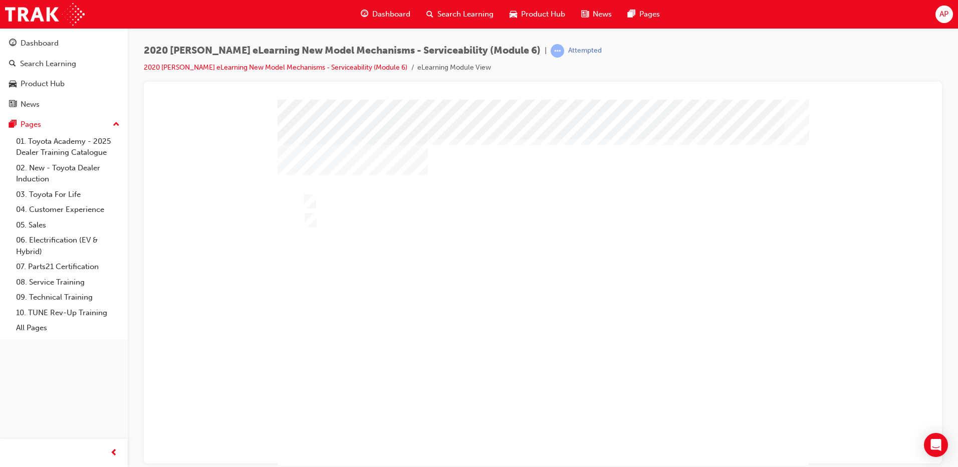
drag, startPoint x: 516, startPoint y: 340, endPoint x: 518, endPoint y: 353, distance: 13.6
click at [516, 339] on div at bounding box center [543, 287] width 531 height 376
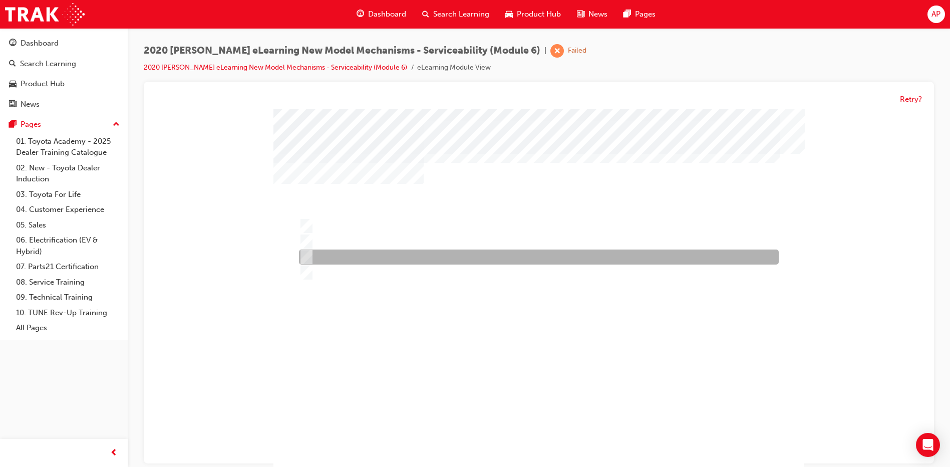
click at [395, 256] on div at bounding box center [537, 257] width 480 height 15
radio input "true"
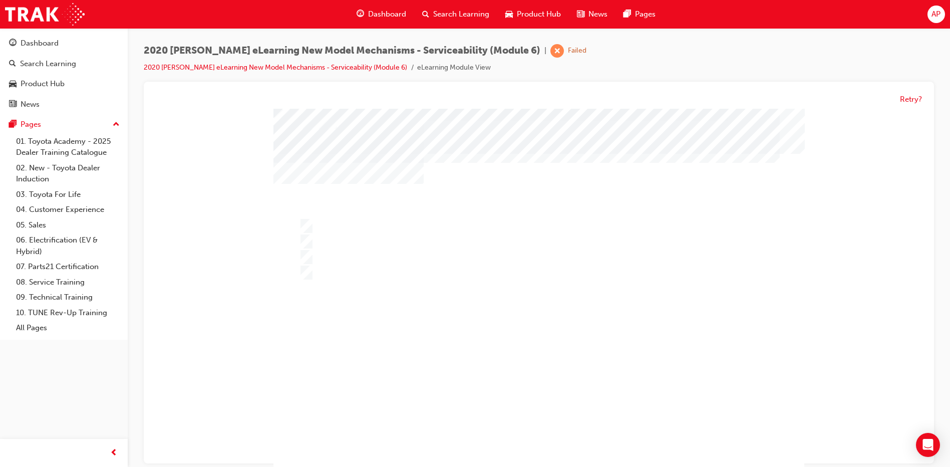
click at [570, 341] on div at bounding box center [539, 297] width 531 height 376
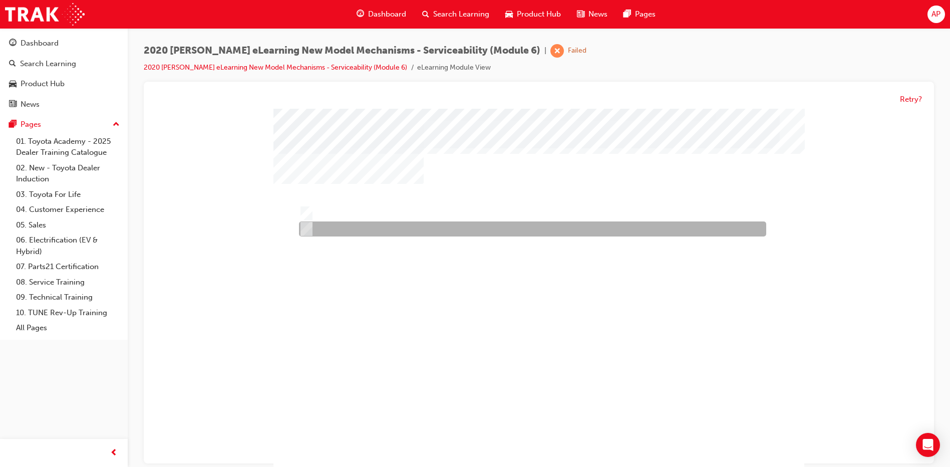
click at [331, 232] on div at bounding box center [530, 229] width 467 height 15
radio input "true"
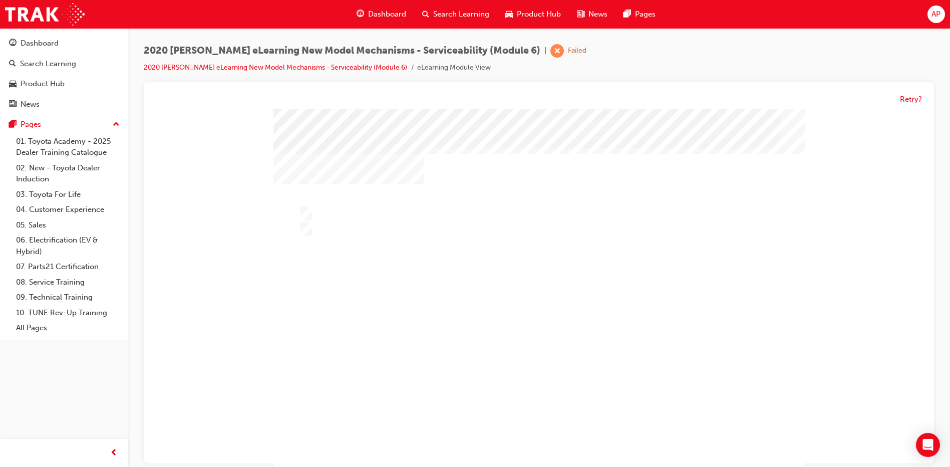
drag, startPoint x: 521, startPoint y: 450, endPoint x: 522, endPoint y: 439, distance: 11.0
click at [522, 450] on div "" at bounding box center [539, 297] width 531 height 376
drag, startPoint x: 524, startPoint y: 320, endPoint x: 515, endPoint y: 341, distance: 23.2
click at [524, 321] on div at bounding box center [539, 297] width 531 height 376
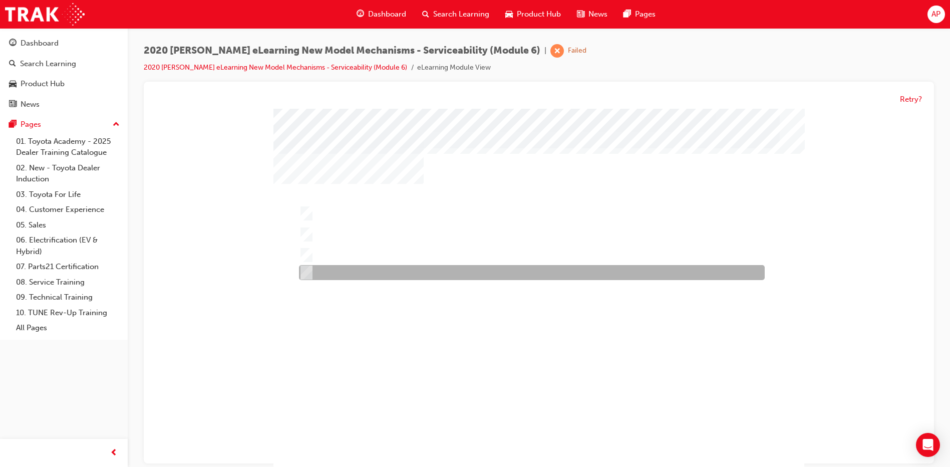
click at [402, 272] on div at bounding box center [530, 272] width 466 height 15
radio input "true"
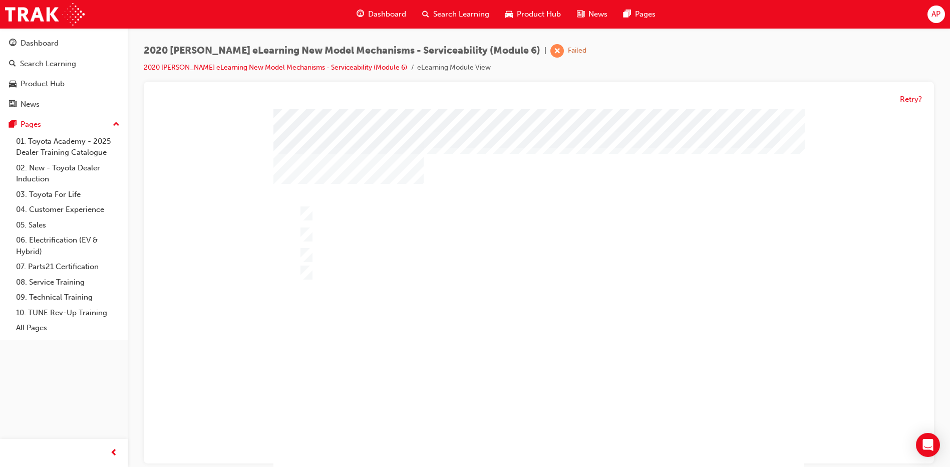
click at [450, 237] on div at bounding box center [539, 297] width 531 height 376
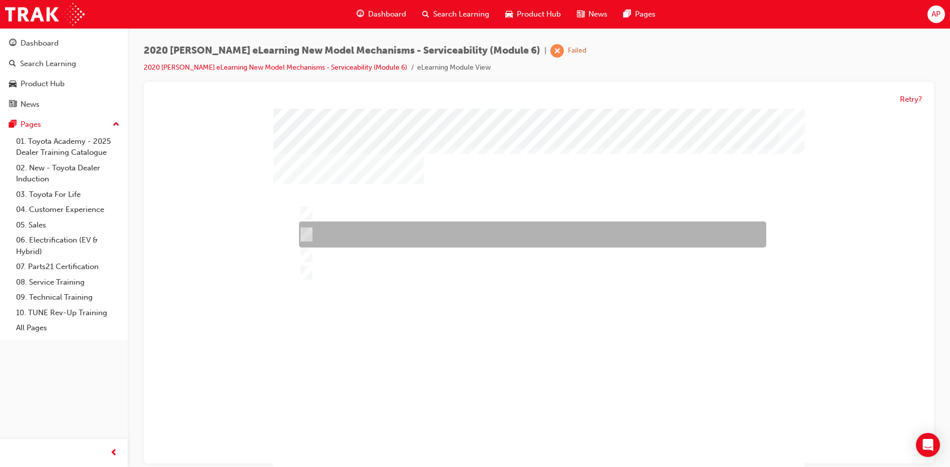
click at [450, 237] on div at bounding box center [530, 235] width 467 height 26
radio input "true"
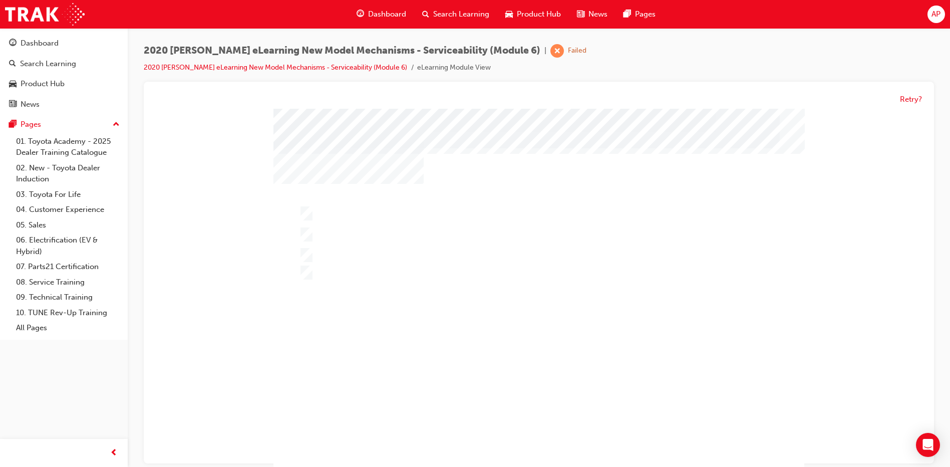
click at [520, 345] on div at bounding box center [539, 297] width 531 height 376
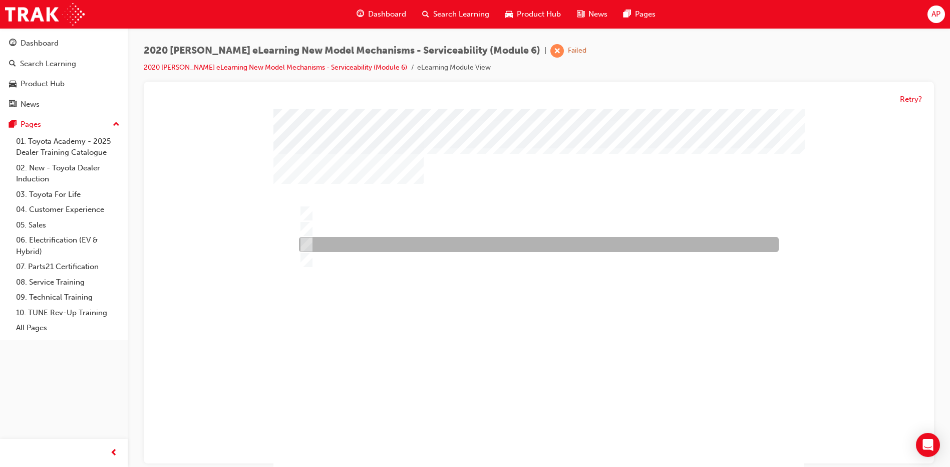
click at [458, 240] on div at bounding box center [537, 244] width 480 height 15
radio input "true"
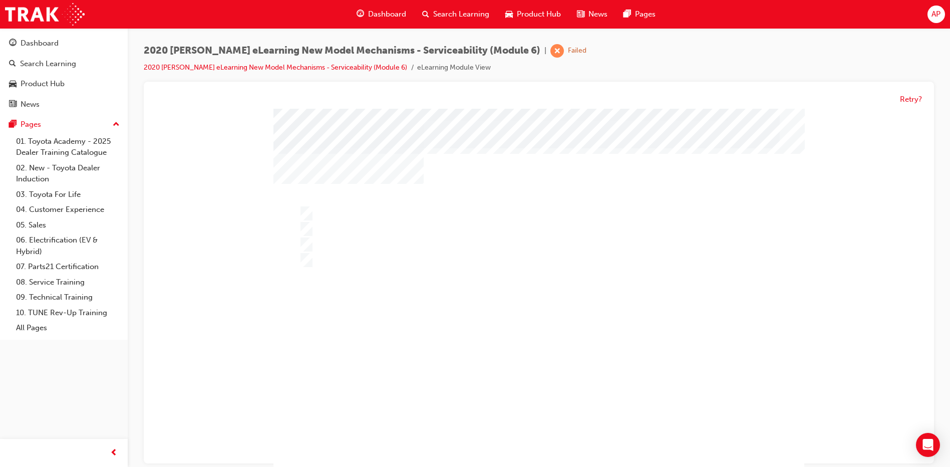
click at [495, 306] on div at bounding box center [539, 297] width 531 height 376
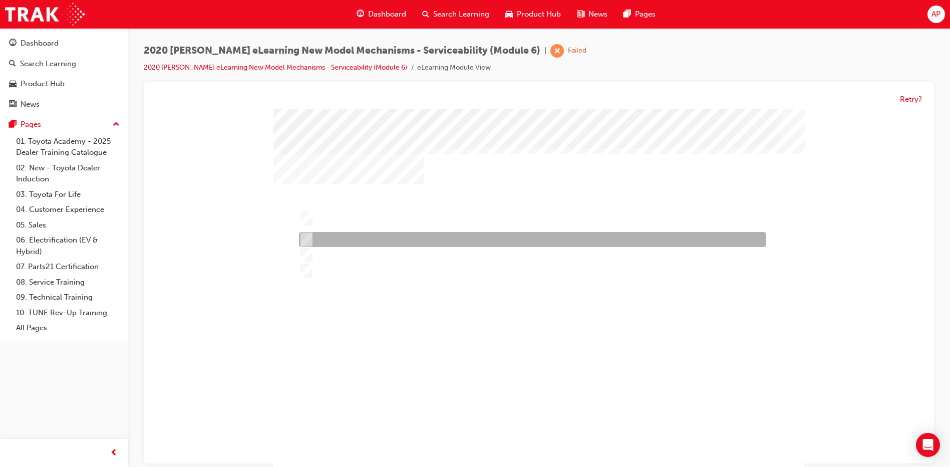
click at [435, 239] on div at bounding box center [530, 239] width 467 height 15
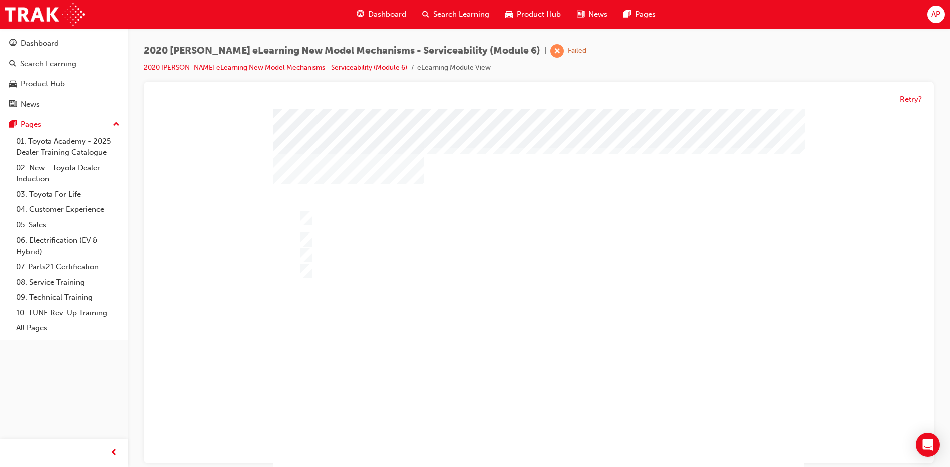
click at [479, 333] on div "" at bounding box center [539, 297] width 531 height 376
click at [523, 424] on div "" at bounding box center [539, 297] width 531 height 376
click at [478, 338] on div at bounding box center [539, 297] width 531 height 376
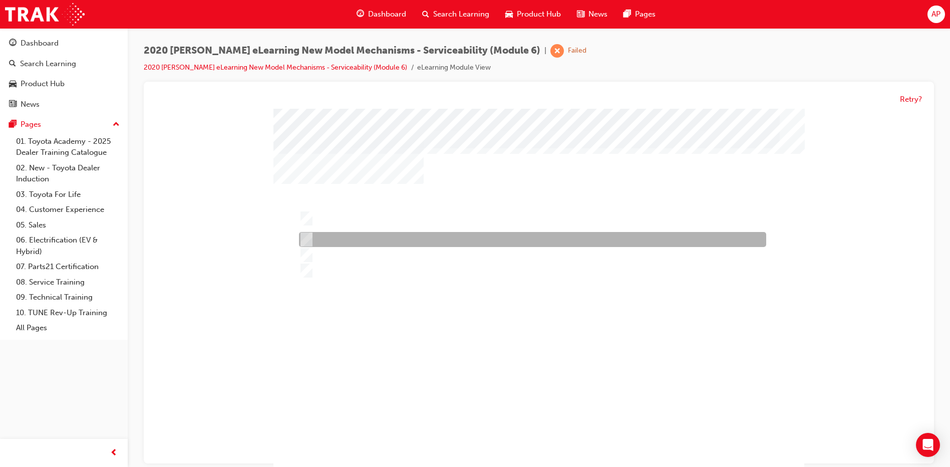
click at [425, 247] on div at bounding box center [530, 239] width 467 height 15
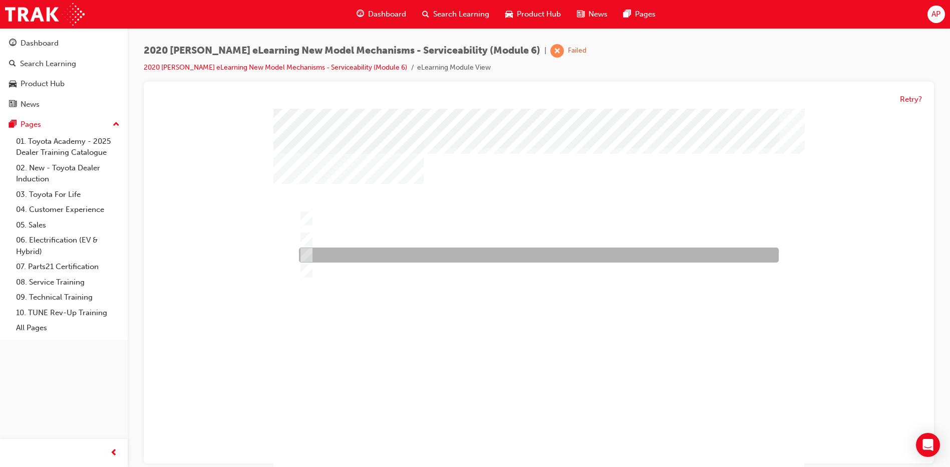
click at [425, 250] on div at bounding box center [537, 255] width 480 height 15
radio input "false"
radio input "true"
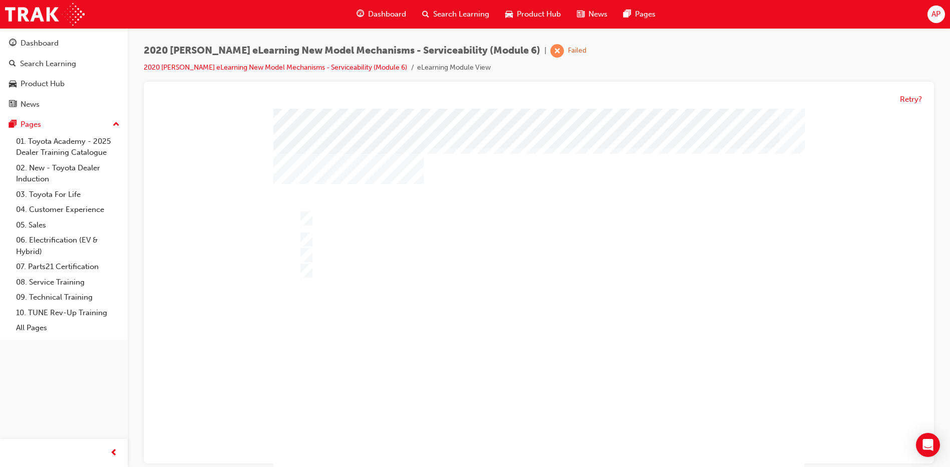
click at [558, 452] on div "" at bounding box center [539, 297] width 531 height 376
click at [525, 345] on div at bounding box center [539, 297] width 531 height 376
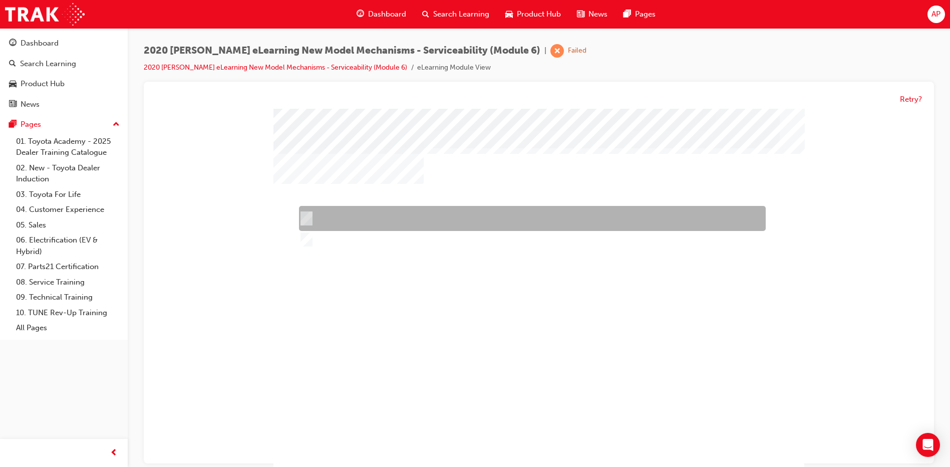
click at [411, 217] on div at bounding box center [530, 218] width 467 height 25
radio input "true"
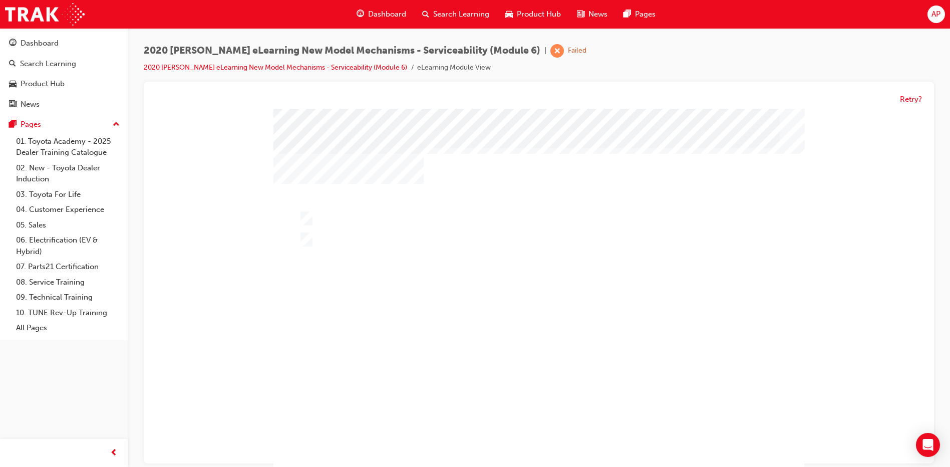
click at [444, 292] on div at bounding box center [539, 297] width 531 height 376
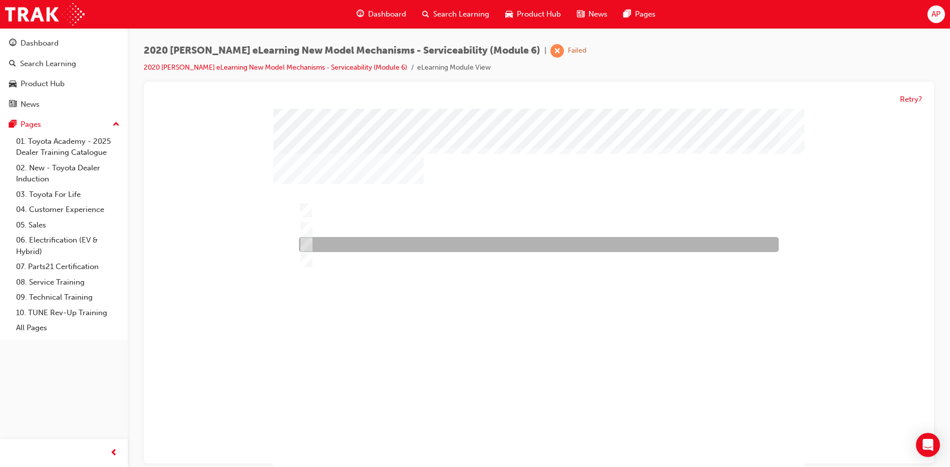
drag, startPoint x: 348, startPoint y: 251, endPoint x: 384, endPoint y: 283, distance: 47.6
click at [348, 251] on div at bounding box center [537, 244] width 480 height 15
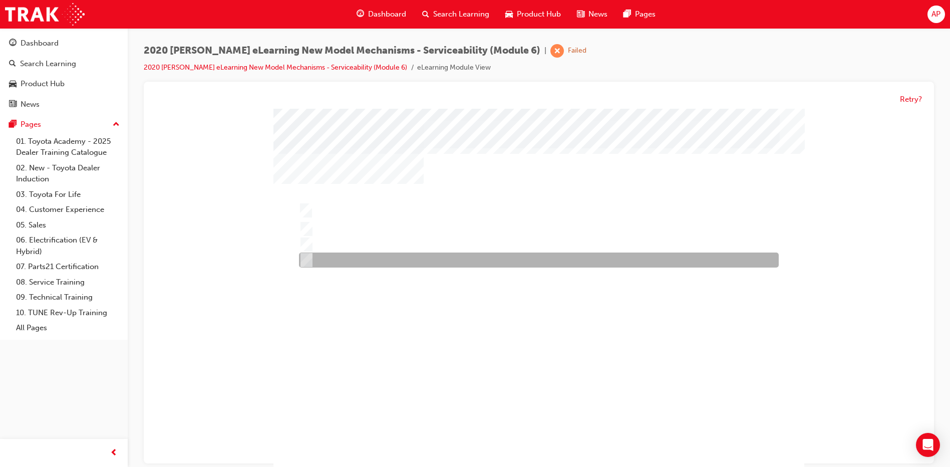
click at [392, 260] on div at bounding box center [537, 260] width 480 height 15
radio input "false"
radio input "true"
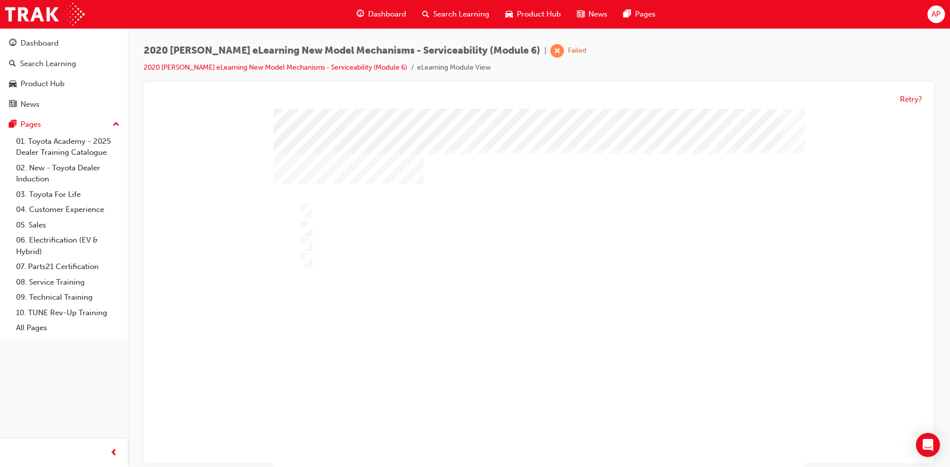
click at [440, 229] on div at bounding box center [539, 299] width 531 height 376
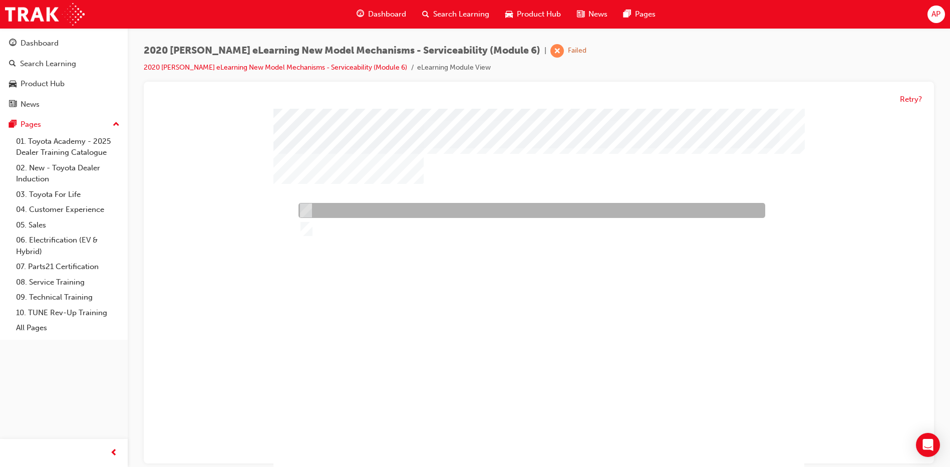
click at [361, 217] on div at bounding box center [529, 210] width 467 height 15
radio input "true"
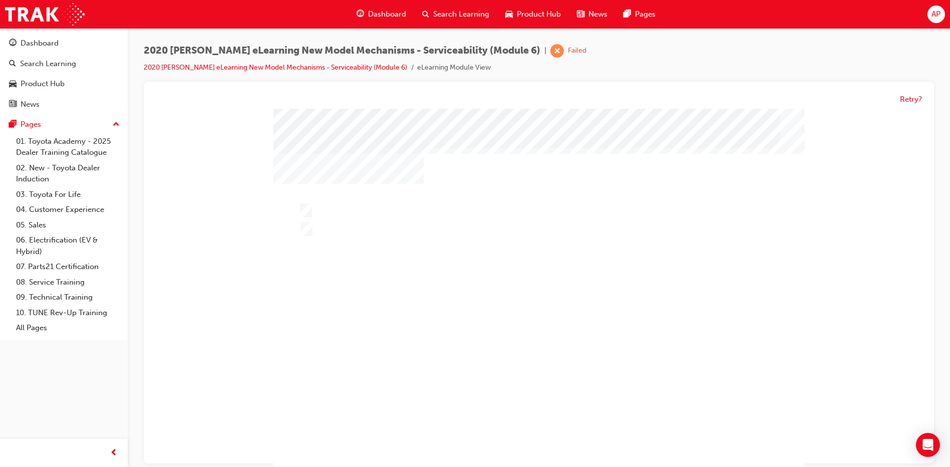
click at [492, 328] on div at bounding box center [539, 297] width 531 height 376
drag, startPoint x: 87, startPoint y: 57, endPoint x: 84, endPoint y: 62, distance: 5.8
click at [87, 57] on link "Search Learning" at bounding box center [64, 64] width 120 height 19
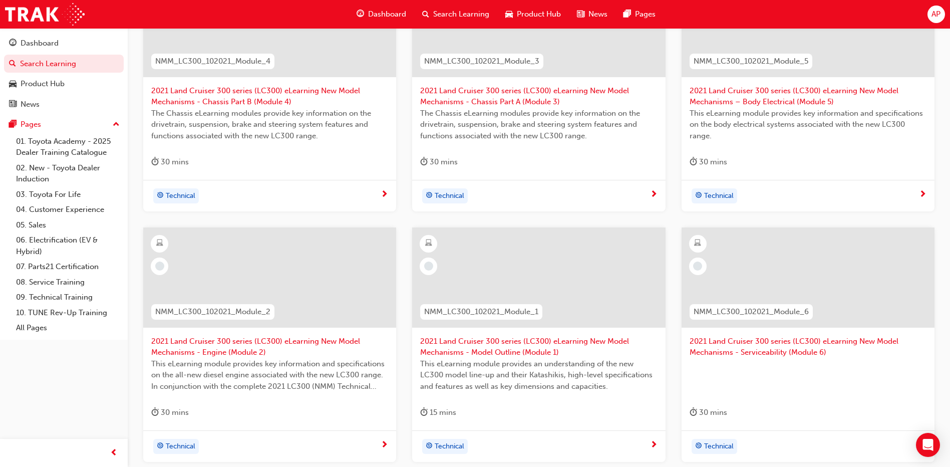
scroll to position [247, 0]
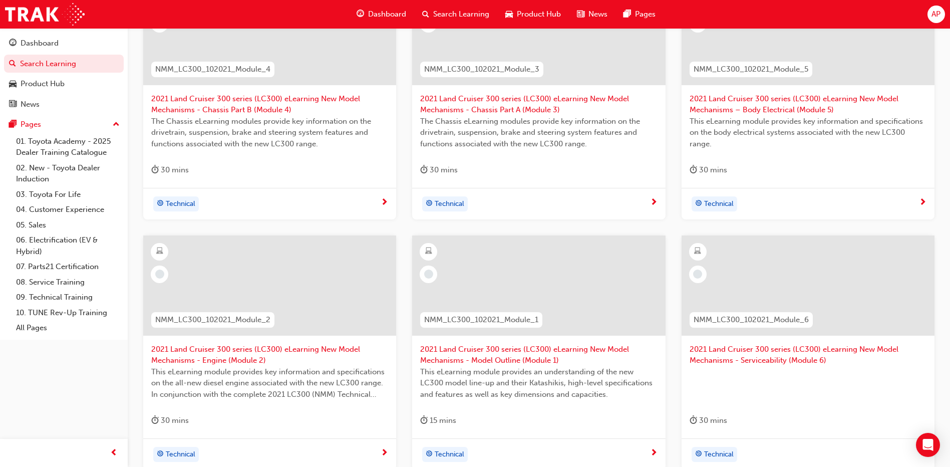
type input "nmm_lc300_102021"
click at [527, 362] on span "2021 Land Cruiser 300 series (LC300) eLearning New Model Mechanisms - Model Out…" at bounding box center [538, 355] width 237 height 23
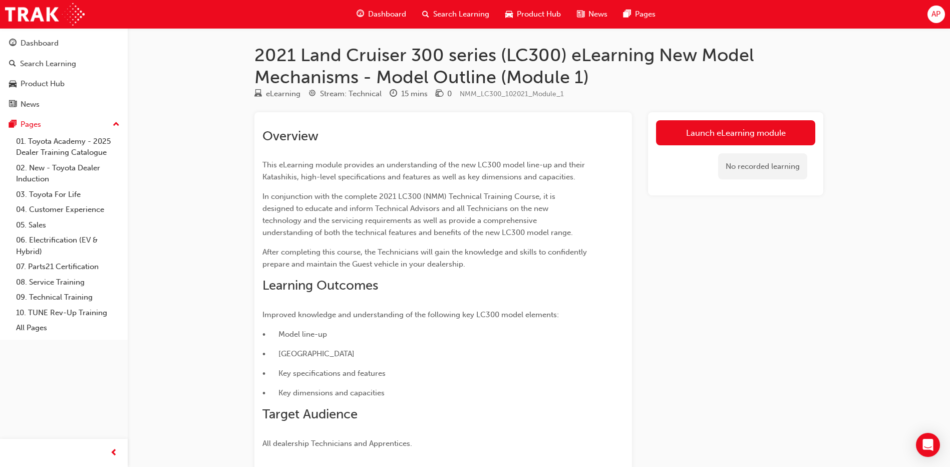
drag, startPoint x: 773, startPoint y: 114, endPoint x: 766, endPoint y: 132, distance: 19.6
click at [772, 116] on div "Launch eLearning module No recorded learning" at bounding box center [735, 154] width 175 height 84
click at [766, 132] on link "Launch eLearning module" at bounding box center [735, 132] width 159 height 25
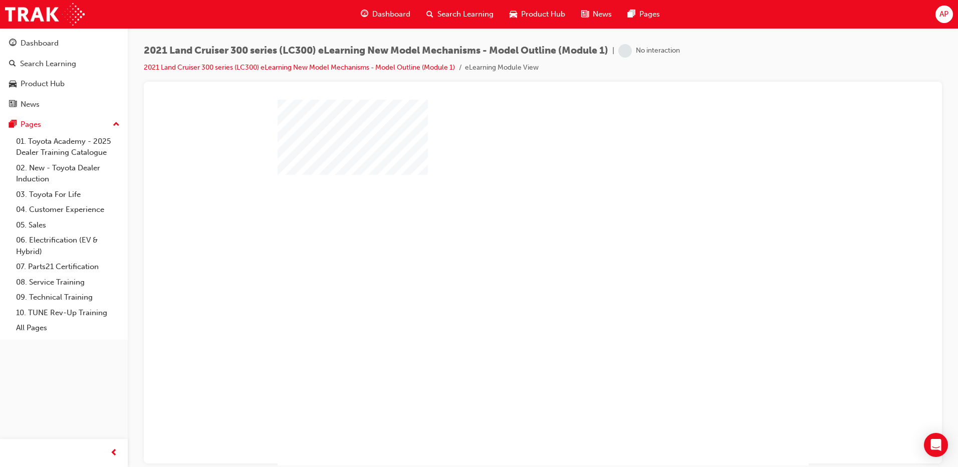
click at [533, 324] on div at bounding box center [543, 287] width 531 height 376
click at [505, 283] on div at bounding box center [543, 287] width 531 height 376
click at [514, 253] on div "play" at bounding box center [514, 253] width 0 height 0
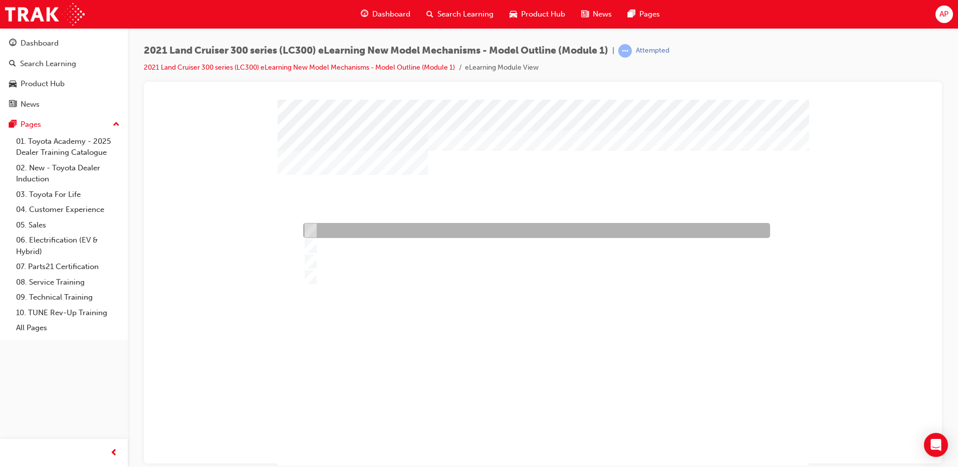
click at [363, 224] on div at bounding box center [534, 230] width 467 height 15
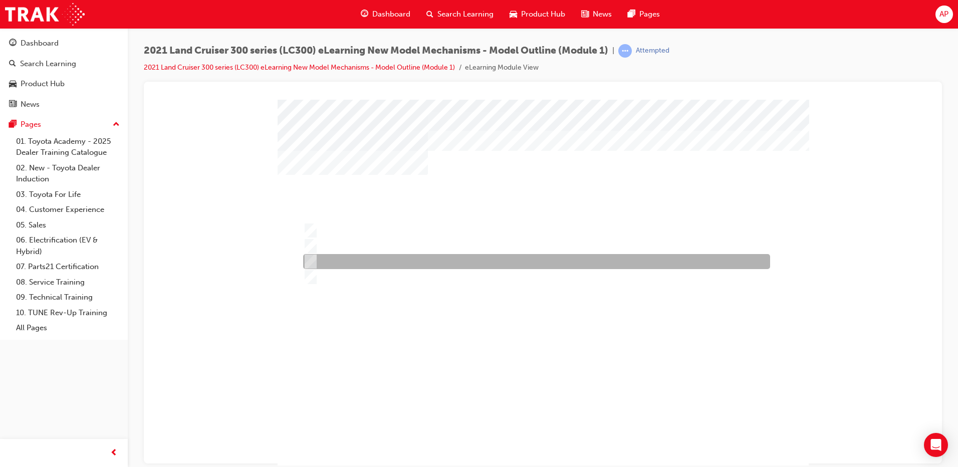
click at [356, 259] on div at bounding box center [534, 261] width 467 height 15
radio input "false"
radio input "true"
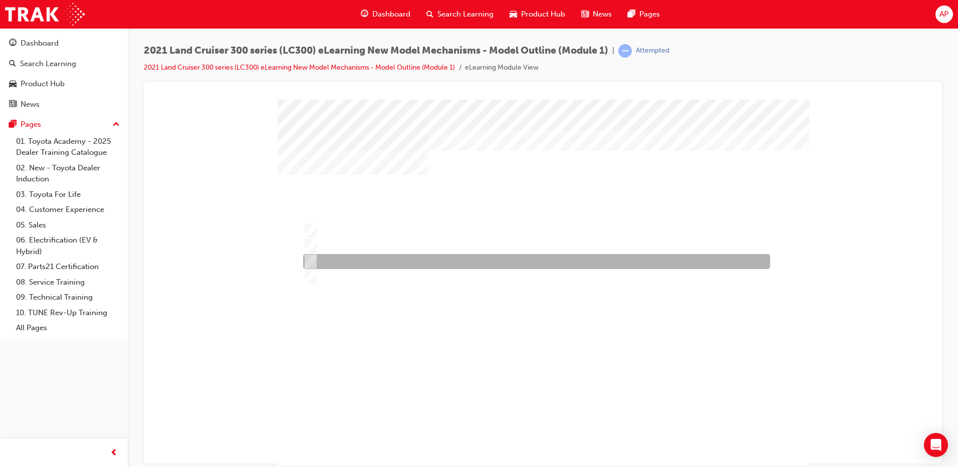
drag, startPoint x: 327, startPoint y: 266, endPoint x: 727, endPoint y: 565, distance: 498.9
click at [327, 266] on div at bounding box center [534, 261] width 467 height 15
radio input "true"
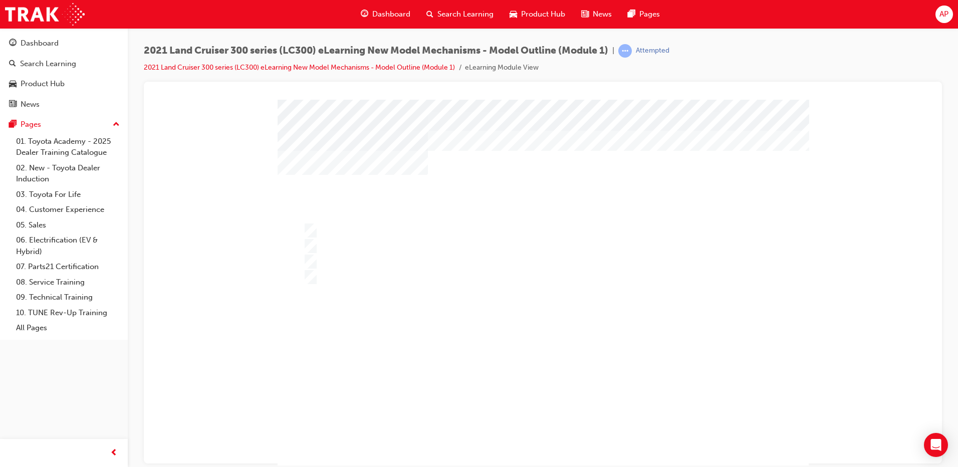
click at [554, 341] on div at bounding box center [543, 287] width 531 height 376
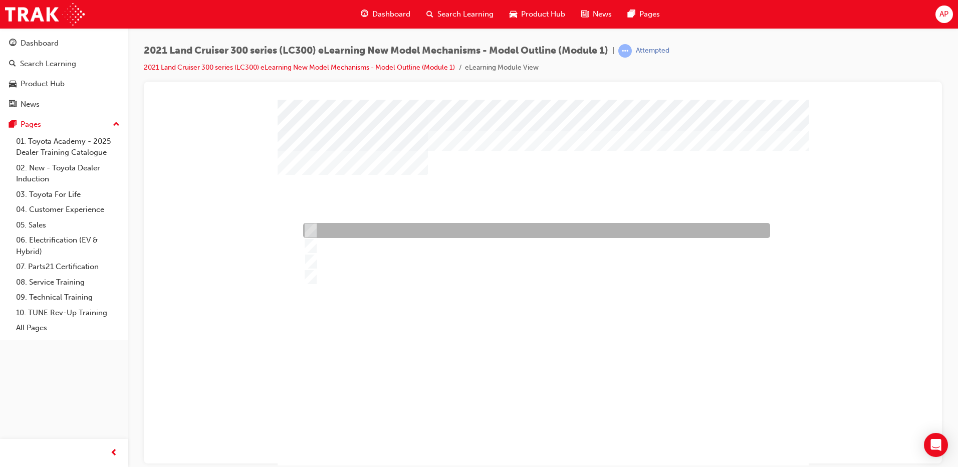
click at [365, 228] on div at bounding box center [534, 230] width 467 height 15
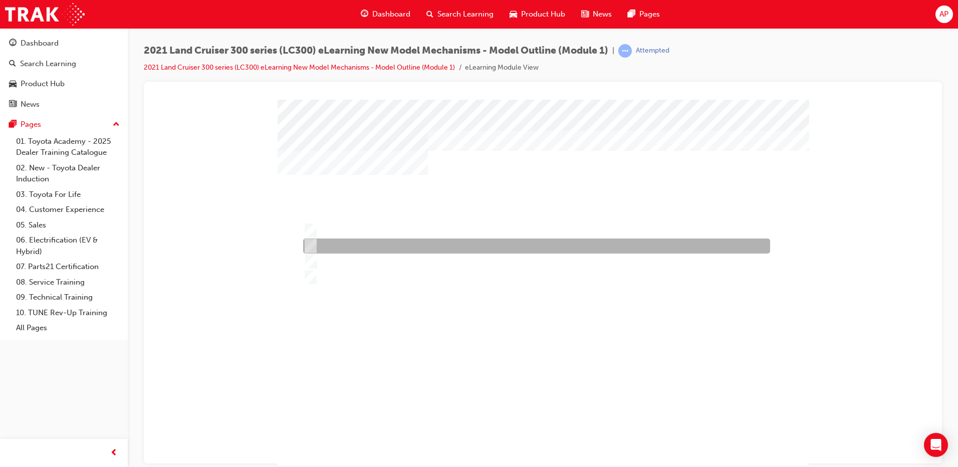
click at [386, 252] on div at bounding box center [534, 245] width 467 height 15
radio input "false"
radio input "true"
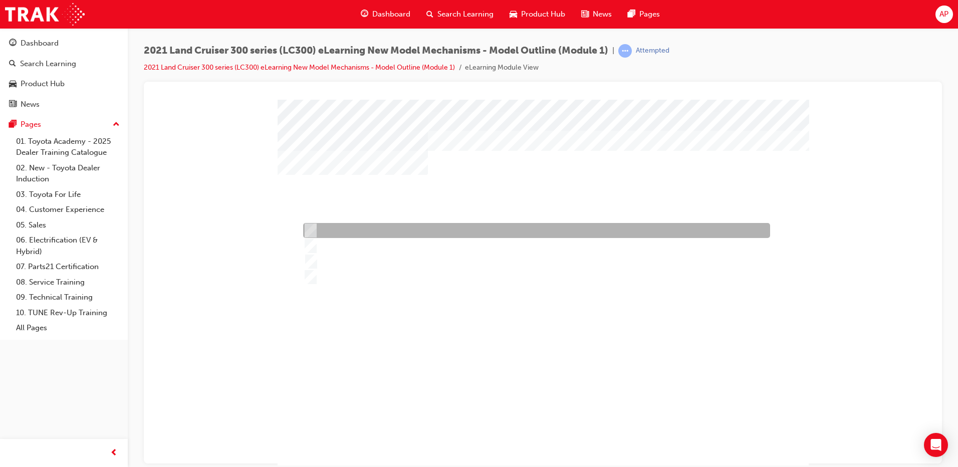
click at [373, 234] on div at bounding box center [534, 230] width 467 height 15
click at [372, 236] on div at bounding box center [534, 230] width 467 height 15
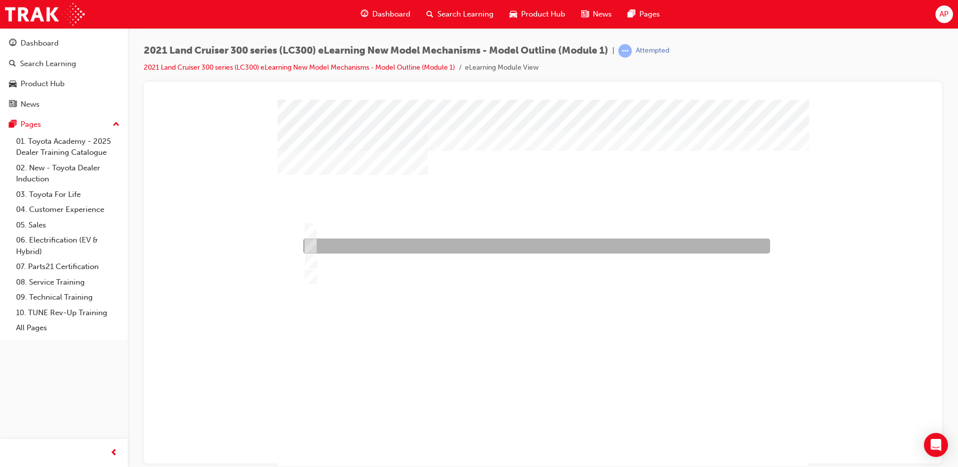
click at [373, 242] on div at bounding box center [534, 245] width 467 height 15
radio input "false"
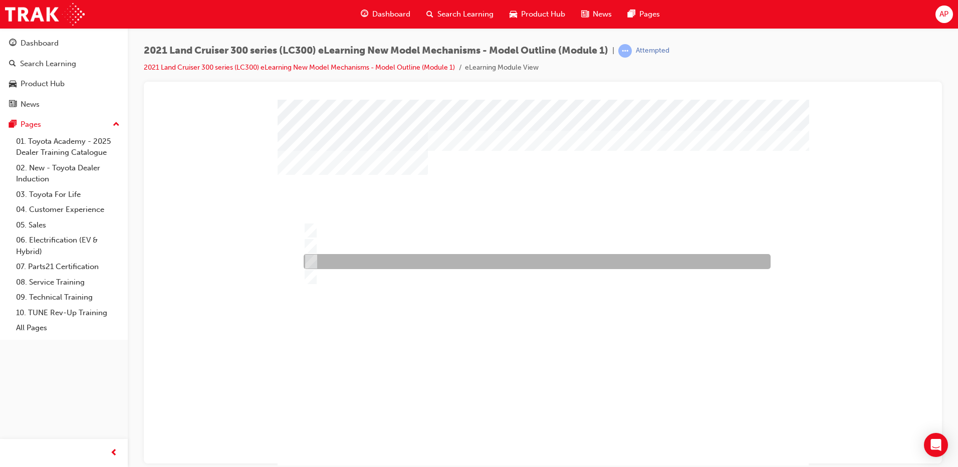
click at [373, 257] on div at bounding box center [534, 261] width 467 height 15
radio input "false"
radio input "true"
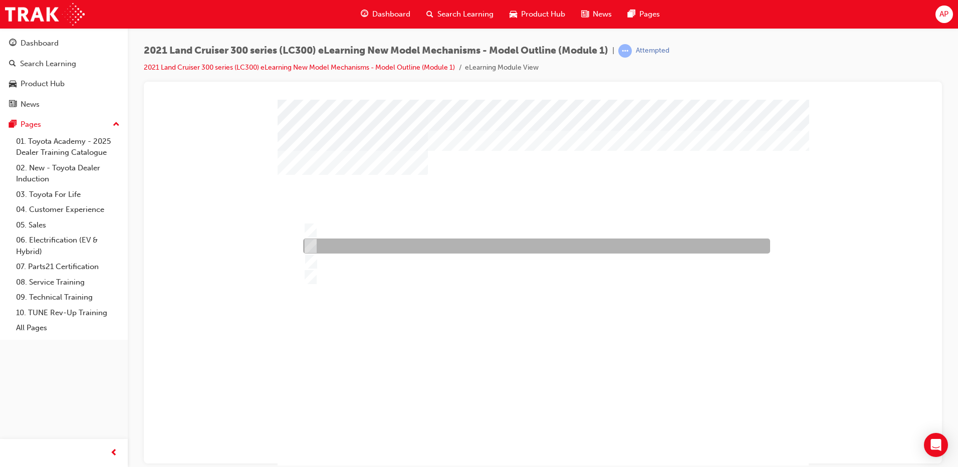
click at [370, 247] on div at bounding box center [534, 245] width 467 height 15
radio input "true"
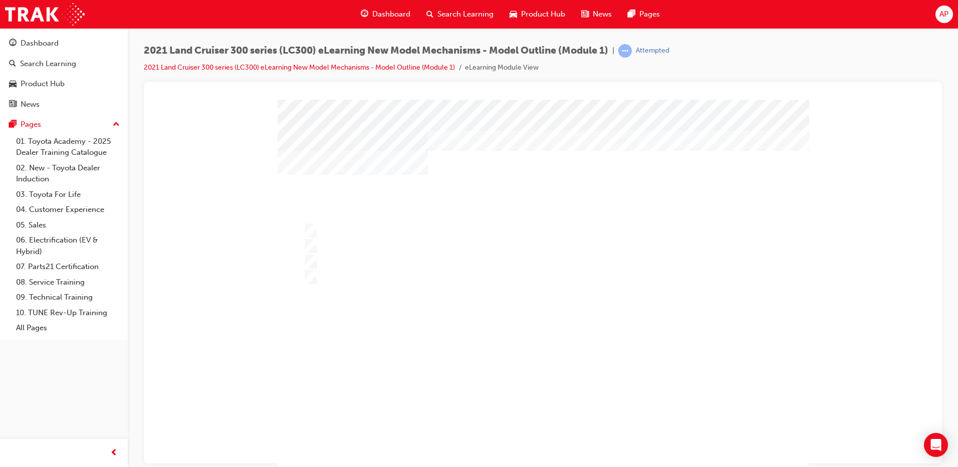
click at [332, 226] on div at bounding box center [543, 287] width 531 height 376
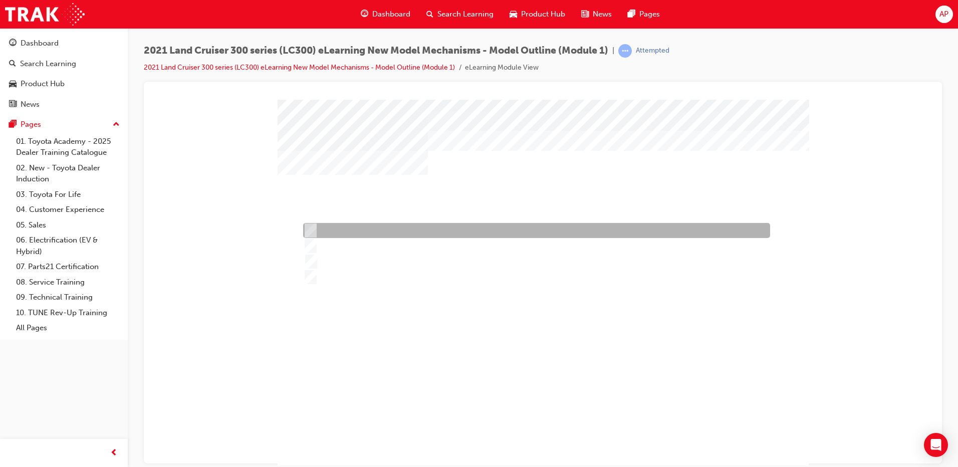
click at [332, 226] on div at bounding box center [534, 230] width 467 height 15
radio input "true"
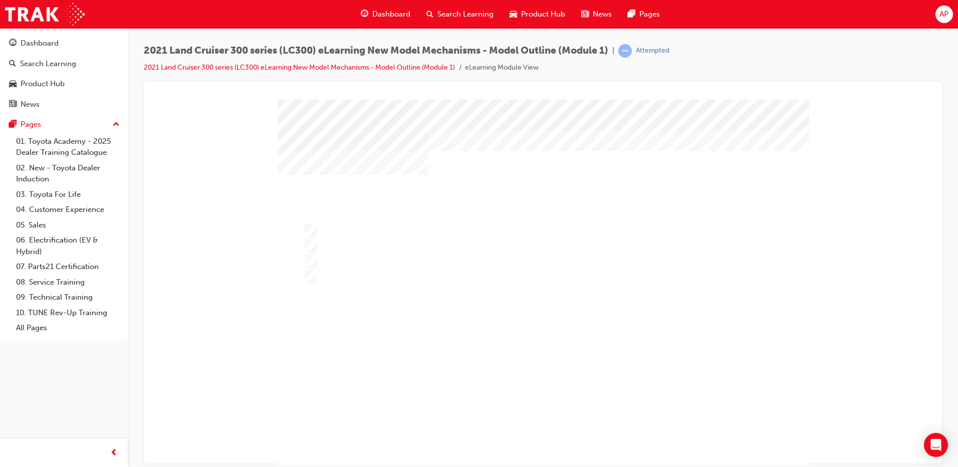
click at [436, 313] on div at bounding box center [543, 287] width 531 height 376
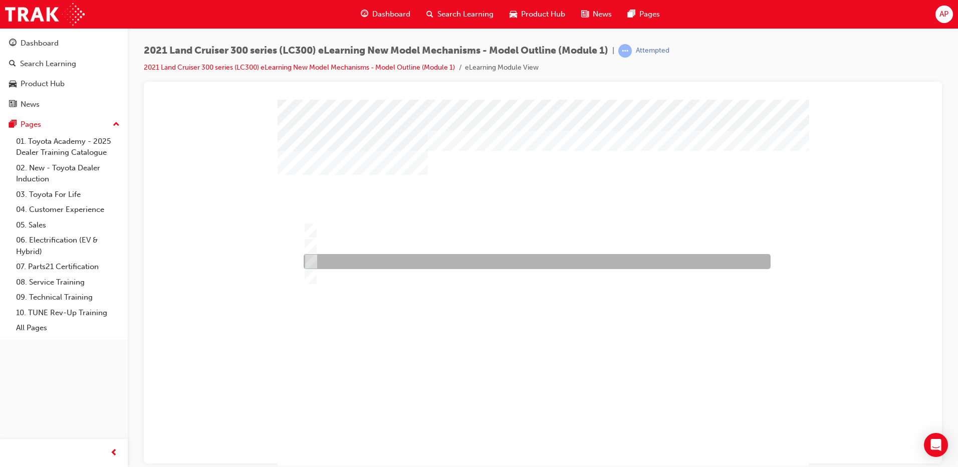
click at [366, 260] on div at bounding box center [534, 261] width 467 height 15
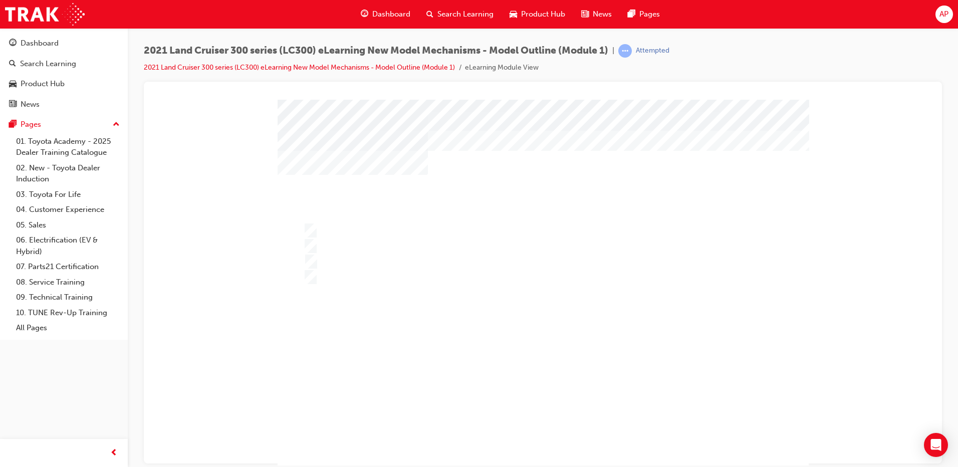
click at [417, 316] on div at bounding box center [543, 287] width 531 height 376
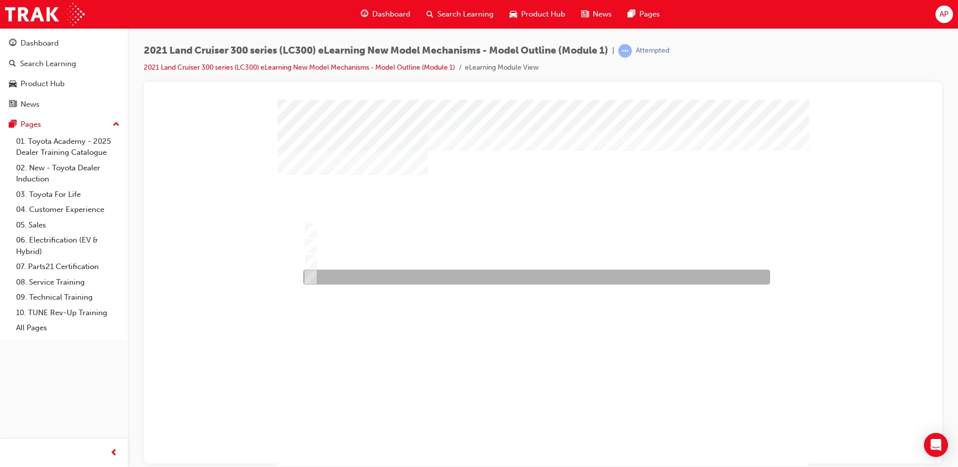
click at [350, 279] on div at bounding box center [534, 276] width 467 height 15
radio input "false"
radio input "true"
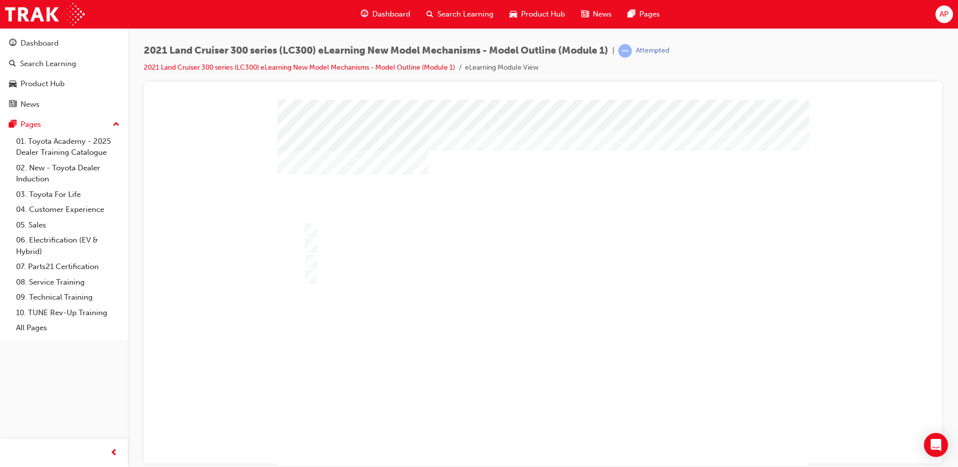
drag, startPoint x: 436, startPoint y: 308, endPoint x: 433, endPoint y: 290, distance: 18.2
click at [435, 307] on div at bounding box center [543, 287] width 531 height 376
click at [350, 236] on div at bounding box center [534, 230] width 467 height 15
drag, startPoint x: 350, startPoint y: 236, endPoint x: 352, endPoint y: 252, distance: 16.1
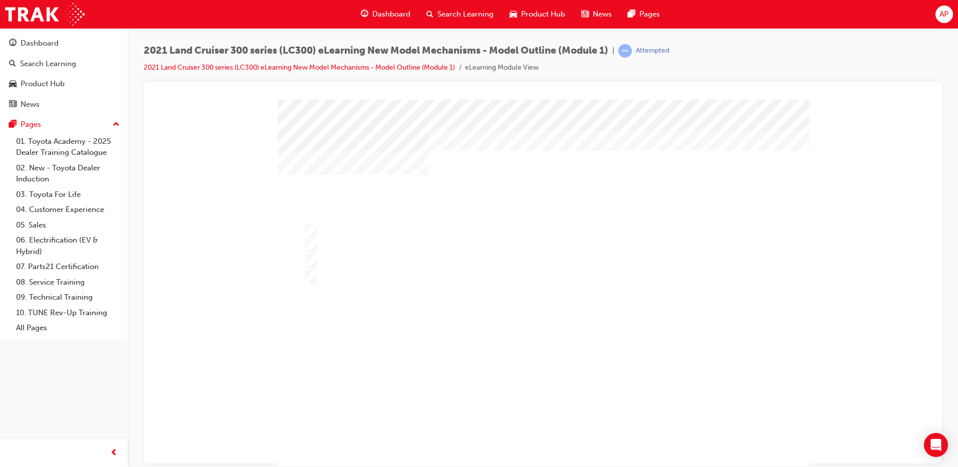
click at [352, 252] on div at bounding box center [543, 287] width 531 height 376
drag, startPoint x: 352, startPoint y: 252, endPoint x: 350, endPoint y: 234, distance: 18.6
click at [351, 248] on div at bounding box center [534, 245] width 467 height 15
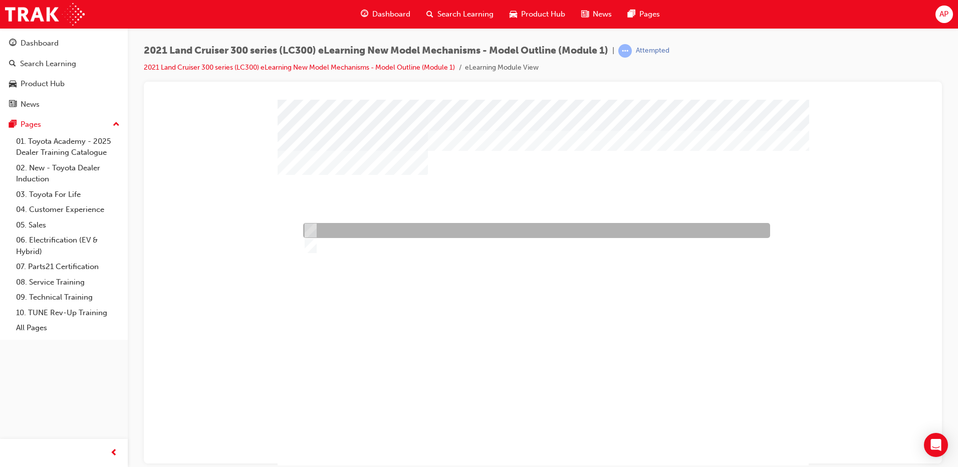
click at [350, 235] on div at bounding box center [534, 230] width 467 height 15
radio input "true"
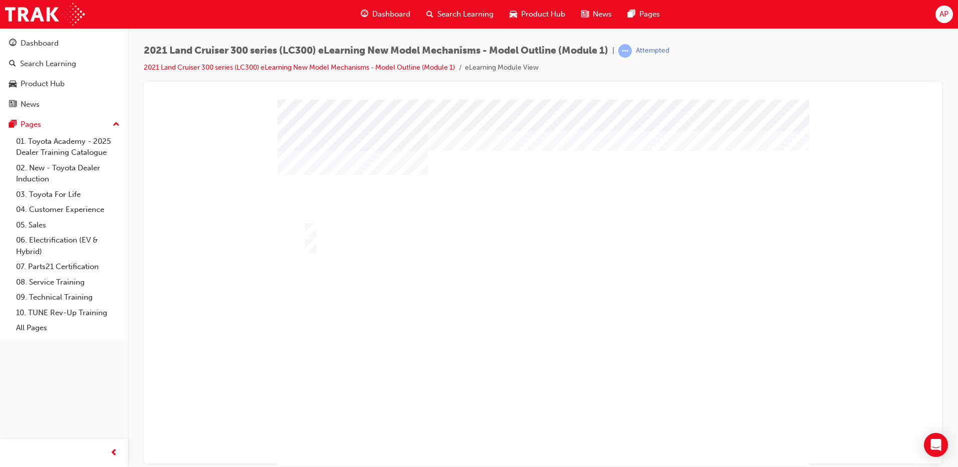
drag, startPoint x: 356, startPoint y: 246, endPoint x: 373, endPoint y: 263, distance: 24.1
click at [361, 241] on div at bounding box center [543, 287] width 531 height 376
click at [544, 427] on div "4 5 80% 1 Sorry, you have not answered all of the questions correctly." at bounding box center [543, 287] width 531 height 376
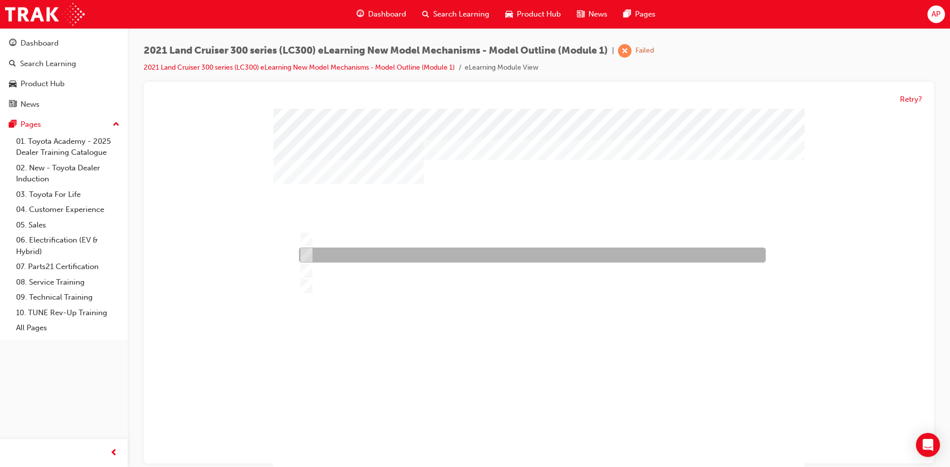
click at [345, 262] on div at bounding box center [530, 255] width 467 height 15
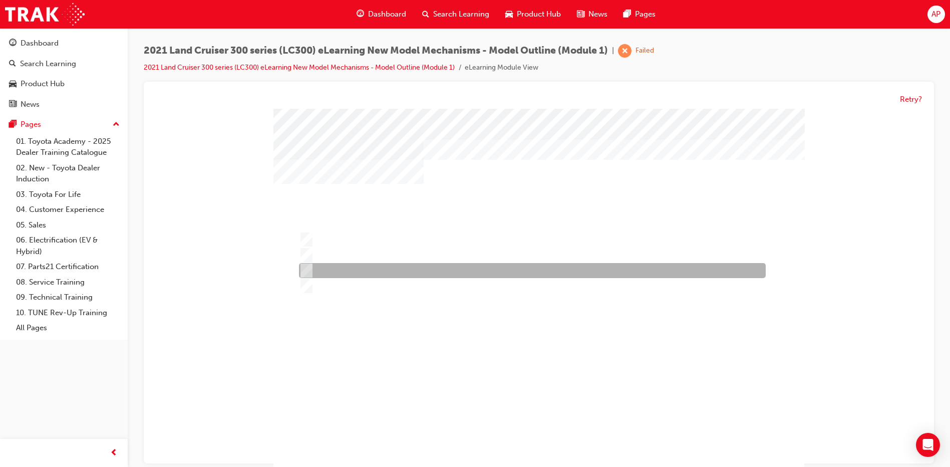
click at [359, 264] on div at bounding box center [530, 270] width 467 height 15
radio input "false"
radio input "true"
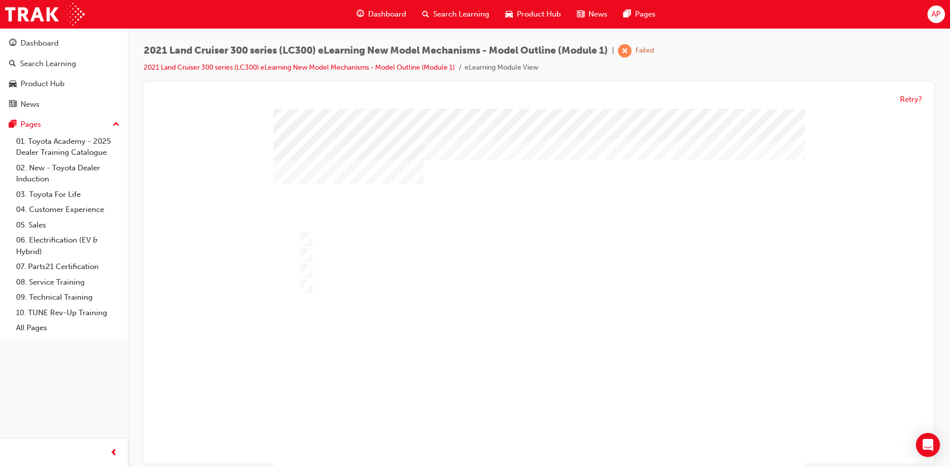
click at [522, 435] on div "" at bounding box center [539, 297] width 531 height 376
click at [472, 360] on div at bounding box center [539, 297] width 531 height 376
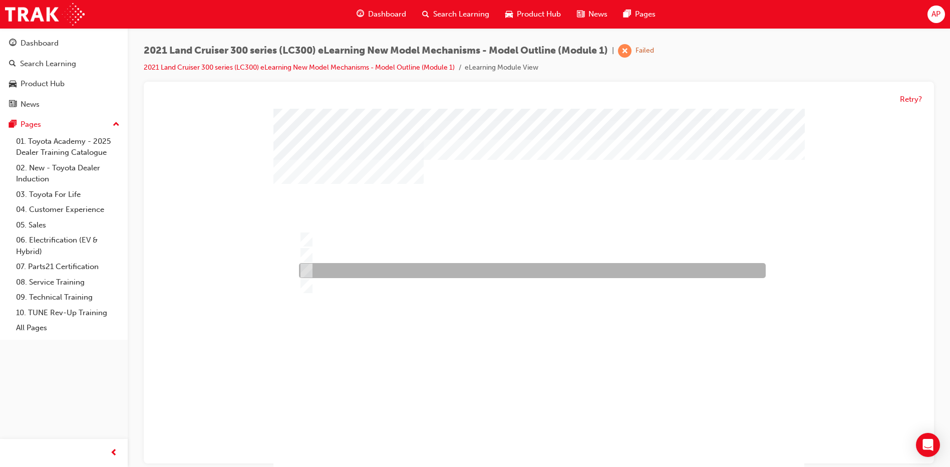
click at [351, 267] on div at bounding box center [530, 270] width 467 height 15
radio input "true"
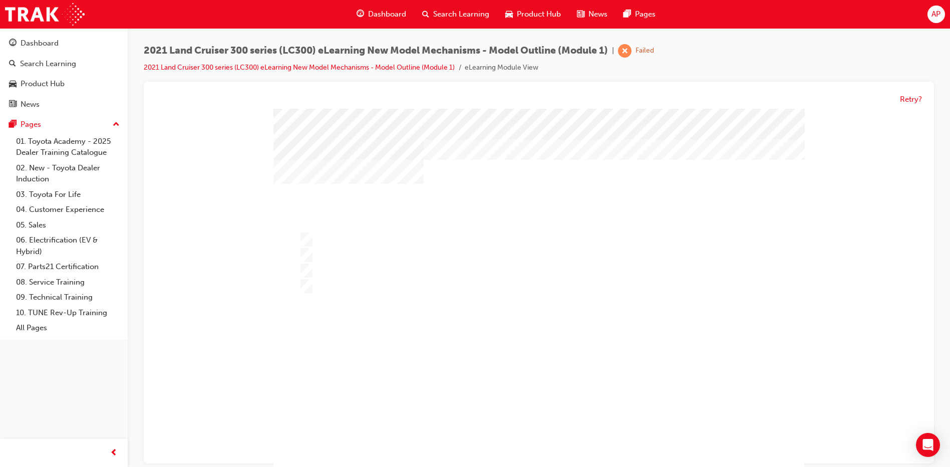
drag, startPoint x: 550, startPoint y: 437, endPoint x: 531, endPoint y: 407, distance: 34.6
click at [546, 431] on div at bounding box center [539, 297] width 531 height 376
click at [551, 380] on div at bounding box center [539, 297] width 531 height 376
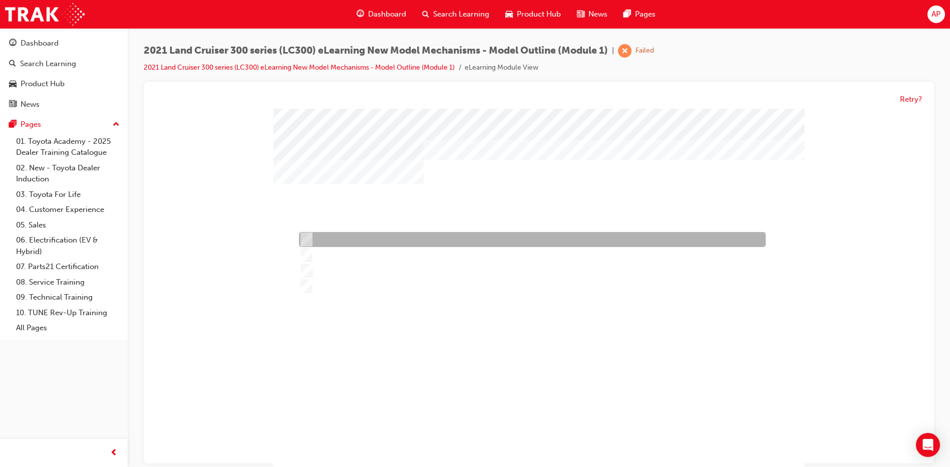
click at [354, 246] on div at bounding box center [530, 239] width 467 height 15
radio input "true"
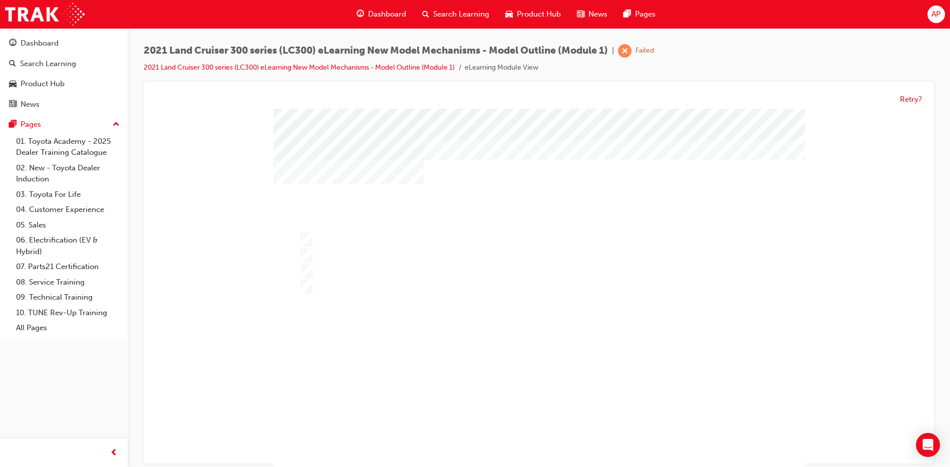
click at [574, 331] on div "" at bounding box center [539, 299] width 531 height 376
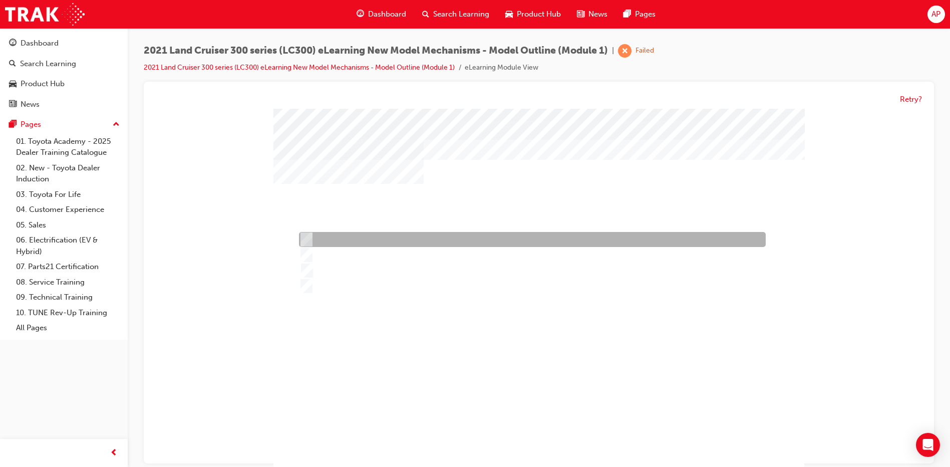
click at [344, 242] on div at bounding box center [530, 239] width 467 height 15
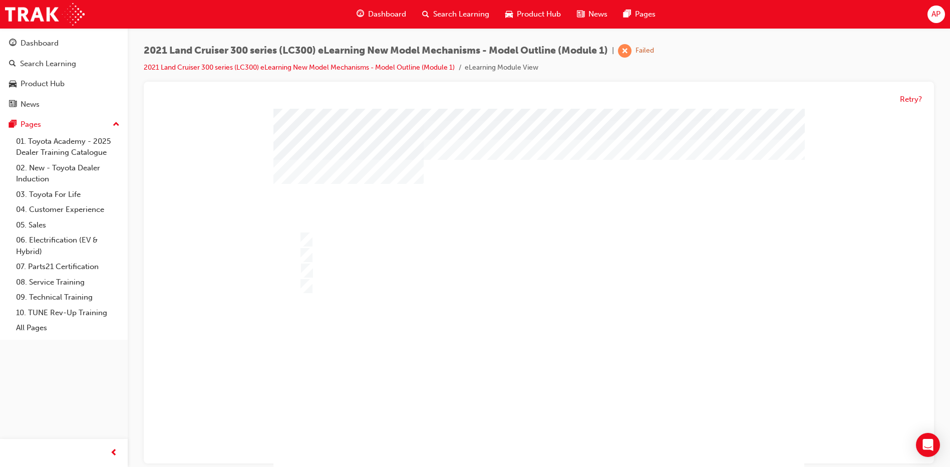
drag, startPoint x: 376, startPoint y: 261, endPoint x: 372, endPoint y: 254, distance: 8.8
click at [373, 256] on div at bounding box center [539, 297] width 531 height 376
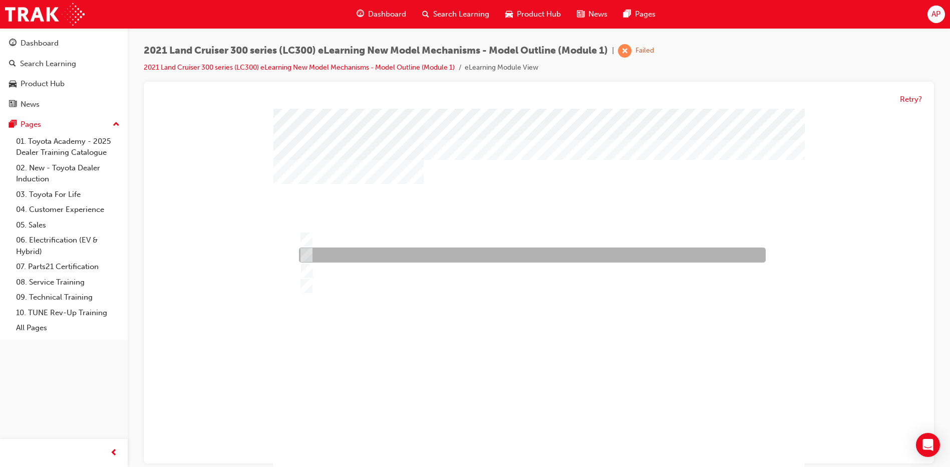
click at [366, 248] on div at bounding box center [530, 255] width 467 height 15
radio input "false"
radio input "true"
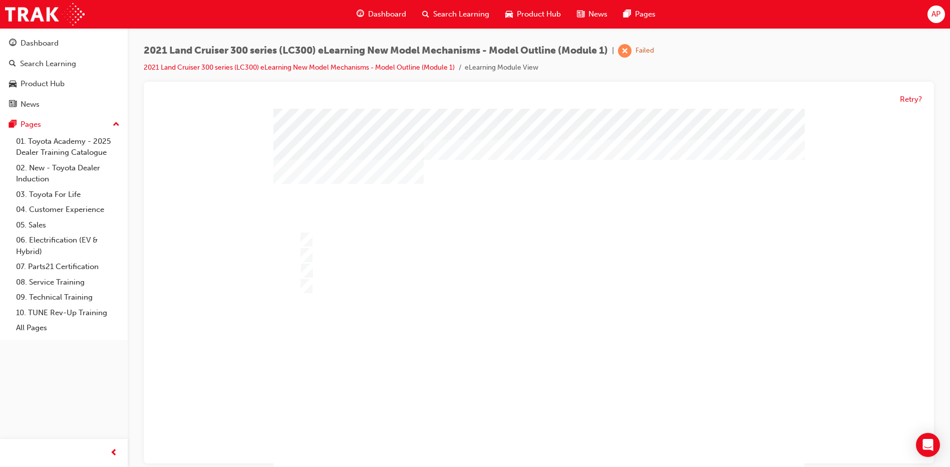
drag, startPoint x: 580, startPoint y: 352, endPoint x: 670, endPoint y: 363, distance: 91.3
click at [584, 352] on div at bounding box center [539, 297] width 531 height 376
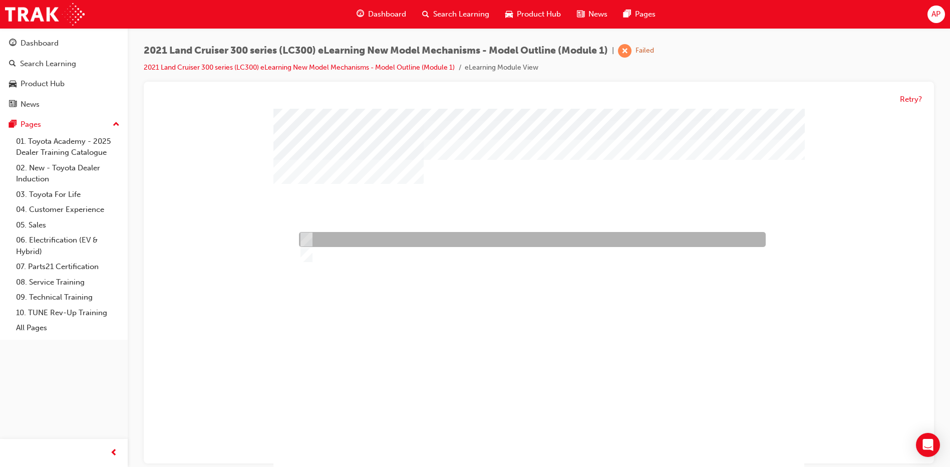
click at [374, 239] on div at bounding box center [530, 239] width 467 height 15
radio input "true"
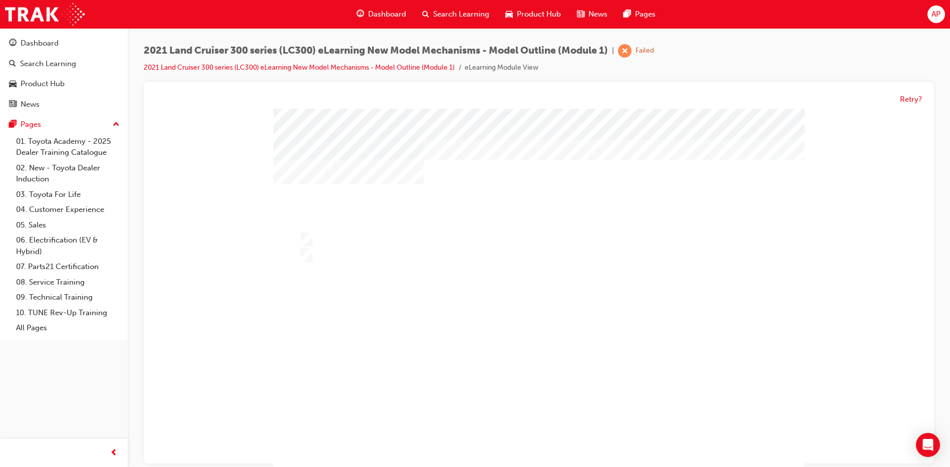
click at [617, 333] on div at bounding box center [539, 297] width 531 height 376
click at [537, 454] on div "5 5 100% 2 Congratulations, you have passed the quiz!" at bounding box center [539, 297] width 531 height 376
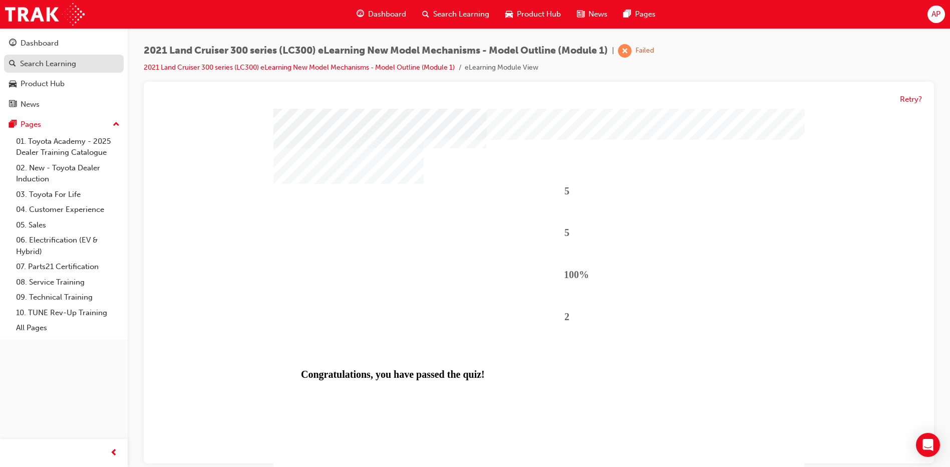
click at [35, 70] on link "Search Learning" at bounding box center [64, 64] width 120 height 19
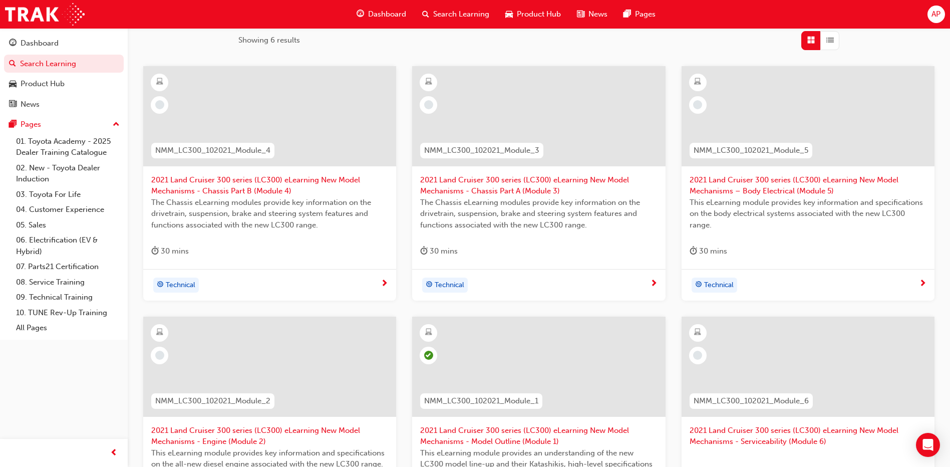
scroll to position [301, 0]
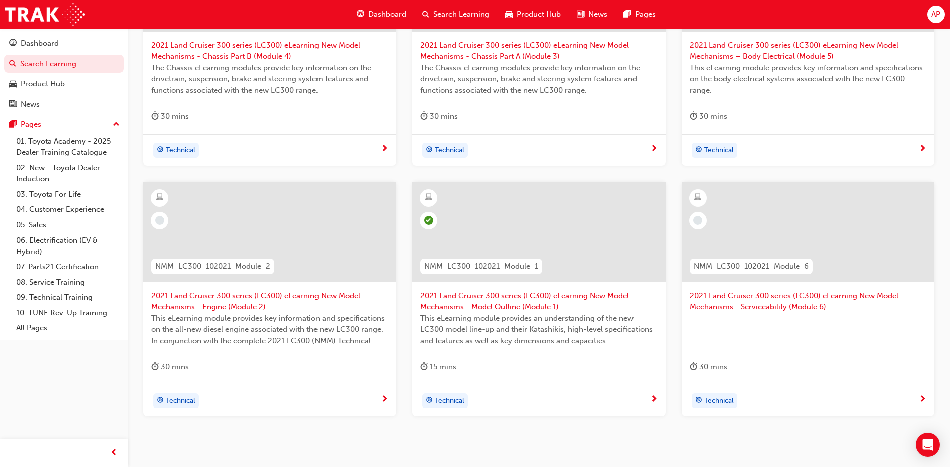
click at [277, 304] on span "2021 Land Cruiser 300 series (LC300) eLearning New Model Mechanisms - Engine (M…" at bounding box center [269, 301] width 237 height 23
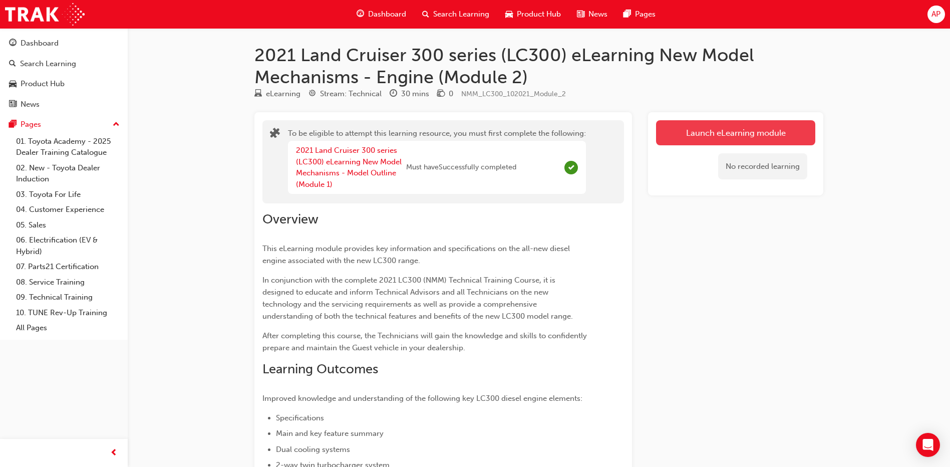
click at [767, 140] on button "Launch eLearning module" at bounding box center [735, 132] width 159 height 25
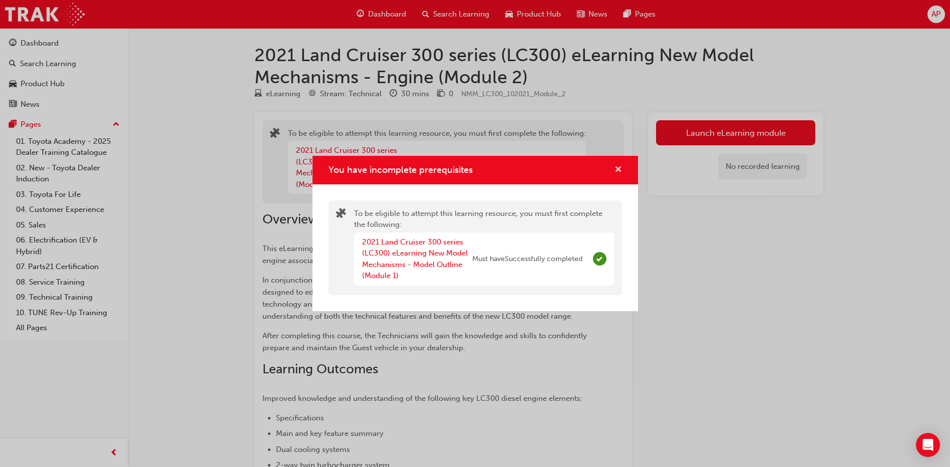
click at [620, 167] on span "cross-icon" at bounding box center [619, 170] width 8 height 9
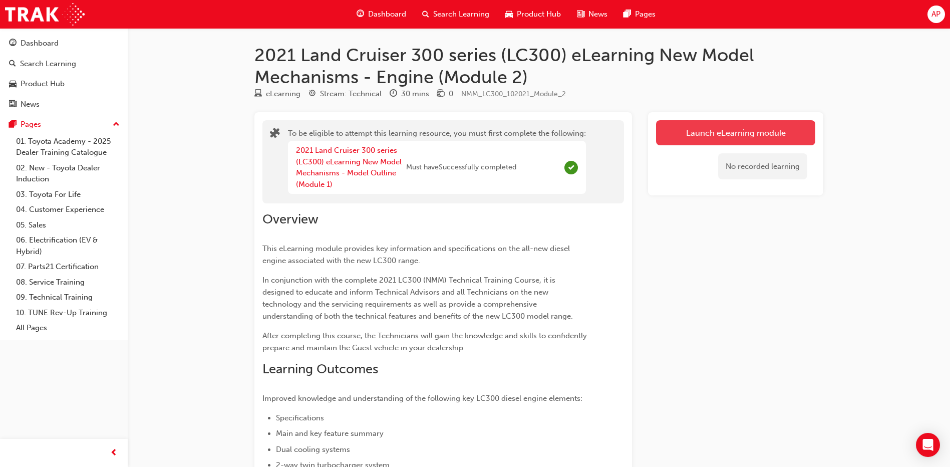
click at [722, 141] on button "Launch eLearning module" at bounding box center [735, 132] width 159 height 25
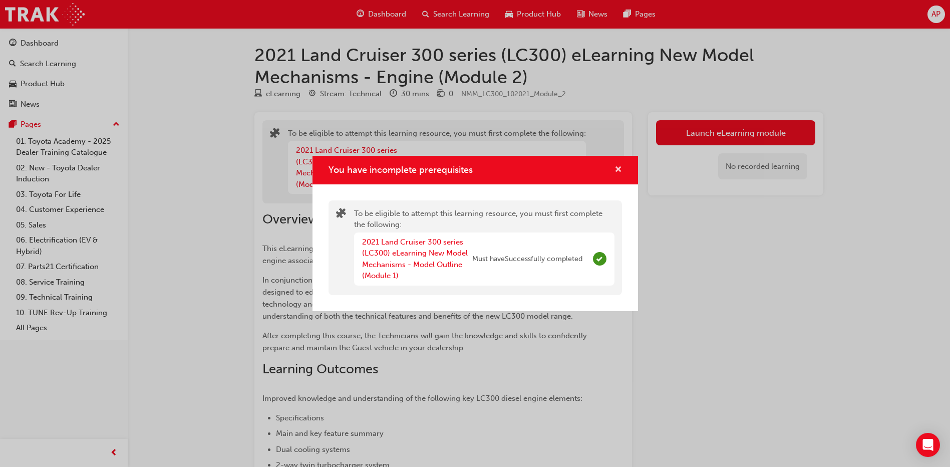
click at [620, 166] on span "cross-icon" at bounding box center [619, 170] width 8 height 9
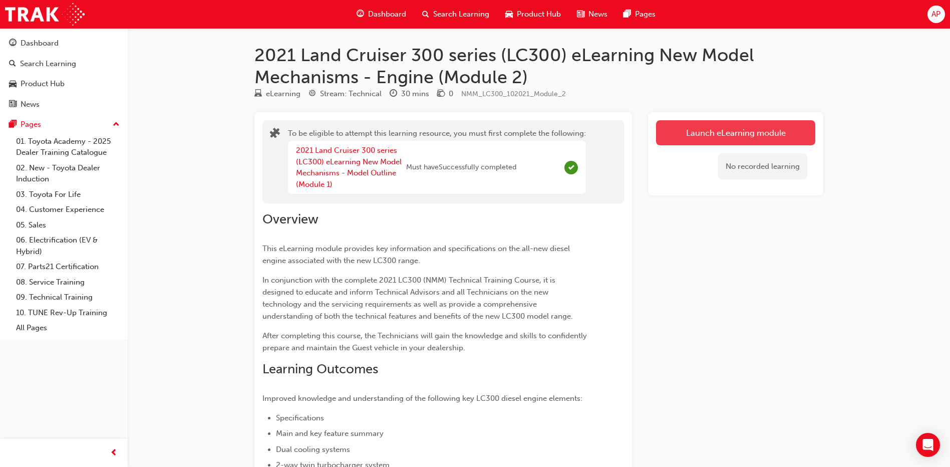
click at [713, 124] on button "Launch eLearning module" at bounding box center [735, 132] width 159 height 25
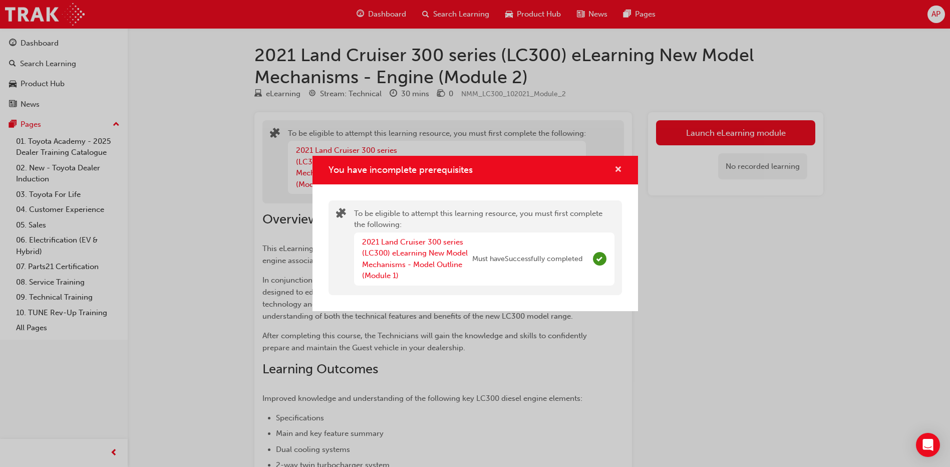
click at [619, 166] on span "cross-icon" at bounding box center [619, 170] width 8 height 9
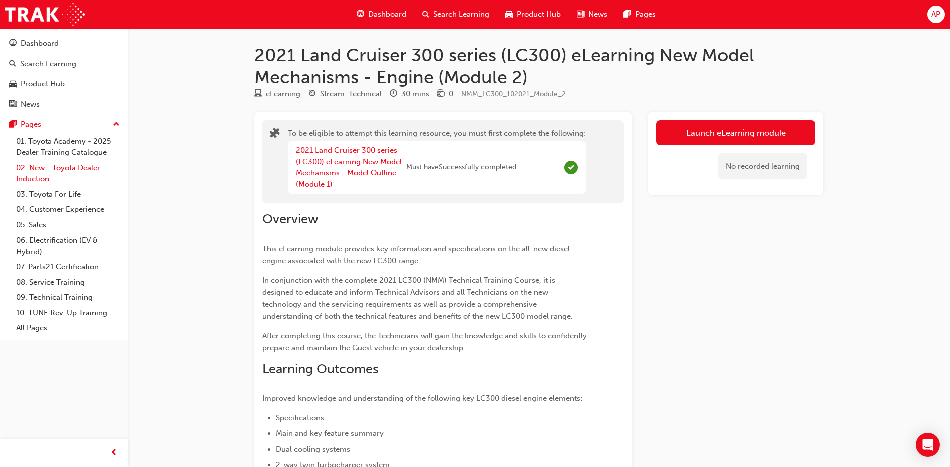
scroll to position [252, 0]
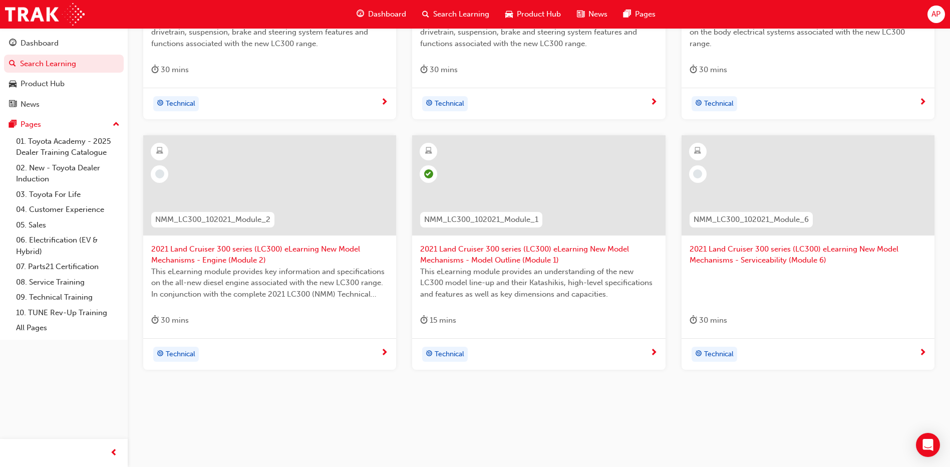
click at [243, 262] on span "2021 Land Cruiser 300 series (LC300) eLearning New Model Mechanisms - Engine (M…" at bounding box center [269, 254] width 237 height 23
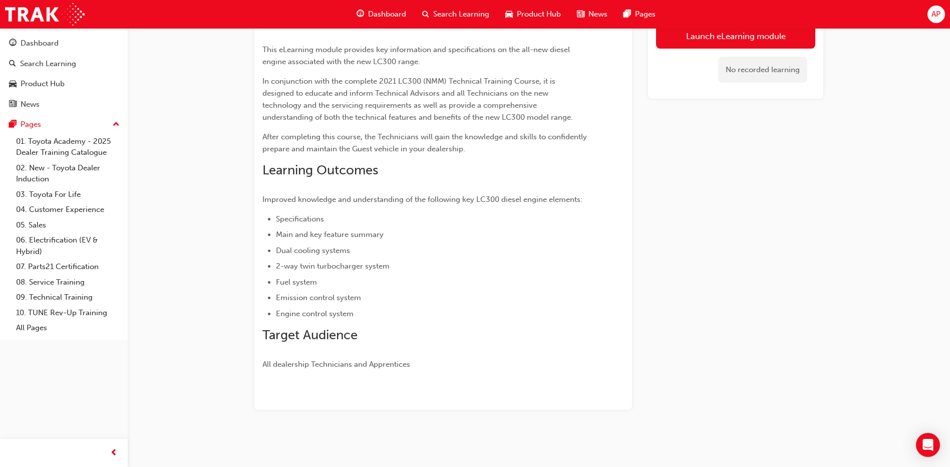
scroll to position [153, 0]
click at [717, 43] on button "Launch eLearning module" at bounding box center [735, 35] width 159 height 25
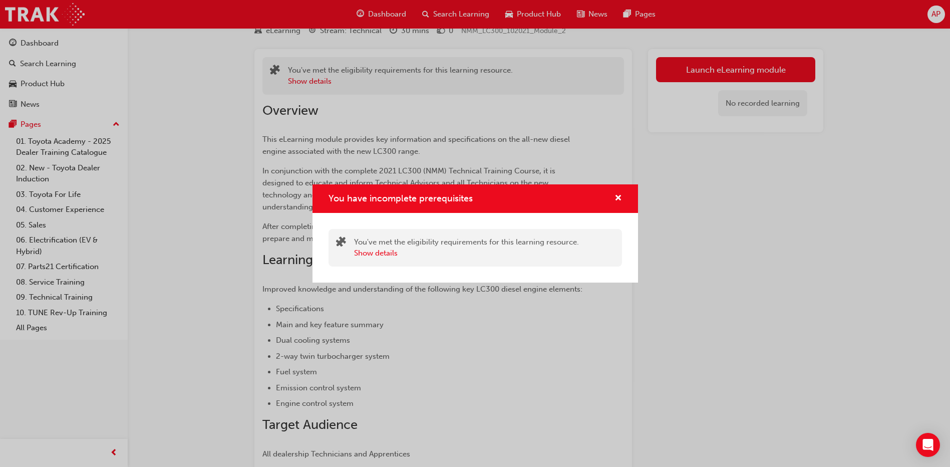
scroll to position [0, 0]
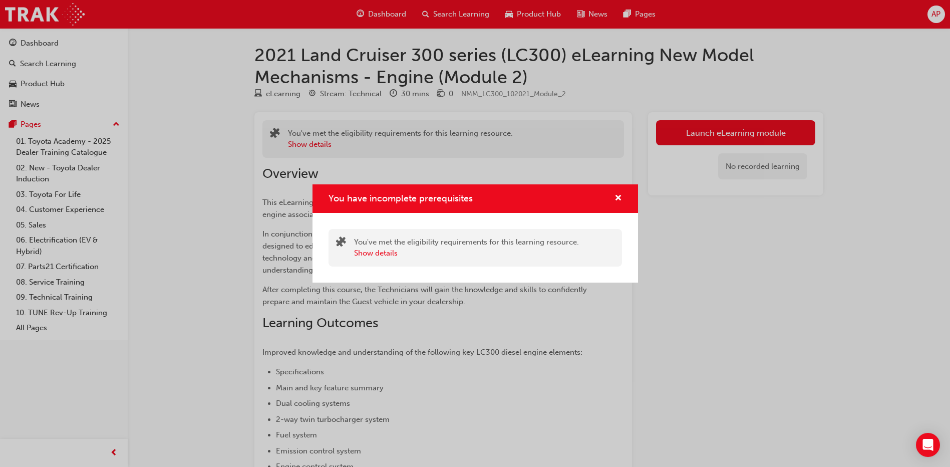
click at [627, 196] on div "You have incomplete prerequisites" at bounding box center [476, 198] width 326 height 29
click at [609, 196] on div "You have incomplete prerequisites" at bounding box center [615, 198] width 16 height 13
click at [628, 192] on div "You have incomplete prerequisites" at bounding box center [476, 198] width 326 height 29
click at [619, 197] on span "cross-icon" at bounding box center [619, 198] width 8 height 9
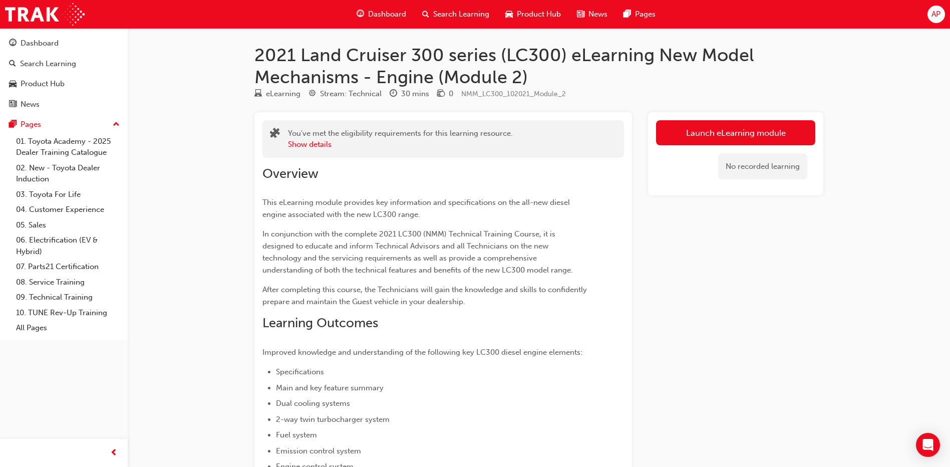
click at [675, 155] on div "No recorded learning" at bounding box center [735, 166] width 159 height 43
click at [689, 142] on button "Launch eLearning module" at bounding box center [735, 132] width 159 height 25
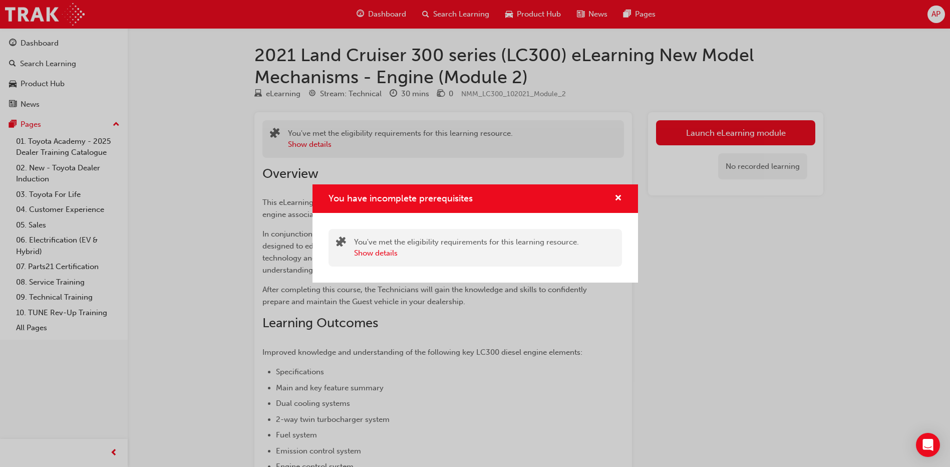
click at [613, 199] on div "You have incomplete prerequisites" at bounding box center [615, 198] width 16 height 13
click at [614, 199] on div "You have incomplete prerequisites" at bounding box center [615, 198] width 16 height 13
click at [617, 198] on span "cross-icon" at bounding box center [619, 198] width 8 height 9
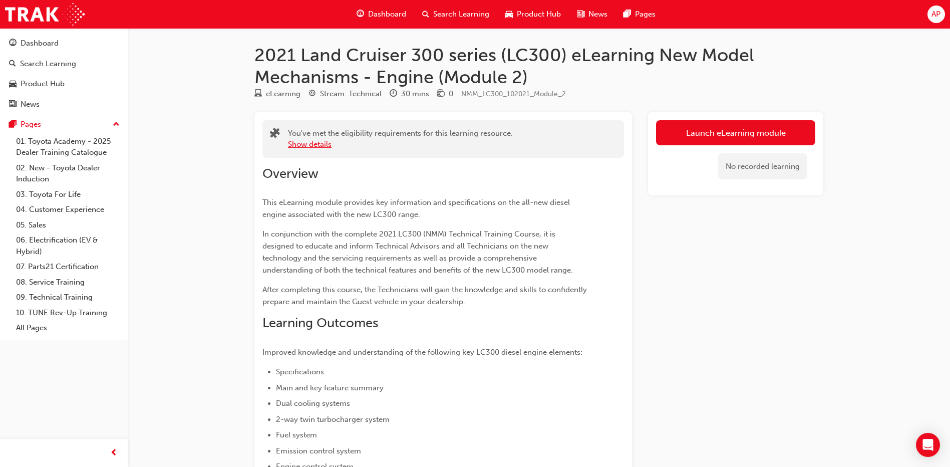
click at [297, 139] on button "Show details" at bounding box center [310, 145] width 44 height 12
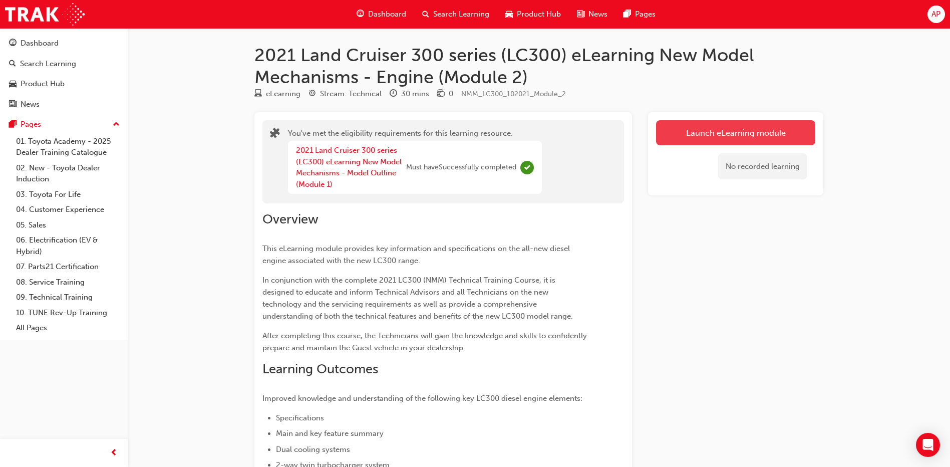
click at [752, 127] on button "Launch eLearning module" at bounding box center [735, 132] width 159 height 25
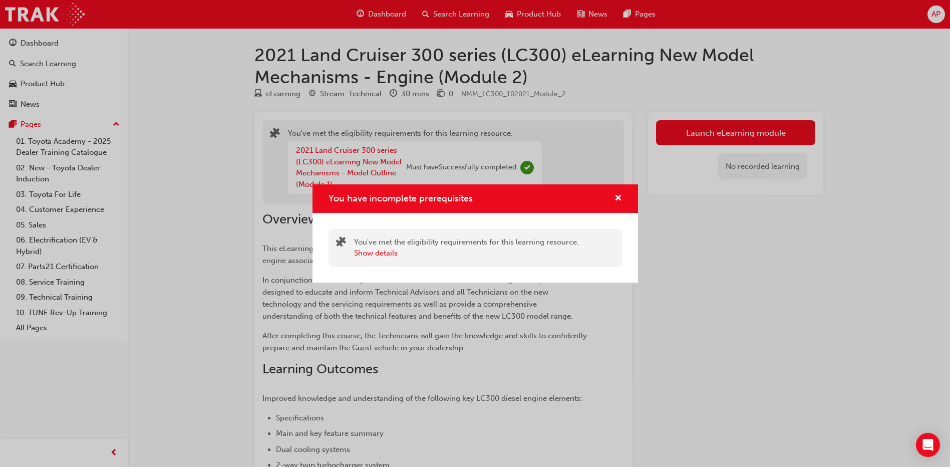
click at [618, 206] on div "You have incomplete prerequisites" at bounding box center [476, 198] width 326 height 29
click at [629, 197] on div "You have incomplete prerequisites" at bounding box center [476, 198] width 326 height 29
click at [619, 197] on span "cross-icon" at bounding box center [619, 198] width 8 height 9
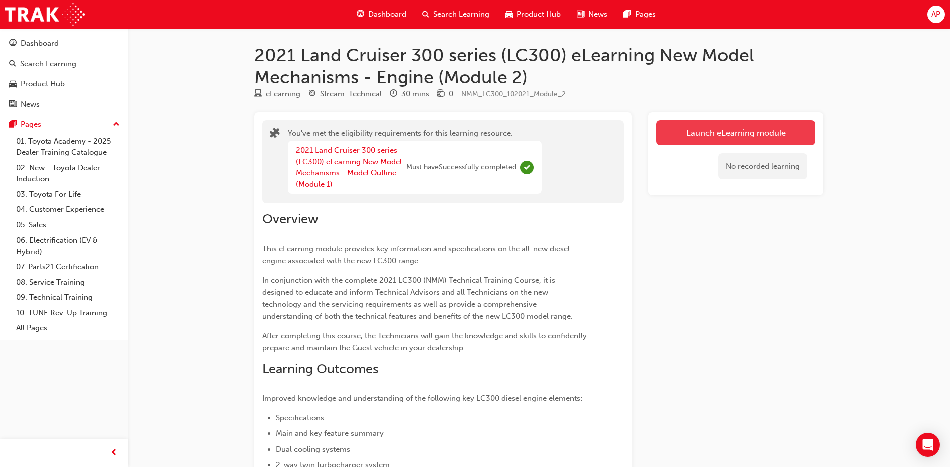
click at [696, 128] on button "Launch eLearning module" at bounding box center [735, 132] width 159 height 25
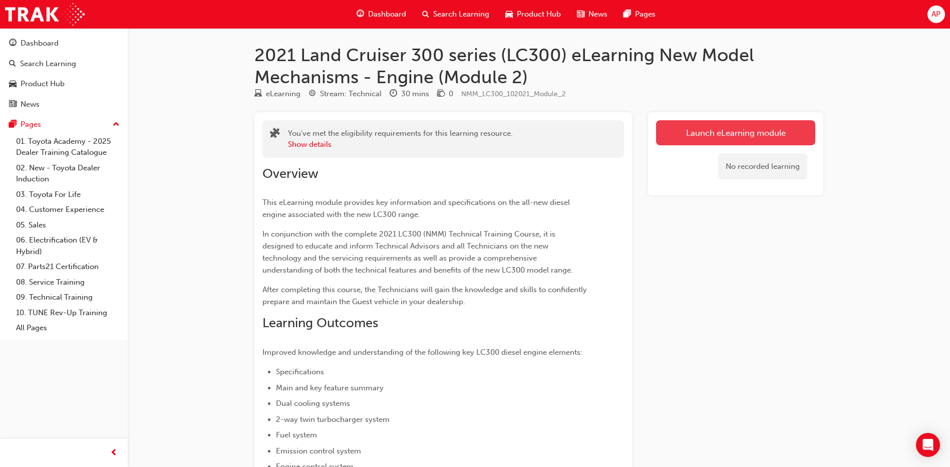
click at [746, 129] on link "Launch eLearning module" at bounding box center [735, 132] width 159 height 25
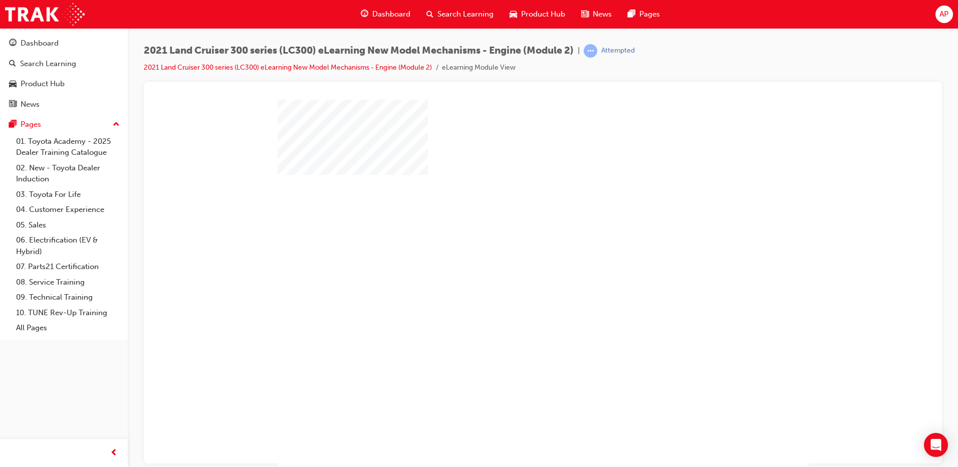
drag, startPoint x: 519, startPoint y: 343, endPoint x: 529, endPoint y: 320, distance: 25.6
click at [527, 325] on div at bounding box center [543, 287] width 531 height 376
drag, startPoint x: 529, startPoint y: 315, endPoint x: 543, endPoint y: 299, distance: 21.0
click at [539, 303] on div at bounding box center [543, 287] width 531 height 376
click at [514, 253] on div "play" at bounding box center [514, 253] width 0 height 0
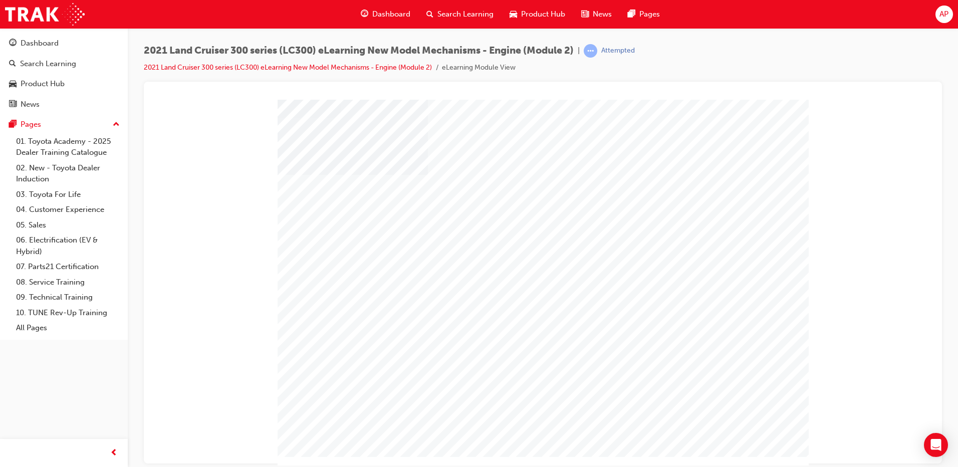
click at [747, 132] on body "Loading..." at bounding box center [543, 117] width 774 height 29
click at [747, 131] on td "Loading..." at bounding box center [543, 117] width 772 height 27
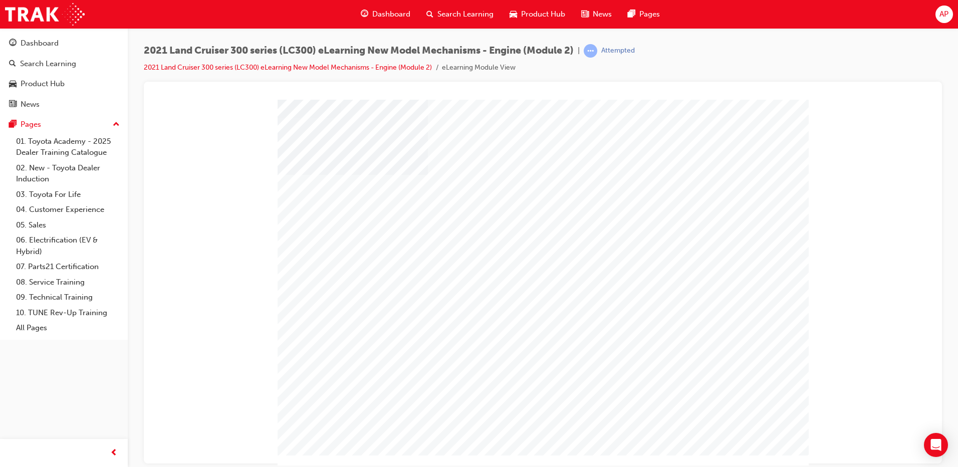
click at [744, 103] on body "Loading..." at bounding box center [543, 103] width 774 height 0
click at [744, 131] on td "Loading..." at bounding box center [543, 117] width 772 height 27
drag, startPoint x: 744, startPoint y: 442, endPoint x: 729, endPoint y: 442, distance: 15.0
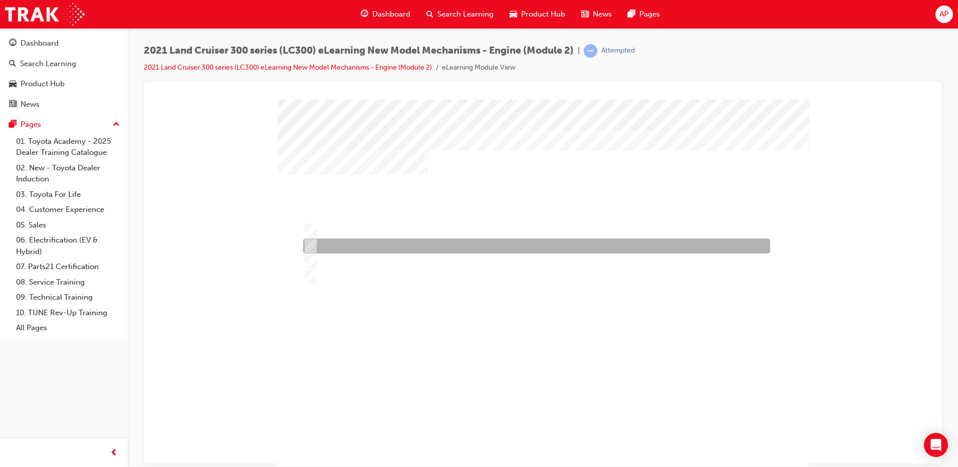
click at [390, 246] on div at bounding box center [534, 245] width 467 height 15
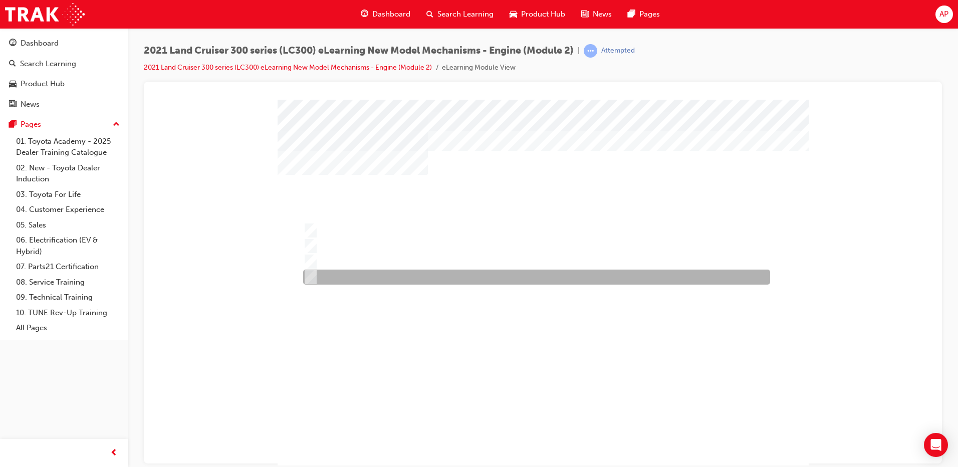
click at [447, 279] on div at bounding box center [534, 276] width 467 height 15
radio input "false"
radio input "true"
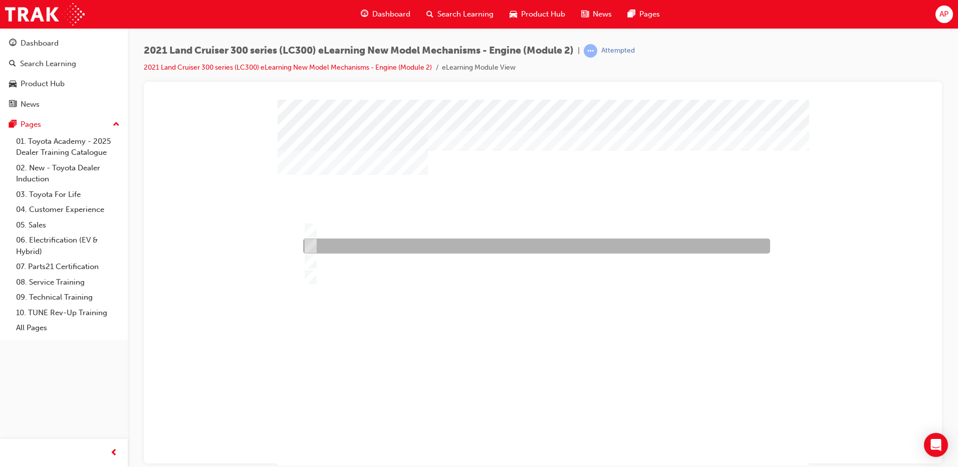
click at [445, 244] on div at bounding box center [534, 245] width 467 height 15
radio input "true"
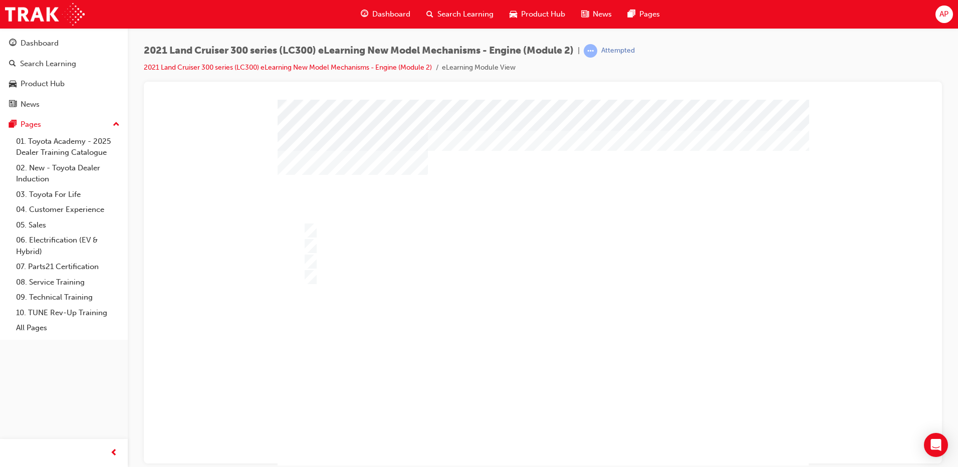
click at [550, 414] on div at bounding box center [543, 287] width 531 height 376
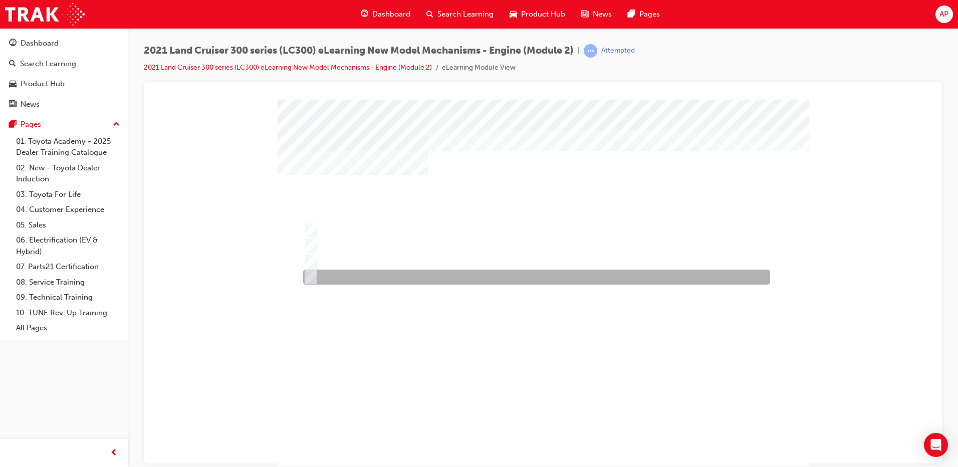
click at [402, 278] on div at bounding box center [534, 276] width 467 height 15
radio input "true"
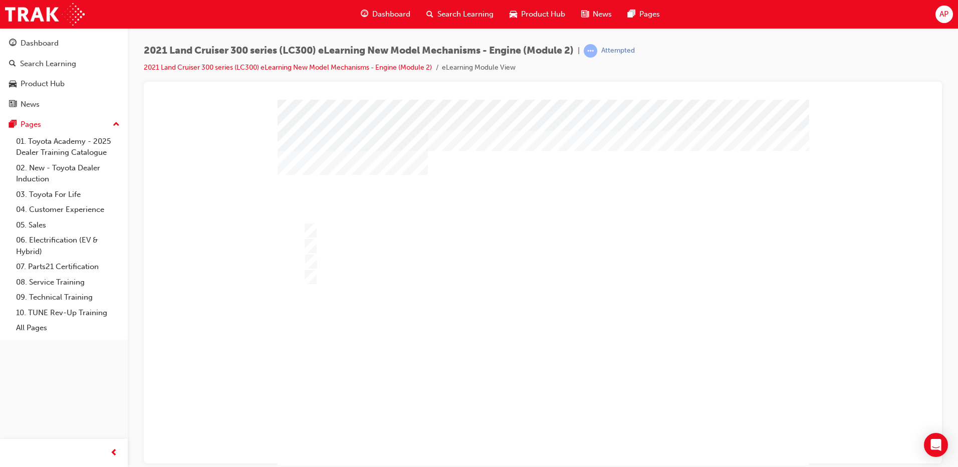
click at [403, 226] on div at bounding box center [543, 287] width 531 height 376
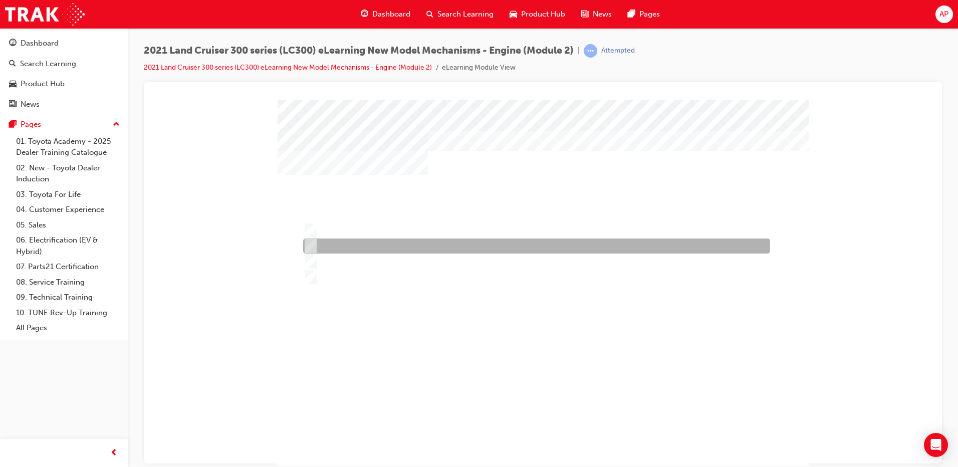
click at [389, 253] on div at bounding box center [534, 245] width 467 height 15
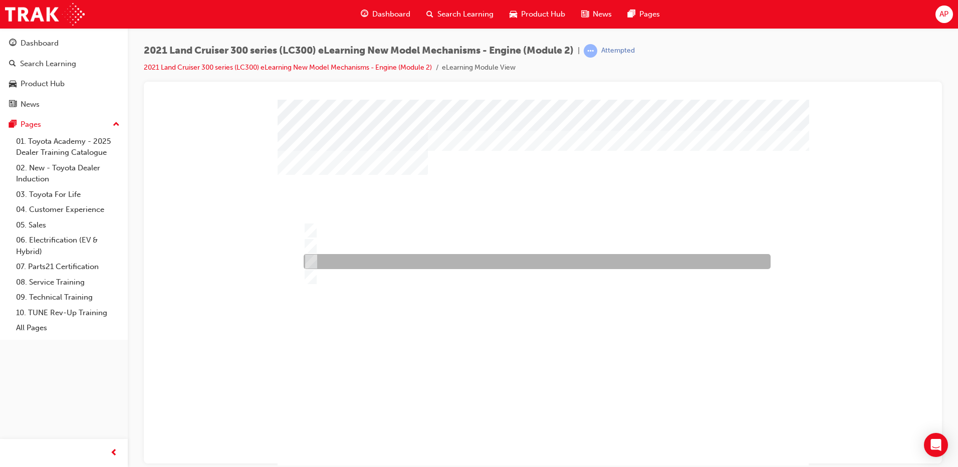
click at [392, 262] on div at bounding box center [534, 261] width 467 height 15
radio input "false"
radio input "true"
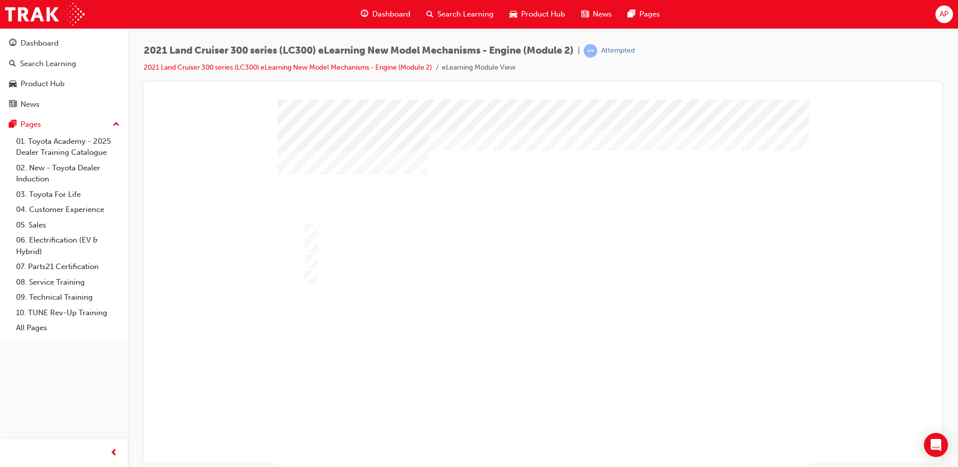
click at [521, 349] on div at bounding box center [543, 287] width 531 height 376
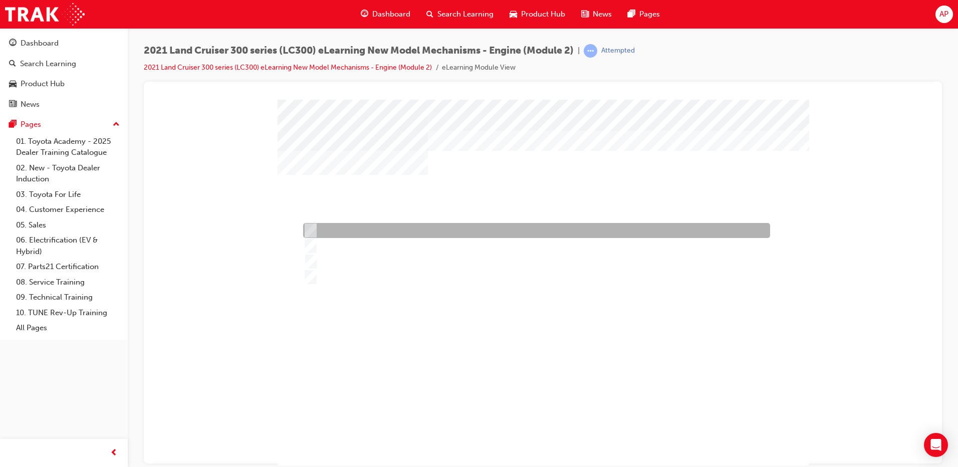
click at [507, 224] on div at bounding box center [534, 230] width 467 height 15
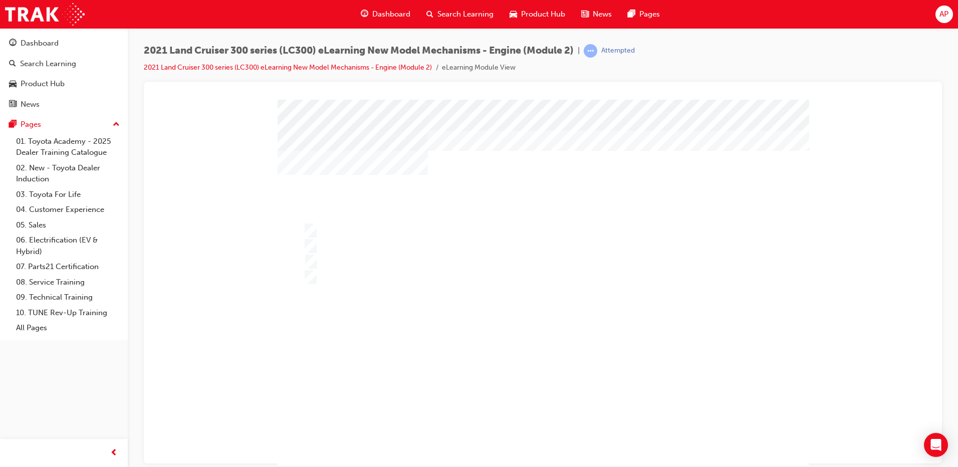
drag, startPoint x: 536, startPoint y: 438, endPoint x: 547, endPoint y: 414, distance: 26.2
click at [537, 438] on div "" at bounding box center [543, 287] width 531 height 376
click at [493, 240] on div at bounding box center [543, 287] width 531 height 376
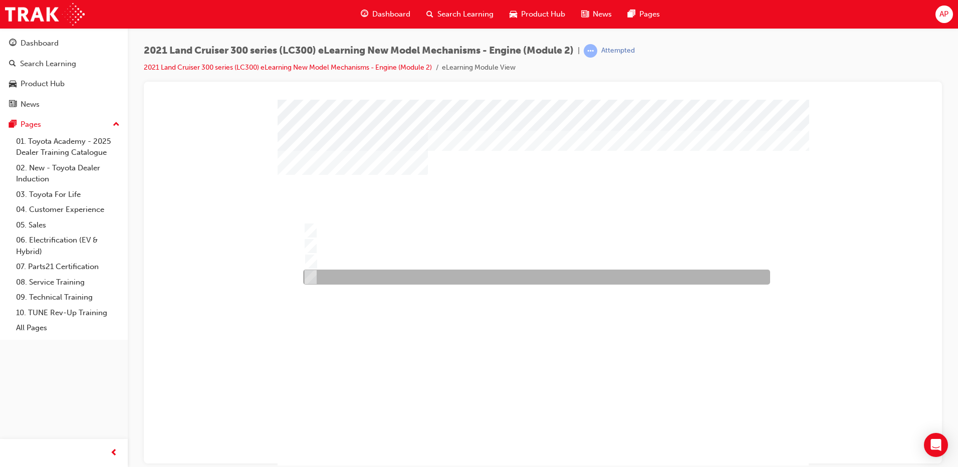
click at [488, 278] on div at bounding box center [534, 276] width 467 height 15
radio input "false"
radio input "true"
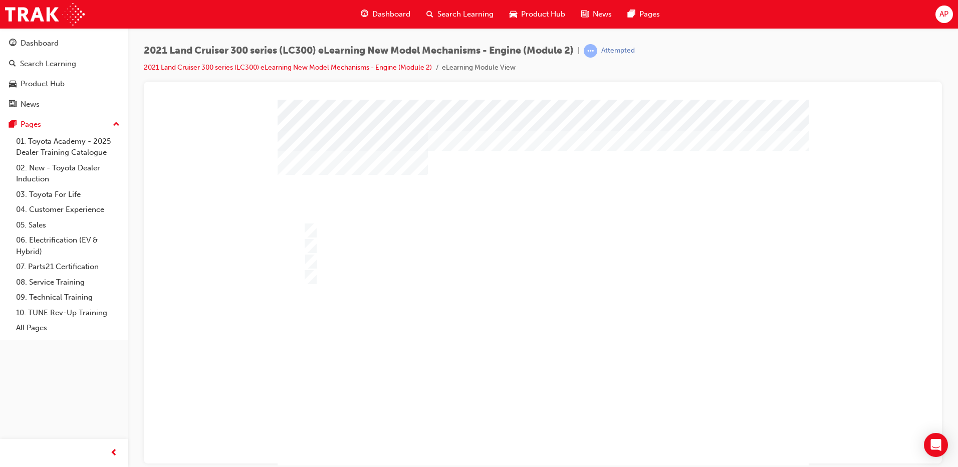
click at [532, 331] on div at bounding box center [543, 287] width 531 height 376
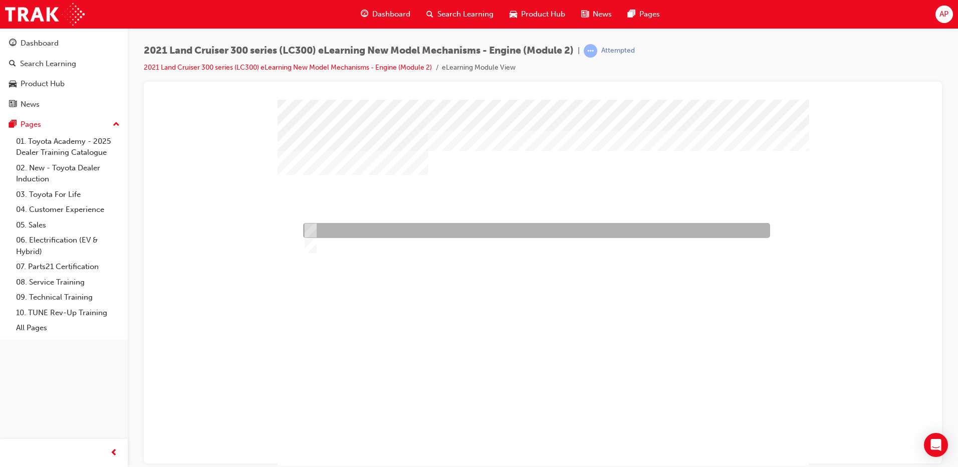
click at [315, 226] on div at bounding box center [534, 230] width 467 height 15
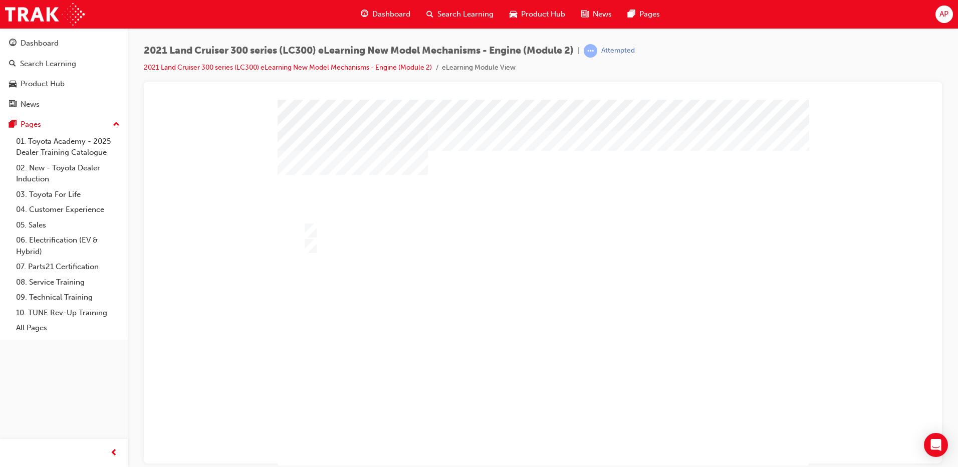
click at [556, 425] on div at bounding box center [543, 287] width 531 height 376
drag, startPoint x: 342, startPoint y: 254, endPoint x: 342, endPoint y: 246, distance: 8.5
click at [342, 254] on div at bounding box center [543, 287] width 531 height 376
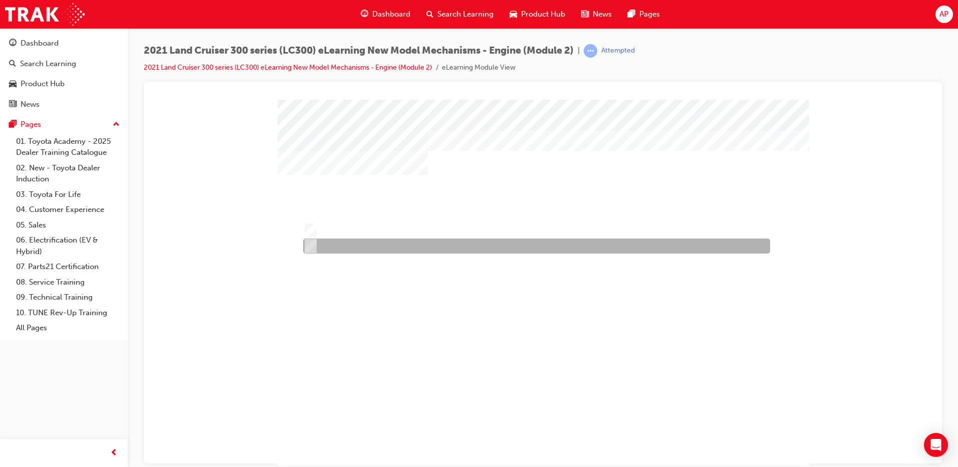
click at [343, 243] on div at bounding box center [534, 245] width 467 height 15
radio input "false"
radio input "true"
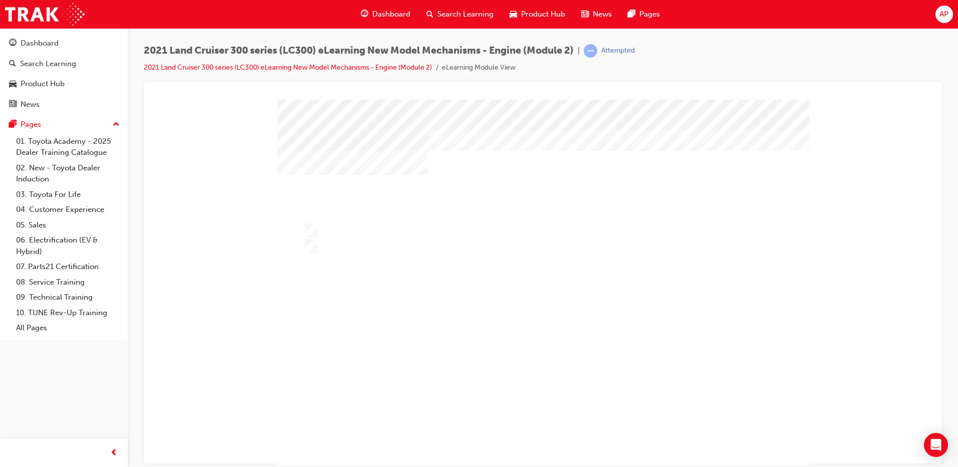
drag, startPoint x: 512, startPoint y: 400, endPoint x: 527, endPoint y: 421, distance: 26.3
click at [516, 405] on div at bounding box center [543, 287] width 531 height 376
click at [468, 328] on div at bounding box center [543, 287] width 531 height 376
drag, startPoint x: 344, startPoint y: 217, endPoint x: 346, endPoint y: 234, distance: 17.1
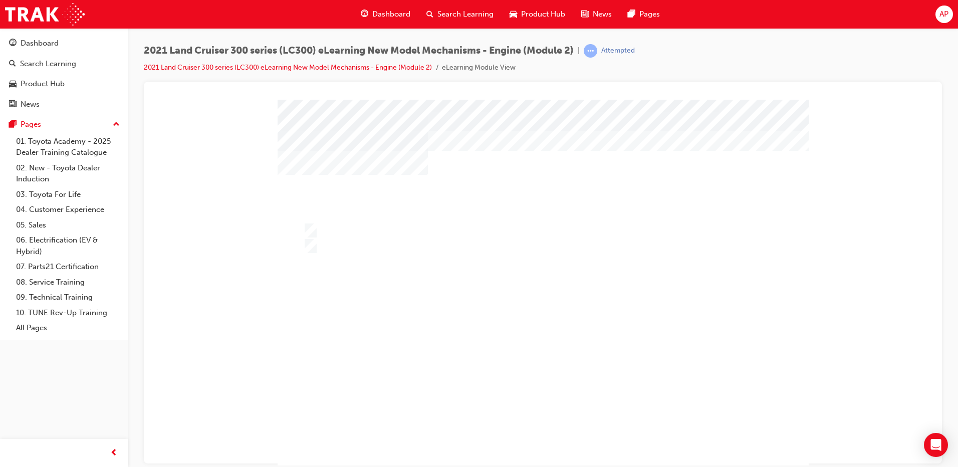
click at [344, 217] on div "" at bounding box center [543, 287] width 531 height 376
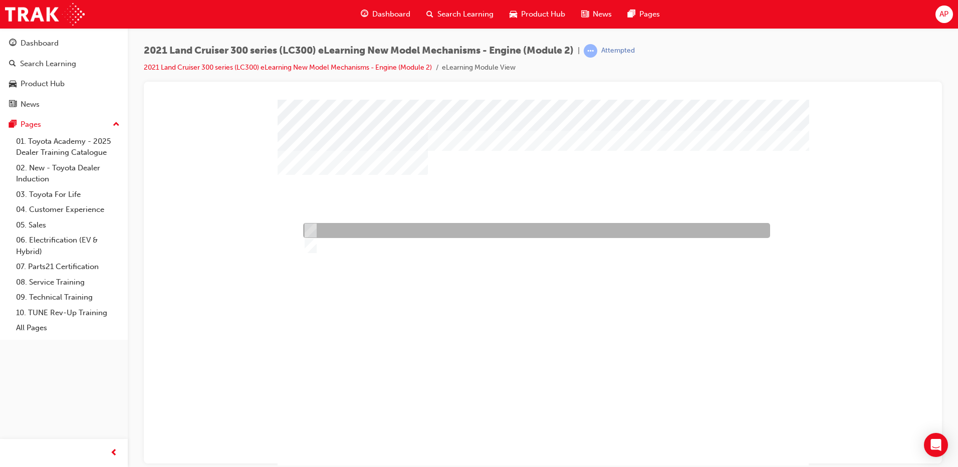
click at [346, 234] on div at bounding box center [534, 230] width 467 height 15
radio input "true"
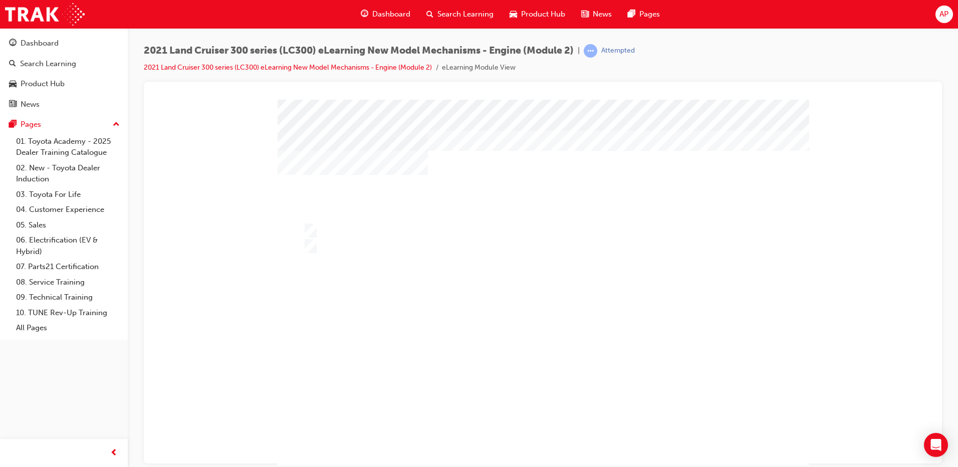
click at [512, 320] on div at bounding box center [543, 287] width 531 height 376
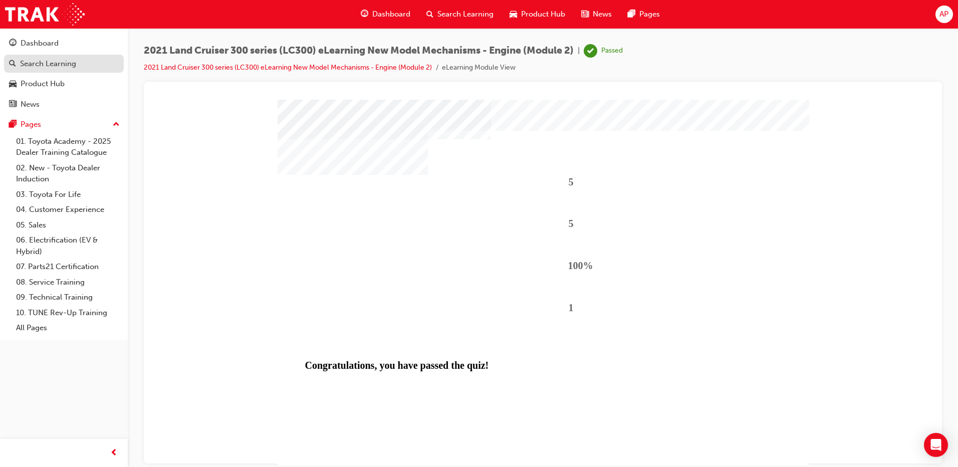
click at [82, 64] on div "Search Learning" at bounding box center [64, 64] width 110 height 13
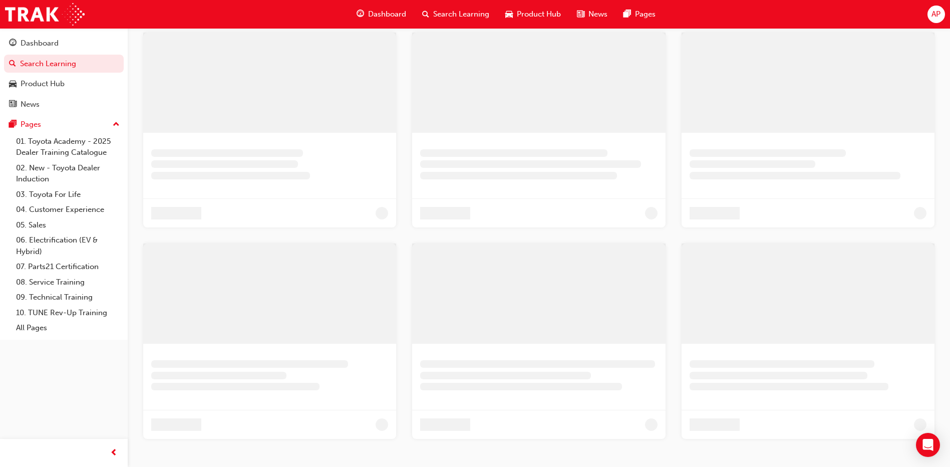
scroll to position [200, 0]
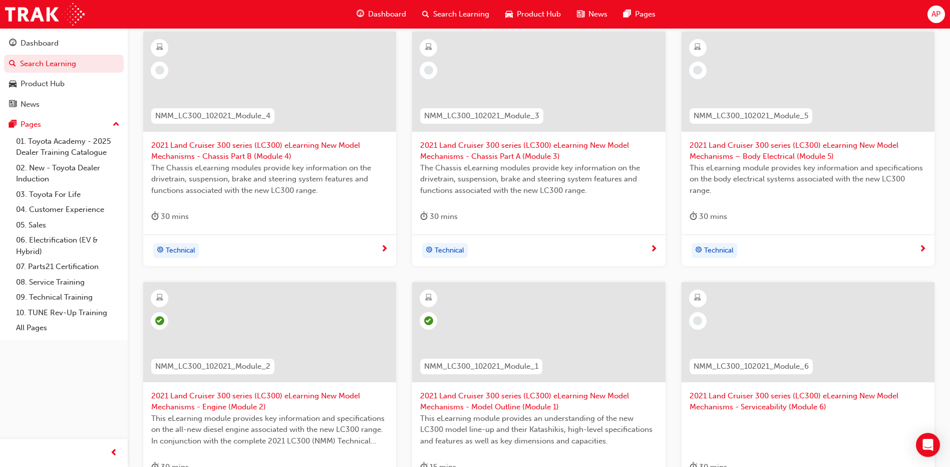
click at [567, 134] on div at bounding box center [538, 90] width 237 height 100
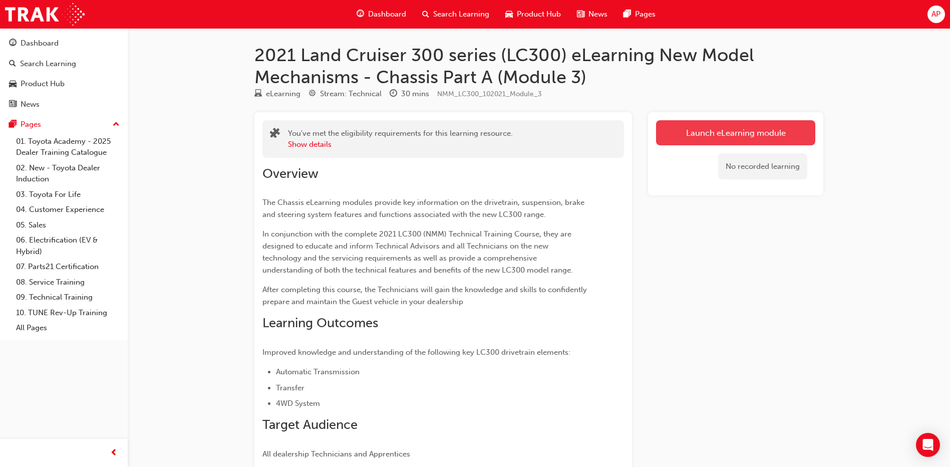
click at [749, 126] on link "Launch eLearning module" at bounding box center [735, 132] width 159 height 25
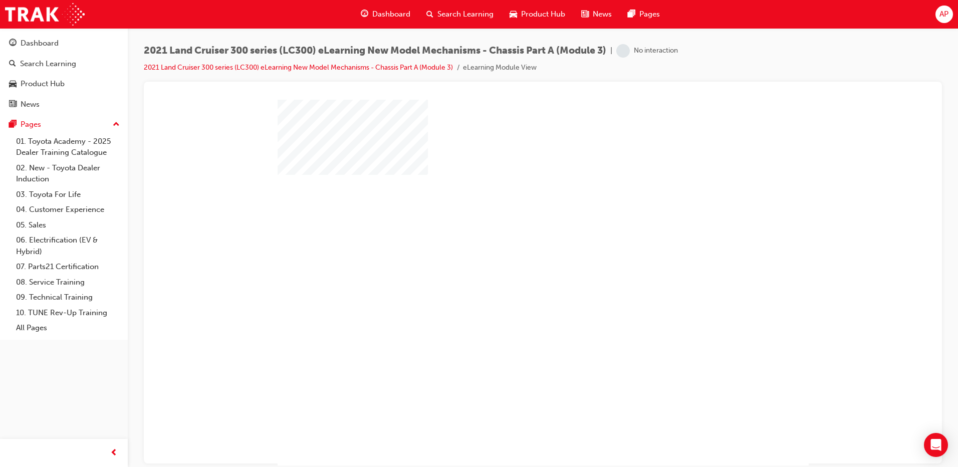
click at [501, 286] on div at bounding box center [543, 287] width 531 height 376
click at [514, 253] on div "play" at bounding box center [514, 253] width 0 height 0
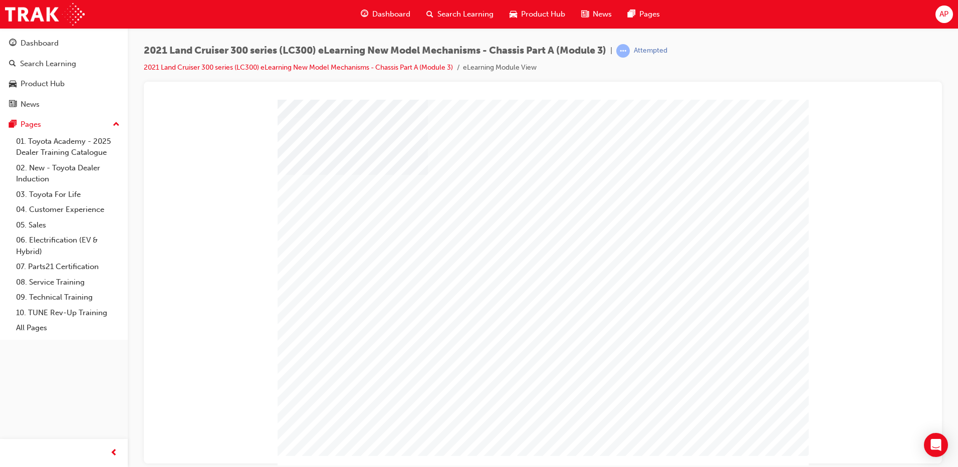
click at [761, 131] on td "Loading..." at bounding box center [543, 117] width 772 height 27
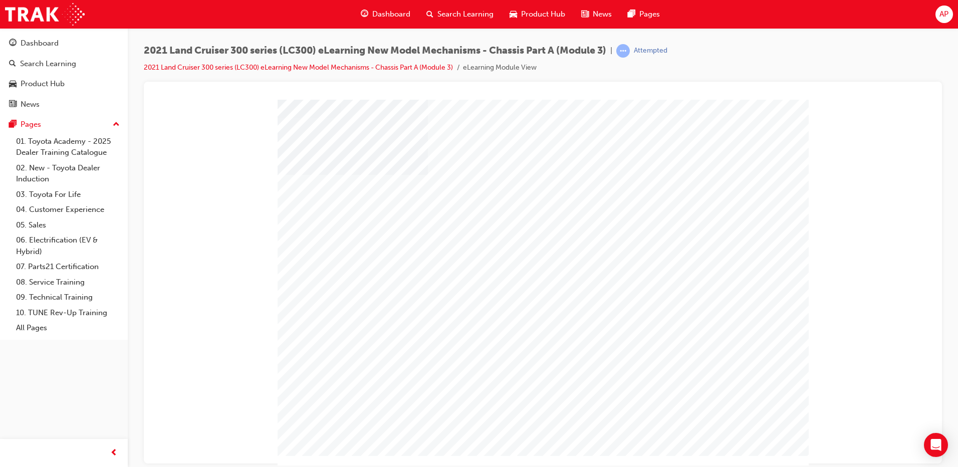
click at [761, 131] on td "Loading..." at bounding box center [543, 117] width 772 height 27
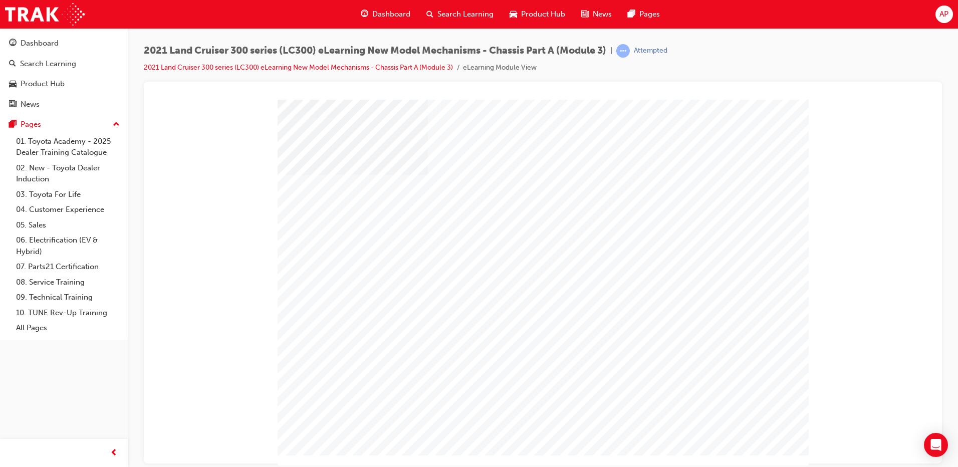
click at [761, 103] on body "Loading..." at bounding box center [543, 103] width 774 height 0
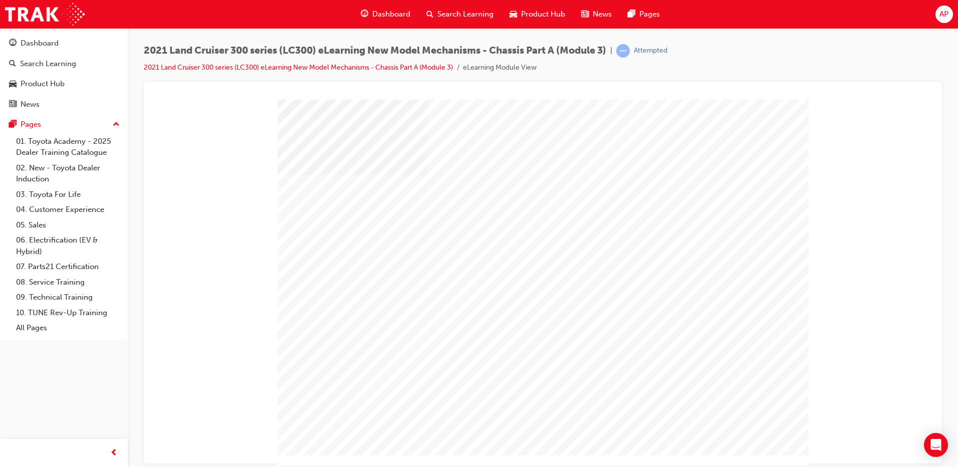
click at [761, 131] on td "Loading..." at bounding box center [543, 117] width 772 height 27
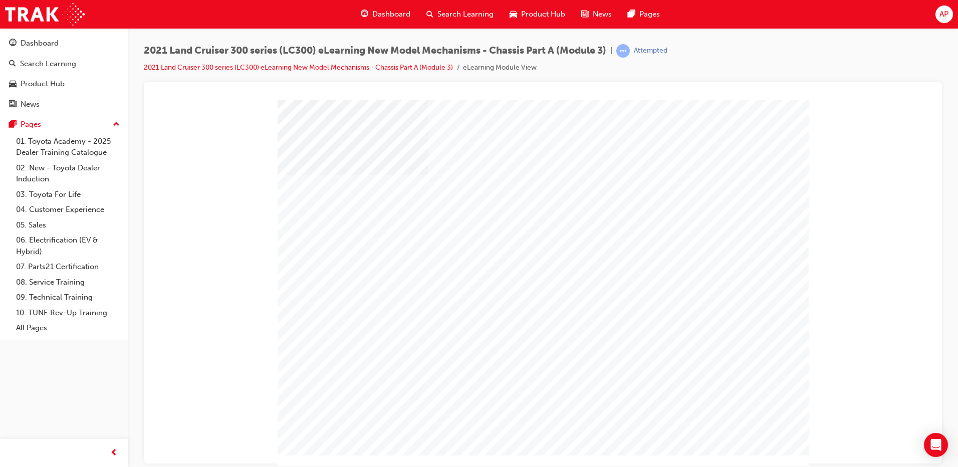
click at [152, 99] on td "Loading..." at bounding box center [152, 99] width 0 height 0
click at [761, 131] on td "Loading..." at bounding box center [543, 117] width 772 height 27
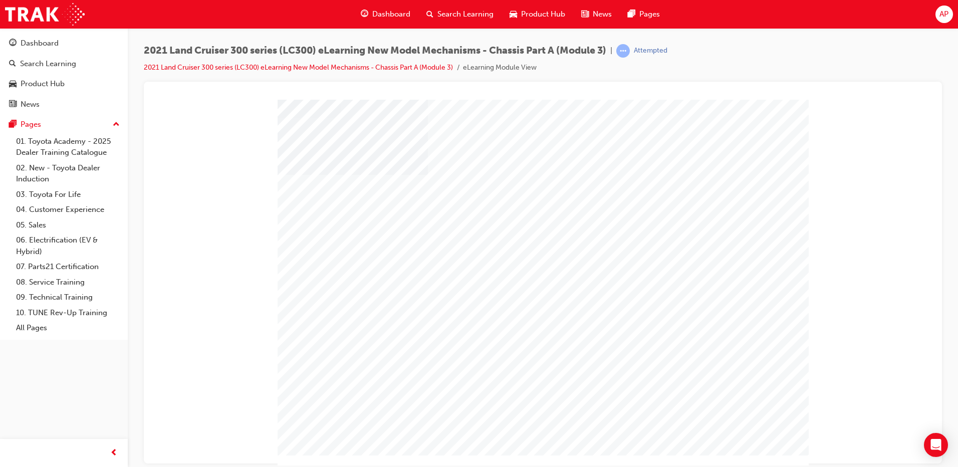
drag, startPoint x: 761, startPoint y: 439, endPoint x: 730, endPoint y: 435, distance: 30.8
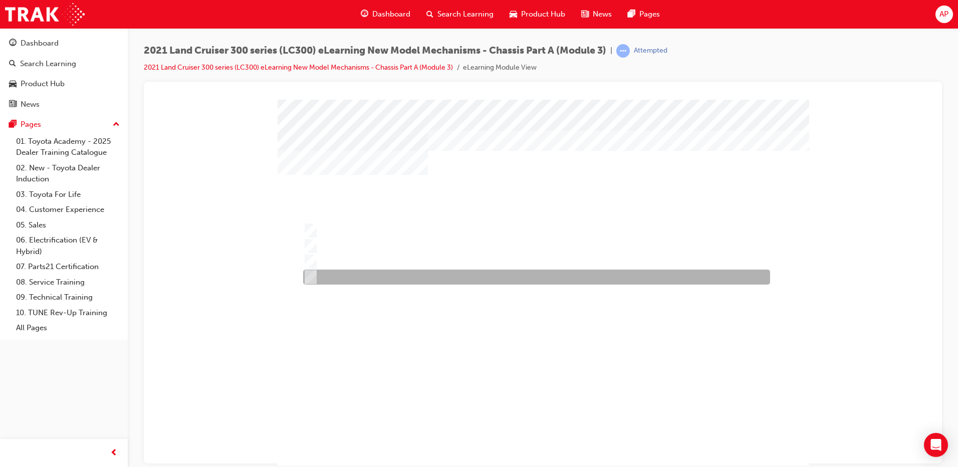
drag, startPoint x: 381, startPoint y: 271, endPoint x: 418, endPoint y: 336, distance: 74.5
click at [379, 271] on div at bounding box center [534, 276] width 467 height 15
radio input "true"
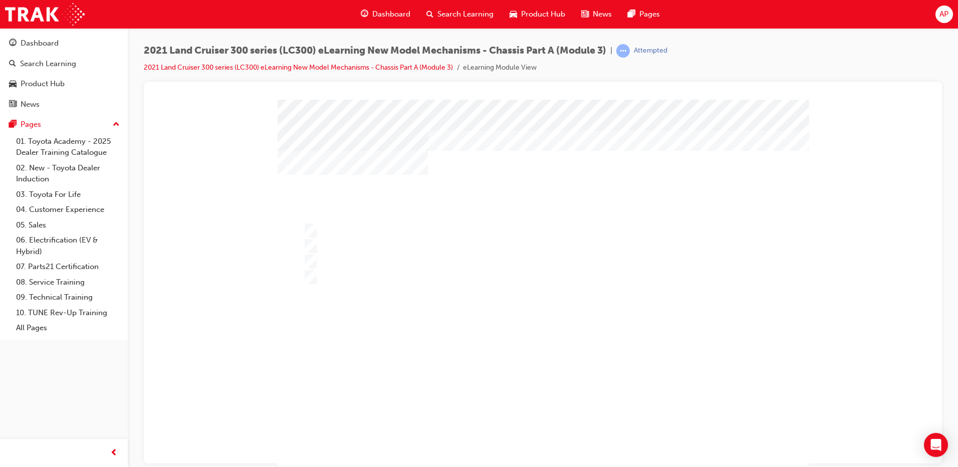
drag, startPoint x: 561, startPoint y: 427, endPoint x: 538, endPoint y: 403, distance: 32.3
click at [559, 425] on div "" at bounding box center [543, 287] width 531 height 376
click at [537, 402] on div "" at bounding box center [543, 287] width 531 height 376
click at [384, 254] on div at bounding box center [543, 287] width 531 height 376
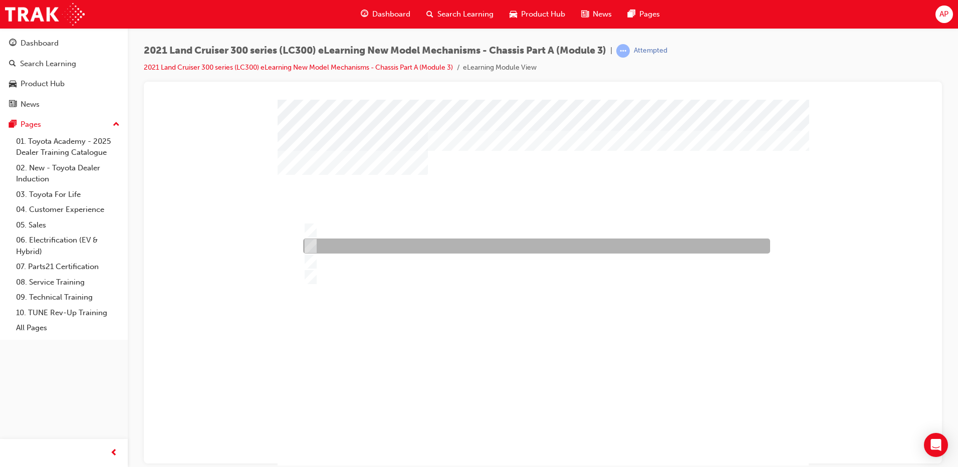
click at [382, 247] on div at bounding box center [534, 245] width 467 height 15
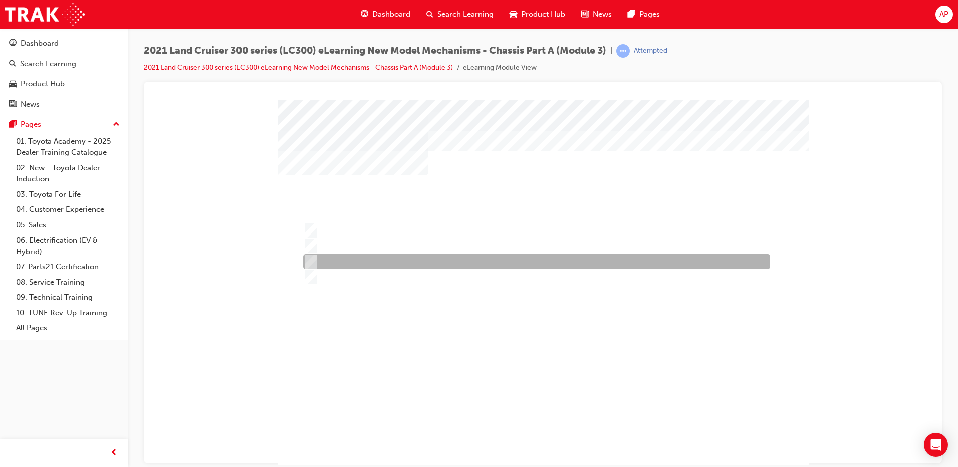
click at [382, 256] on div at bounding box center [534, 261] width 467 height 15
radio input "false"
radio input "true"
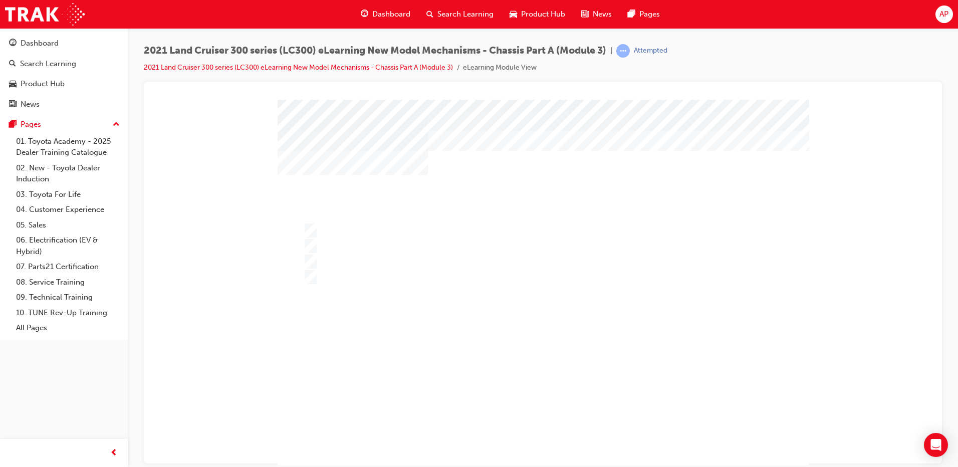
click at [534, 351] on div at bounding box center [543, 287] width 531 height 376
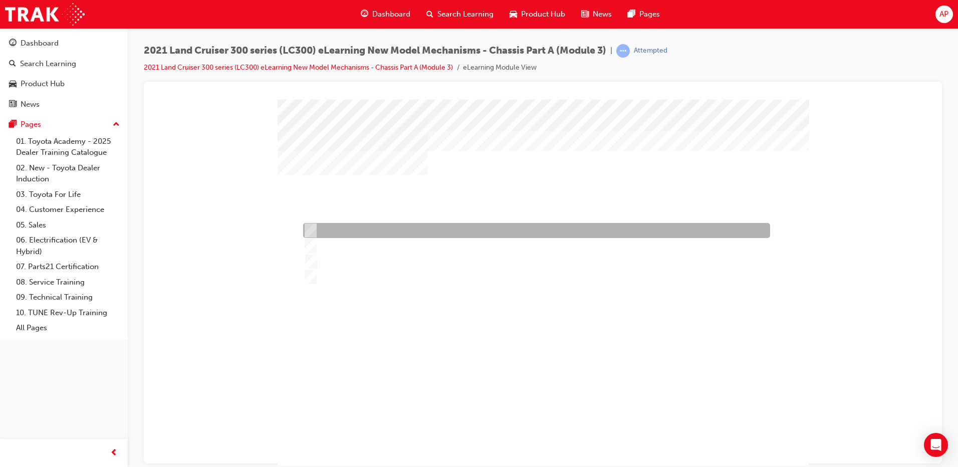
click at [361, 233] on div at bounding box center [534, 230] width 467 height 15
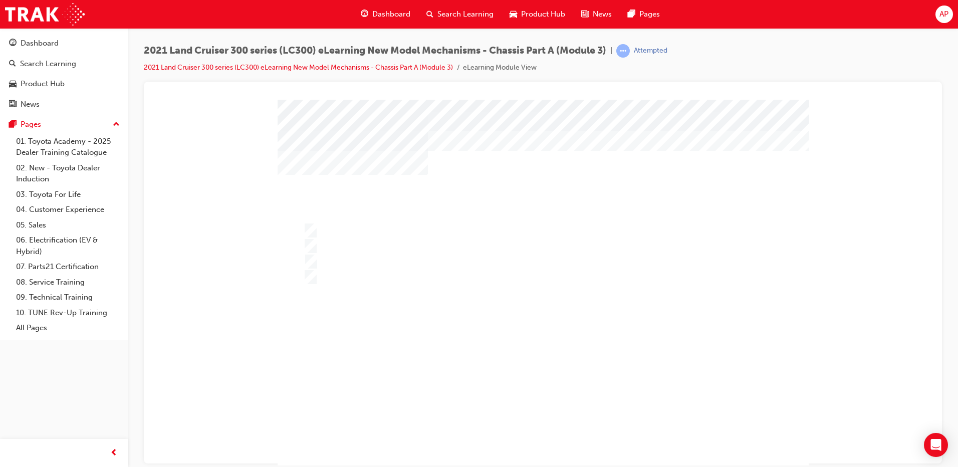
click at [345, 248] on div at bounding box center [543, 287] width 531 height 376
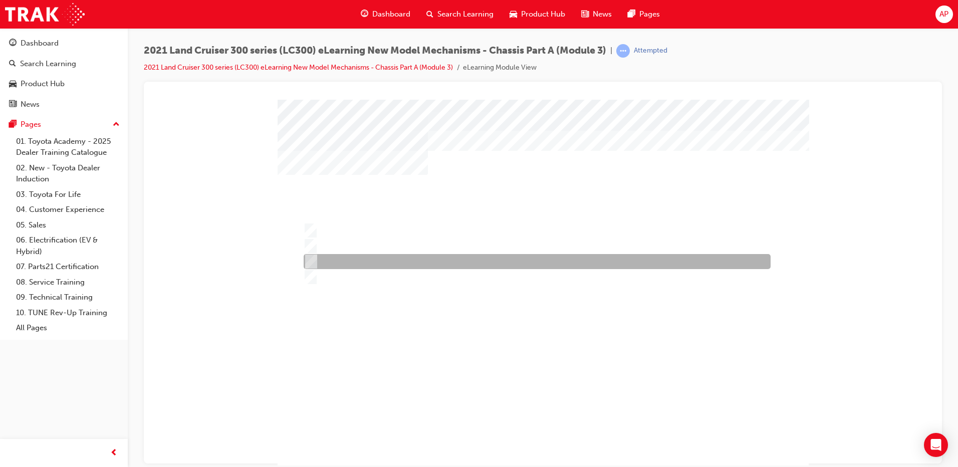
click at [351, 267] on div at bounding box center [534, 261] width 467 height 15
radio input "false"
radio input "true"
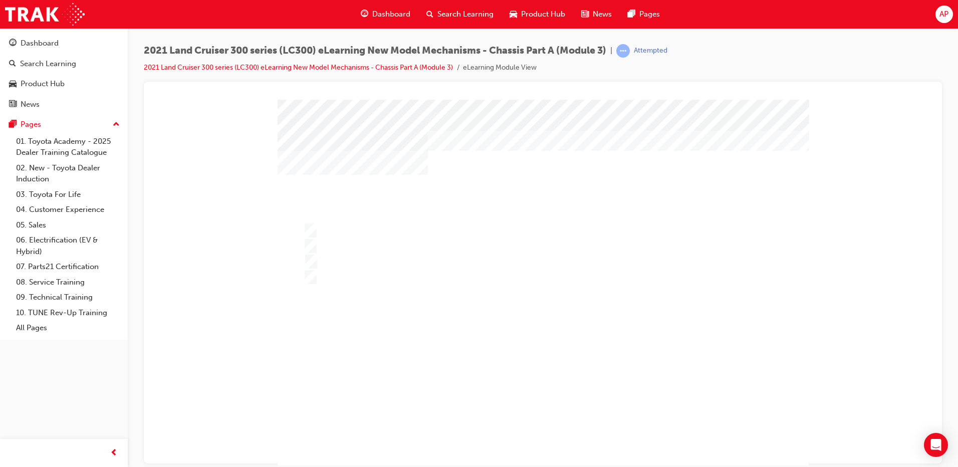
click at [546, 339] on div at bounding box center [543, 287] width 531 height 376
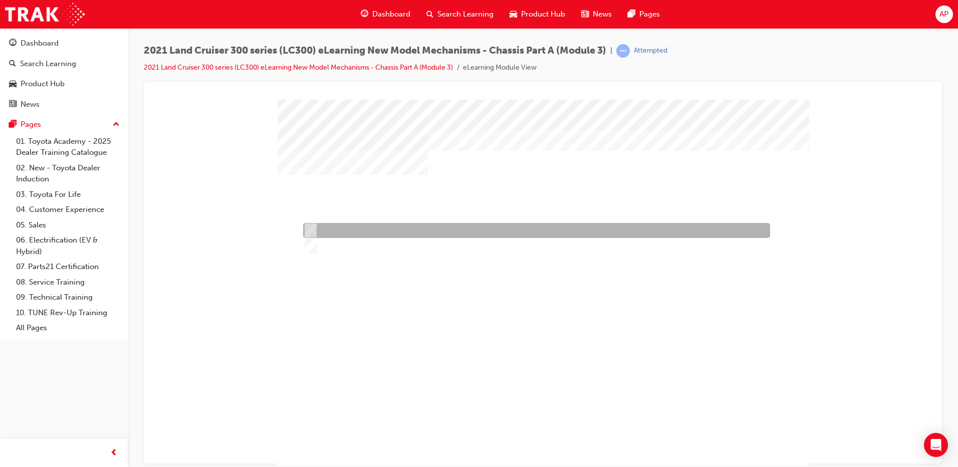
click at [383, 227] on div at bounding box center [534, 230] width 467 height 15
radio input "true"
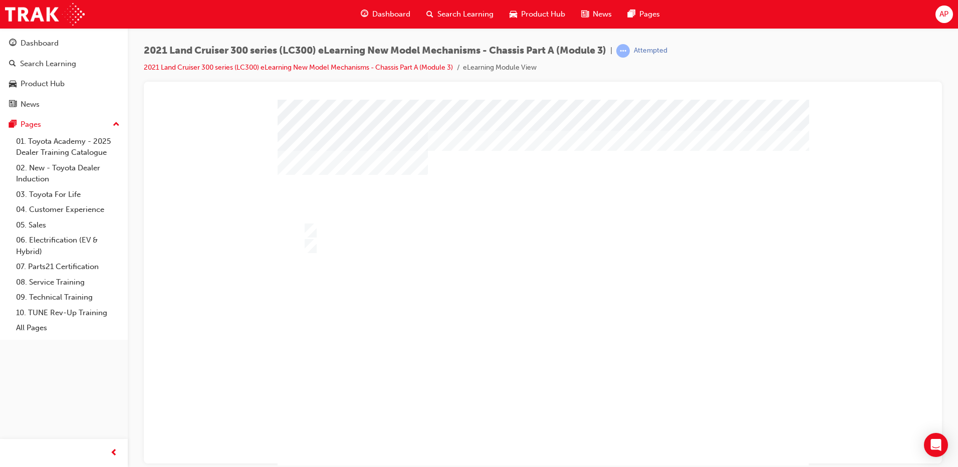
click at [542, 352] on div at bounding box center [543, 287] width 531 height 376
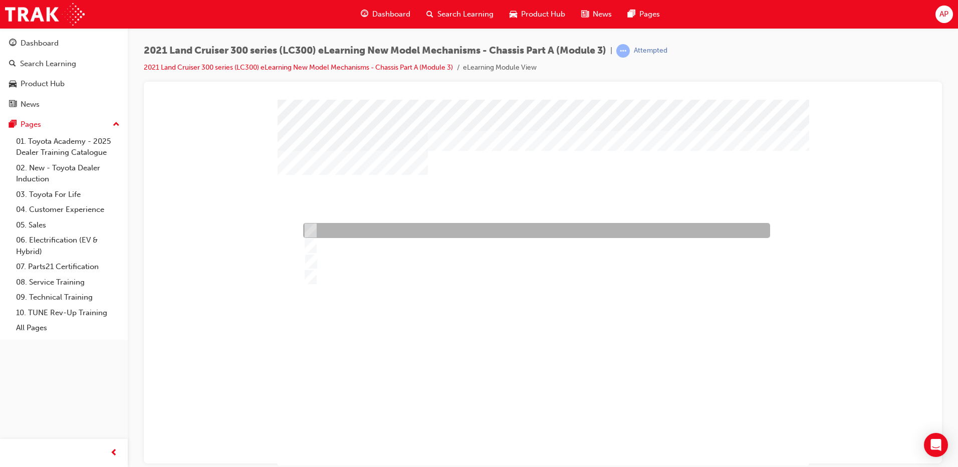
click at [365, 235] on div at bounding box center [534, 230] width 467 height 15
radio input "true"
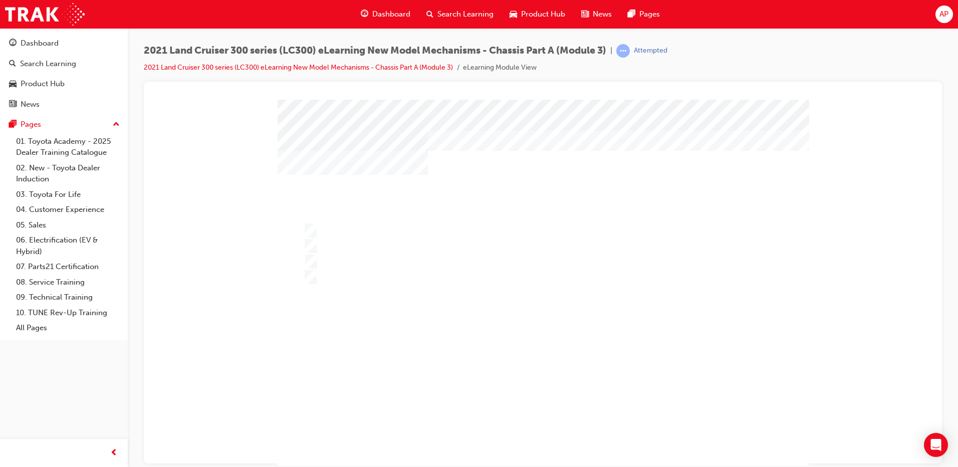
click at [480, 348] on div at bounding box center [539, 287] width 531 height 376
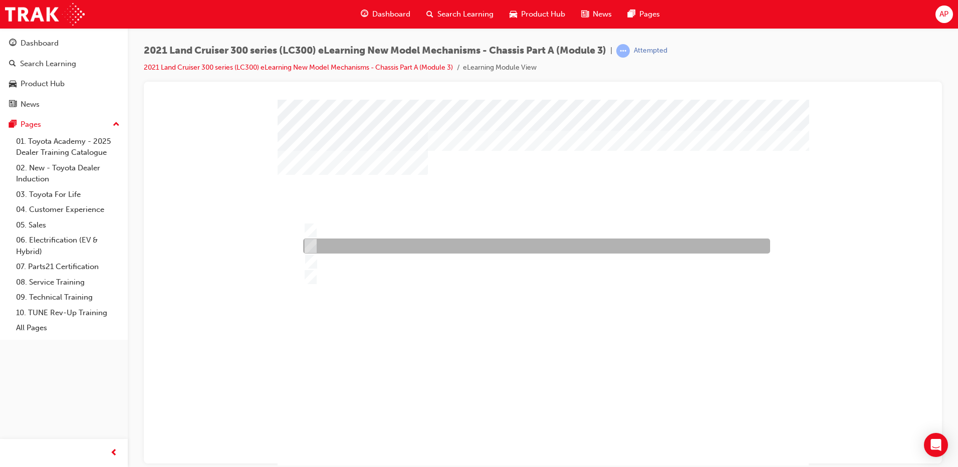
click at [407, 246] on div at bounding box center [534, 245] width 467 height 15
radio input "true"
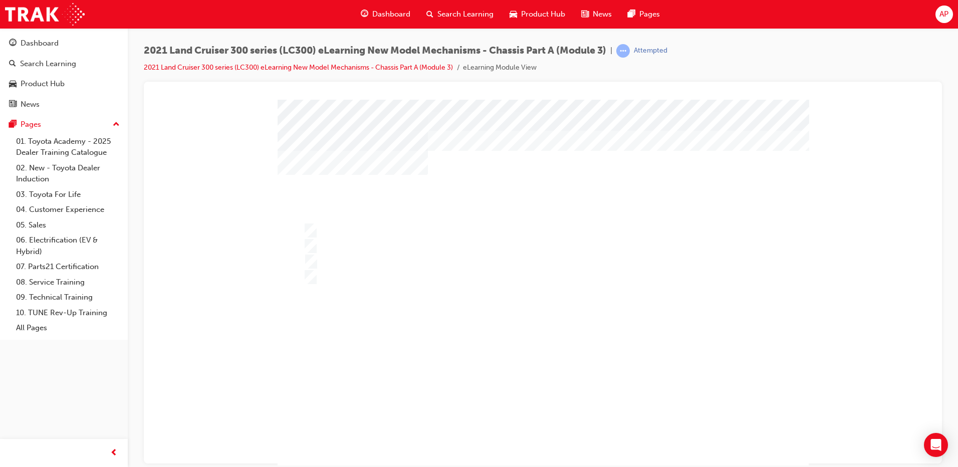
click at [536, 429] on div "" at bounding box center [543, 287] width 531 height 376
click at [473, 344] on div at bounding box center [543, 287] width 531 height 376
click at [540, 427] on div "5 5 100% 1 Congratulations, you have passed the quiz!" at bounding box center [543, 287] width 531 height 376
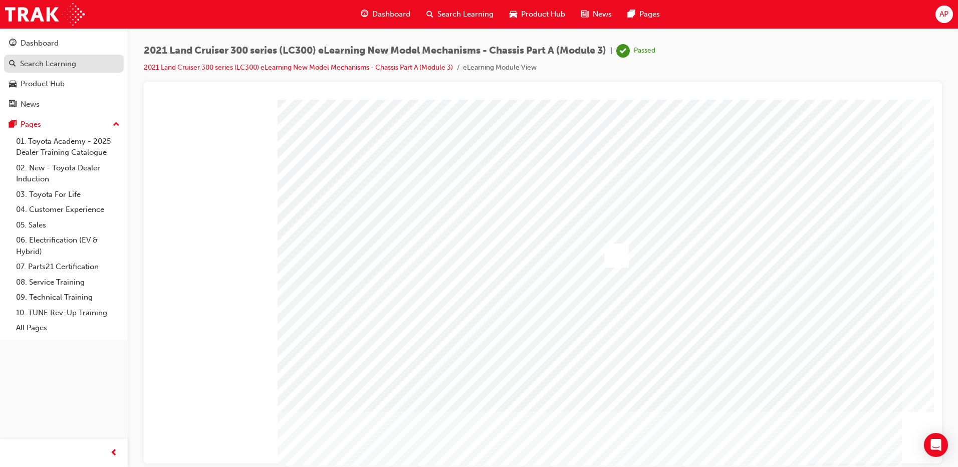
click at [100, 60] on div "Search Learning" at bounding box center [64, 64] width 110 height 13
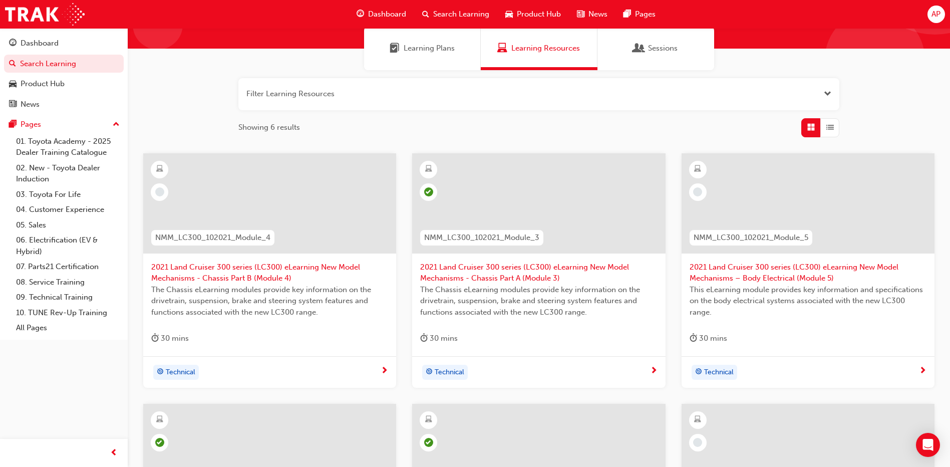
scroll to position [100, 0]
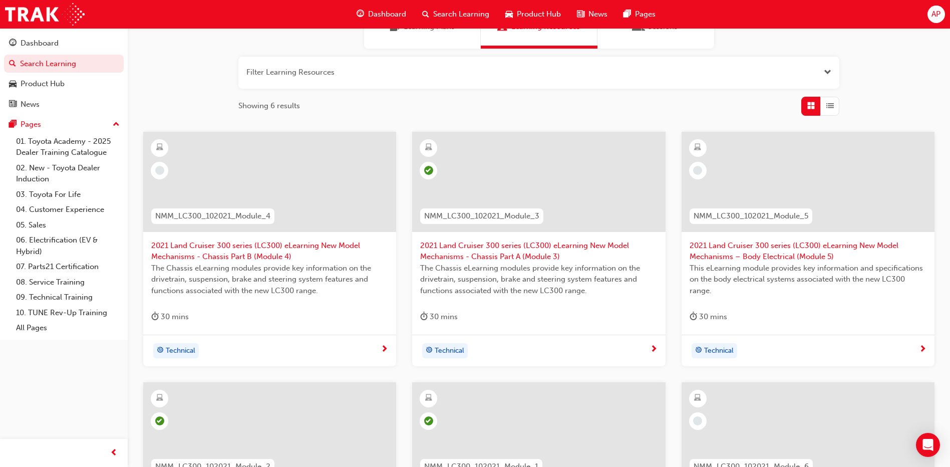
click at [282, 256] on span "2021 Land Cruiser 300 series (LC300) eLearning New Model Mechanisms - Chassis P…" at bounding box center [269, 251] width 237 height 23
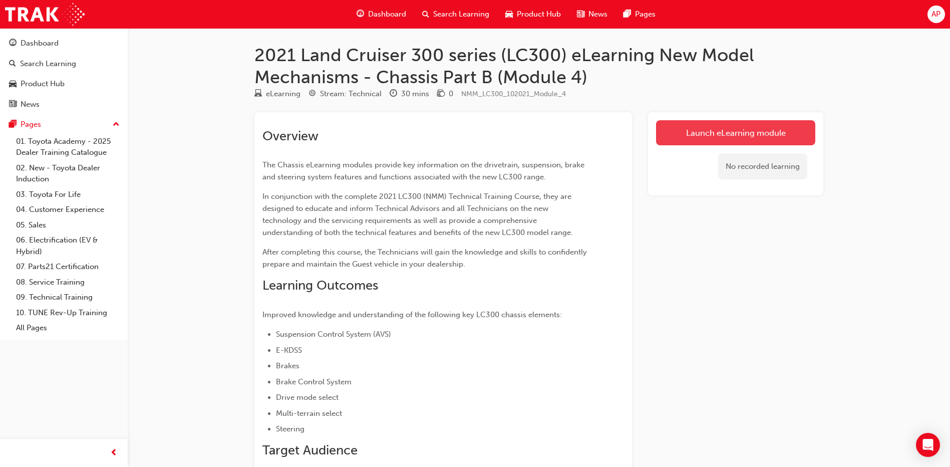
click at [725, 137] on link "Launch eLearning module" at bounding box center [735, 132] width 159 height 25
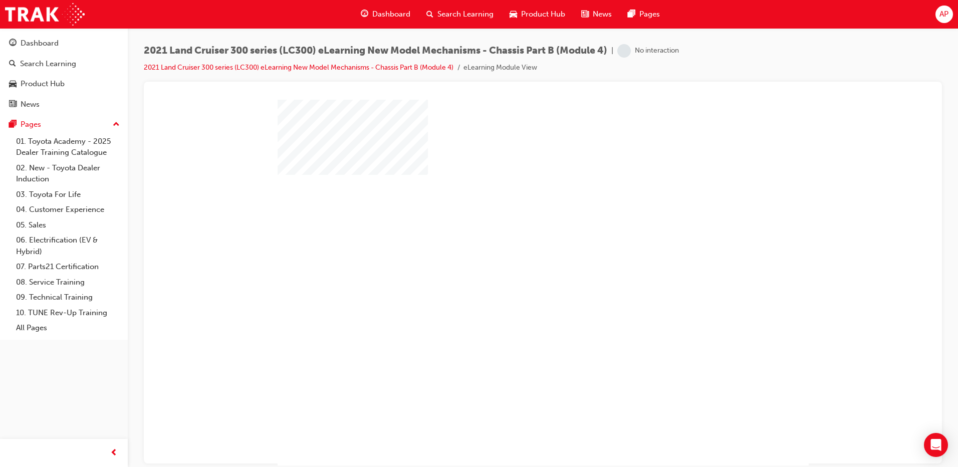
click at [535, 229] on div at bounding box center [543, 287] width 531 height 376
click at [514, 253] on div "play" at bounding box center [514, 253] width 0 height 0
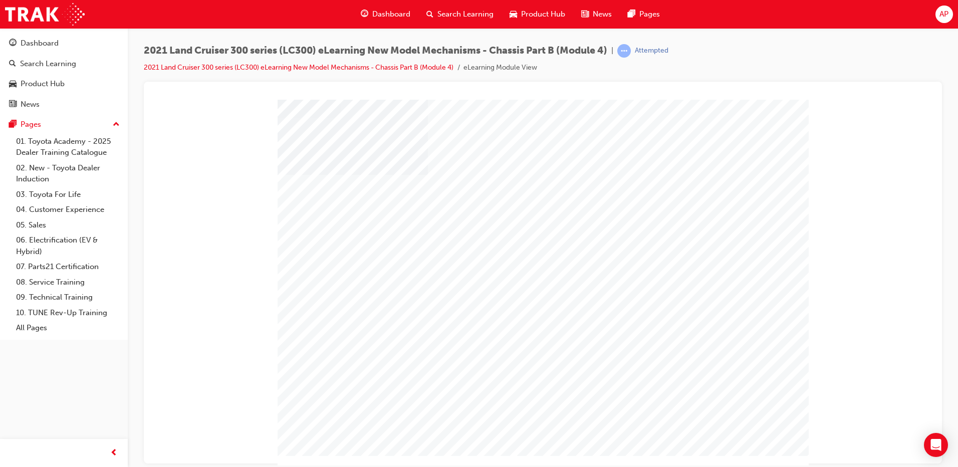
drag, startPoint x: 737, startPoint y: 437, endPoint x: 729, endPoint y: 439, distance: 8.7
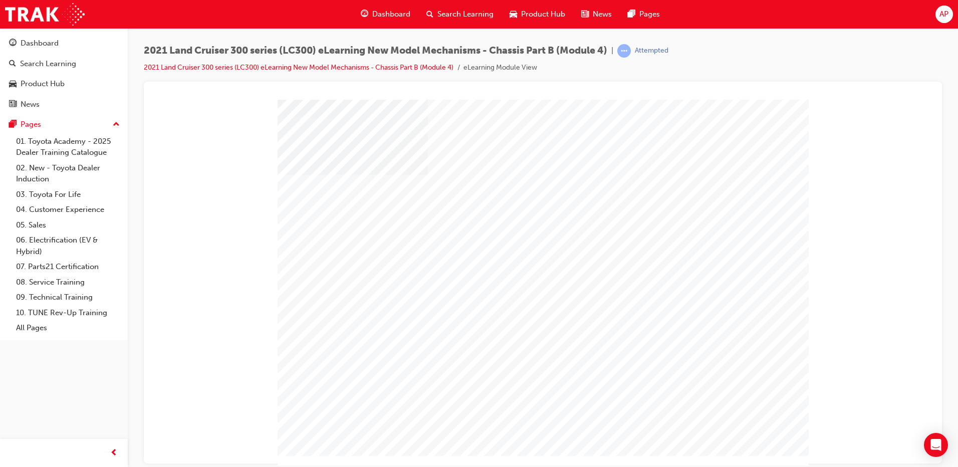
click at [152, 99] on td "Loading..." at bounding box center [152, 99] width 0 height 0
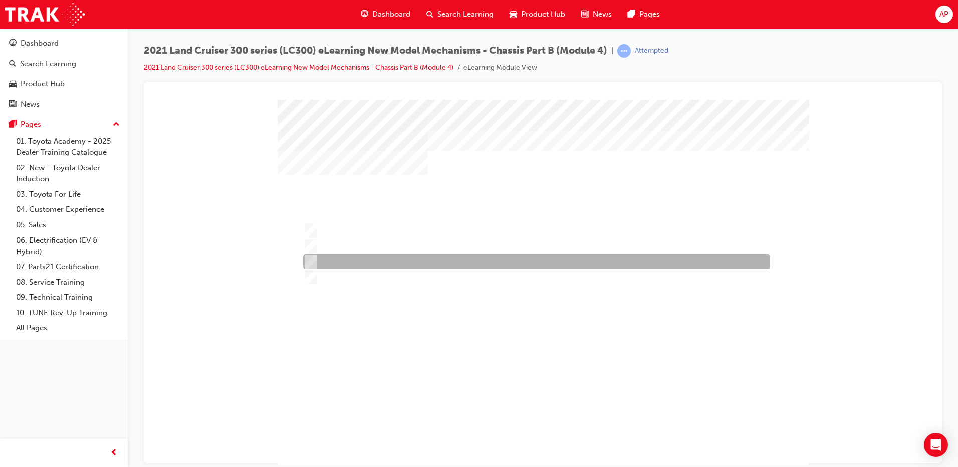
click at [391, 254] on div at bounding box center [534, 261] width 467 height 15
radio input "true"
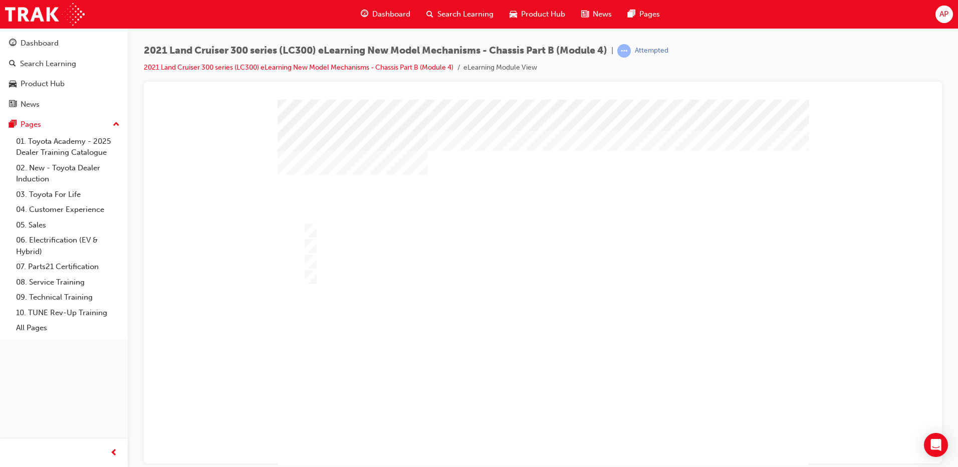
click at [472, 336] on div at bounding box center [543, 287] width 531 height 376
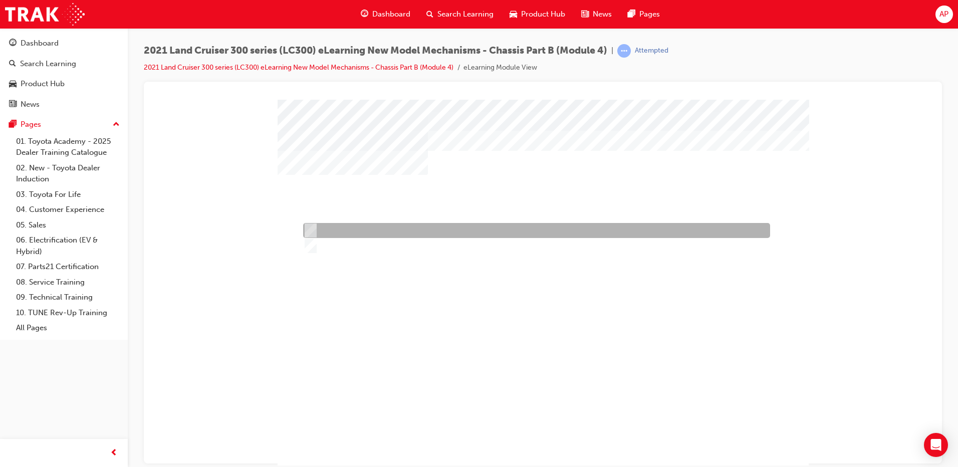
click at [380, 230] on div at bounding box center [534, 230] width 467 height 15
radio input "true"
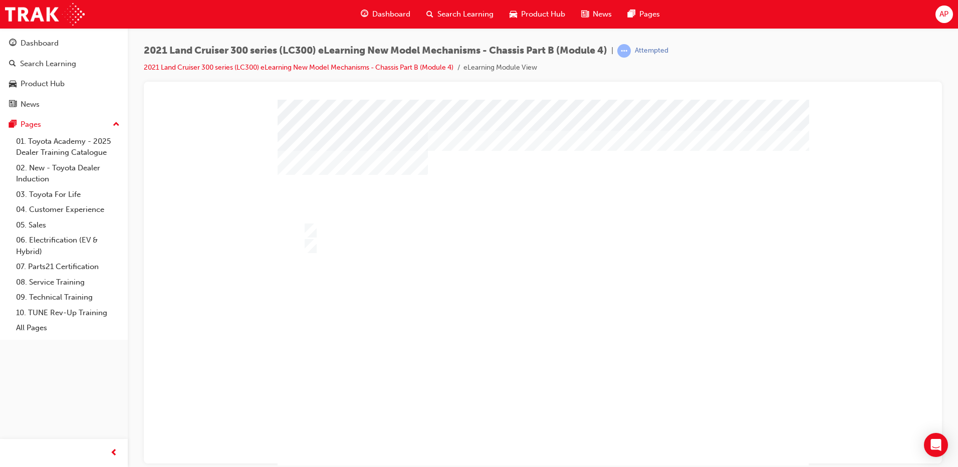
drag, startPoint x: 562, startPoint y: 426, endPoint x: 550, endPoint y: 410, distance: 20.0
click at [561, 425] on div "" at bounding box center [543, 287] width 531 height 376
click at [466, 331] on div at bounding box center [543, 287] width 531 height 376
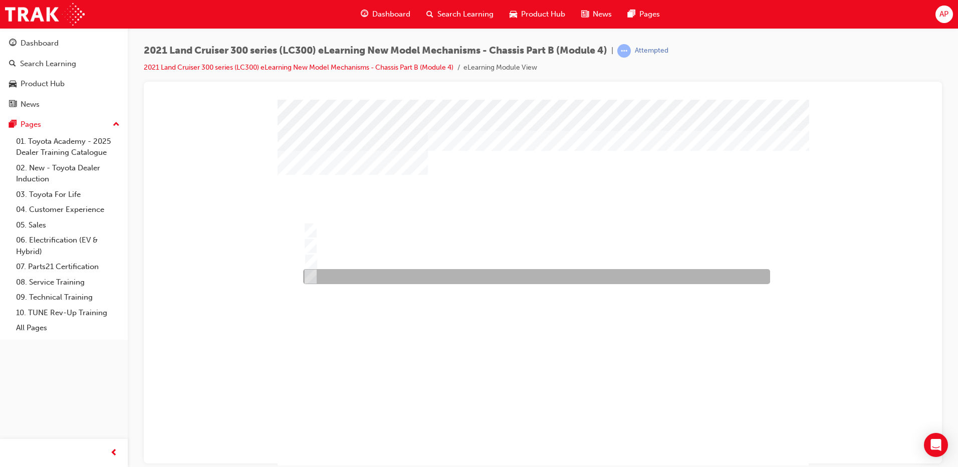
click at [389, 270] on div at bounding box center [534, 276] width 467 height 15
radio input "true"
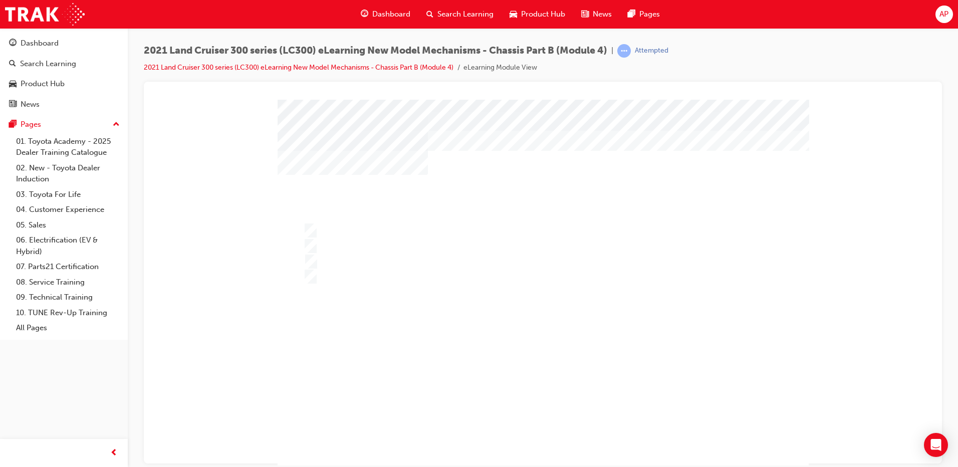
click at [379, 241] on div at bounding box center [543, 287] width 531 height 376
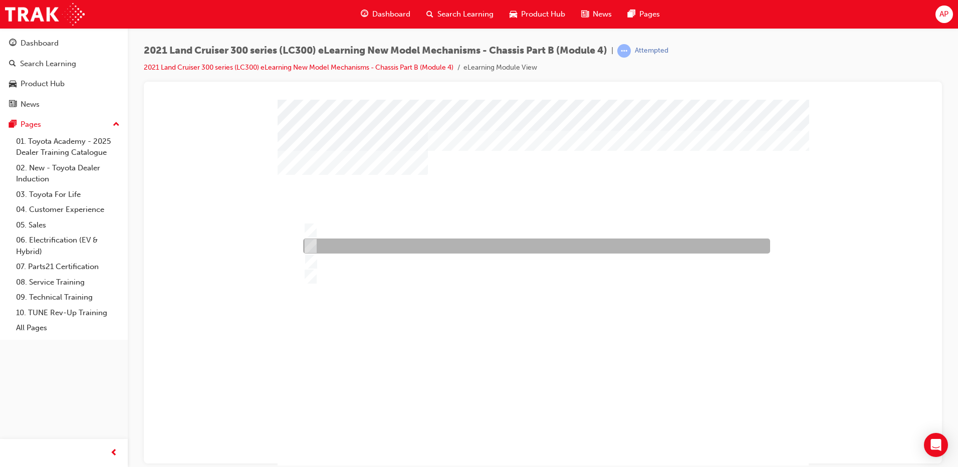
click at [373, 253] on div at bounding box center [534, 245] width 467 height 15
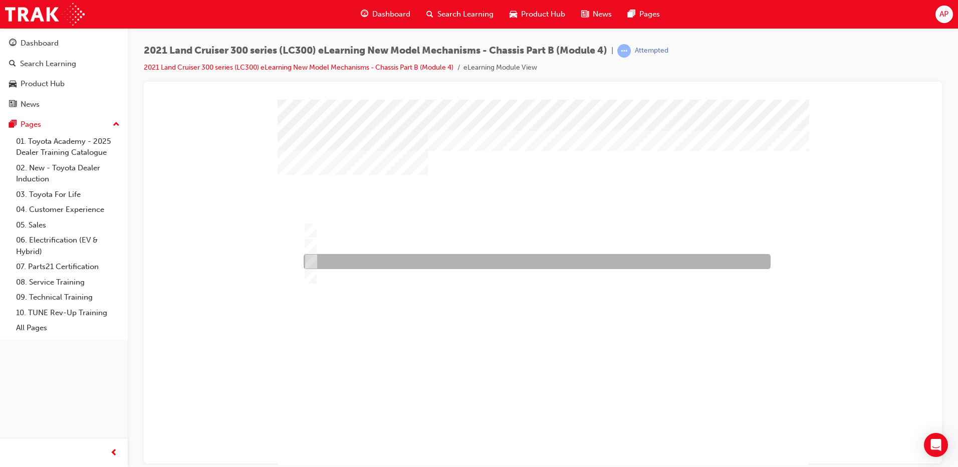
click at [380, 262] on div at bounding box center [534, 261] width 467 height 15
radio input "false"
radio input "true"
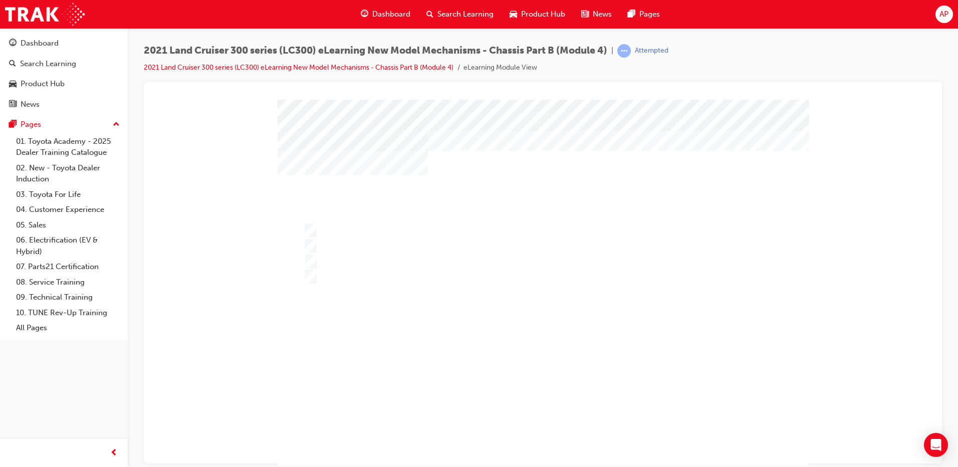
click at [540, 427] on div "" at bounding box center [543, 287] width 531 height 376
click at [487, 324] on div at bounding box center [543, 287] width 531 height 376
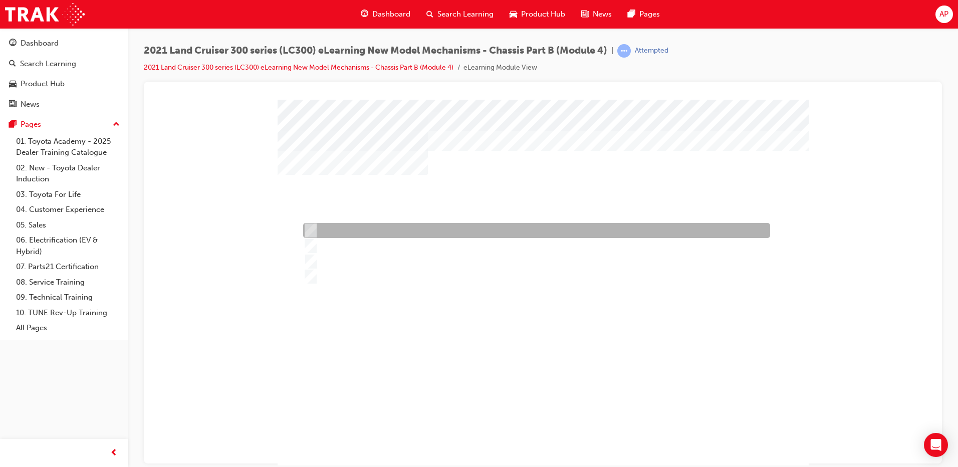
click at [450, 233] on div at bounding box center [534, 230] width 467 height 15
radio input "true"
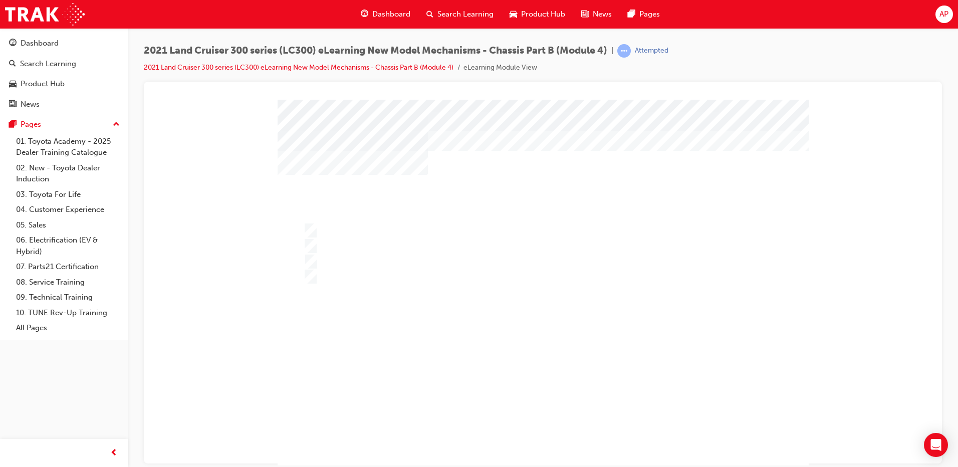
click at [562, 344] on div at bounding box center [543, 287] width 531 height 376
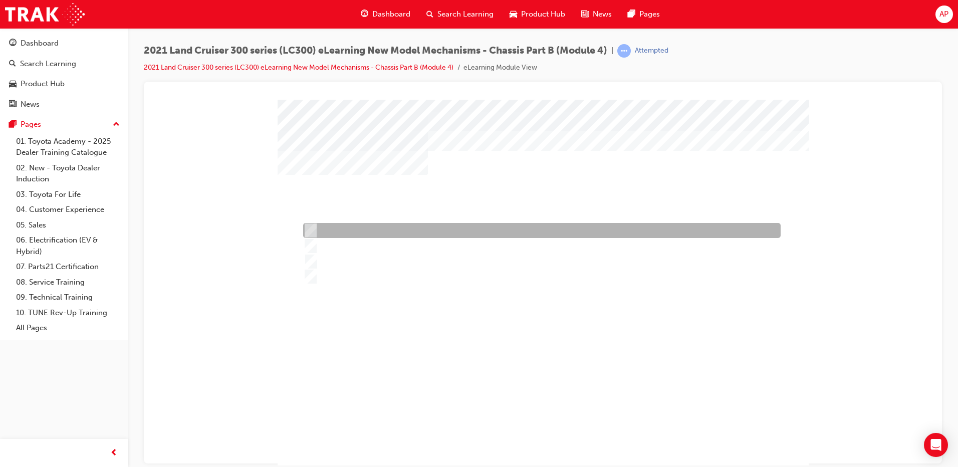
click at [402, 236] on div at bounding box center [539, 230] width 477 height 15
radio input "true"
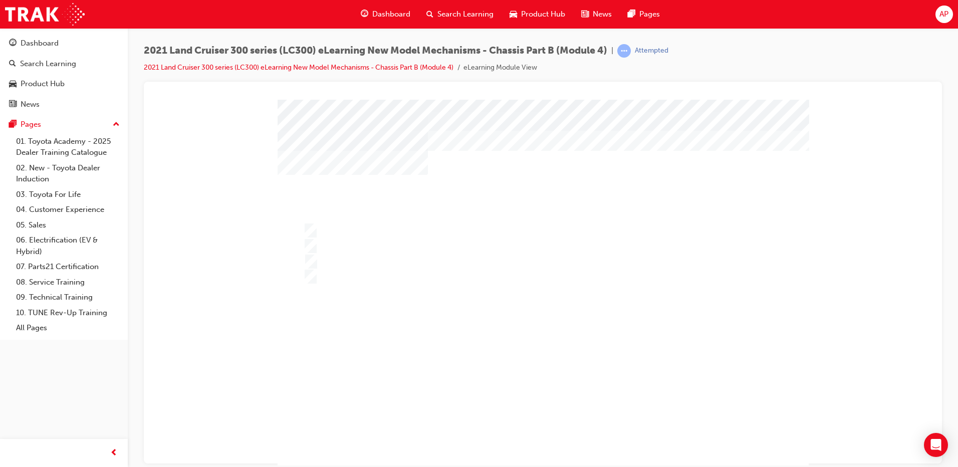
drag, startPoint x: 527, startPoint y: 391, endPoint x: 538, endPoint y: 413, distance: 24.4
click at [528, 434] on div "" at bounding box center [543, 456] width 531 height 44
click at [484, 298] on div at bounding box center [543, 287] width 531 height 376
drag, startPoint x: 540, startPoint y: 417, endPoint x: 681, endPoint y: 391, distance: 143.1
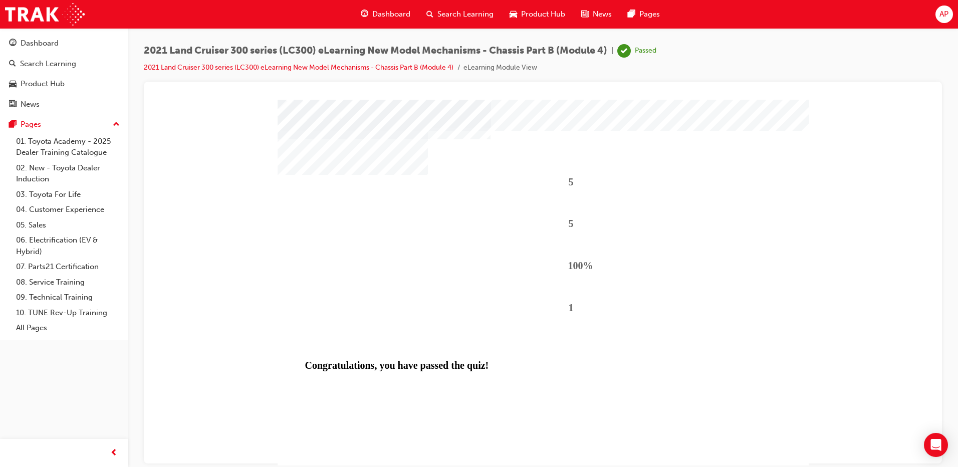
click at [26, 60] on div "Search Learning" at bounding box center [48, 64] width 56 height 12
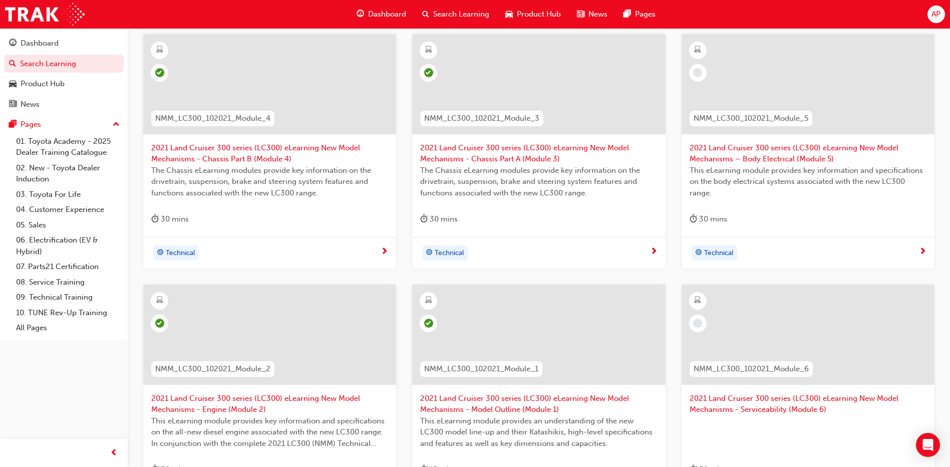
scroll to position [200, 0]
click at [839, 150] on span "2021 Land Cruiser 300 series (LC300) eLearning New Model Mechanisms – Body Elec…" at bounding box center [808, 151] width 237 height 23
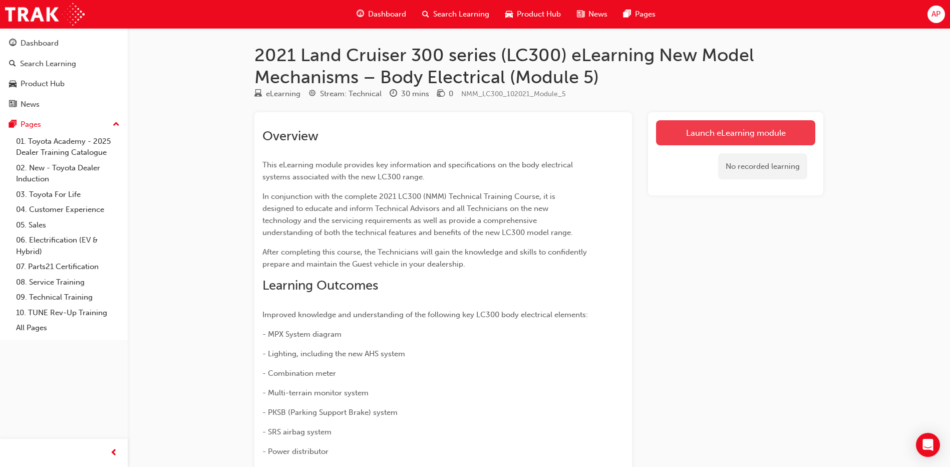
click at [779, 138] on link "Launch eLearning module" at bounding box center [735, 132] width 159 height 25
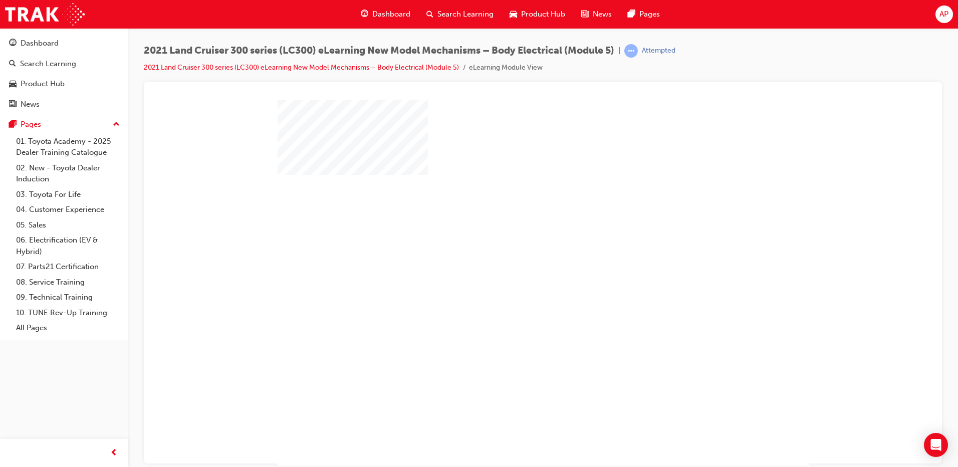
drag, startPoint x: 635, startPoint y: 326, endPoint x: 643, endPoint y: 333, distance: 10.6
click at [636, 326] on div at bounding box center [543, 287] width 531 height 376
click at [514, 253] on div "play" at bounding box center [514, 253] width 0 height 0
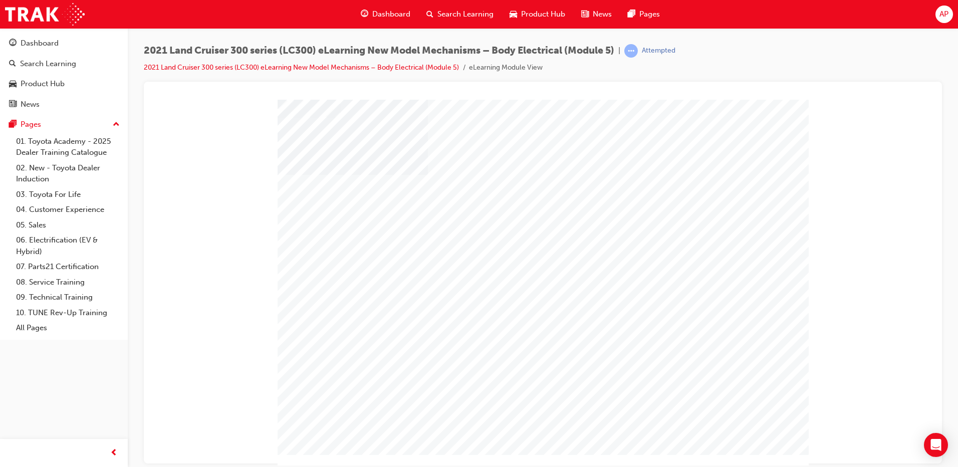
click at [371, 220] on div "" at bounding box center [543, 287] width 531 height 376
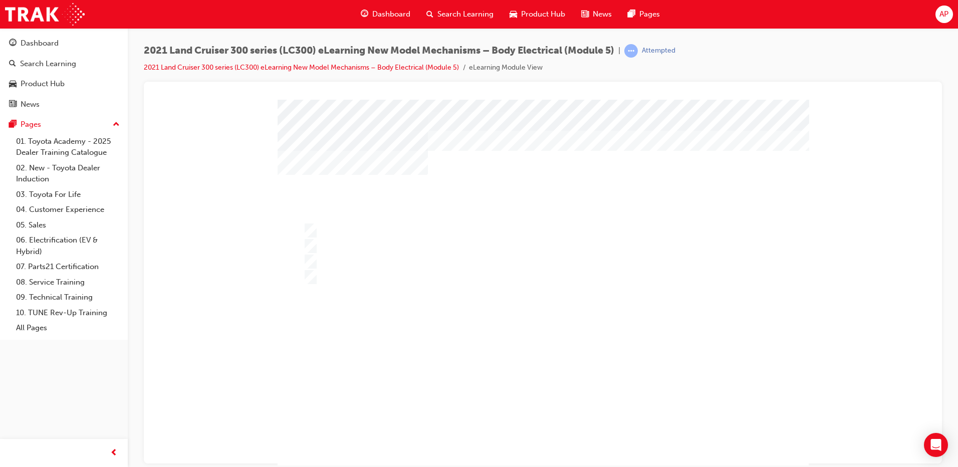
click at [372, 221] on div "" at bounding box center [543, 287] width 531 height 376
click at [373, 231] on div at bounding box center [534, 230] width 467 height 15
radio input "true"
click at [486, 332] on div at bounding box center [543, 287] width 531 height 376
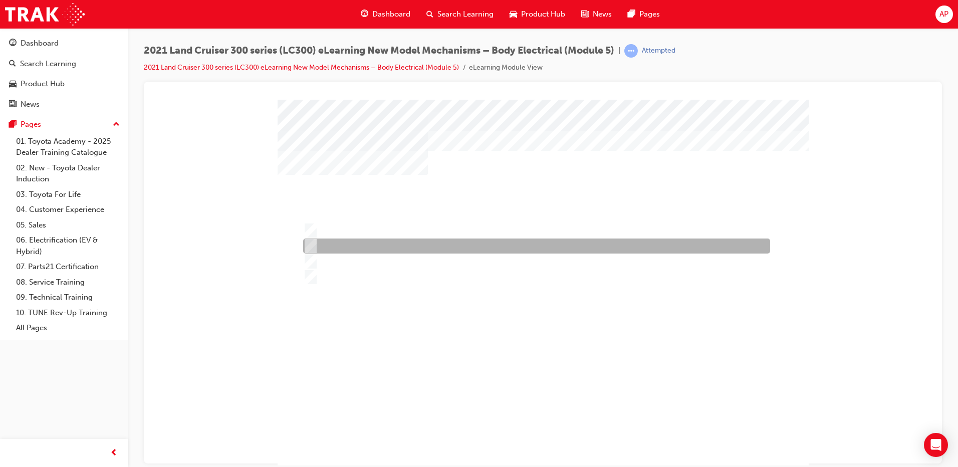
click at [346, 249] on div at bounding box center [534, 245] width 467 height 15
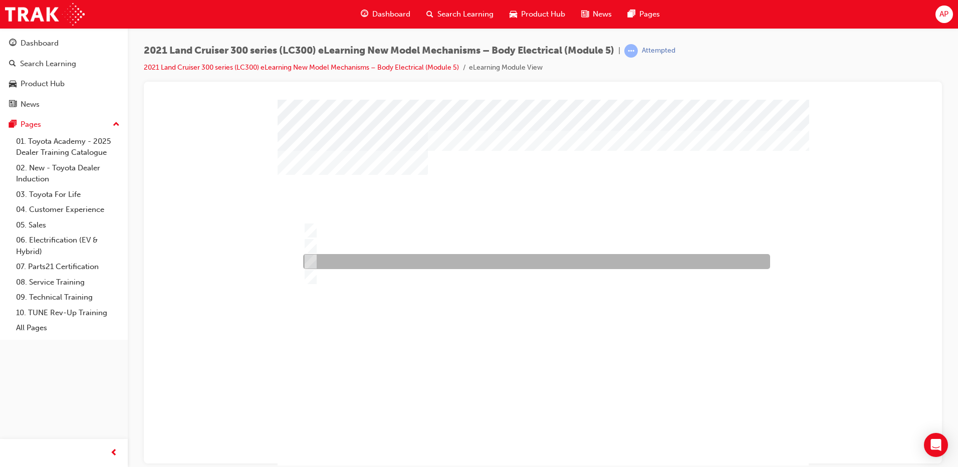
click at [372, 260] on div at bounding box center [534, 261] width 467 height 15
radio input "false"
radio input "true"
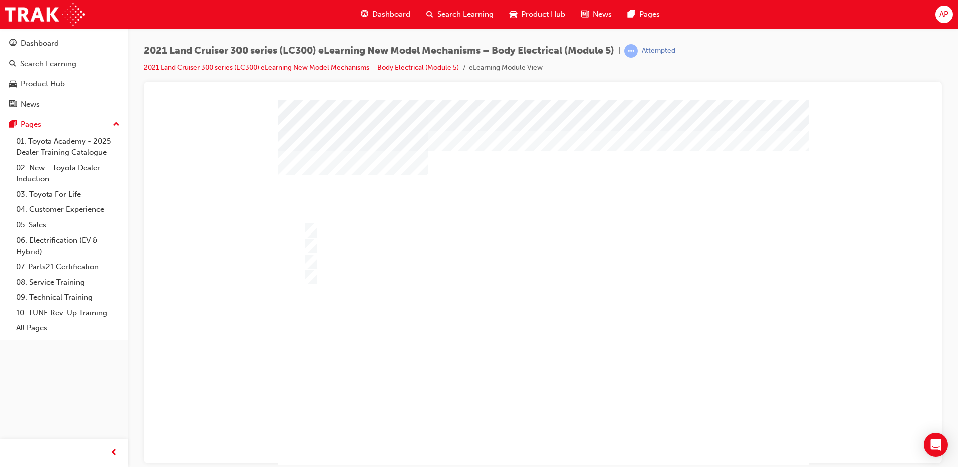
click at [423, 308] on div at bounding box center [543, 287] width 531 height 376
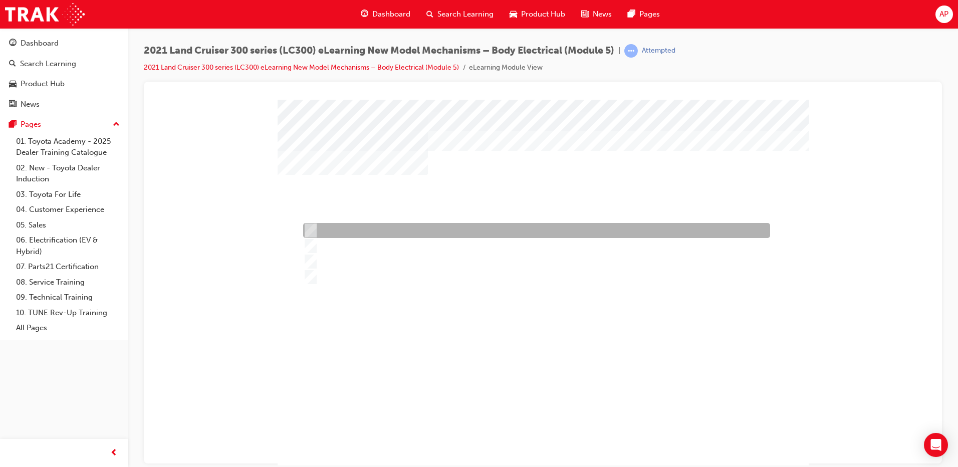
click at [388, 234] on div at bounding box center [534, 230] width 467 height 15
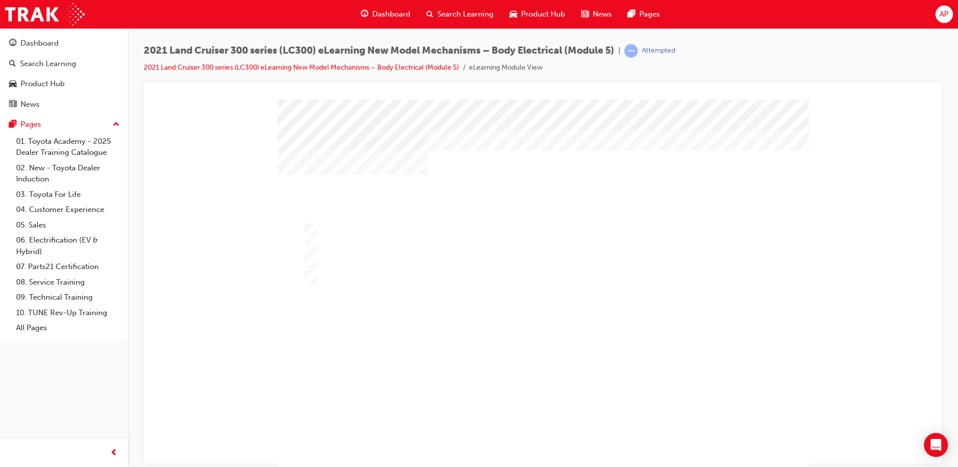
drag, startPoint x: 601, startPoint y: 438, endPoint x: 534, endPoint y: 410, distance: 72.3
click at [600, 437] on div "" at bounding box center [543, 287] width 531 height 376
click at [565, 346] on div at bounding box center [543, 287] width 531 height 376
click at [382, 216] on div "" at bounding box center [543, 287] width 531 height 376
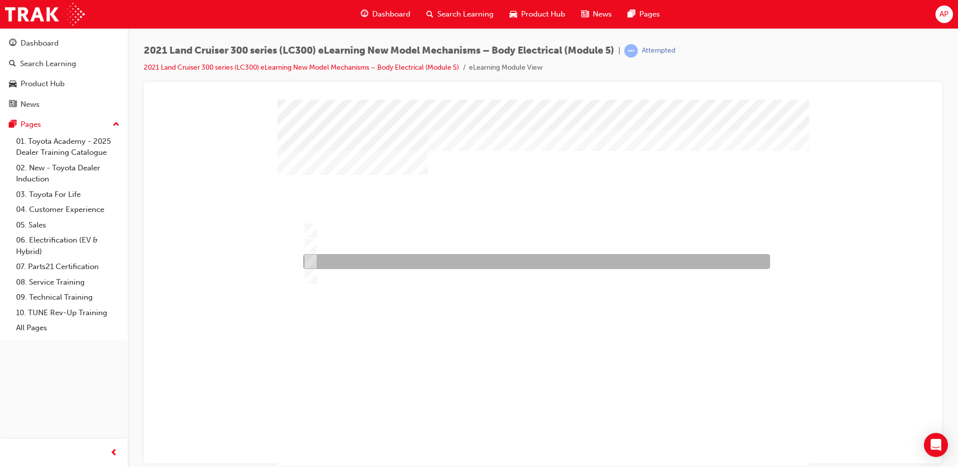
drag, startPoint x: 394, startPoint y: 262, endPoint x: 524, endPoint y: 359, distance: 162.2
click at [393, 262] on div at bounding box center [534, 261] width 467 height 15
radio input "false"
radio input "true"
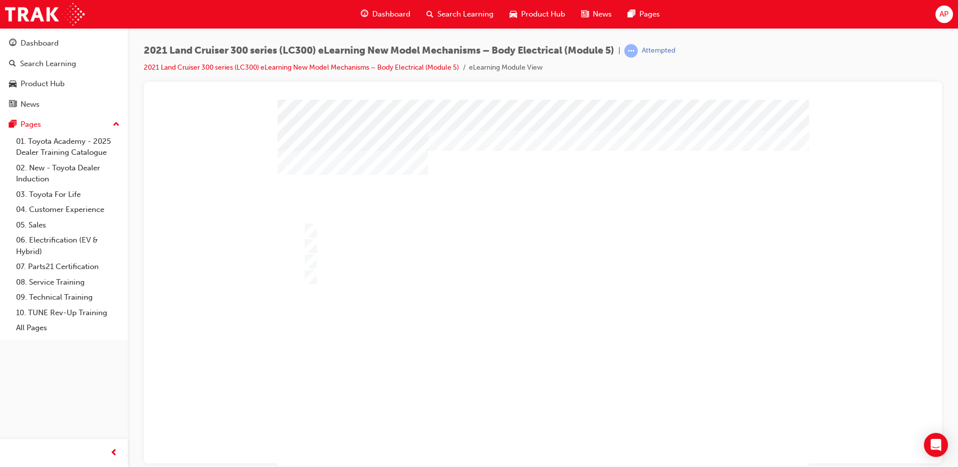
click at [529, 348] on div at bounding box center [543, 287] width 531 height 376
click at [385, 277] on div at bounding box center [541, 276] width 480 height 15
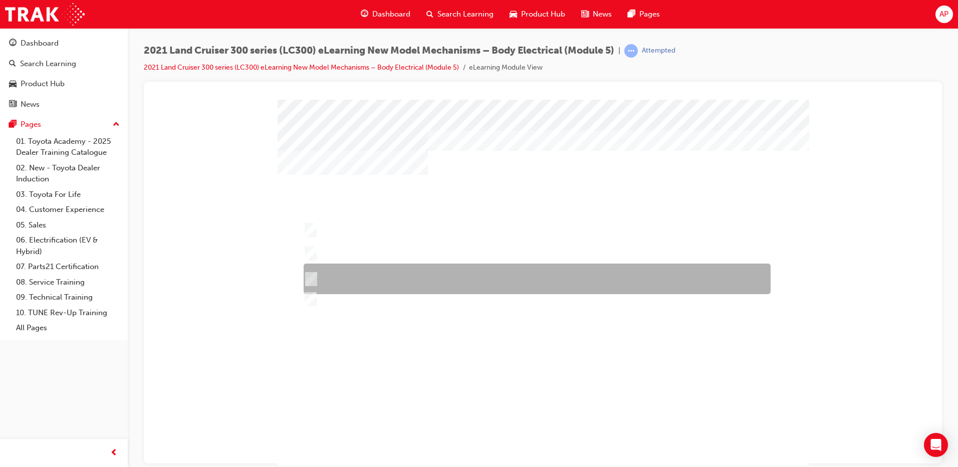
click at [379, 275] on div at bounding box center [534, 278] width 467 height 31
radio input "true"
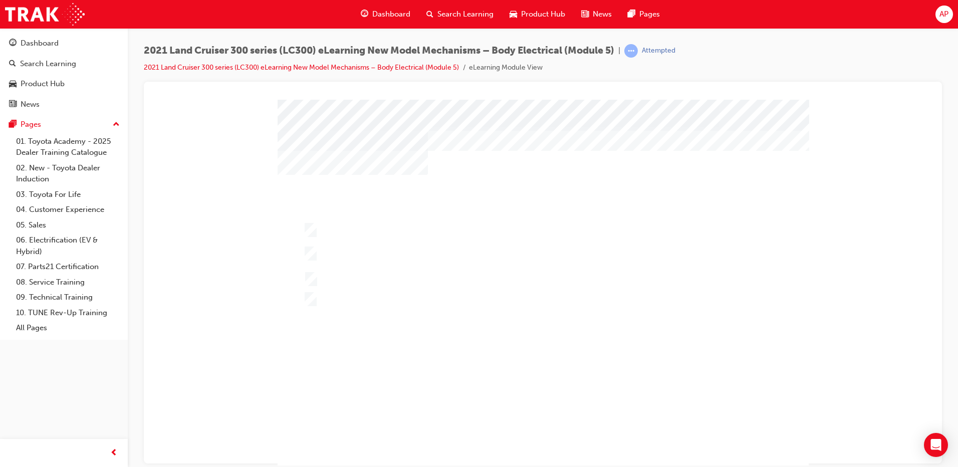
drag, startPoint x: 619, startPoint y: 458, endPoint x: 570, endPoint y: 425, distance: 59.5
click at [619, 458] on div "" at bounding box center [543, 287] width 531 height 376
click at [547, 347] on div at bounding box center [543, 287] width 531 height 376
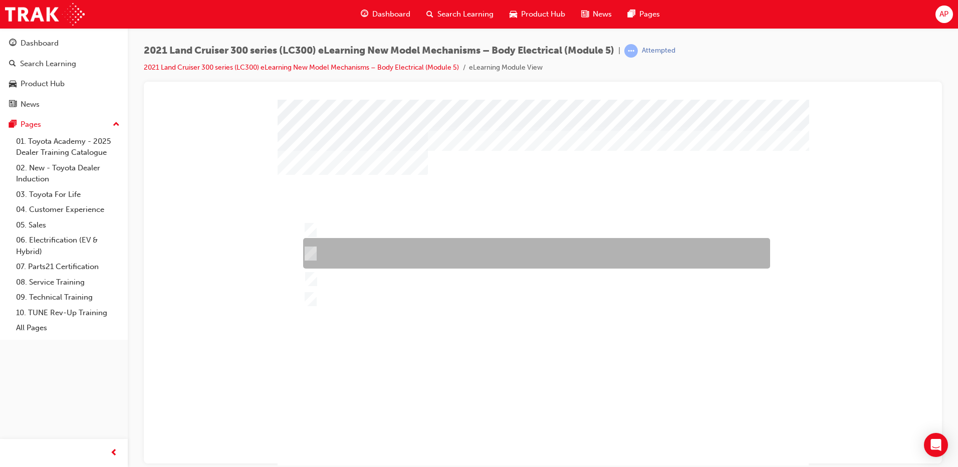
click at [403, 250] on div at bounding box center [534, 253] width 467 height 31
radio input "true"
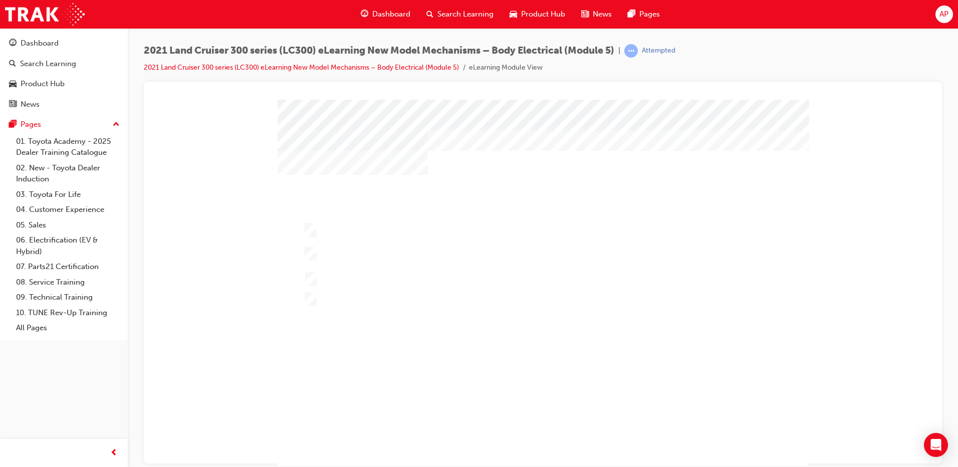
click at [532, 341] on div at bounding box center [543, 287] width 531 height 376
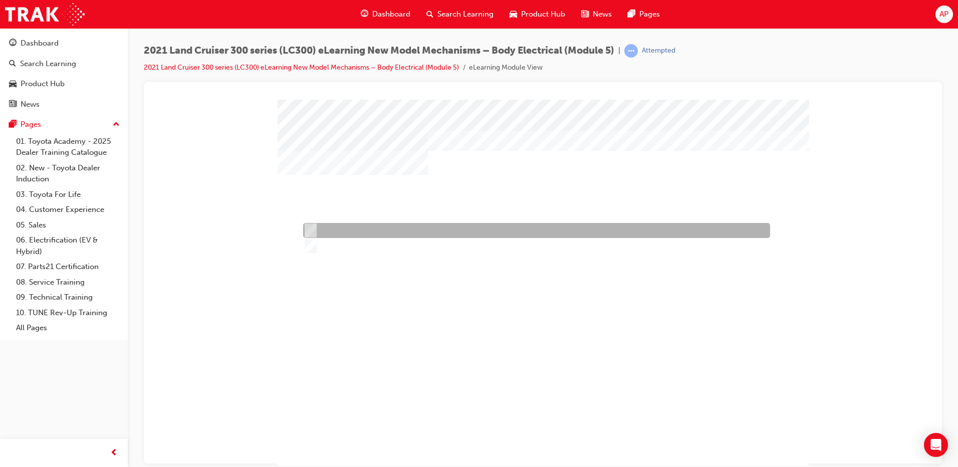
click at [357, 228] on div at bounding box center [534, 230] width 467 height 15
radio input "true"
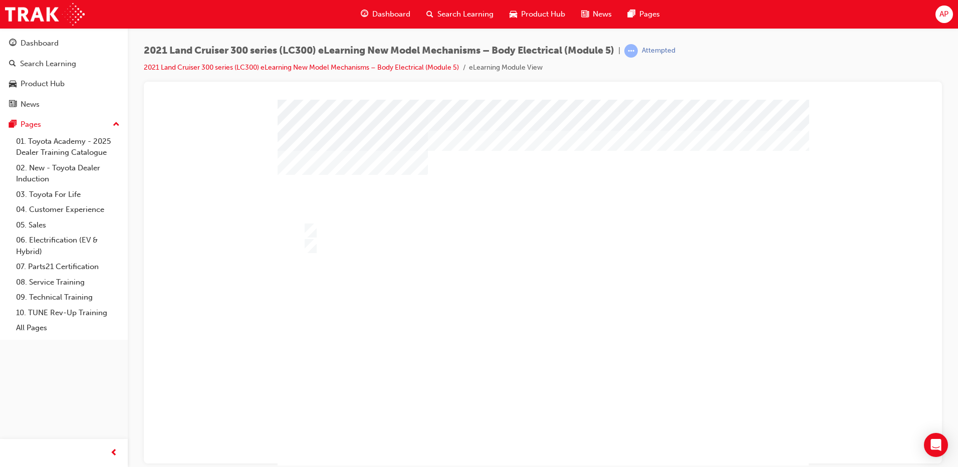
click at [378, 261] on div at bounding box center [543, 287] width 531 height 376
drag, startPoint x: 547, startPoint y: 415, endPoint x: 548, endPoint y: 404, distance: 11.1
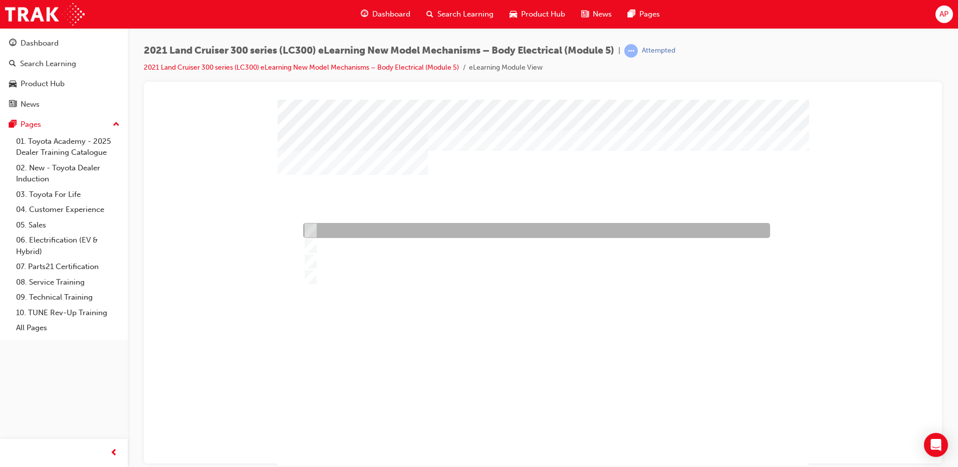
click at [377, 231] on div at bounding box center [534, 230] width 467 height 15
radio input "true"
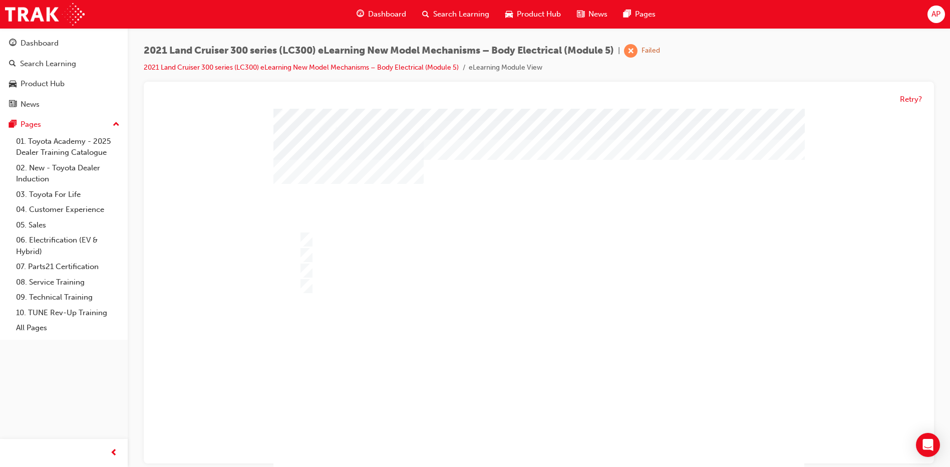
drag, startPoint x: 552, startPoint y: 435, endPoint x: 548, endPoint y: 404, distance: 31.4
click at [552, 435] on div at bounding box center [539, 297] width 531 height 376
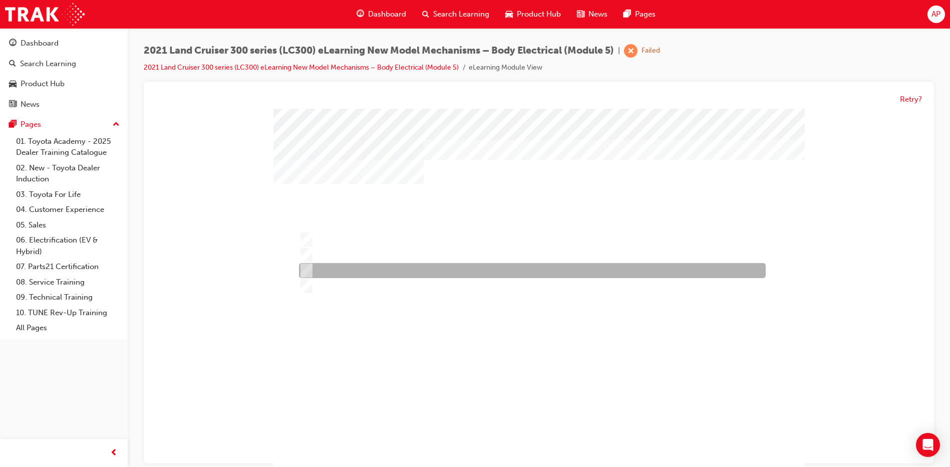
click at [444, 265] on div at bounding box center [530, 270] width 467 height 15
radio input "true"
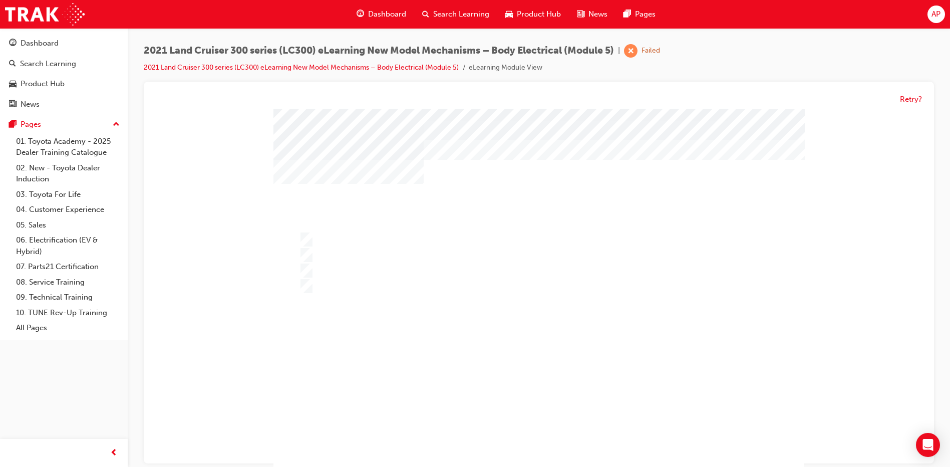
click at [550, 342] on div at bounding box center [539, 297] width 531 height 376
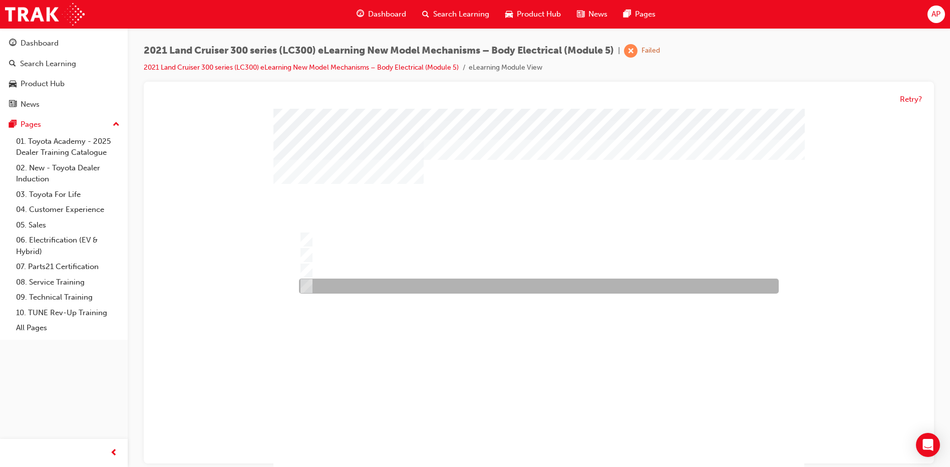
click at [384, 285] on div at bounding box center [537, 286] width 480 height 15
radio input "true"
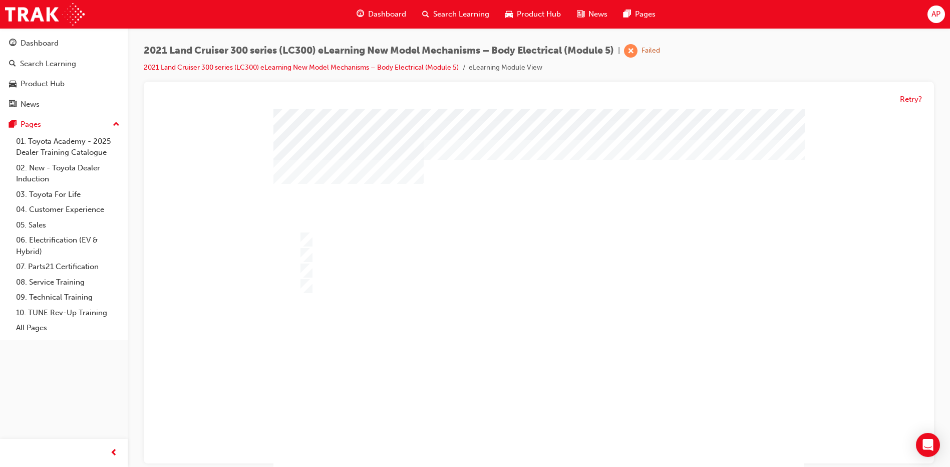
click at [543, 346] on div at bounding box center [539, 297] width 531 height 376
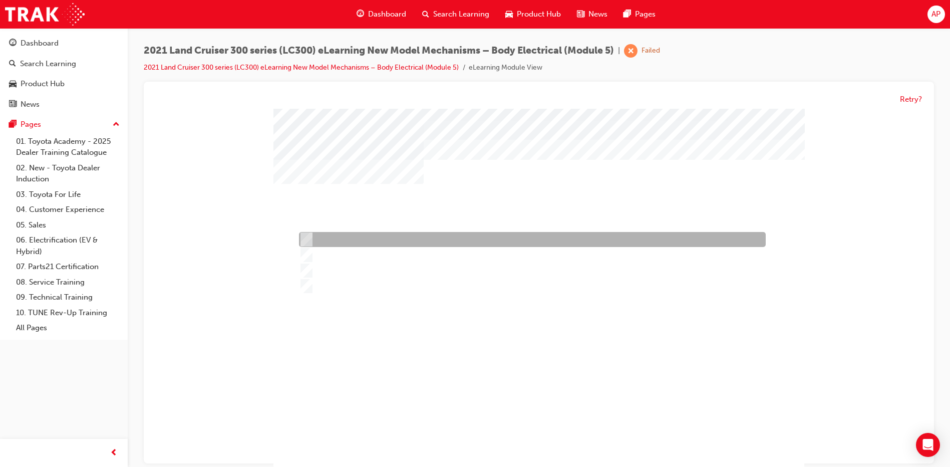
click at [418, 234] on div at bounding box center [530, 239] width 467 height 15
radio input "true"
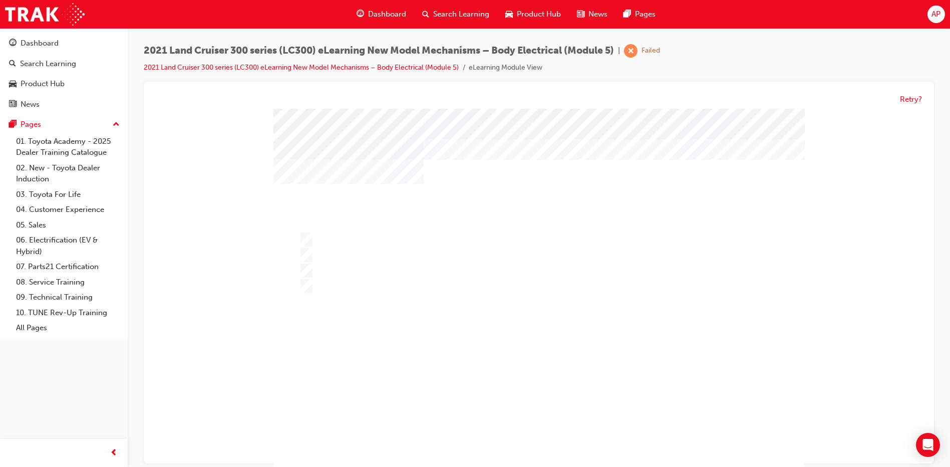
click at [516, 444] on div "" at bounding box center [539, 466] width 531 height 44
click at [546, 430] on div at bounding box center [539, 297] width 531 height 376
click at [551, 411] on div "" at bounding box center [539, 297] width 531 height 376
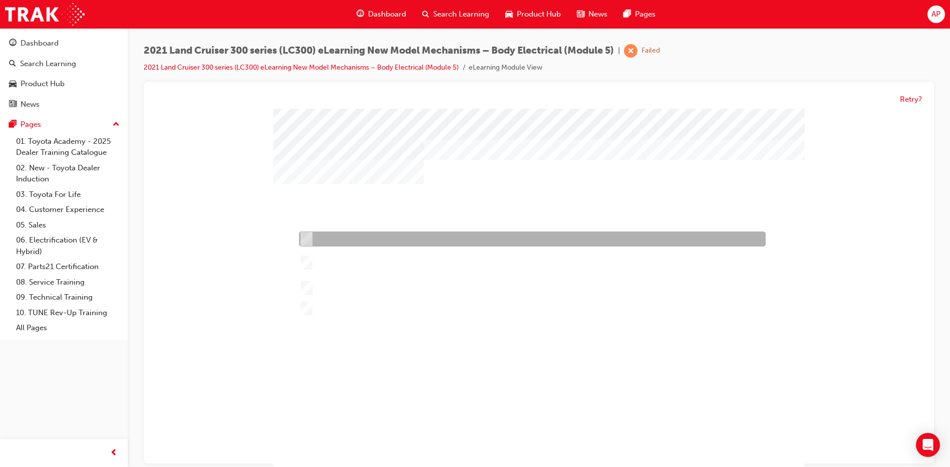
click at [455, 240] on div at bounding box center [530, 239] width 467 height 15
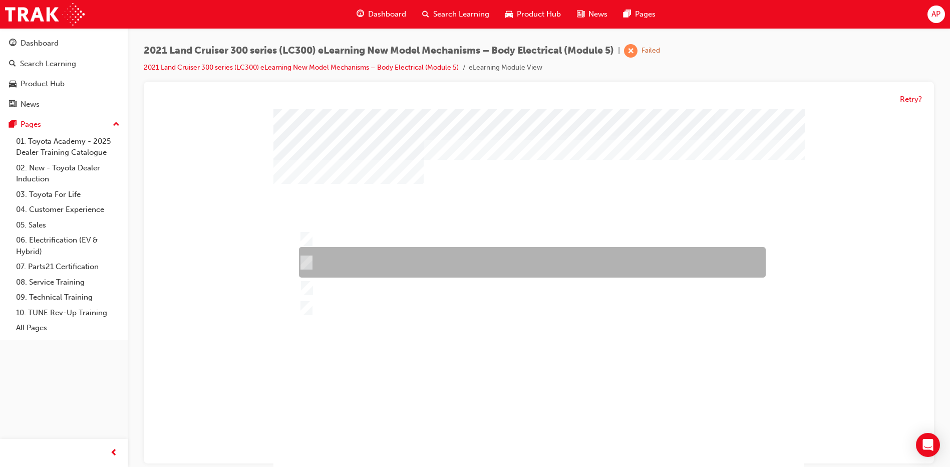
click at [486, 261] on div at bounding box center [530, 262] width 467 height 31
radio input "false"
radio input "true"
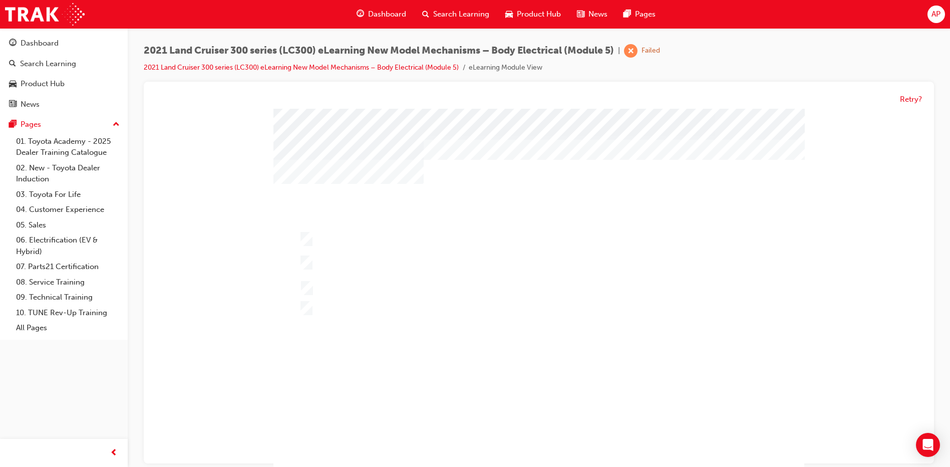
click at [503, 370] on div at bounding box center [539, 297] width 531 height 376
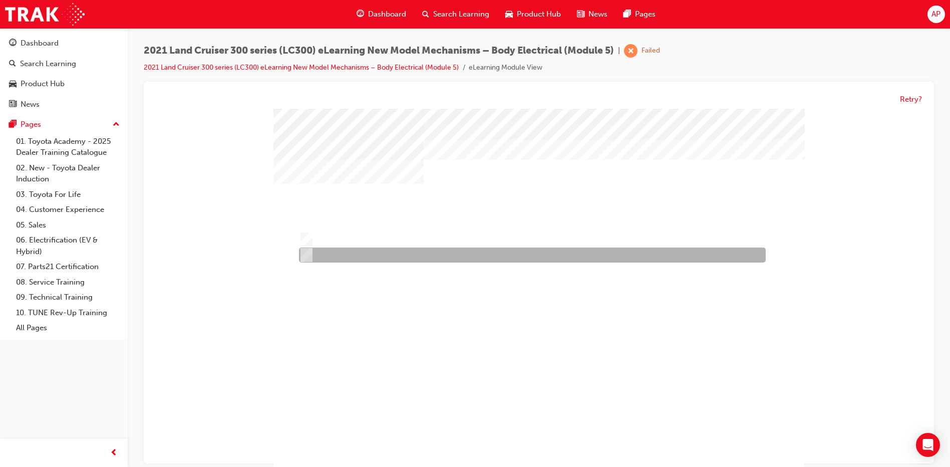
click at [392, 245] on div at bounding box center [530, 239] width 467 height 15
radio input "true"
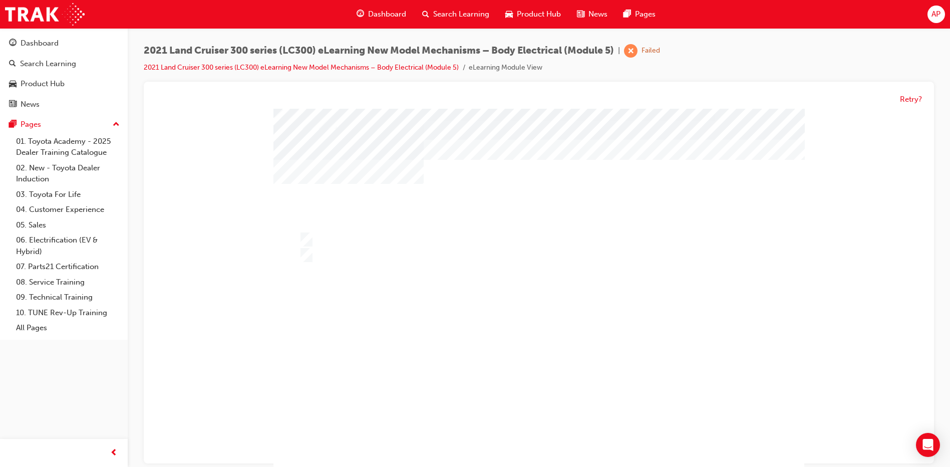
click at [506, 311] on div at bounding box center [539, 299] width 531 height 376
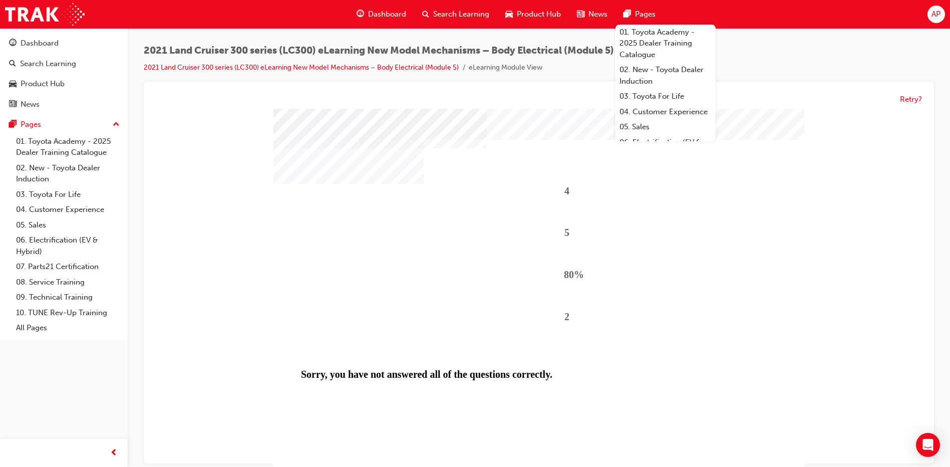
click at [922, 13] on div "Dashboard Search Learning Product Hub News Pages 01. Toyota Academy - 2025 Deal…" at bounding box center [475, 14] width 950 height 29
click at [936, 13] on span "AP" at bounding box center [936, 15] width 9 height 12
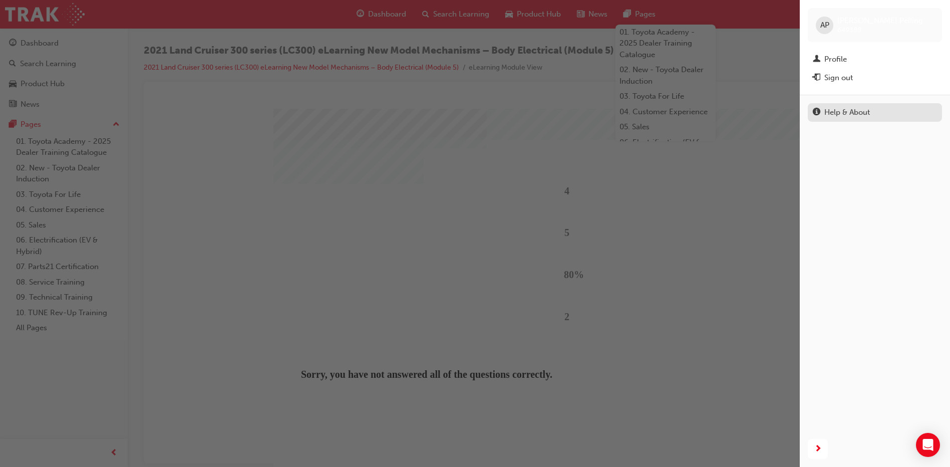
click at [894, 111] on div "Help & About" at bounding box center [875, 112] width 124 height 13
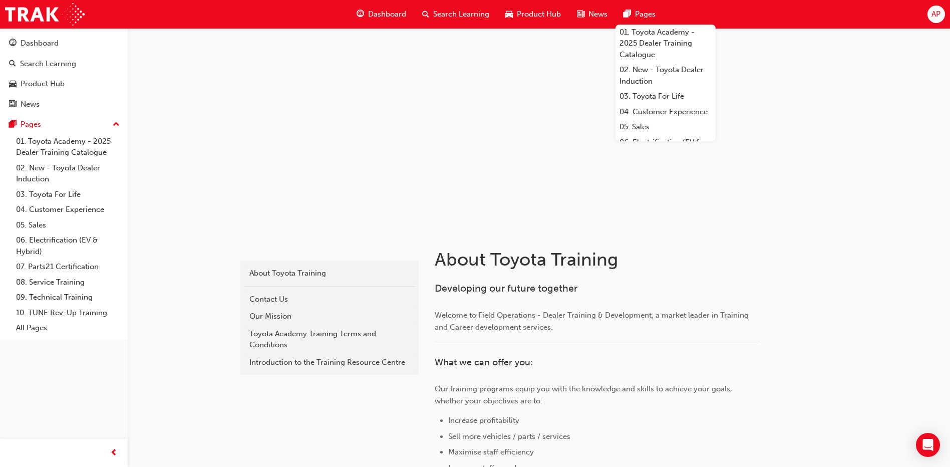
click at [940, 14] on span "AP" at bounding box center [936, 15] width 9 height 12
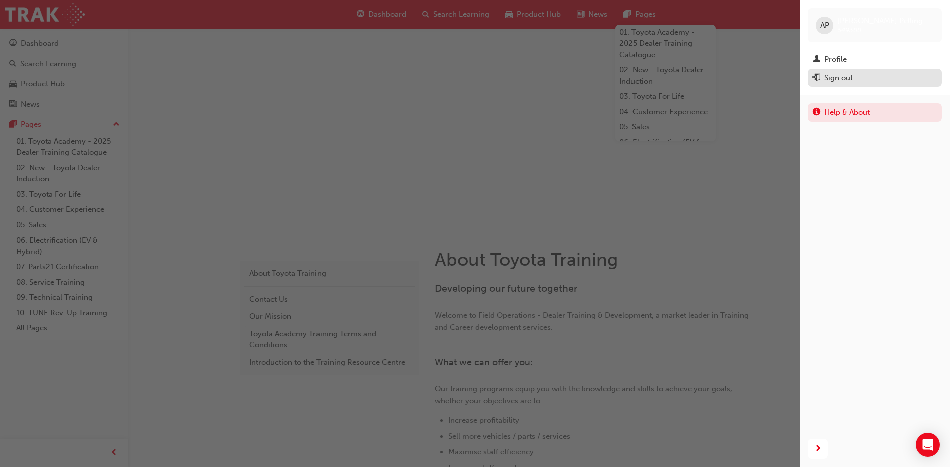
click at [894, 82] on div "Sign out" at bounding box center [875, 78] width 124 height 13
